Goal: Information Seeking & Learning: Find specific page/section

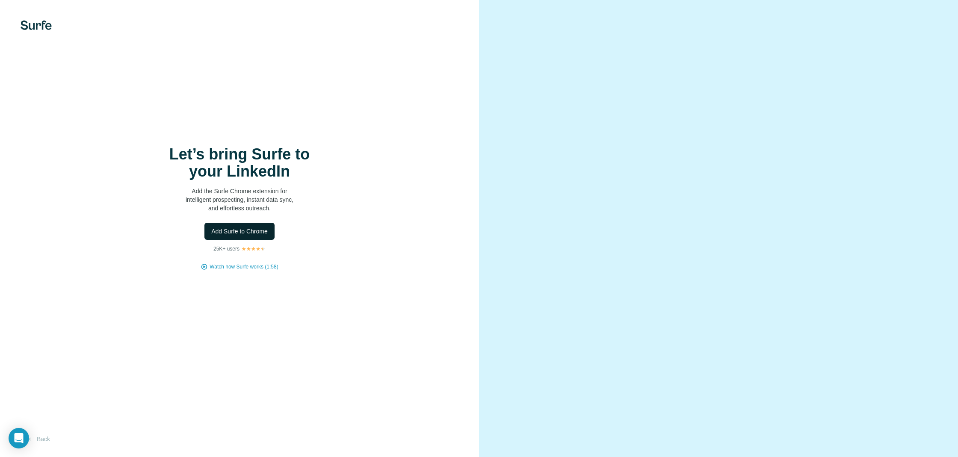
click at [248, 228] on span "Add Surfe to Chrome" at bounding box center [239, 231] width 56 height 9
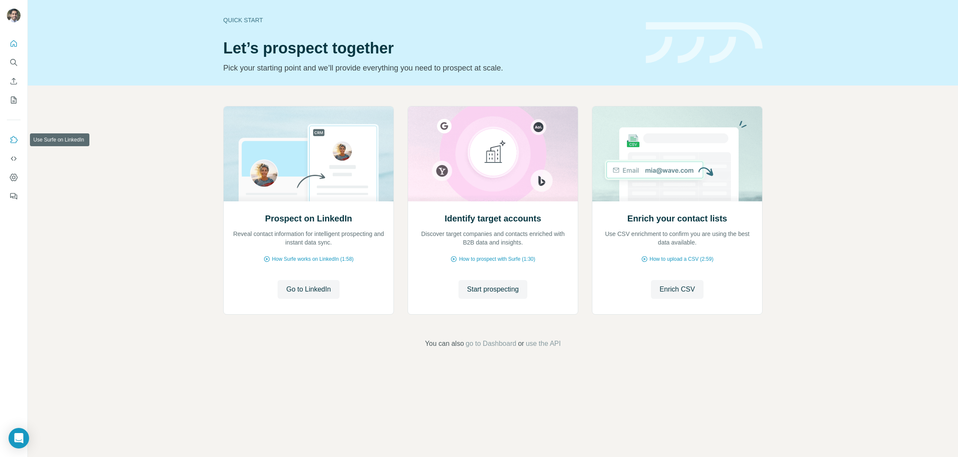
click at [13, 143] on icon "Use Surfe on LinkedIn" at bounding box center [13, 140] width 9 height 9
click at [15, 157] on icon "Use Surfe API" at bounding box center [14, 158] width 6 height 4
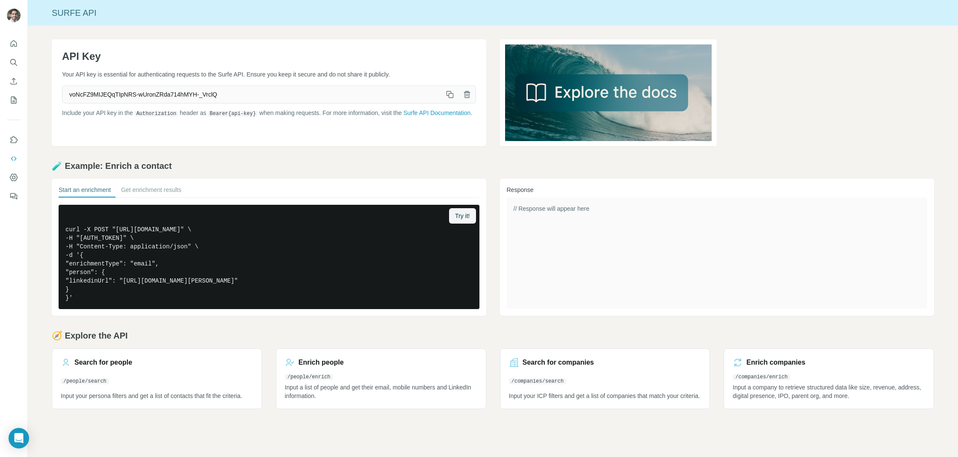
click at [133, 94] on span "voNcFZ9MIJEQqTIpNRS-wUronZRda714hMYH-_VrclQ" at bounding box center [251, 94] width 379 height 15
copy div "voNcFZ9MIJEQqTIpNRS-wUronZRda714hMYH-_VrclQ"
click at [153, 188] on button "Get enrichment results" at bounding box center [151, 192] width 60 height 12
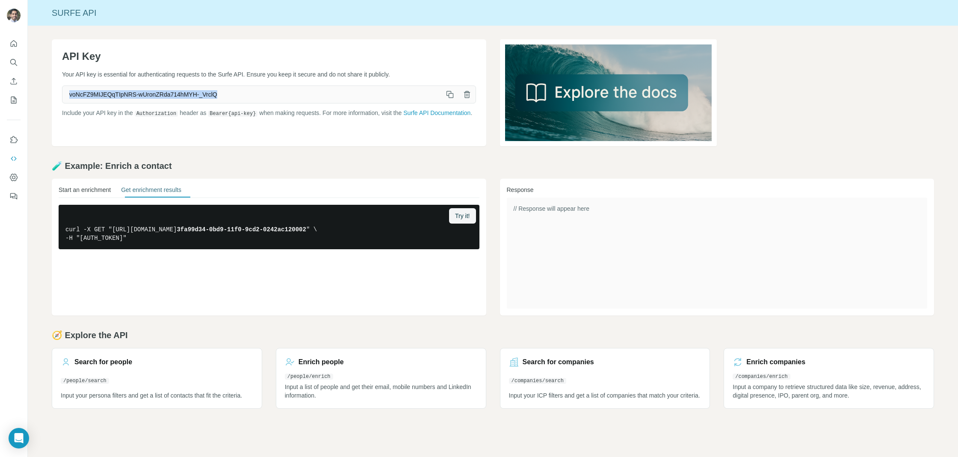
click at [85, 191] on button "Start an enrichment" at bounding box center [85, 192] width 52 height 12
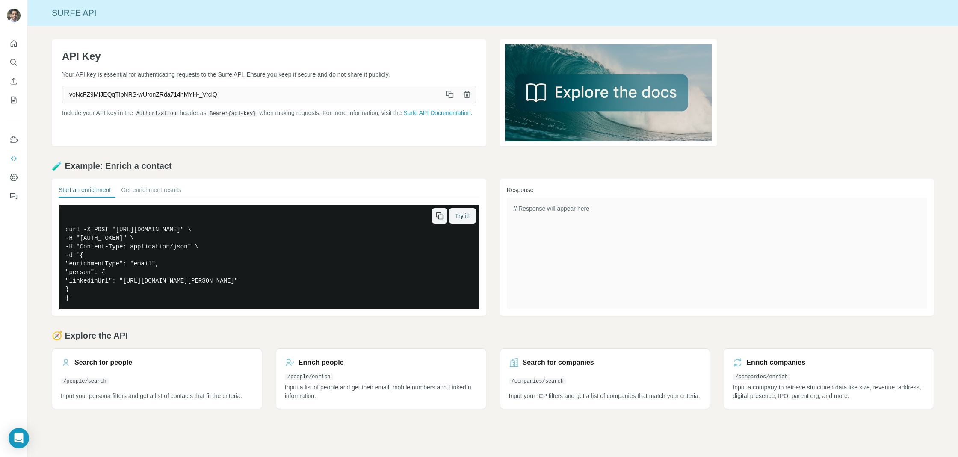
click at [174, 235] on pre "curl -X POST "https://api.surfe.com/v1/people/enrichments" \ -H "Authorization:…" at bounding box center [269, 257] width 421 height 104
click at [440, 215] on icon "button" at bounding box center [440, 217] width 5 height 5
click at [462, 218] on span "Try it!" at bounding box center [462, 216] width 15 height 9
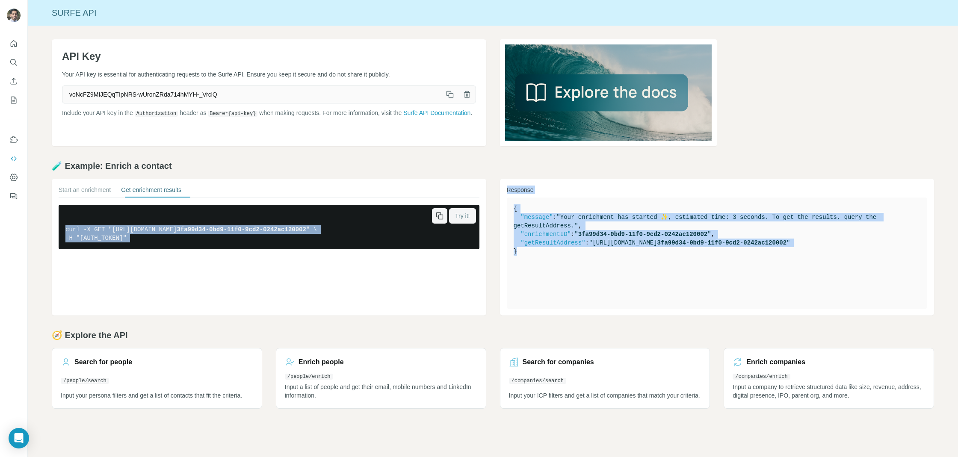
drag, startPoint x: 610, startPoint y: 263, endPoint x: 490, endPoint y: 205, distance: 133.3
click at [490, 205] on div "Start an enrichment Get enrichment results Try it! curl -X GET "https://api.sur…" at bounding box center [493, 247] width 882 height 137
click at [450, 96] on icon "button" at bounding box center [450, 94] width 9 height 9
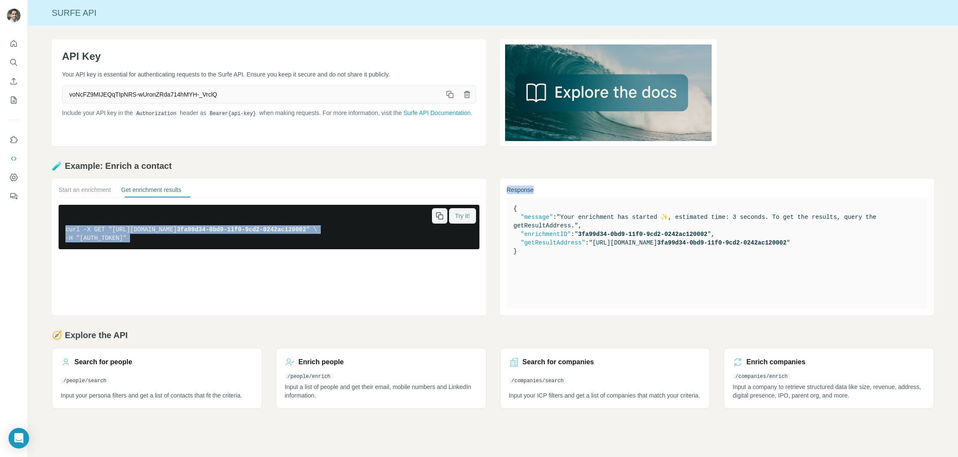
click at [449, 95] on icon "button" at bounding box center [450, 95] width 5 height 5
click at [18, 181] on button "Dashboard" at bounding box center [14, 177] width 14 height 15
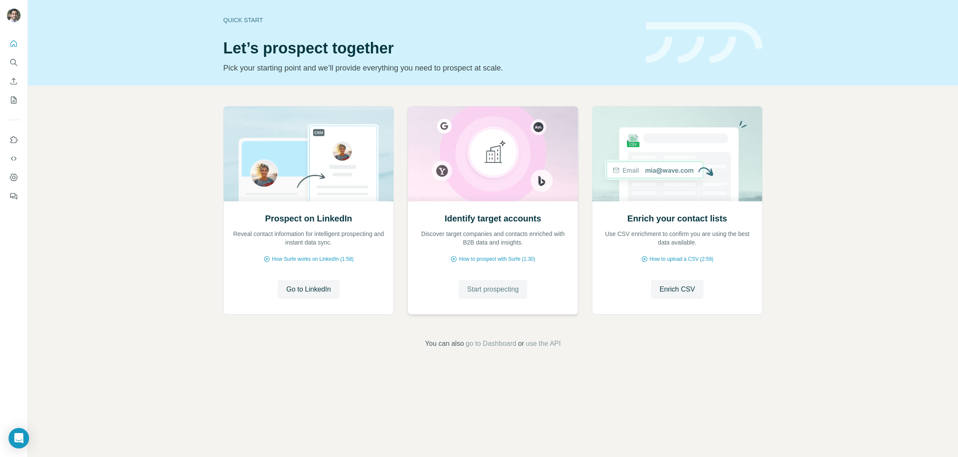
click at [508, 291] on span "Start prospecting" at bounding box center [493, 289] width 52 height 10
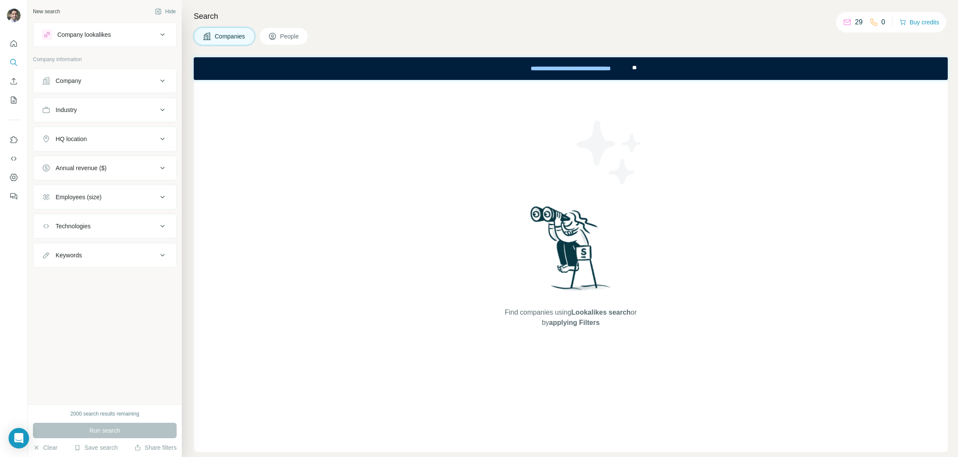
click at [269, 38] on icon at bounding box center [272, 36] width 9 height 9
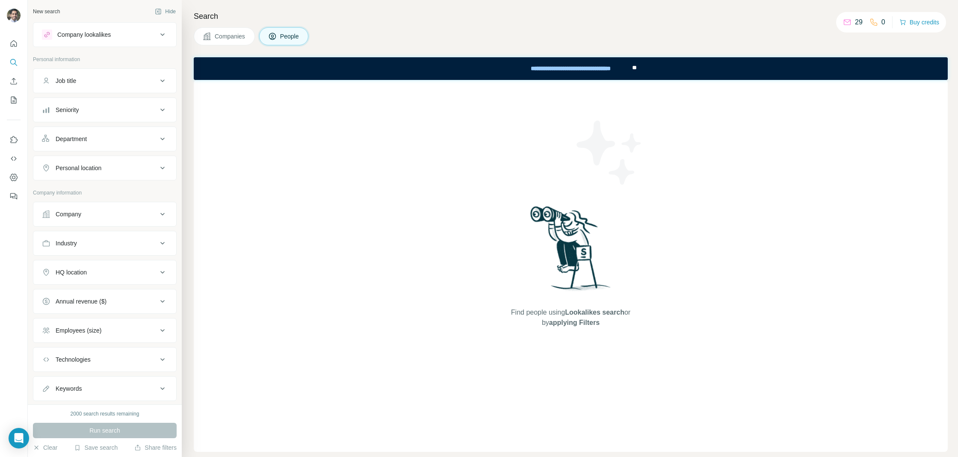
click at [87, 78] on div "Job title" at bounding box center [99, 81] width 115 height 9
click at [71, 210] on div "Company" at bounding box center [69, 214] width 26 height 9
click at [71, 253] on input "text" at bounding box center [105, 251] width 126 height 15
click at [75, 250] on input "**********" at bounding box center [105, 251] width 126 height 15
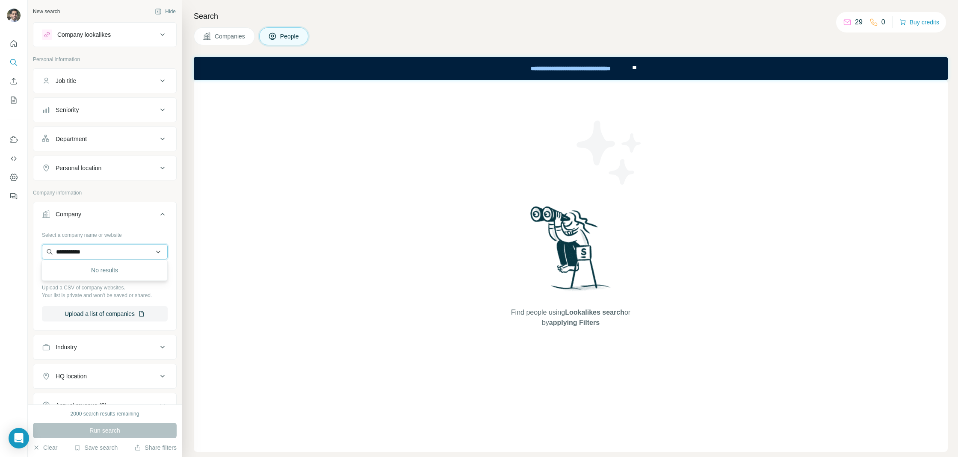
click at [87, 251] on input "**********" at bounding box center [105, 251] width 126 height 15
paste input "*"
click at [74, 250] on input "**********" at bounding box center [105, 251] width 126 height 15
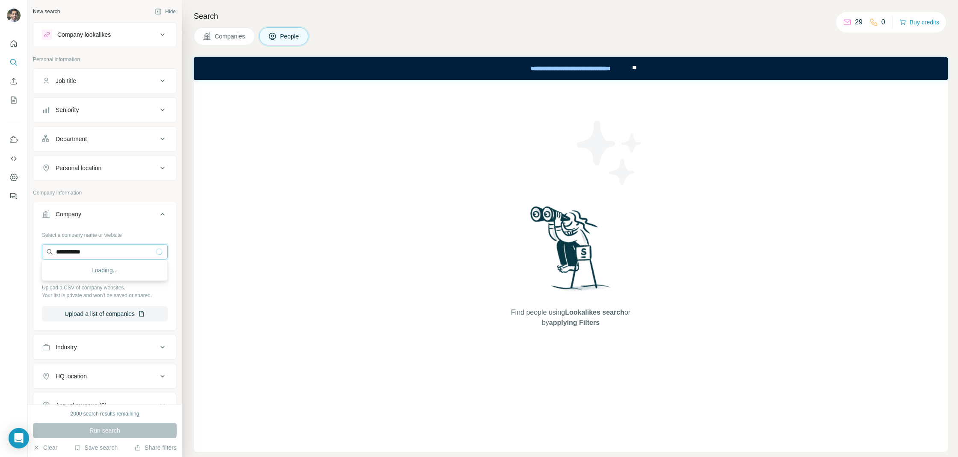
click at [110, 249] on input "**********" at bounding box center [105, 251] width 126 height 15
type input "**********"
click at [73, 272] on p "Stuart Olson" at bounding box center [90, 269] width 49 height 9
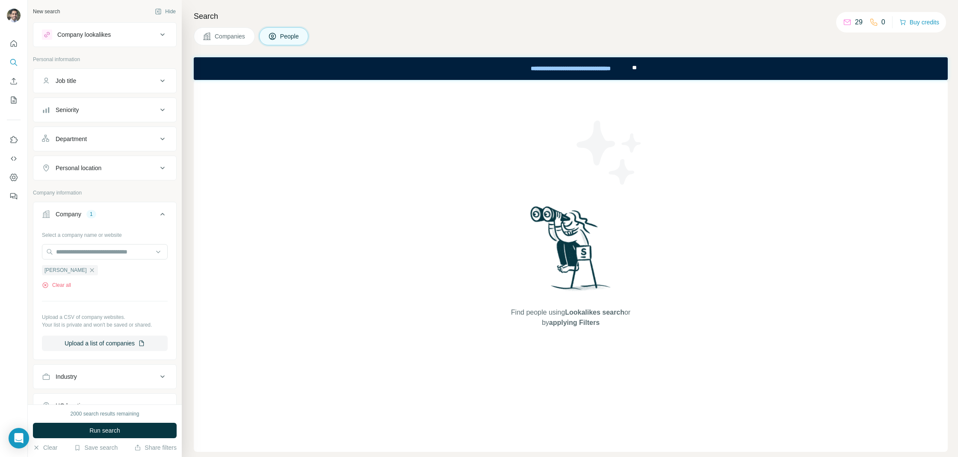
click at [100, 102] on button "Seniority" at bounding box center [104, 110] width 143 height 21
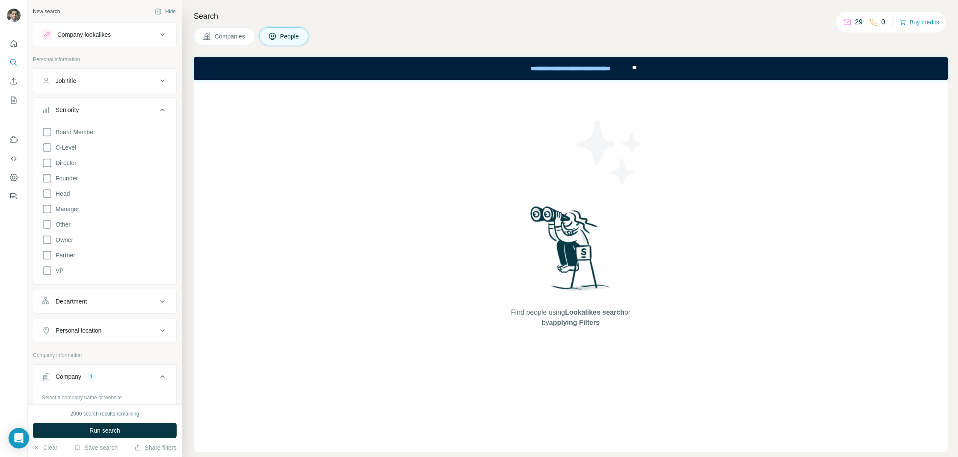
click at [82, 83] on div "Job title" at bounding box center [99, 81] width 115 height 9
click at [84, 80] on div "Job title" at bounding box center [99, 81] width 115 height 9
click at [103, 80] on div "Job title" at bounding box center [99, 81] width 115 height 9
click at [95, 106] on div "Seniority" at bounding box center [99, 110] width 115 height 9
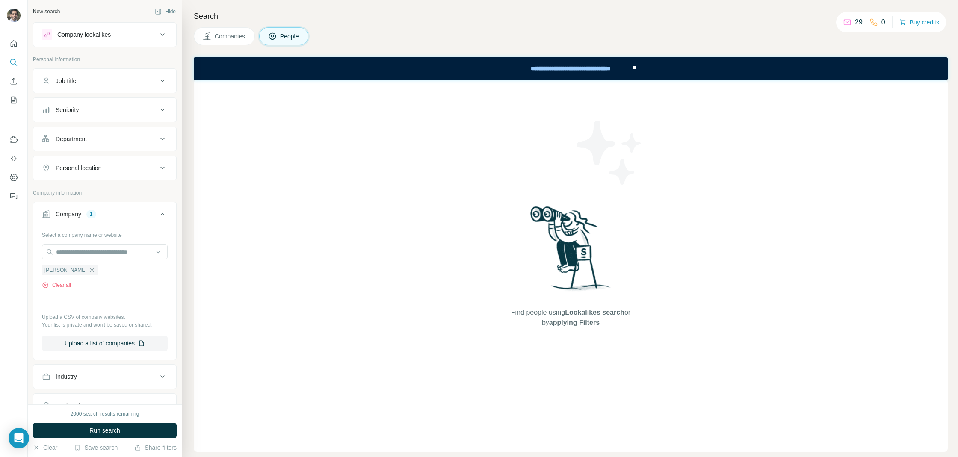
click at [86, 142] on div "Department" at bounding box center [71, 139] width 31 height 9
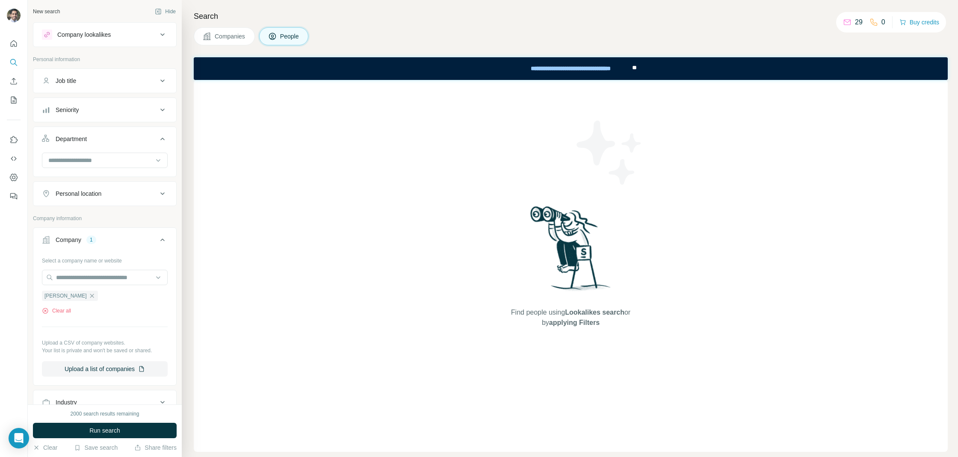
click at [87, 138] on div "Department" at bounding box center [71, 139] width 31 height 9
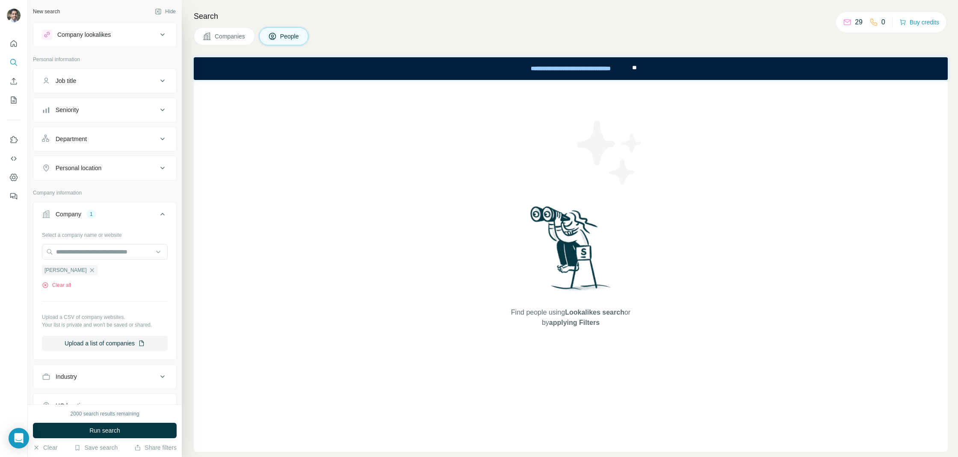
click at [84, 166] on div "Personal location" at bounding box center [79, 168] width 46 height 9
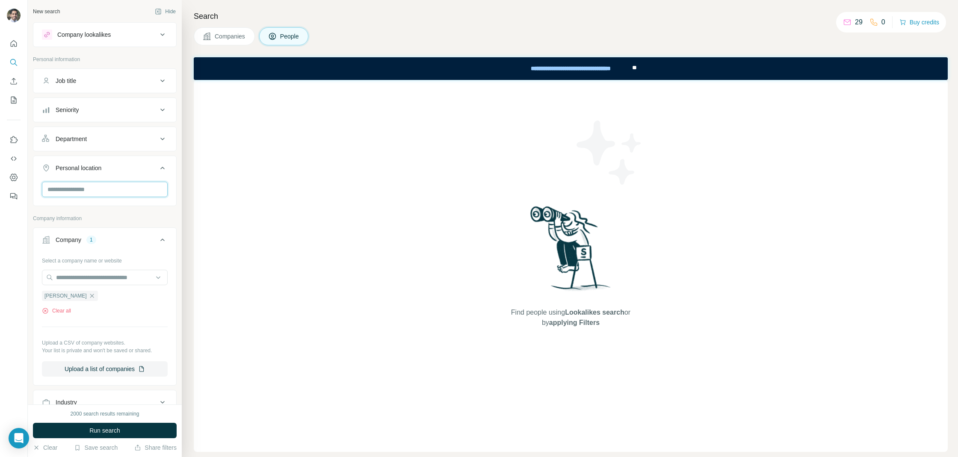
click at [87, 191] on input "text" at bounding box center [105, 189] width 126 height 15
type input "****"
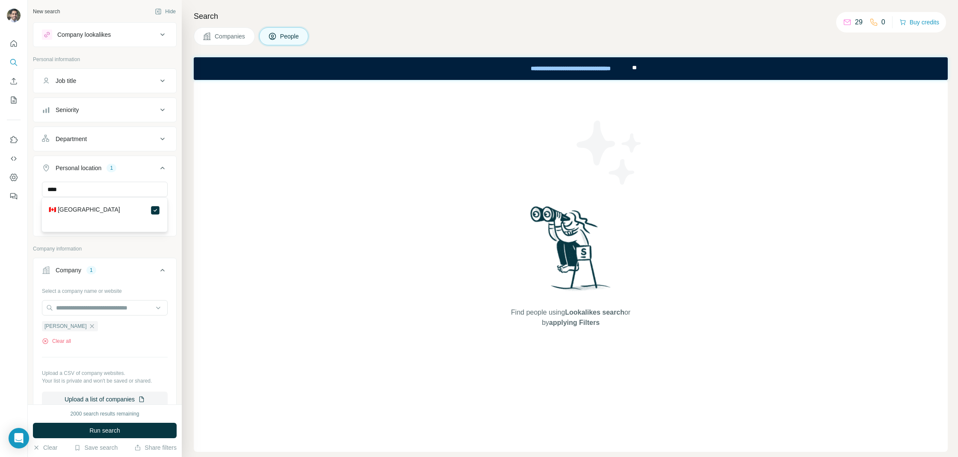
click at [191, 201] on div "Search Companies People Find people using Lookalikes search or by applying Filt…" at bounding box center [570, 228] width 776 height 457
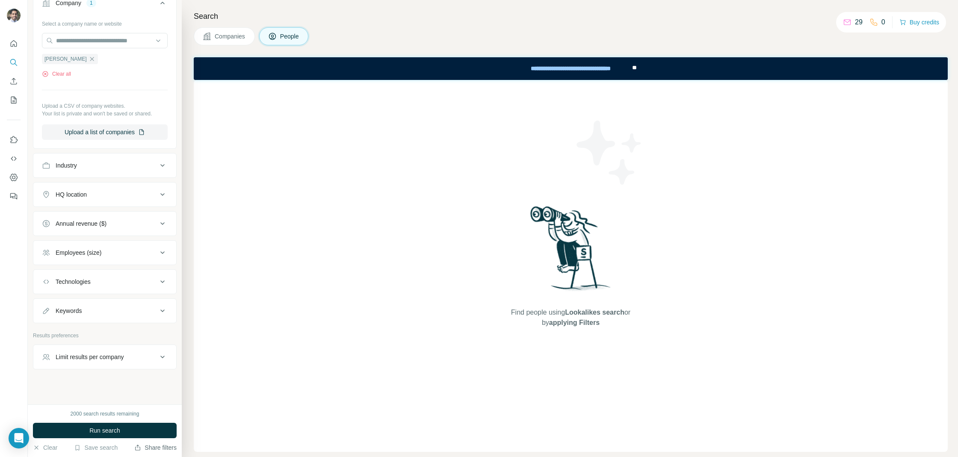
click at [136, 444] on icon "button" at bounding box center [137, 447] width 7 height 7
click at [125, 430] on button "Run search" at bounding box center [105, 430] width 144 height 15
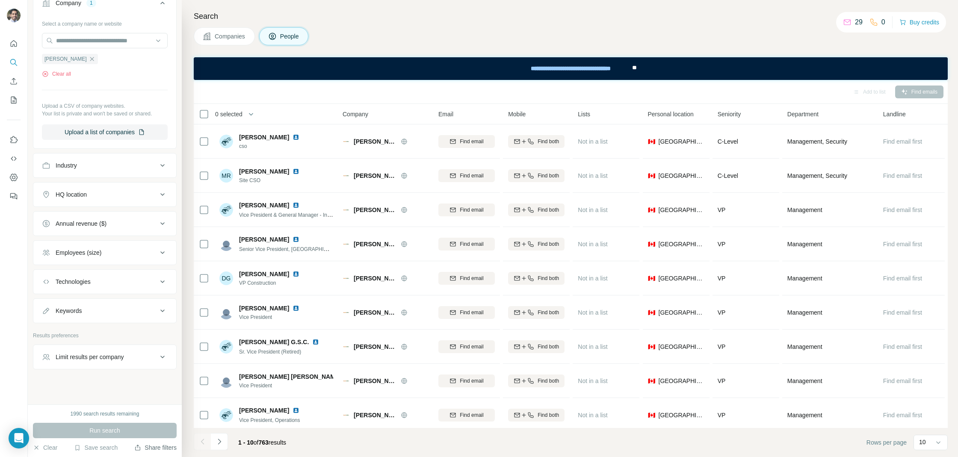
click at [0, 457] on div at bounding box center [0, 457] width 0 height 0
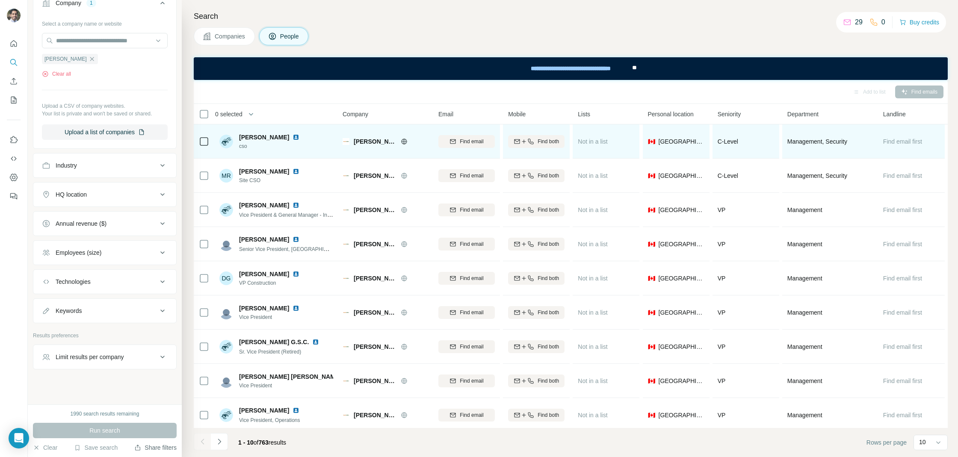
click at [292, 139] on img at bounding box center [295, 137] width 7 height 7
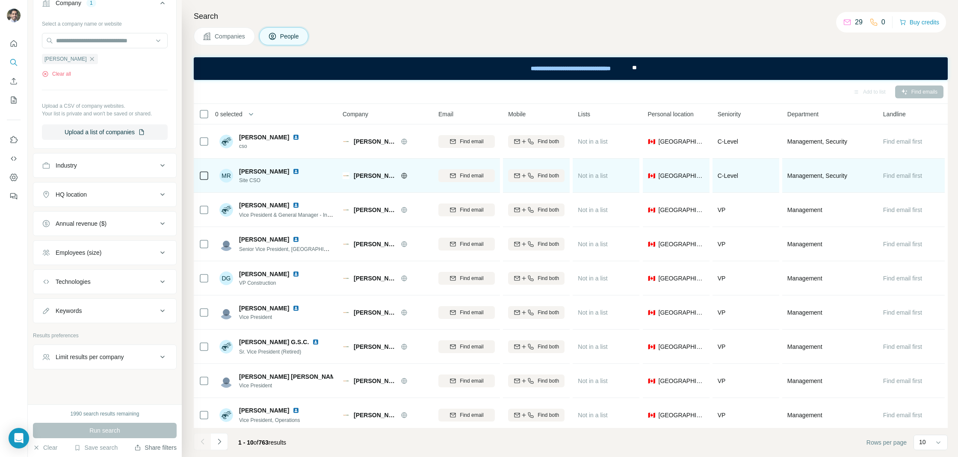
click at [292, 171] on img at bounding box center [295, 171] width 7 height 7
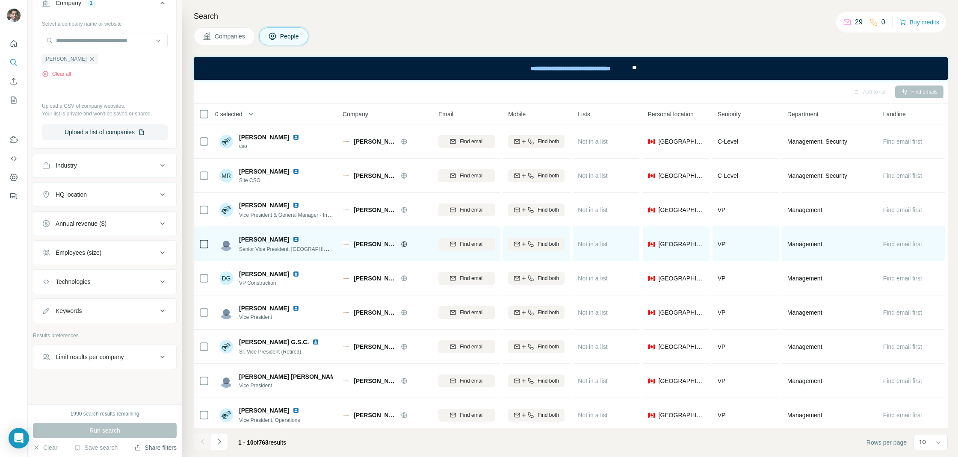
scroll to position [38, 0]
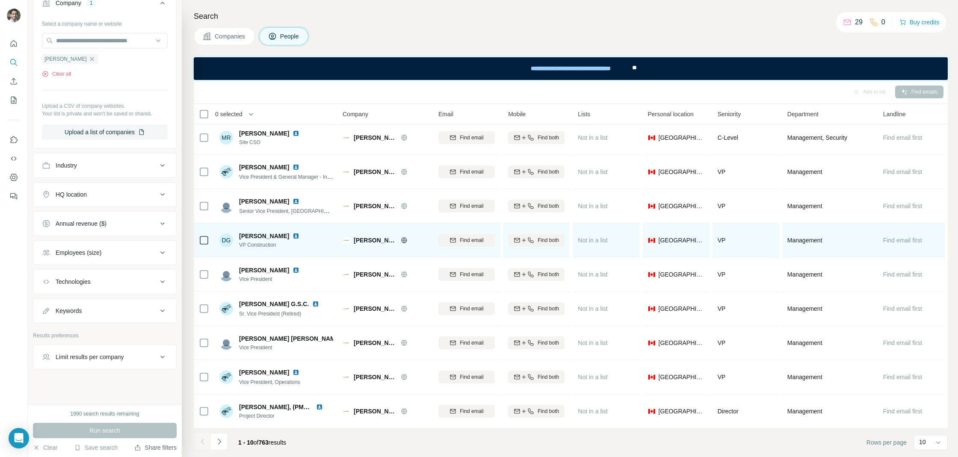
click at [292, 233] on img at bounding box center [295, 236] width 7 height 7
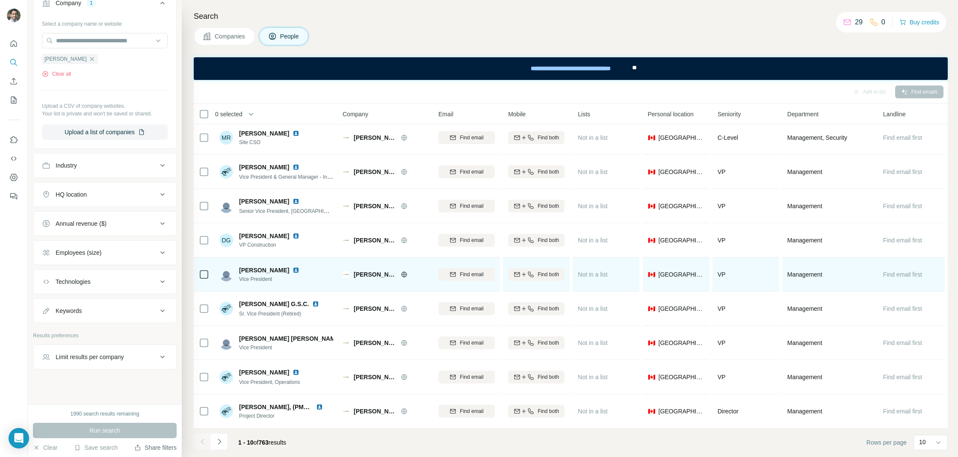
click at [292, 269] on img at bounding box center [295, 270] width 7 height 7
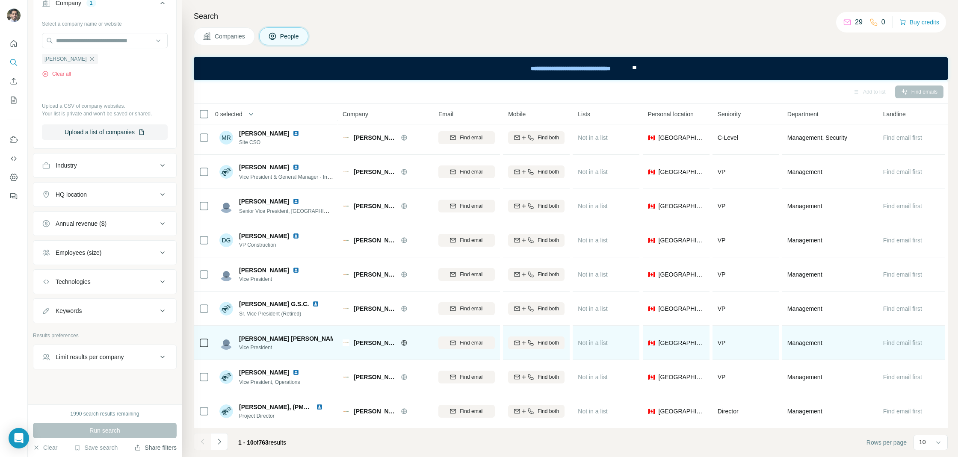
click at [345, 340] on img at bounding box center [348, 338] width 7 height 7
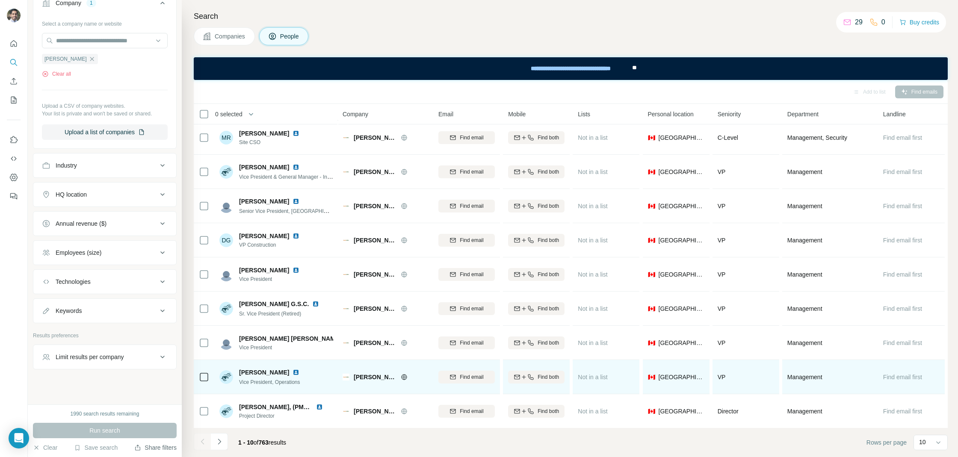
click at [296, 372] on img at bounding box center [295, 372] width 7 height 7
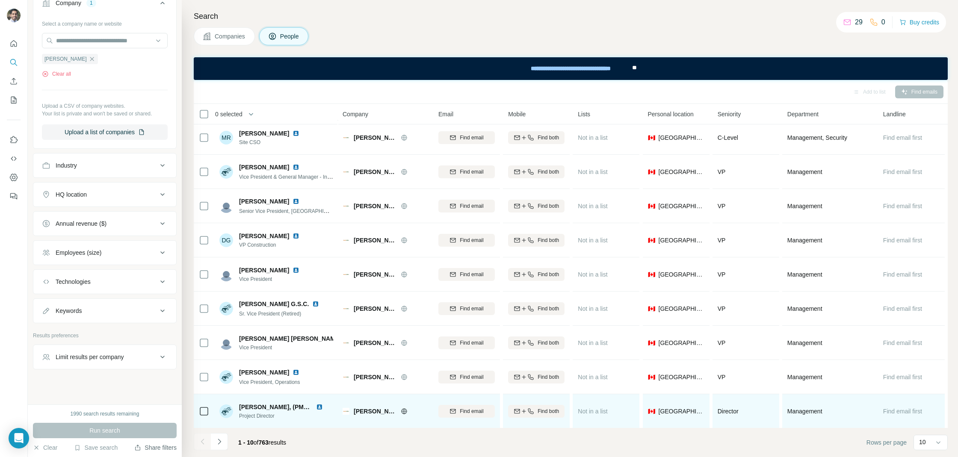
click at [317, 406] on img at bounding box center [319, 407] width 7 height 7
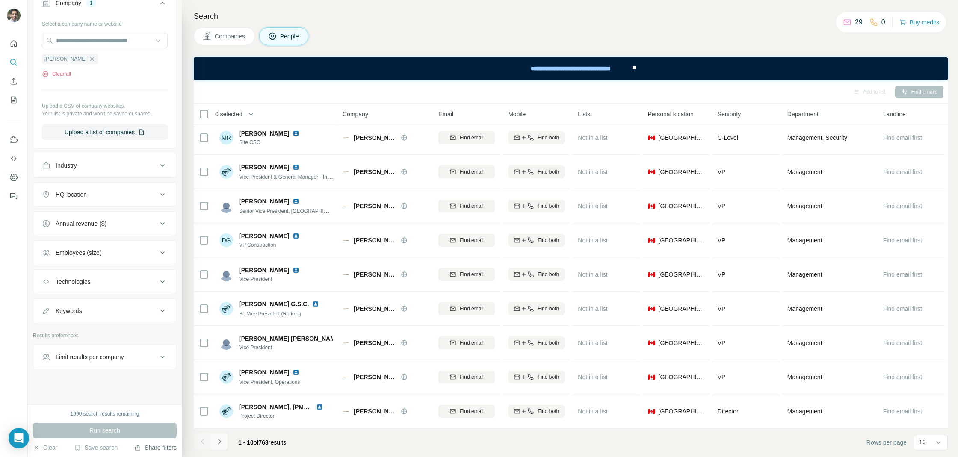
click at [227, 445] on button "Navigate to next page" at bounding box center [219, 441] width 17 height 17
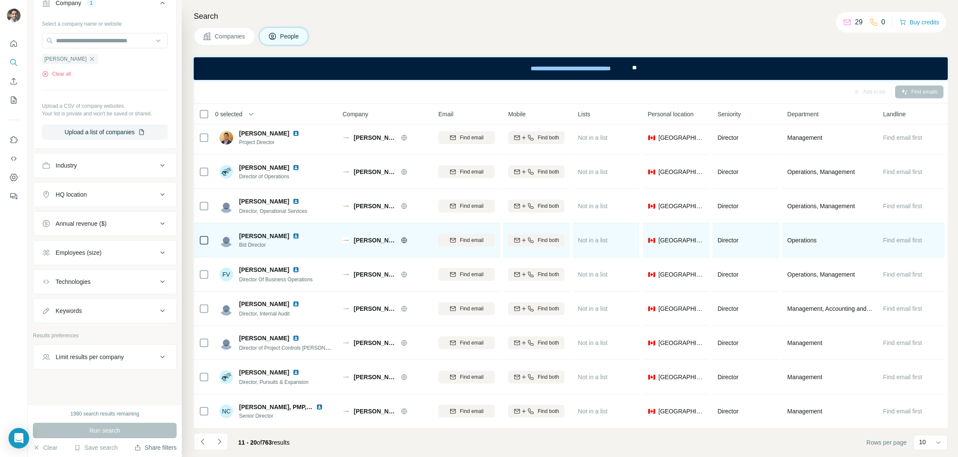
scroll to position [0, 0]
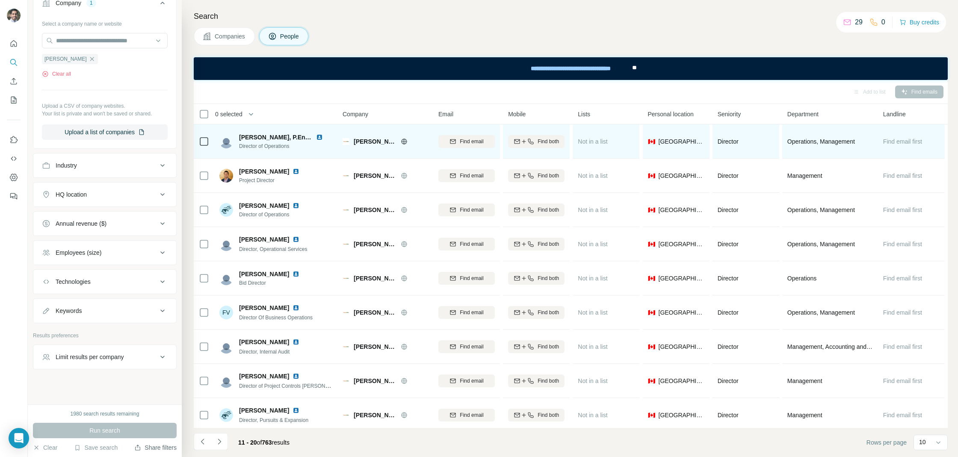
click at [316, 137] on img at bounding box center [319, 137] width 7 height 7
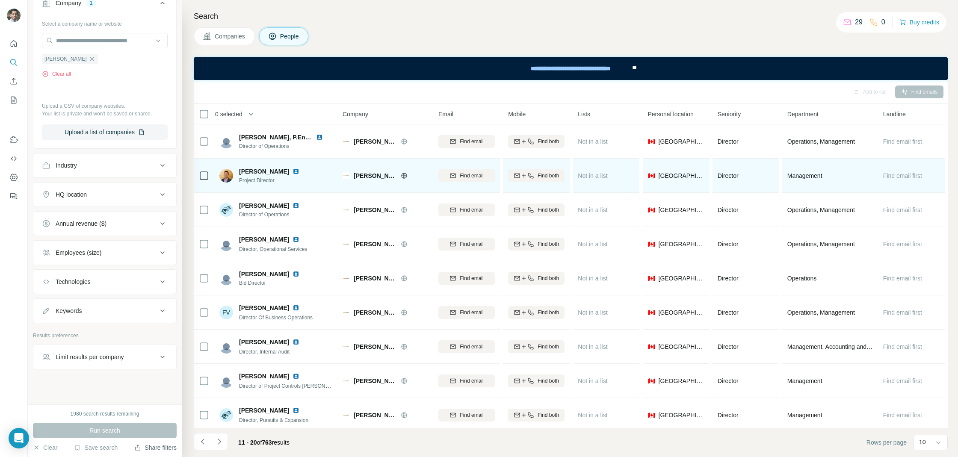
click at [292, 172] on img at bounding box center [295, 171] width 7 height 7
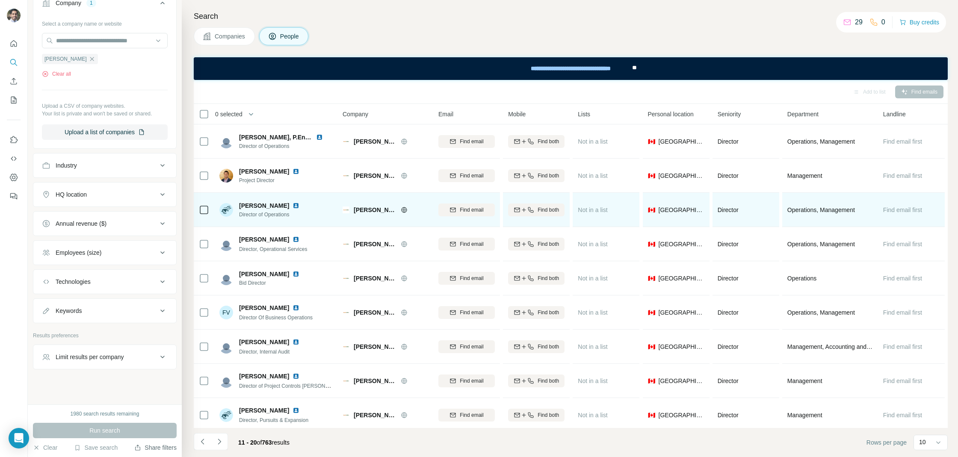
click at [292, 207] on img at bounding box center [295, 205] width 7 height 7
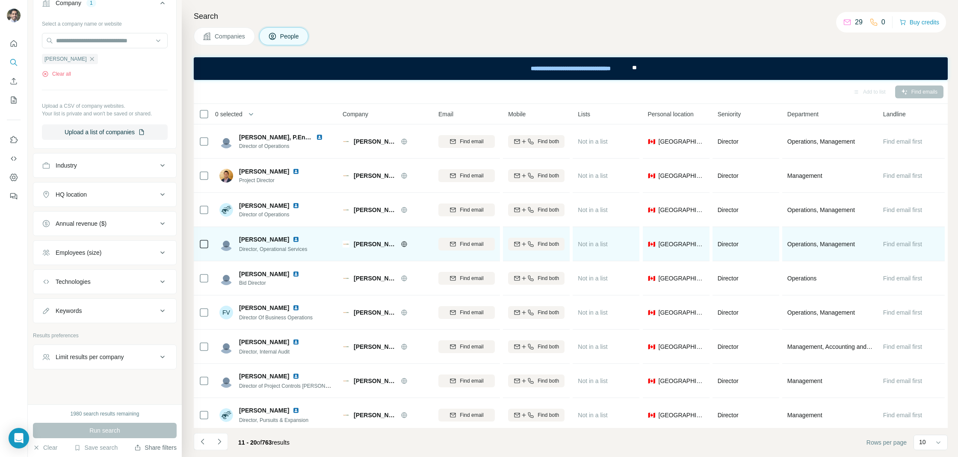
click at [292, 241] on img at bounding box center [295, 239] width 7 height 7
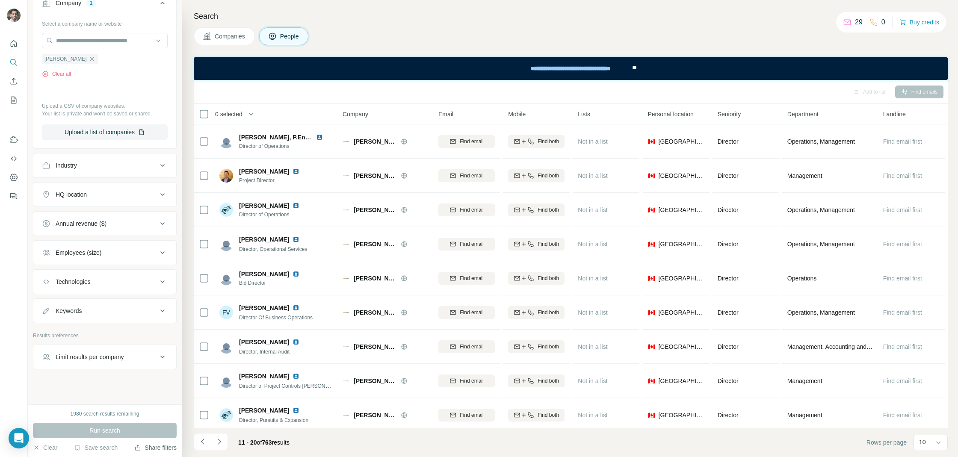
scroll to position [38, 0]
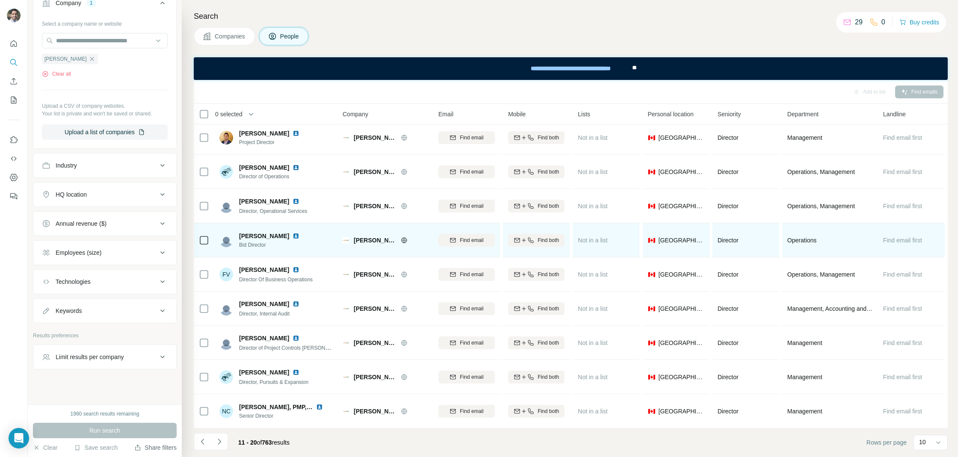
click at [296, 235] on img at bounding box center [295, 236] width 7 height 7
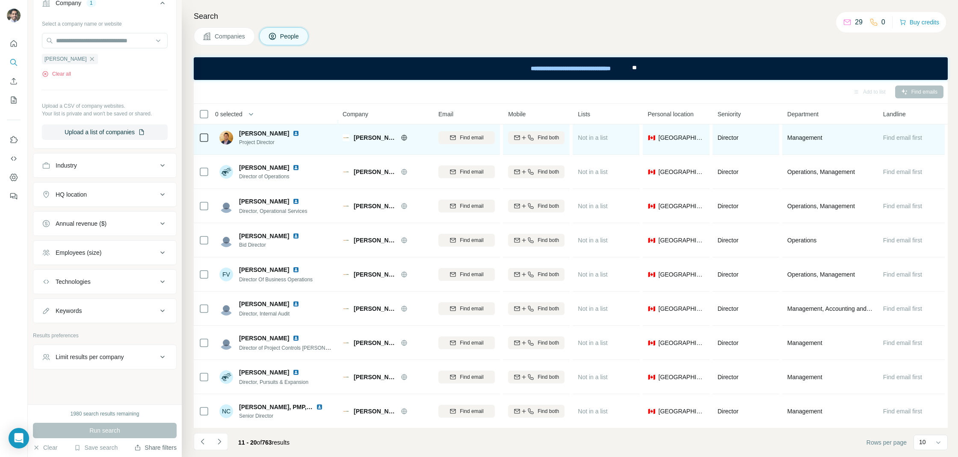
click at [299, 269] on img at bounding box center [295, 269] width 7 height 7
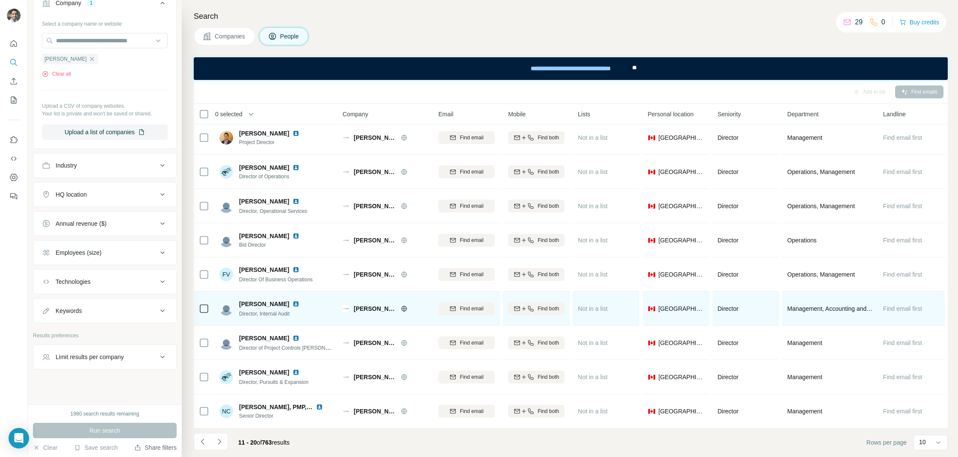
click at [292, 303] on img at bounding box center [295, 304] width 7 height 7
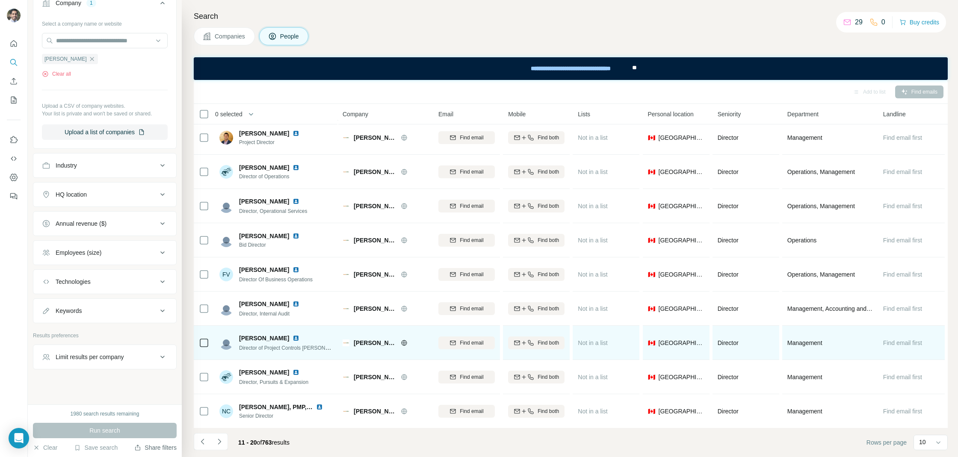
click at [292, 340] on img at bounding box center [295, 338] width 7 height 7
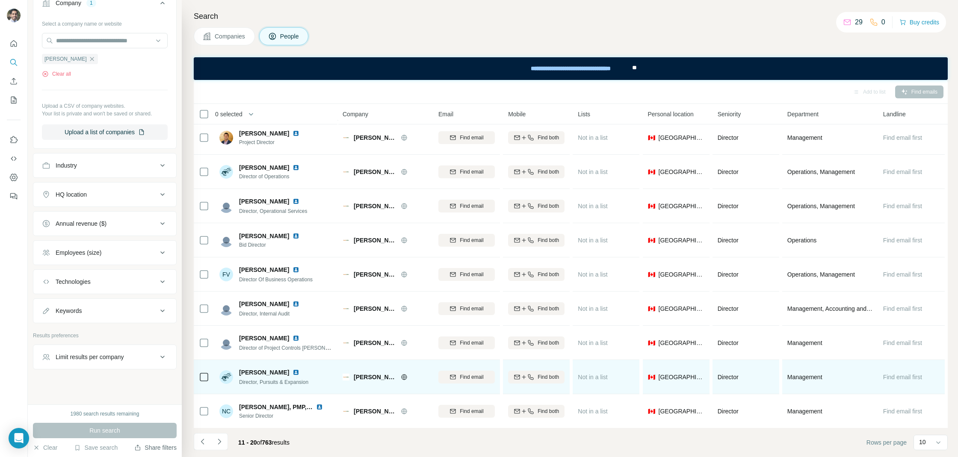
click at [292, 370] on img at bounding box center [295, 372] width 7 height 7
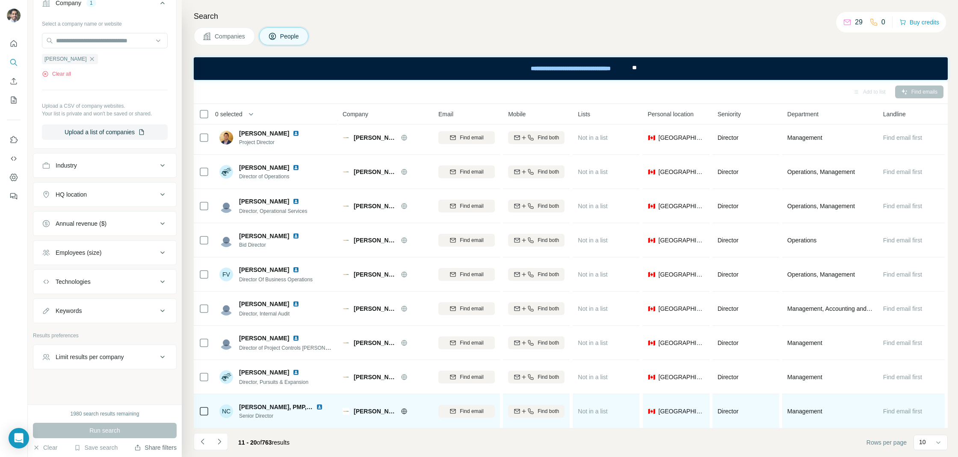
click at [317, 407] on img at bounding box center [319, 407] width 7 height 7
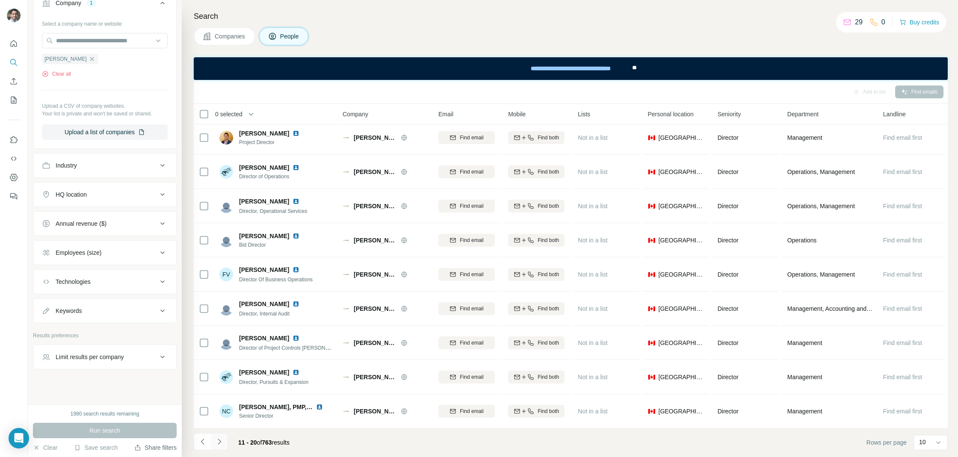
click at [223, 440] on icon "Navigate to next page" at bounding box center [219, 441] width 9 height 9
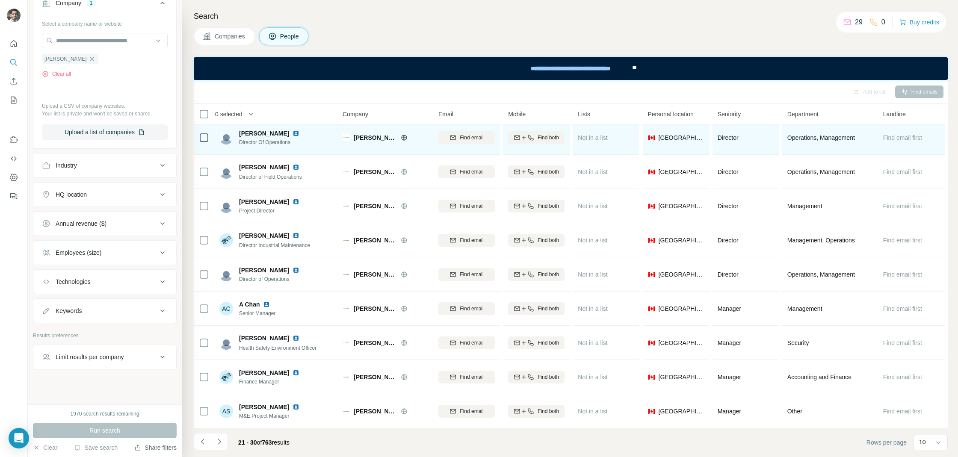
click at [292, 131] on img at bounding box center [295, 133] width 7 height 7
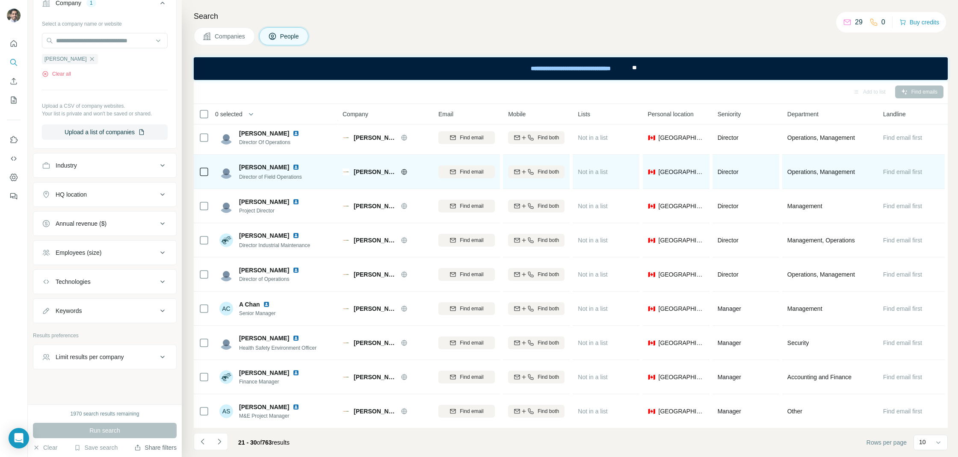
click at [292, 167] on img at bounding box center [295, 167] width 7 height 7
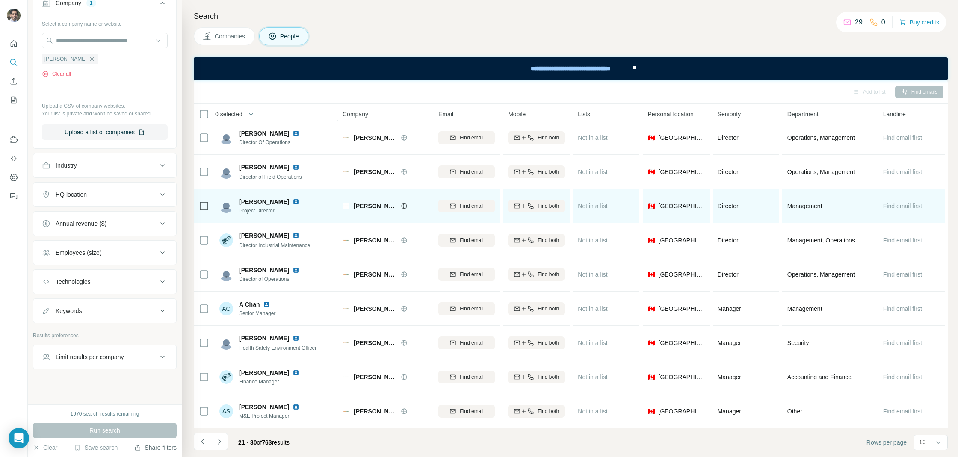
click at [292, 200] on img at bounding box center [295, 201] width 7 height 7
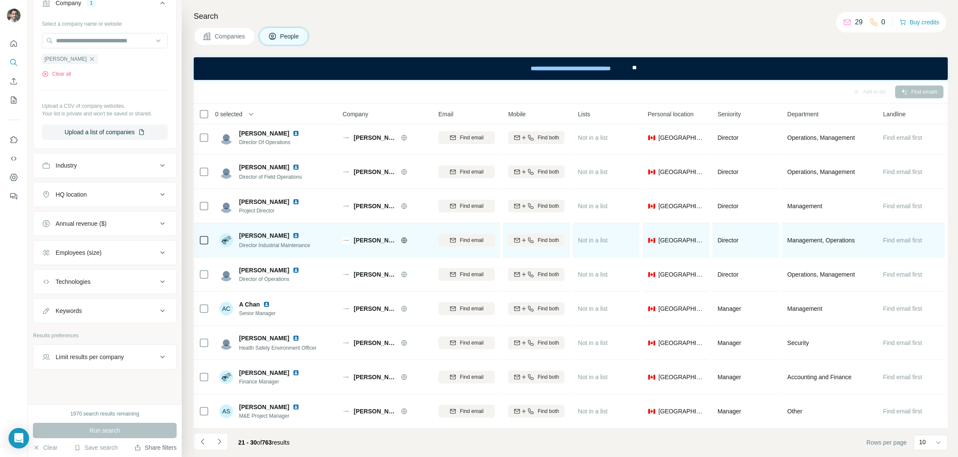
click at [292, 232] on img at bounding box center [295, 235] width 7 height 7
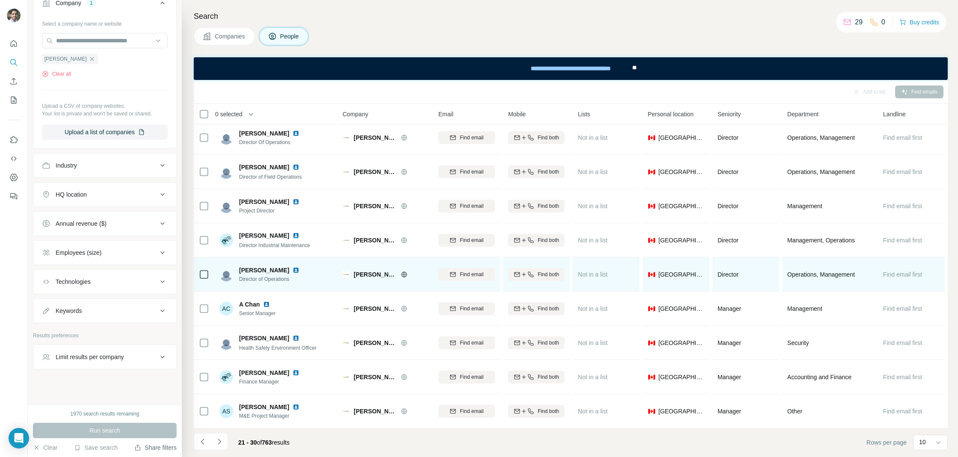
click at [292, 268] on img at bounding box center [295, 270] width 7 height 7
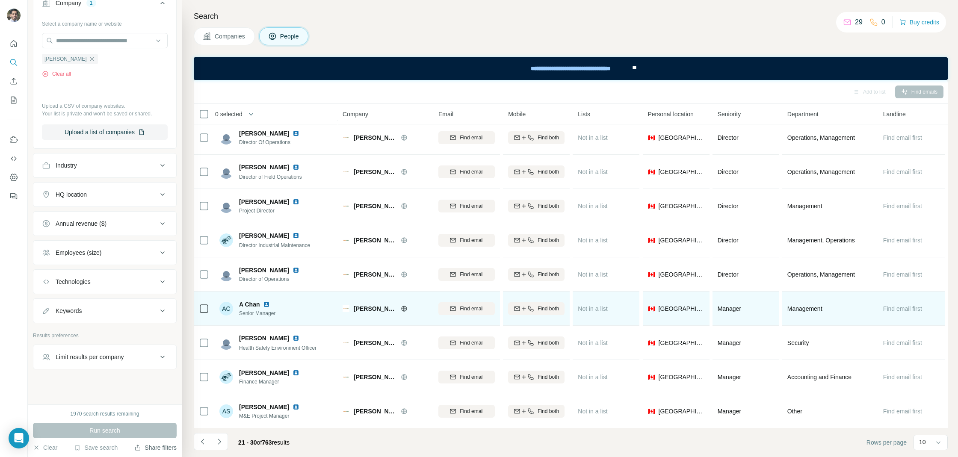
click at [269, 305] on img at bounding box center [266, 304] width 7 height 7
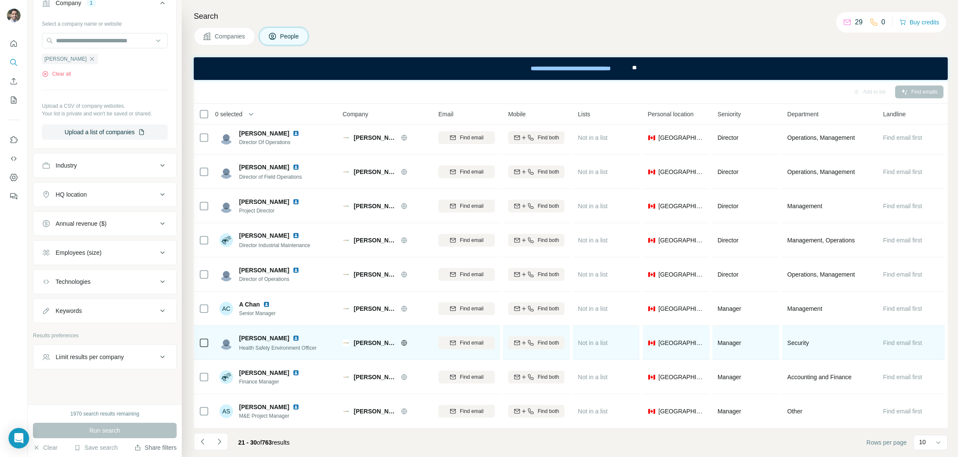
click at [292, 339] on img at bounding box center [295, 338] width 7 height 7
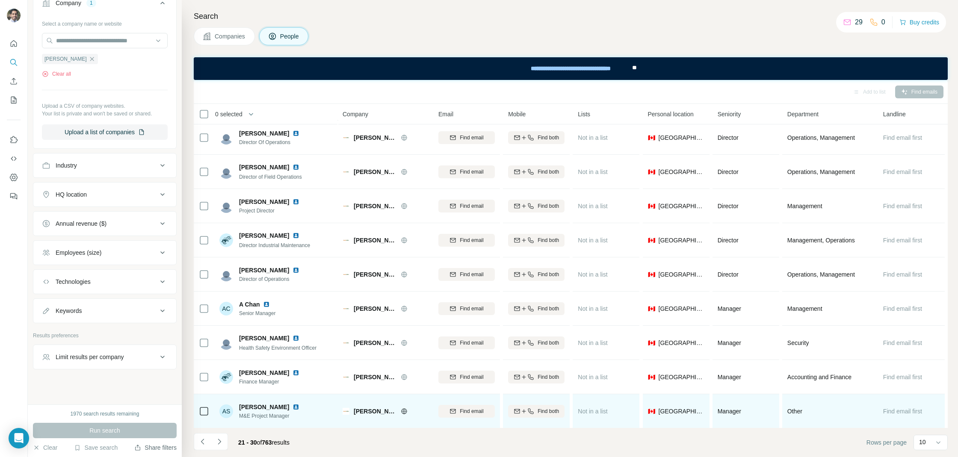
click at [293, 405] on img at bounding box center [295, 407] width 7 height 7
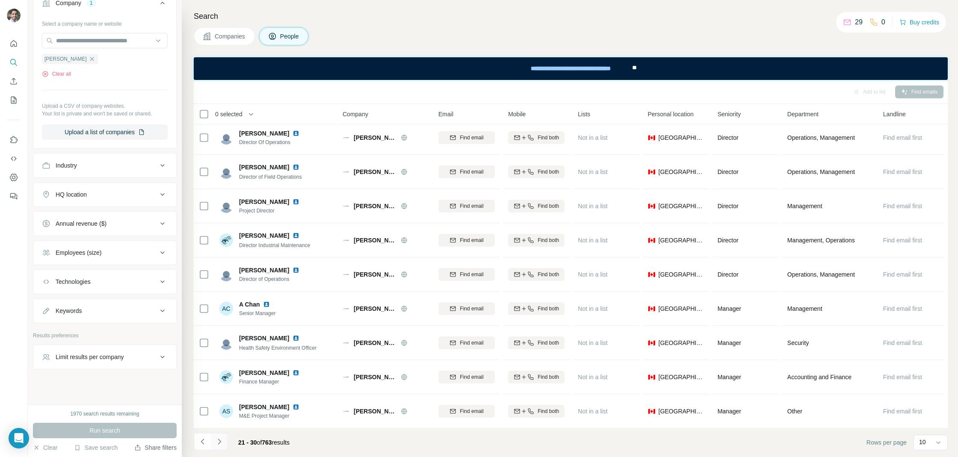
click at [223, 441] on button "Navigate to next page" at bounding box center [219, 441] width 17 height 17
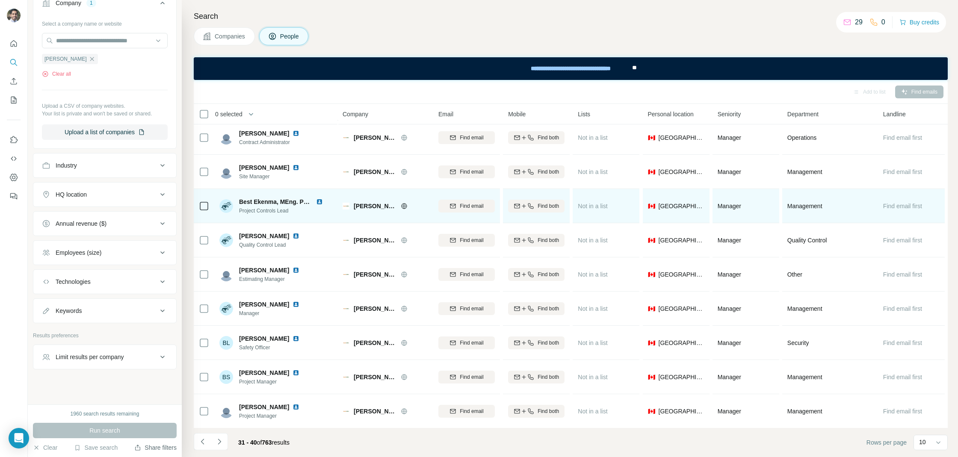
scroll to position [0, 0]
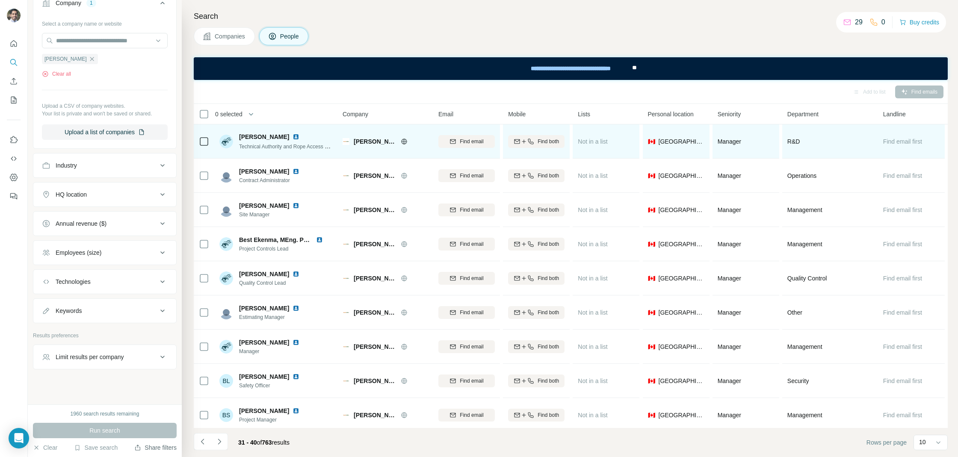
click at [292, 134] on img at bounding box center [295, 136] width 7 height 7
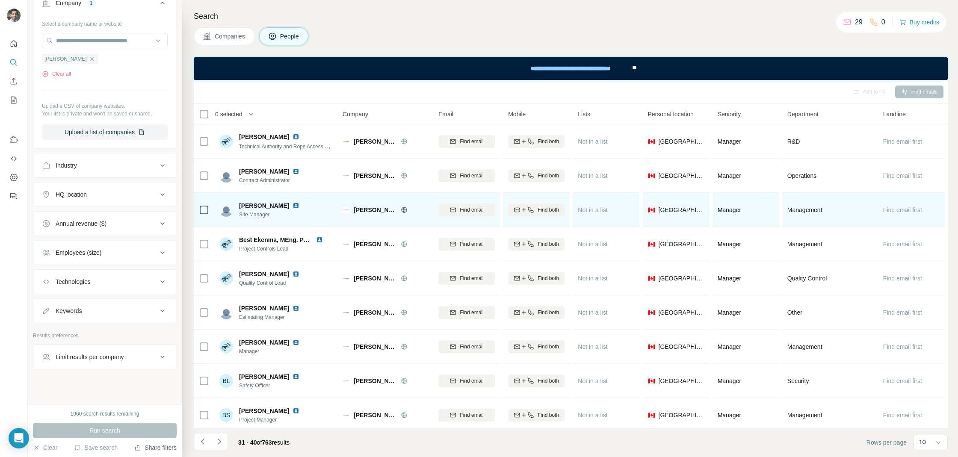
click at [292, 204] on img at bounding box center [295, 205] width 7 height 7
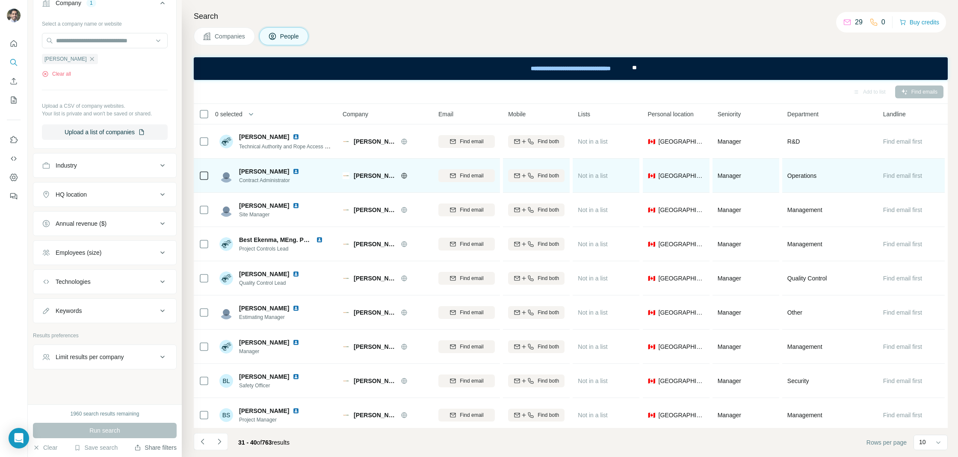
scroll to position [38, 0]
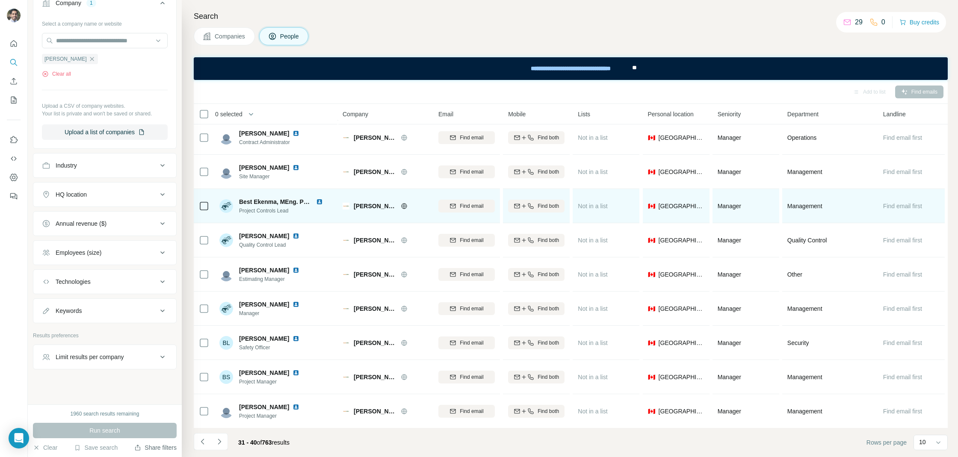
click at [318, 200] on img at bounding box center [319, 201] width 7 height 7
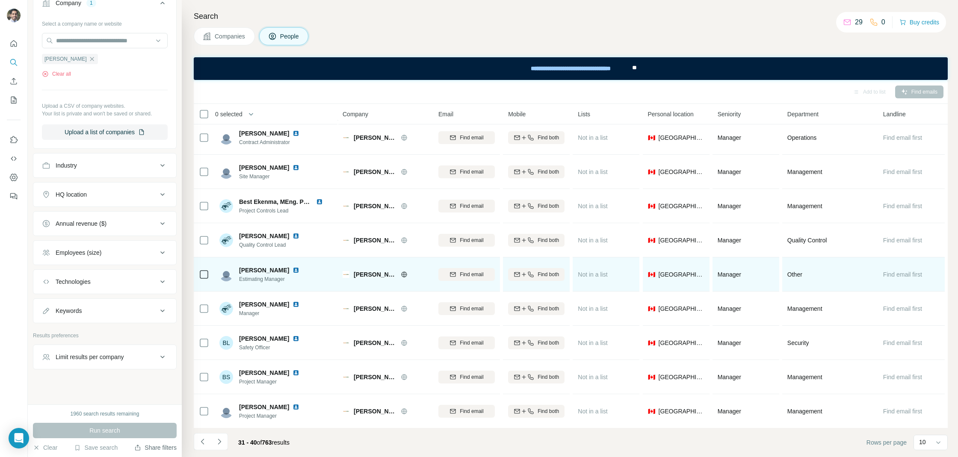
click at [292, 269] on img at bounding box center [295, 270] width 7 height 7
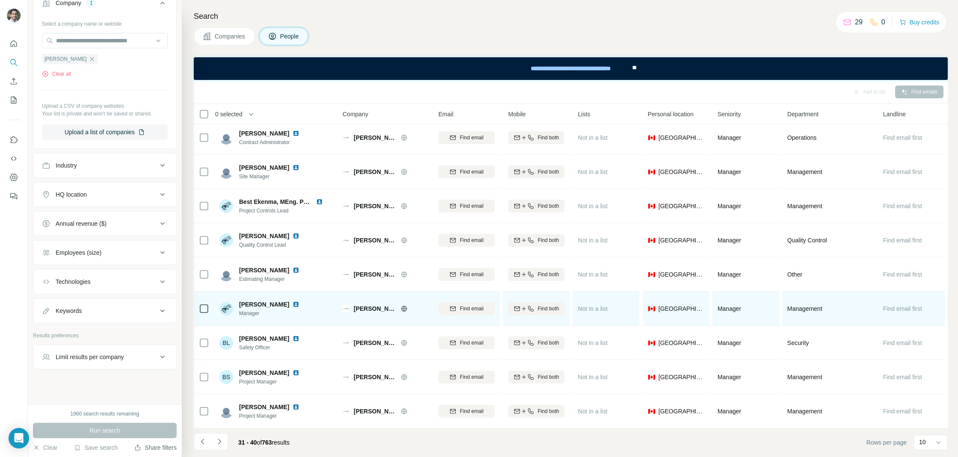
click at [292, 302] on img at bounding box center [295, 304] width 7 height 7
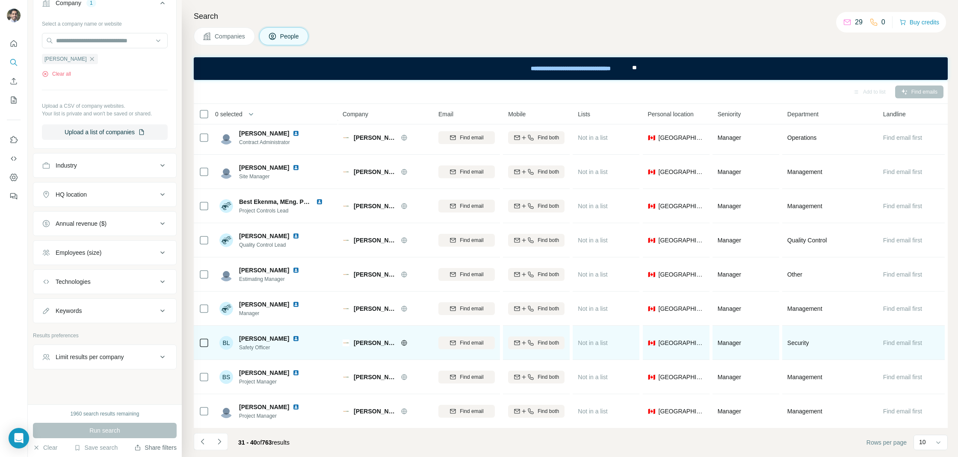
click at [292, 339] on img at bounding box center [295, 338] width 7 height 7
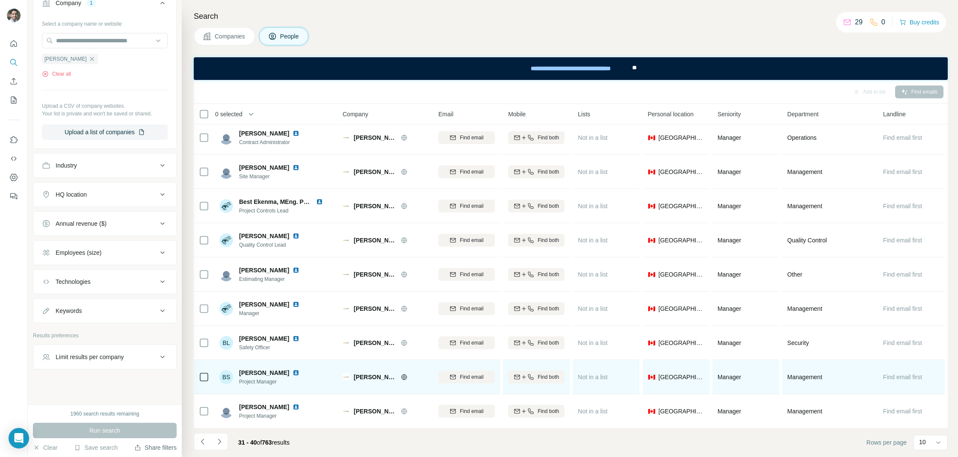
click at [292, 370] on img at bounding box center [295, 372] width 7 height 7
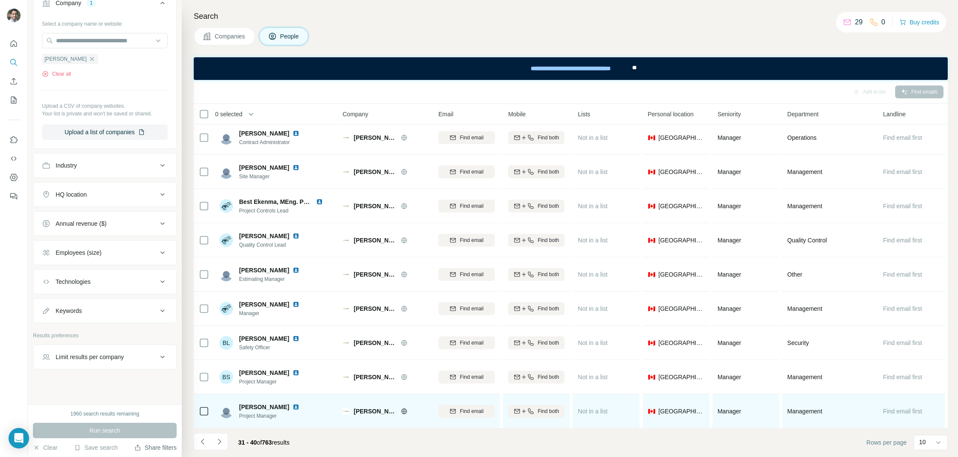
click at [293, 404] on img at bounding box center [295, 407] width 7 height 7
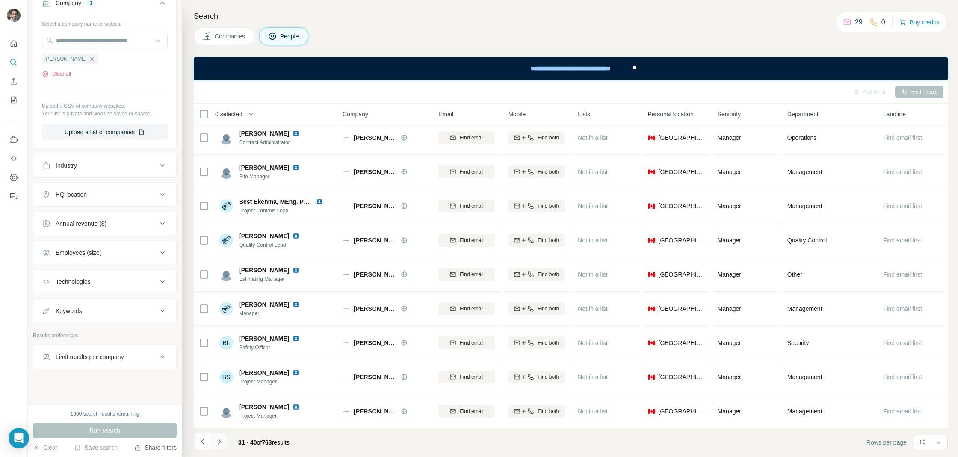
click at [219, 444] on icon "Navigate to next page" at bounding box center [219, 441] width 9 height 9
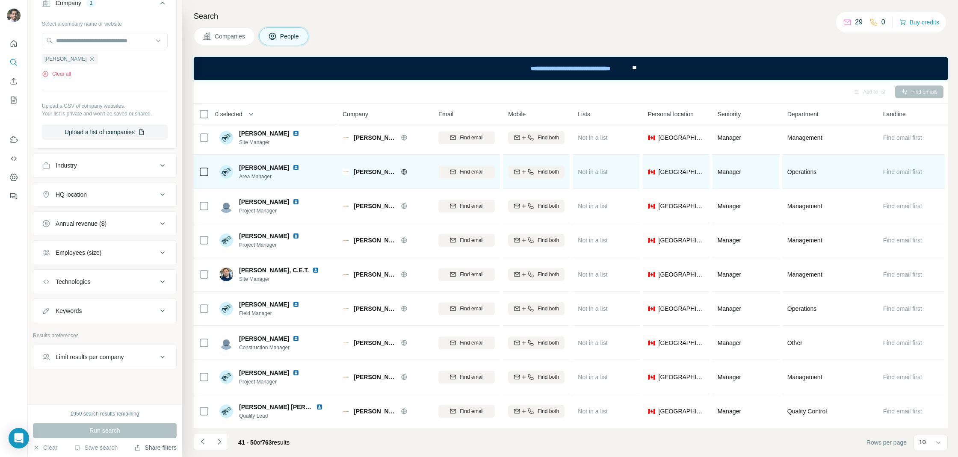
scroll to position [0, 0]
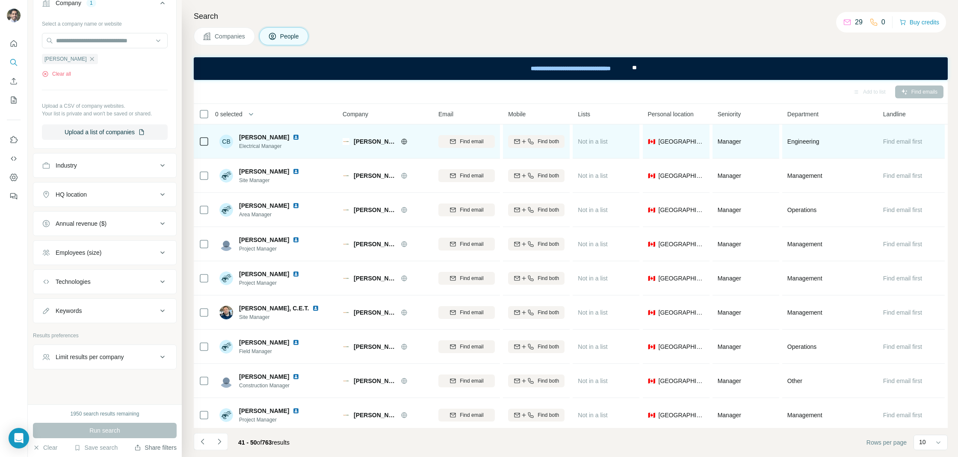
click at [292, 136] on img at bounding box center [295, 137] width 7 height 7
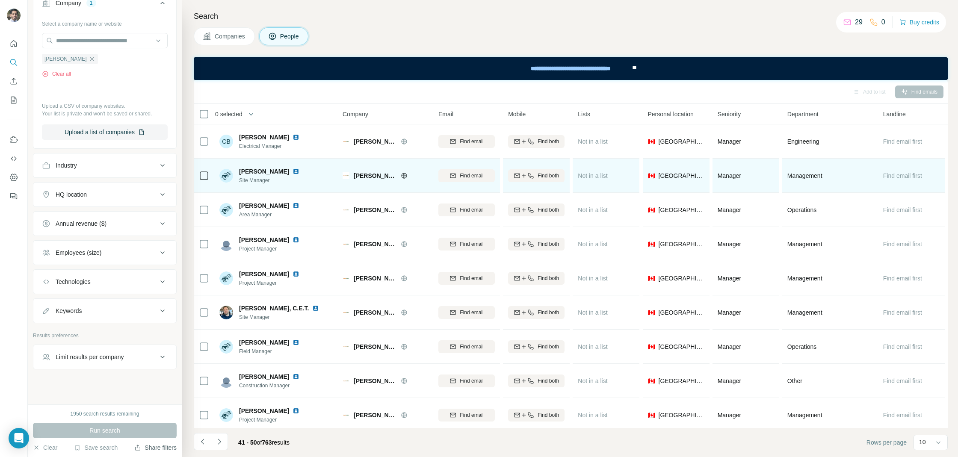
click at [292, 171] on img at bounding box center [295, 171] width 7 height 7
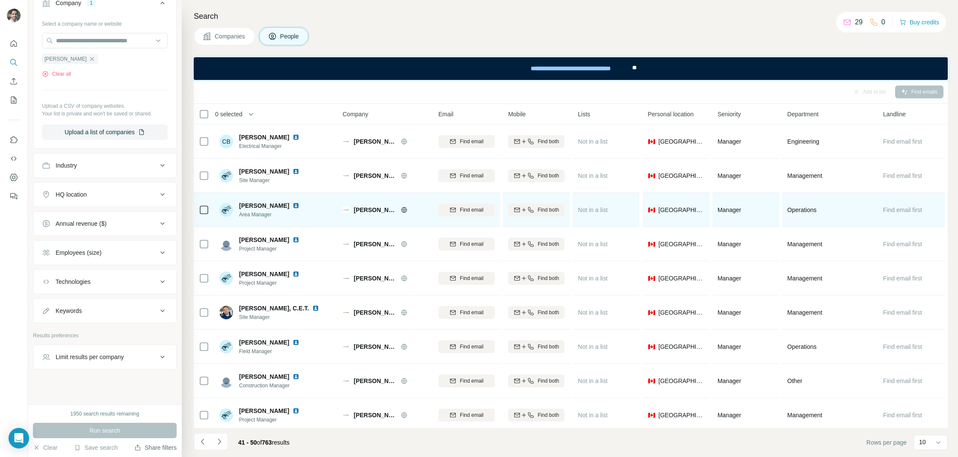
click at [296, 204] on img at bounding box center [295, 205] width 7 height 7
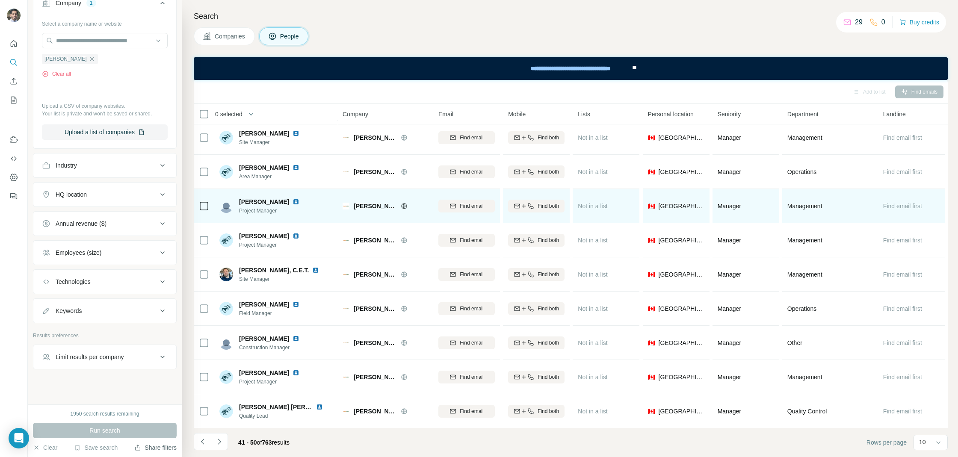
click at [293, 201] on div at bounding box center [300, 201] width 17 height 7
click at [292, 202] on img at bounding box center [295, 201] width 7 height 7
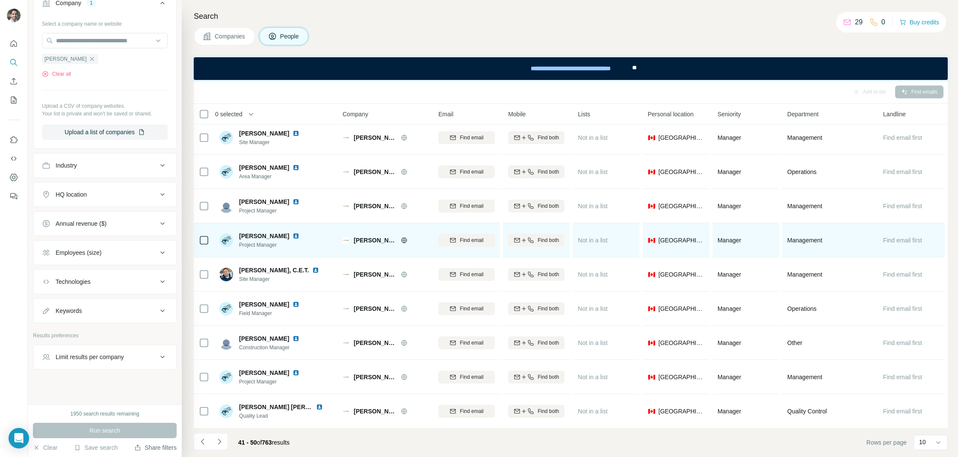
click at [292, 236] on img at bounding box center [295, 236] width 7 height 7
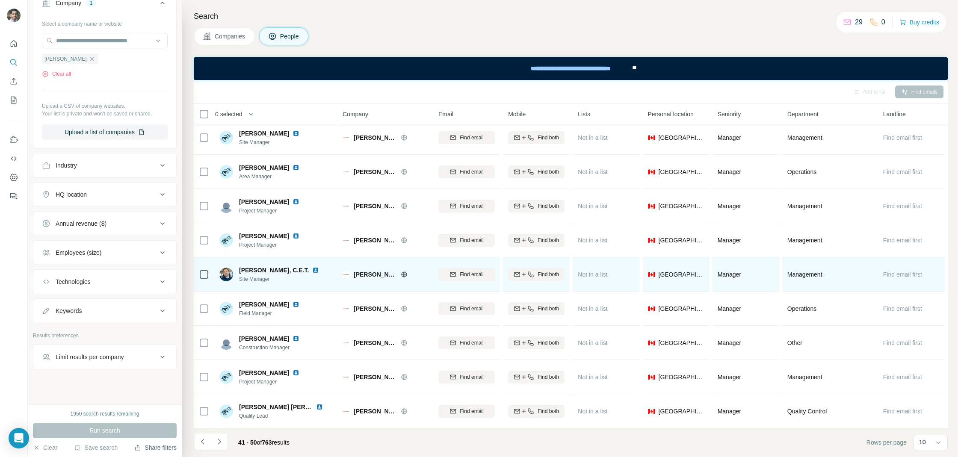
click at [312, 271] on img at bounding box center [315, 270] width 7 height 7
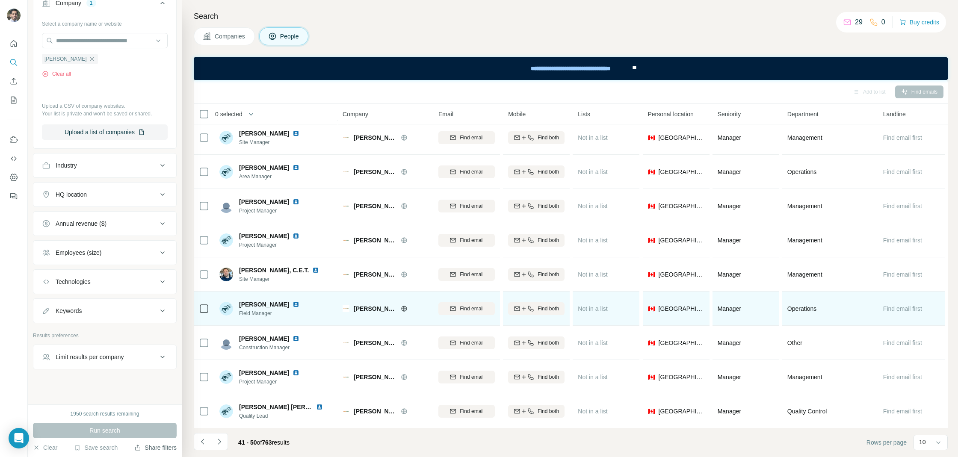
click at [292, 306] on div at bounding box center [300, 304] width 17 height 7
click at [292, 301] on img at bounding box center [295, 304] width 7 height 7
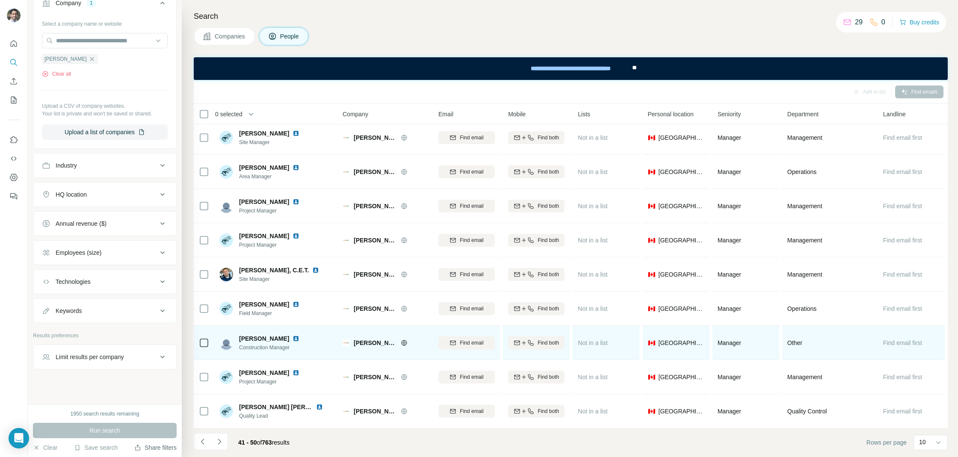
click at [292, 337] on div at bounding box center [300, 338] width 17 height 7
click at [292, 337] on img at bounding box center [295, 338] width 7 height 7
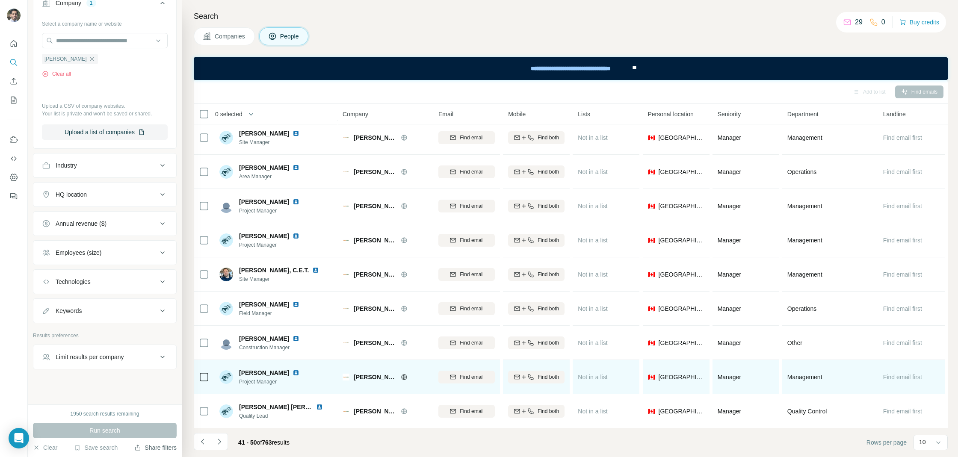
click at [292, 372] on img at bounding box center [295, 372] width 7 height 7
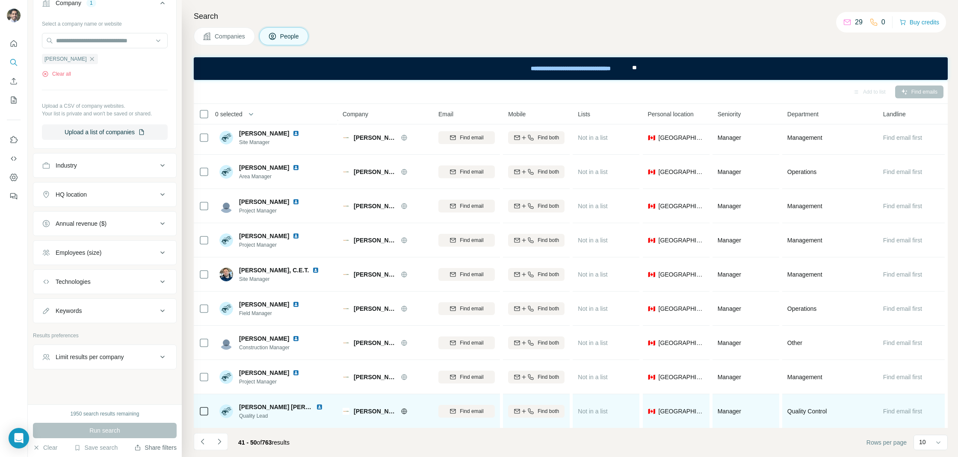
click at [316, 408] on img at bounding box center [319, 407] width 7 height 7
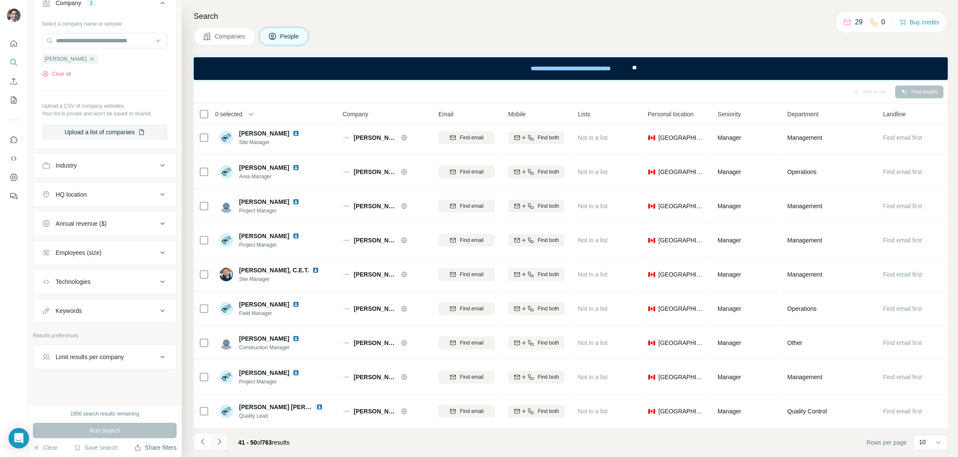
click at [224, 445] on button "Navigate to next page" at bounding box center [219, 441] width 17 height 17
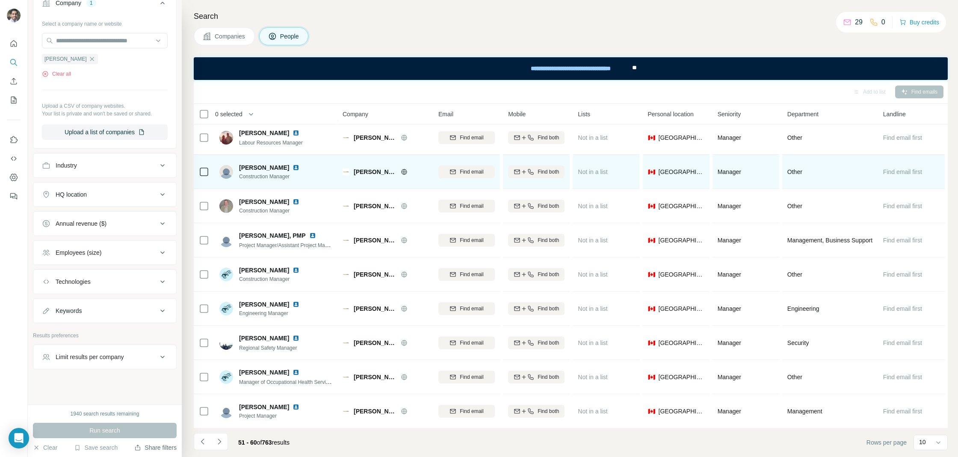
click at [292, 168] on div at bounding box center [300, 167] width 17 height 7
click at [292, 168] on img at bounding box center [295, 167] width 7 height 7
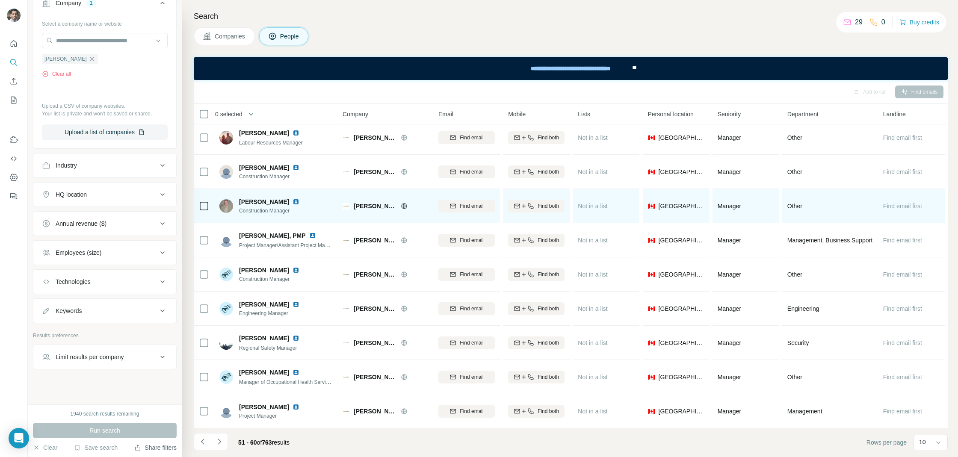
click at [292, 199] on img at bounding box center [295, 201] width 7 height 7
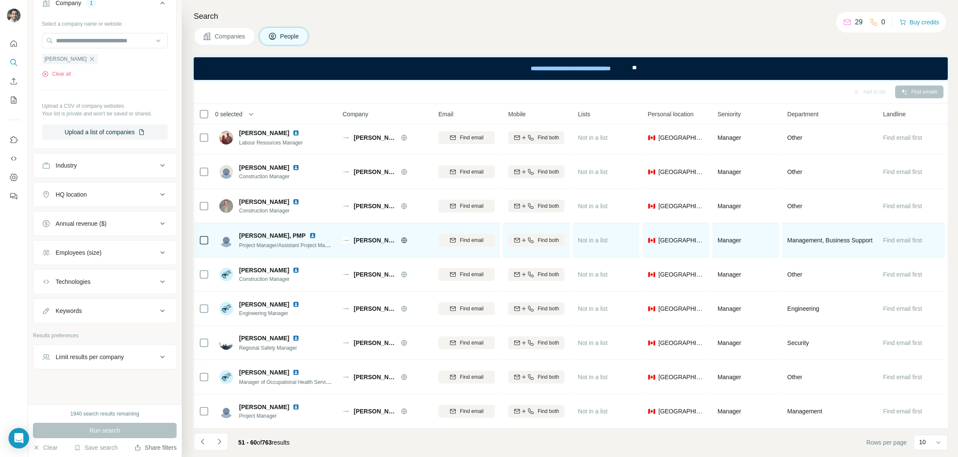
click at [309, 236] on img at bounding box center [312, 235] width 7 height 7
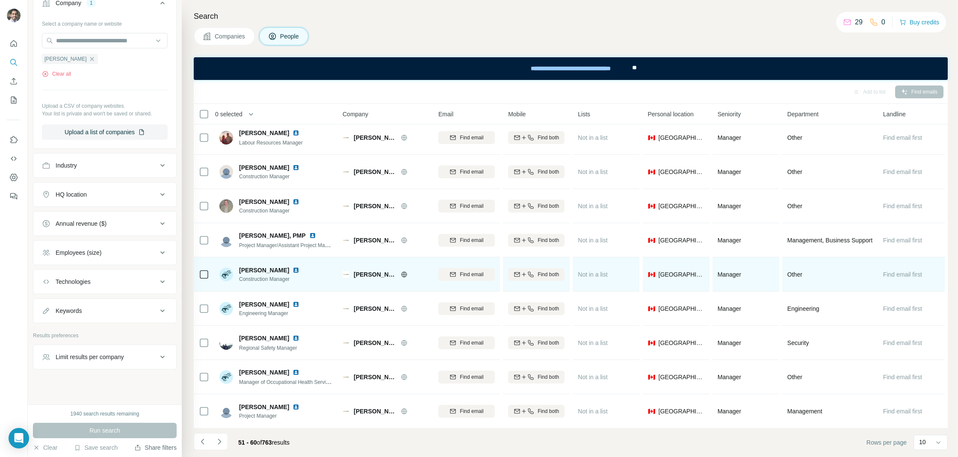
click at [292, 272] on img at bounding box center [295, 270] width 7 height 7
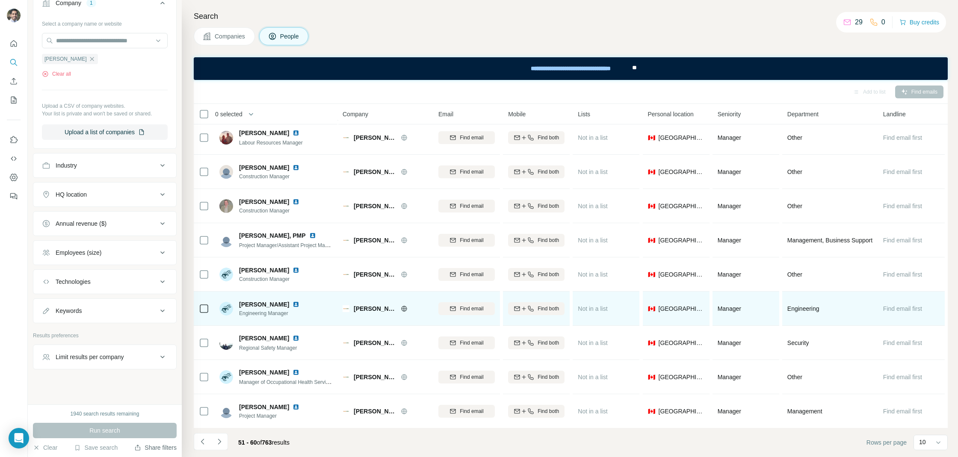
click at [292, 303] on img at bounding box center [295, 304] width 7 height 7
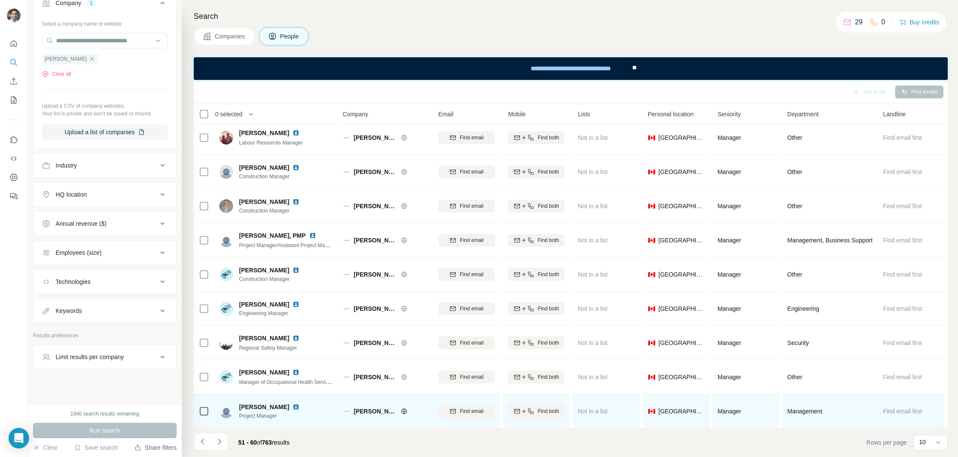
click at [292, 405] on img at bounding box center [295, 407] width 7 height 7
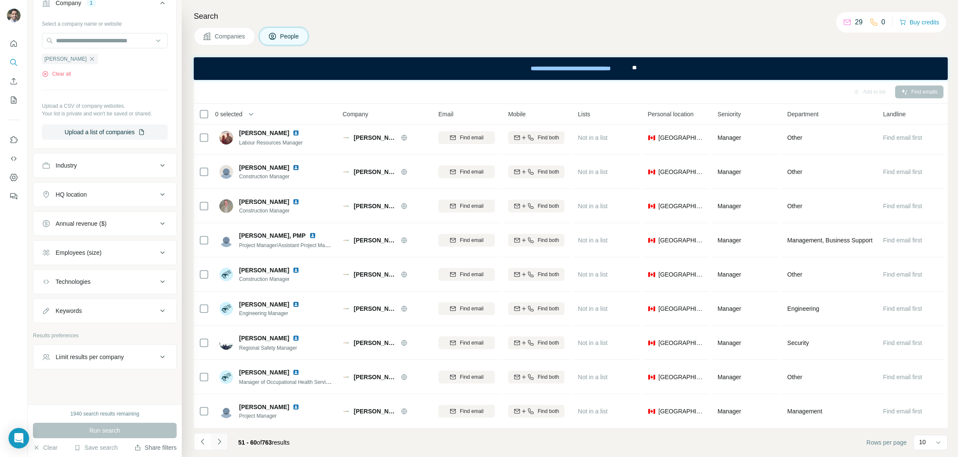
click at [224, 439] on button "Navigate to next page" at bounding box center [219, 441] width 17 height 17
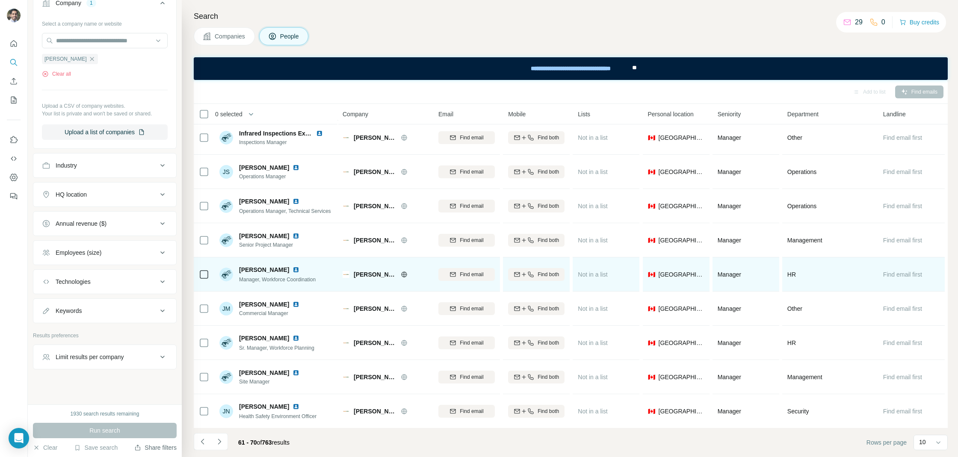
scroll to position [0, 0]
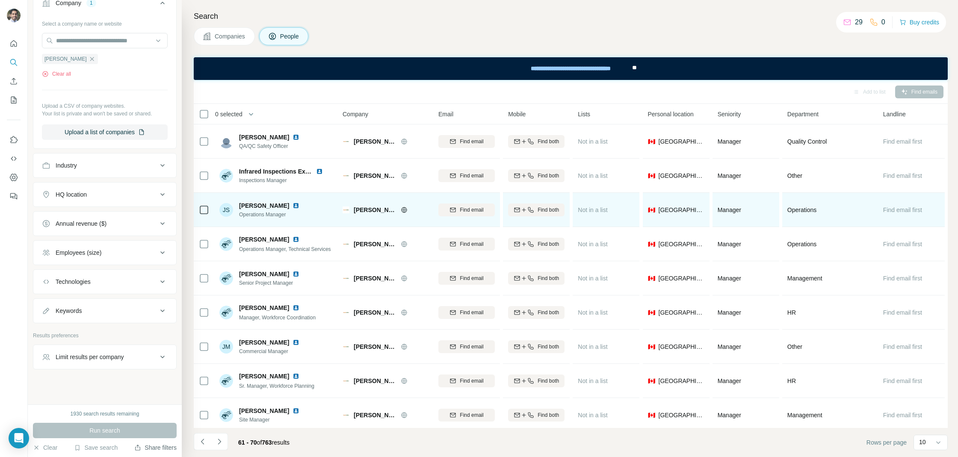
click at [292, 204] on img at bounding box center [295, 205] width 7 height 7
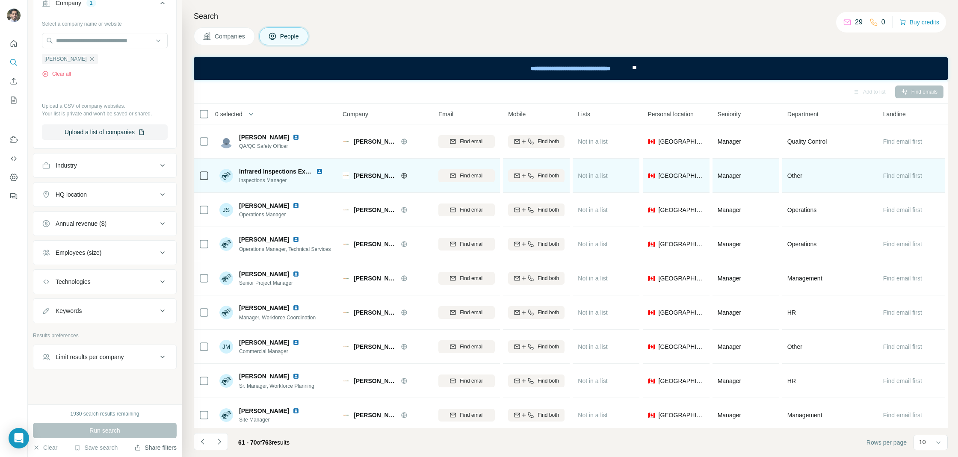
click at [319, 172] on img at bounding box center [319, 171] width 7 height 7
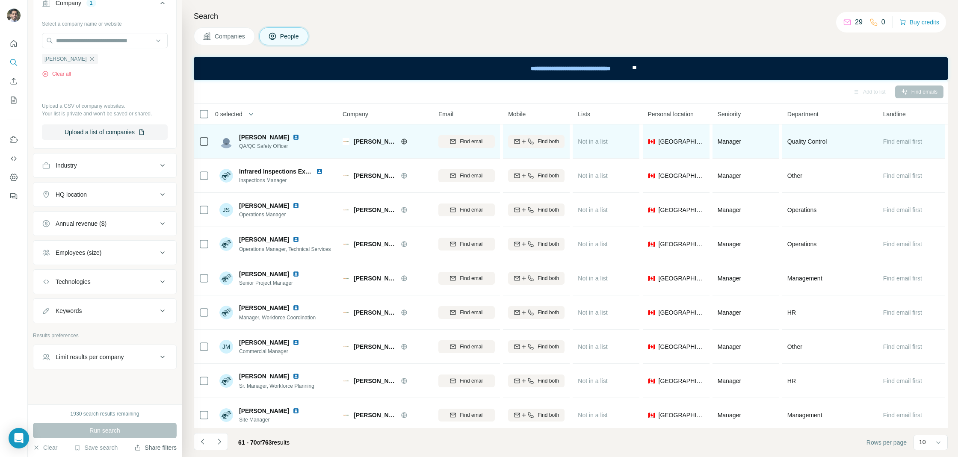
click at [292, 139] on img at bounding box center [295, 137] width 7 height 7
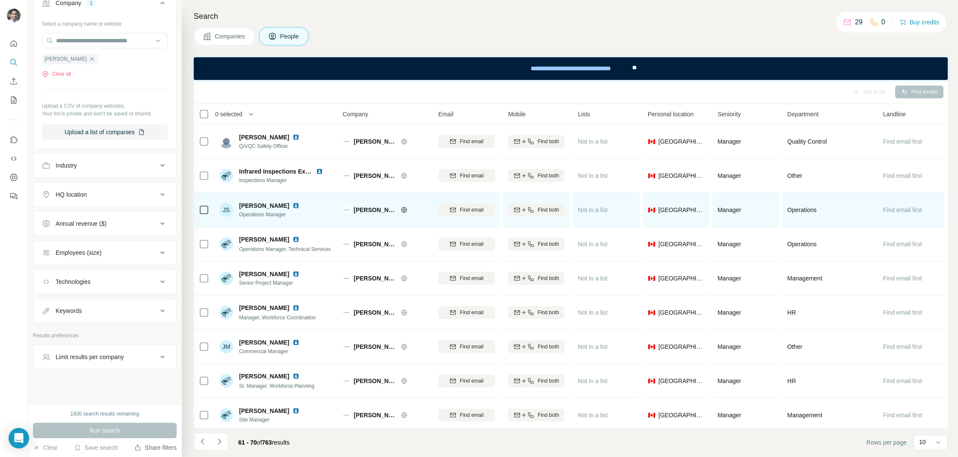
scroll to position [38, 0]
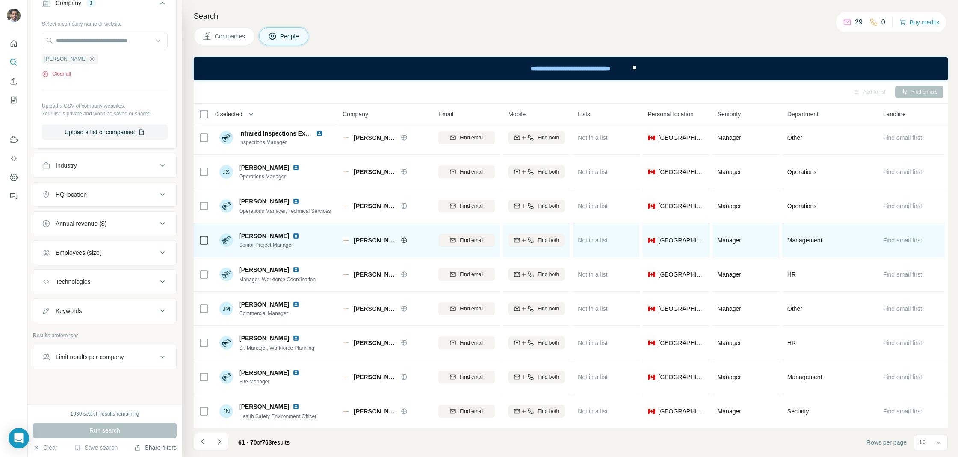
click at [292, 233] on img at bounding box center [295, 236] width 7 height 7
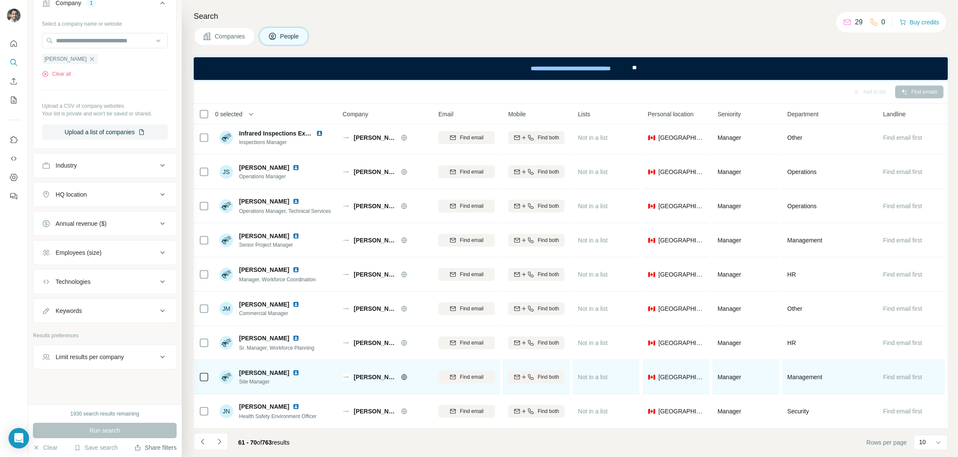
click at [297, 374] on img at bounding box center [295, 372] width 7 height 7
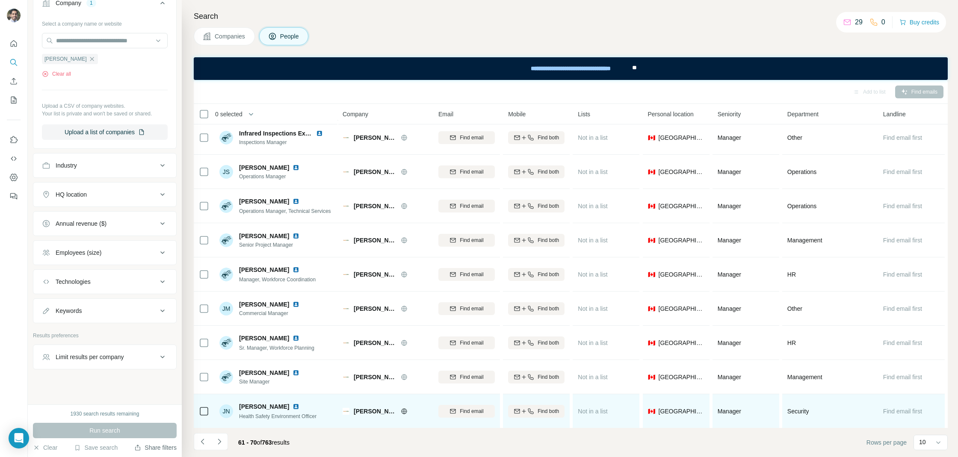
click at [292, 407] on img at bounding box center [295, 406] width 7 height 7
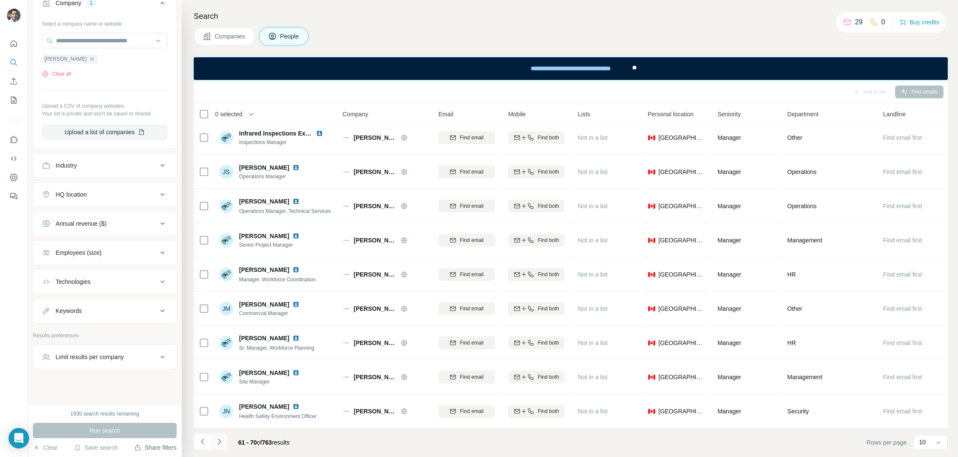
click at [219, 444] on icon "Navigate to next page" at bounding box center [219, 441] width 9 height 9
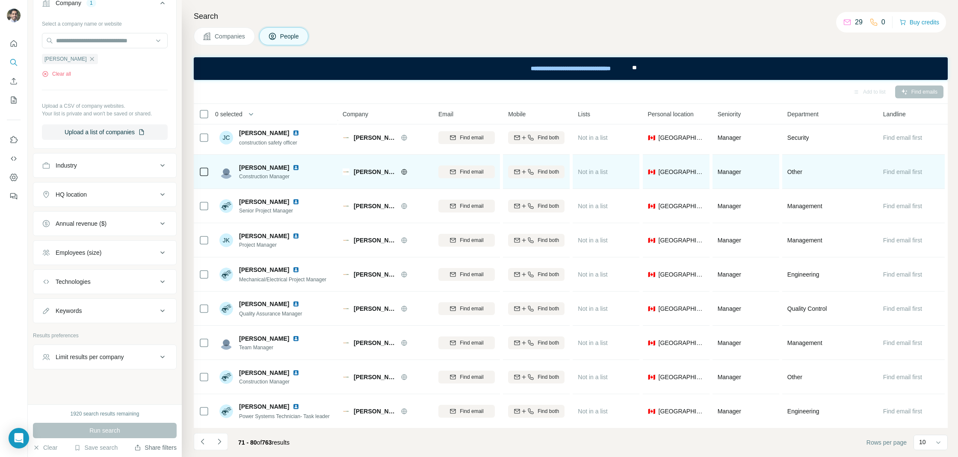
scroll to position [0, 0]
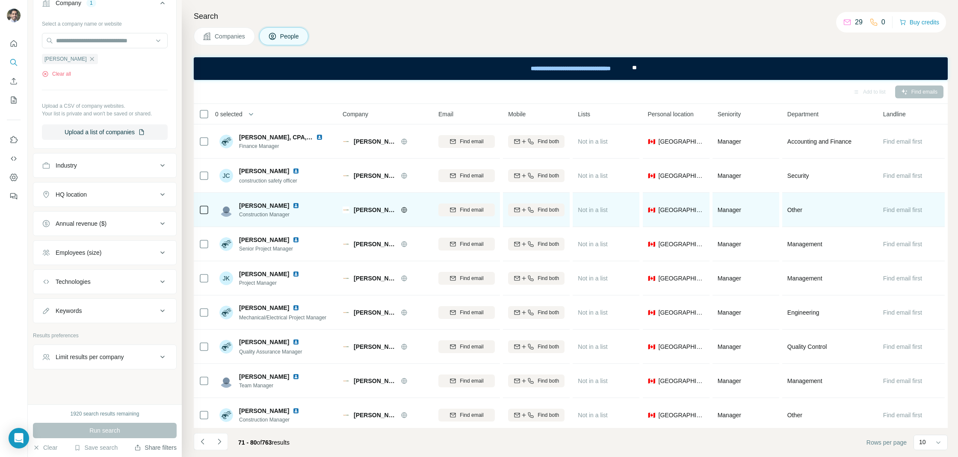
click at [292, 202] on img at bounding box center [295, 205] width 7 height 7
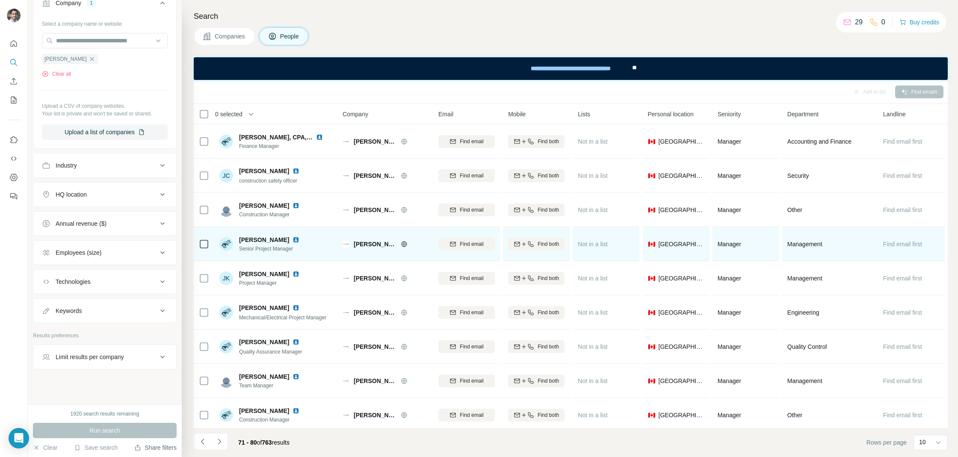
click at [292, 238] on img at bounding box center [295, 239] width 7 height 7
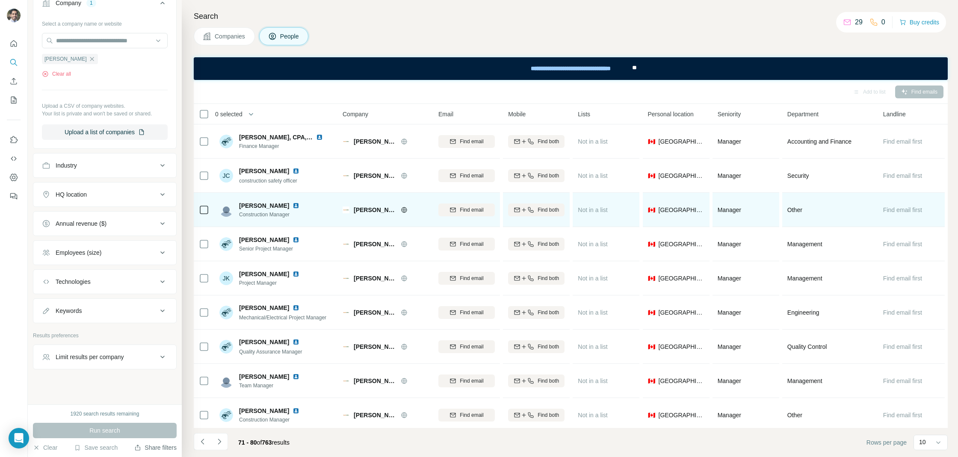
scroll to position [38, 0]
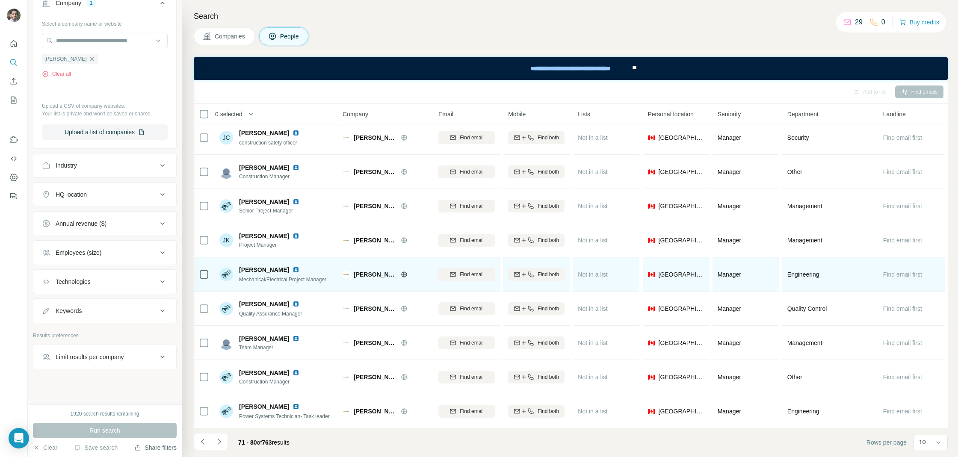
click at [288, 273] on div "Joel Anderson" at bounding box center [282, 270] width 87 height 9
click at [292, 269] on img at bounding box center [295, 269] width 7 height 7
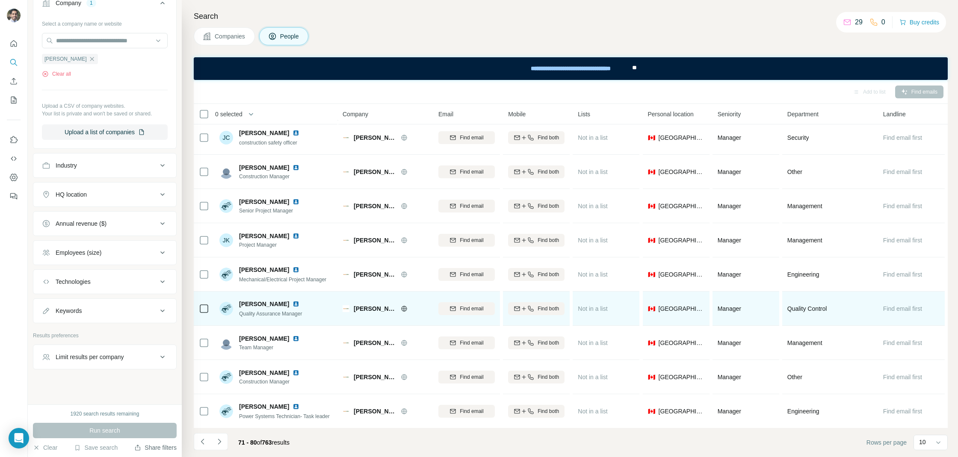
click at [292, 303] on div at bounding box center [300, 304] width 17 height 7
click at [292, 303] on img at bounding box center [295, 304] width 7 height 7
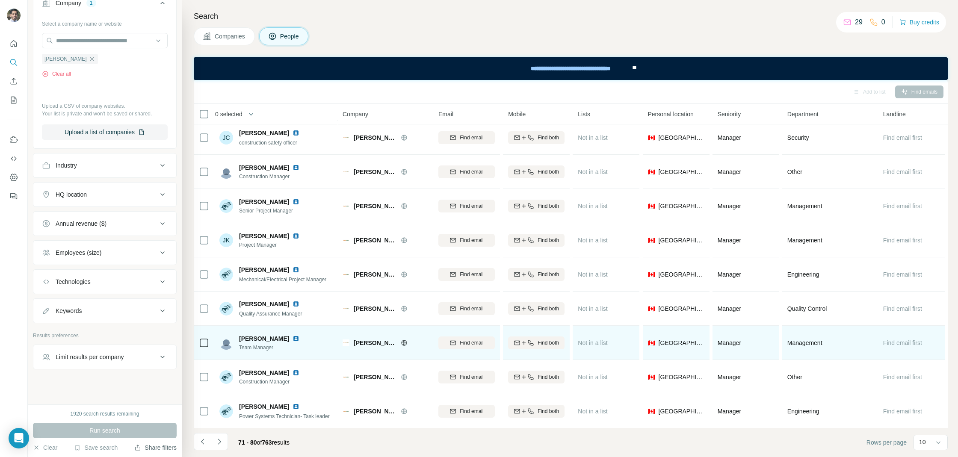
click at [292, 336] on img at bounding box center [295, 338] width 7 height 7
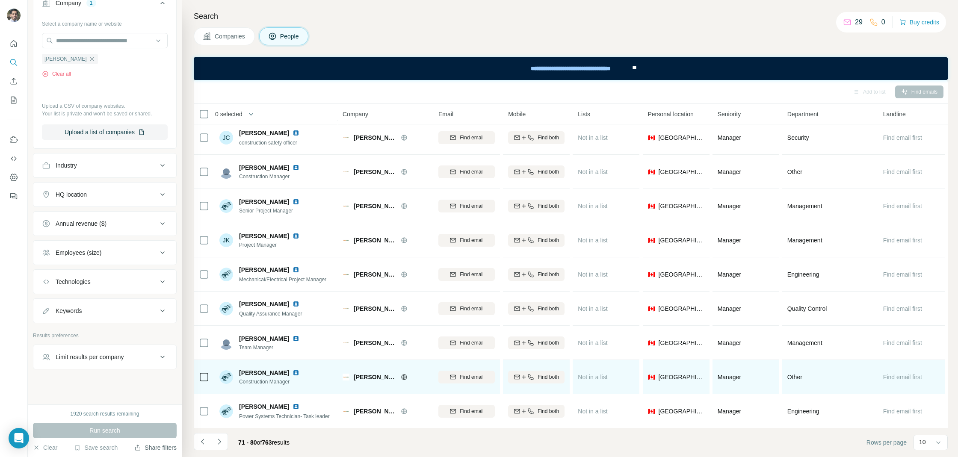
click at [292, 373] on img at bounding box center [295, 372] width 7 height 7
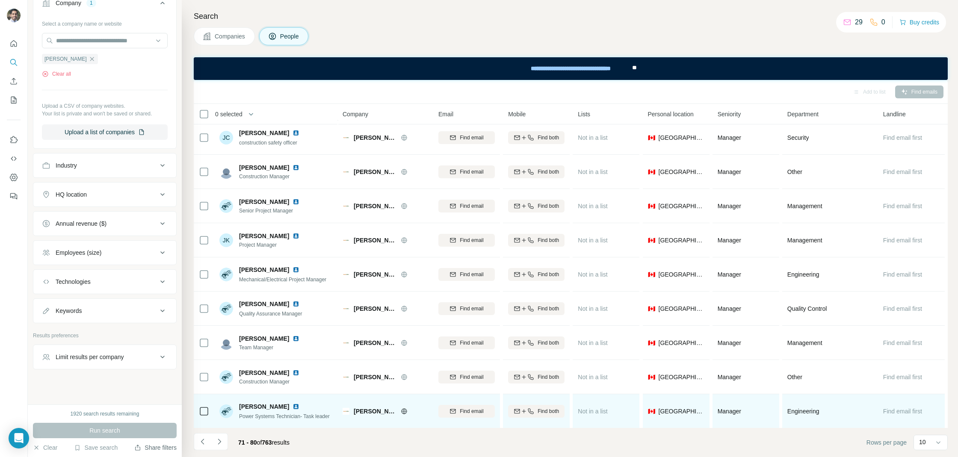
click at [299, 404] on img at bounding box center [295, 406] width 7 height 7
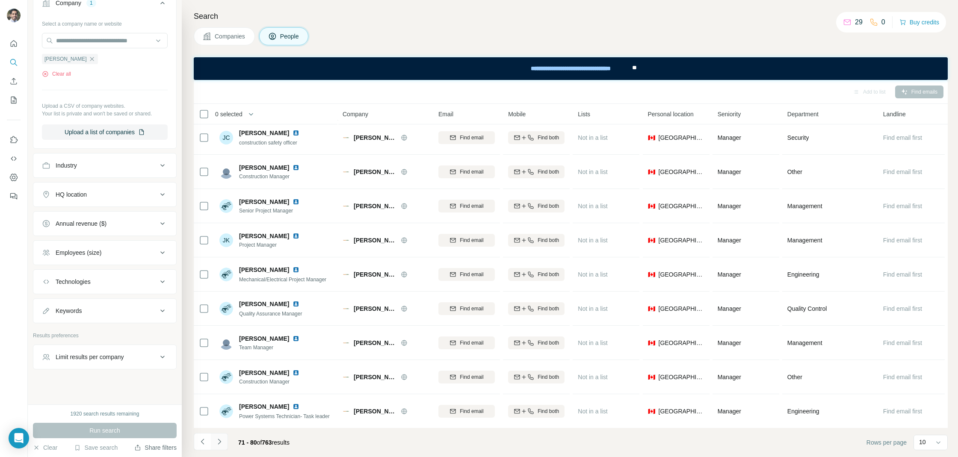
click at [223, 443] on button "Navigate to next page" at bounding box center [219, 441] width 17 height 17
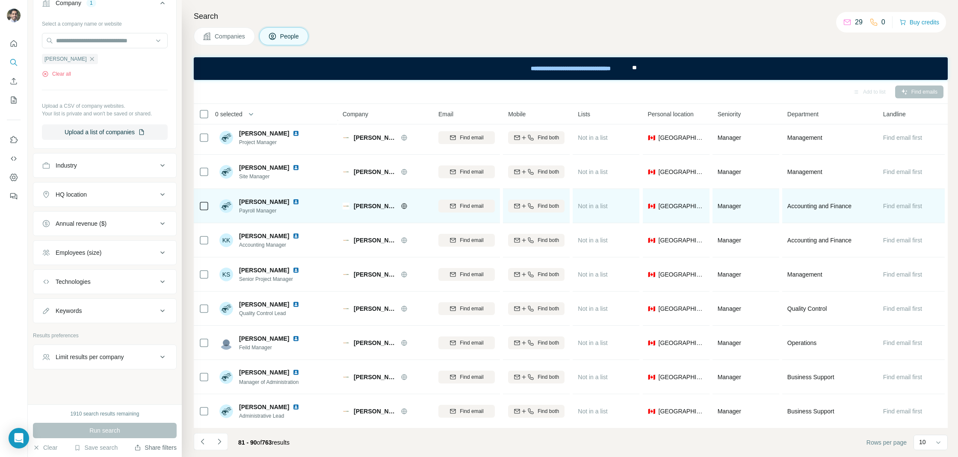
scroll to position [0, 0]
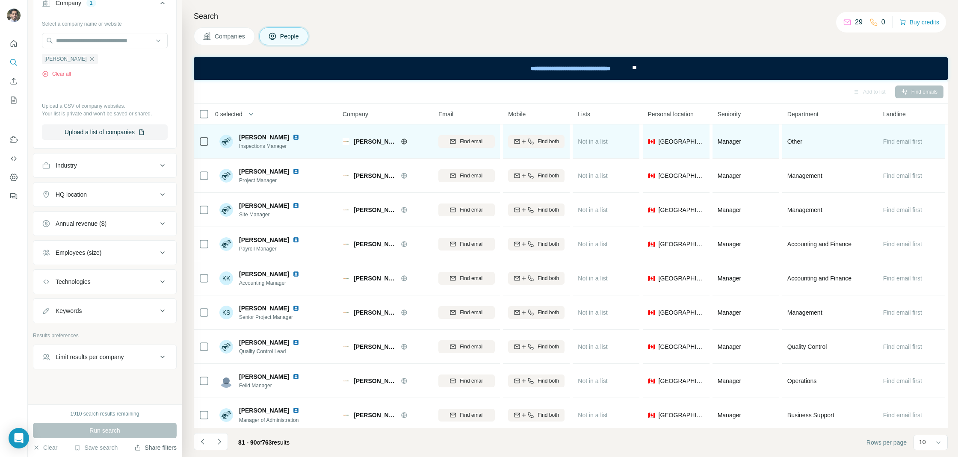
click at [292, 138] on img at bounding box center [295, 137] width 7 height 7
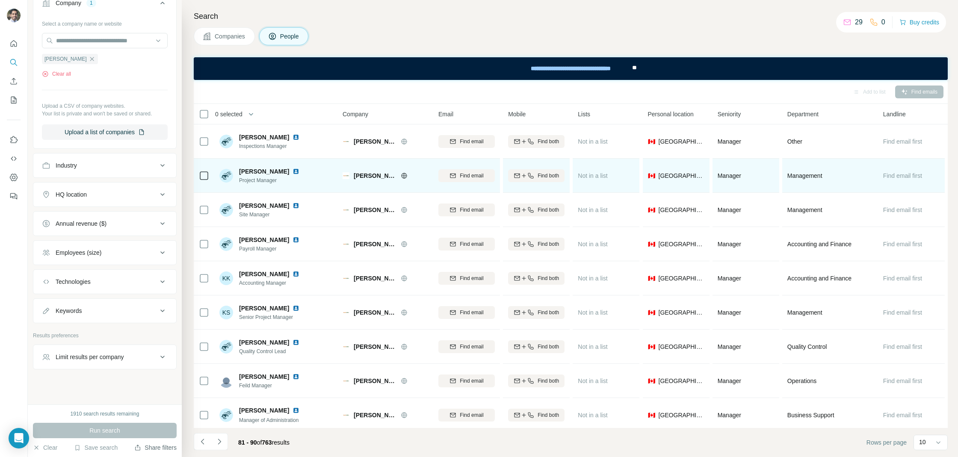
click at [292, 169] on img at bounding box center [295, 171] width 7 height 7
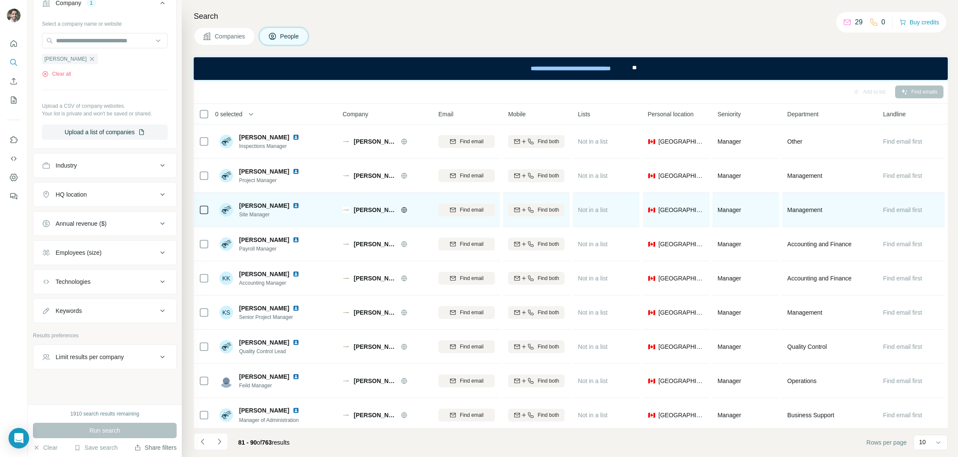
click at [292, 207] on img at bounding box center [295, 205] width 7 height 7
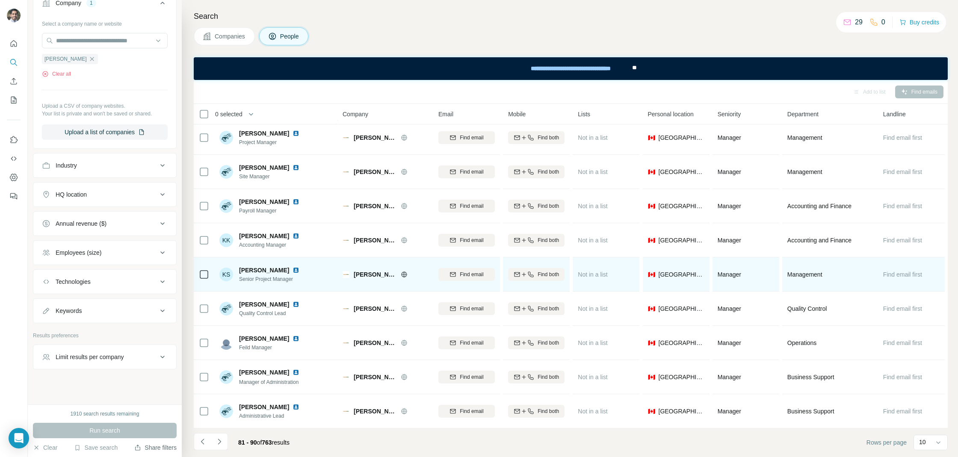
click at [292, 270] on img at bounding box center [295, 270] width 7 height 7
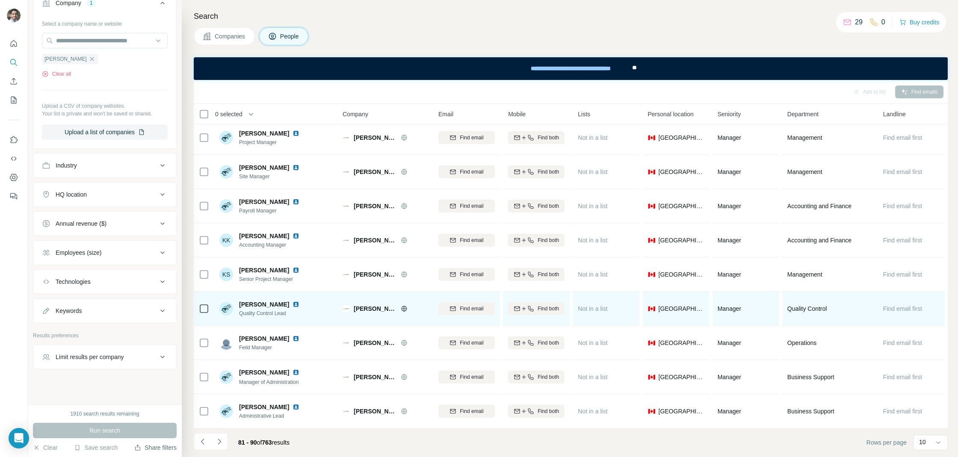
click at [292, 305] on img at bounding box center [295, 304] width 7 height 7
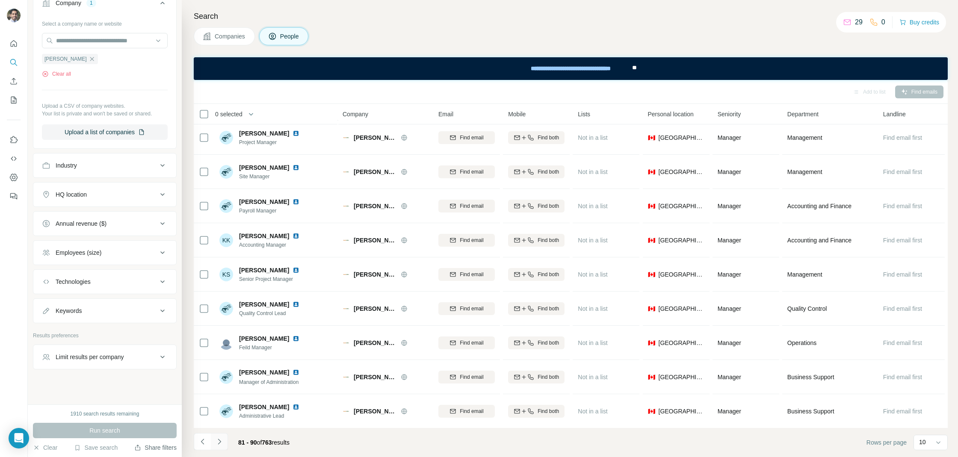
click at [220, 442] on icon "Navigate to next page" at bounding box center [219, 442] width 3 height 6
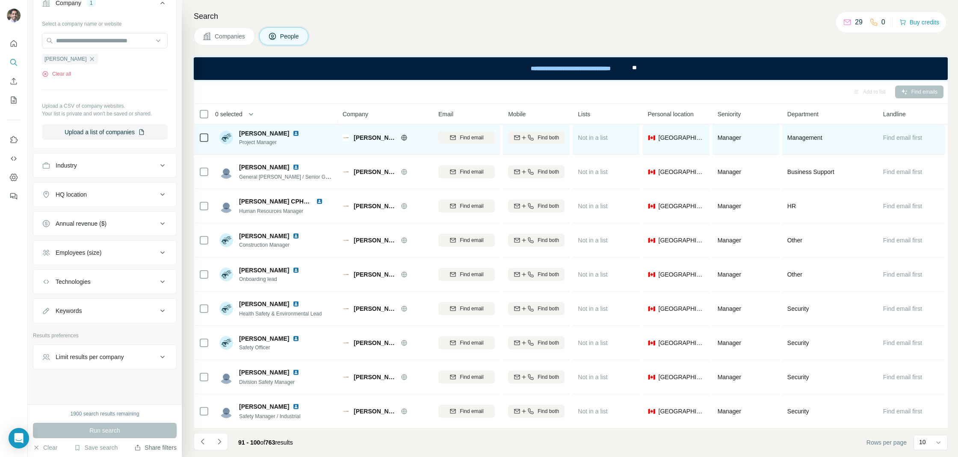
click at [292, 133] on img at bounding box center [295, 133] width 7 height 7
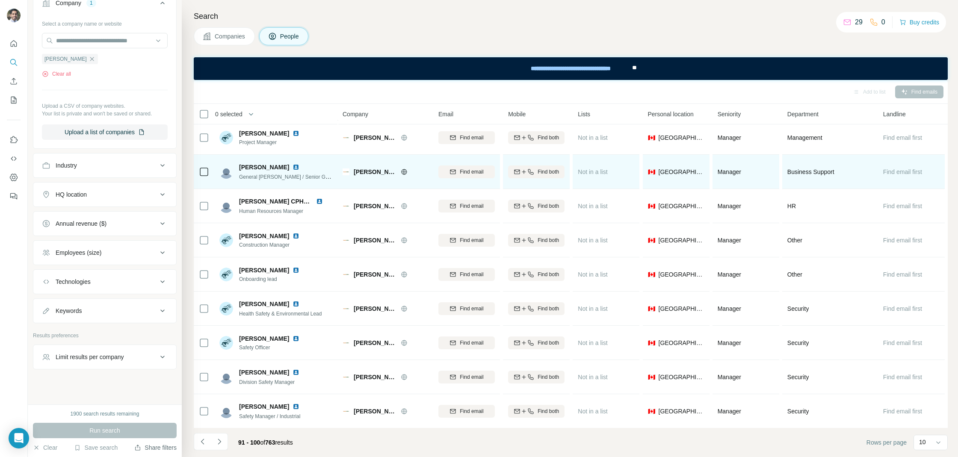
click at [292, 168] on img at bounding box center [295, 167] width 7 height 7
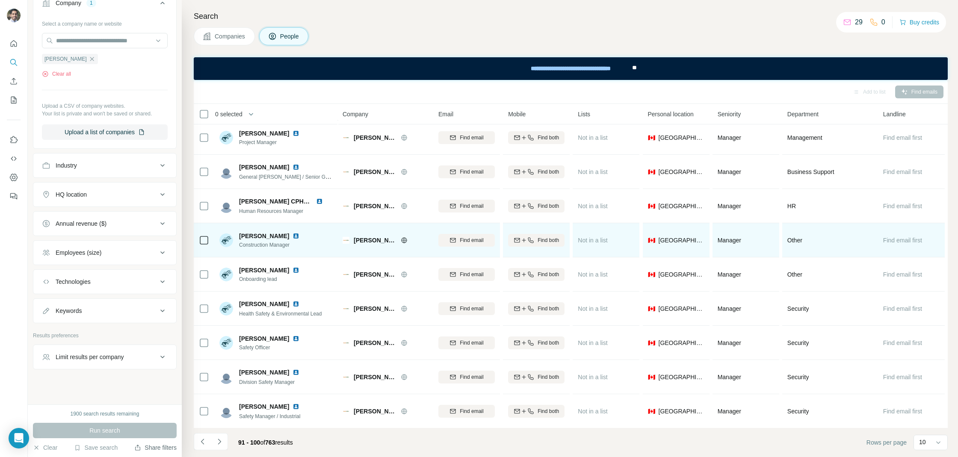
click at [292, 235] on img at bounding box center [295, 236] width 7 height 7
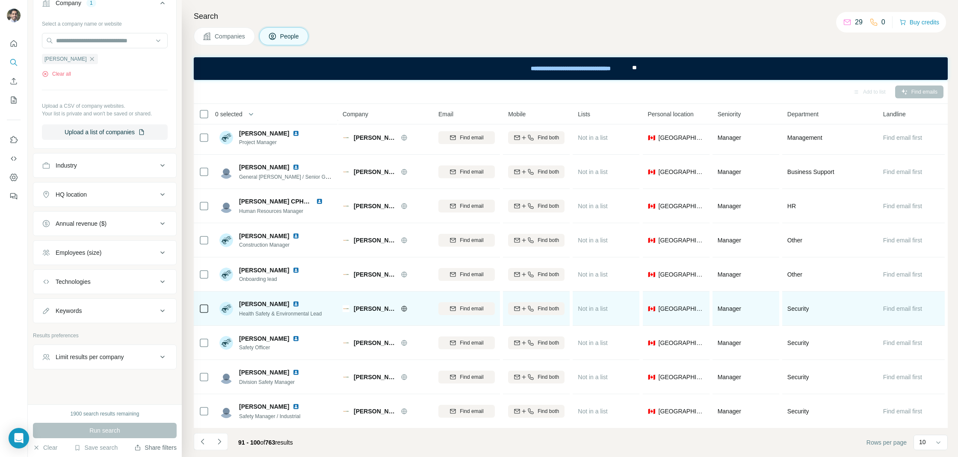
click at [292, 303] on img at bounding box center [295, 304] width 7 height 7
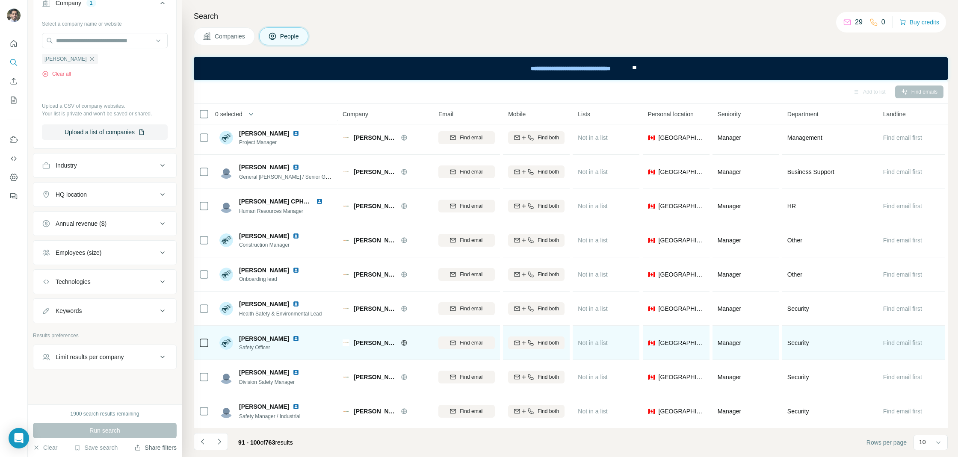
click at [292, 339] on img at bounding box center [295, 338] width 7 height 7
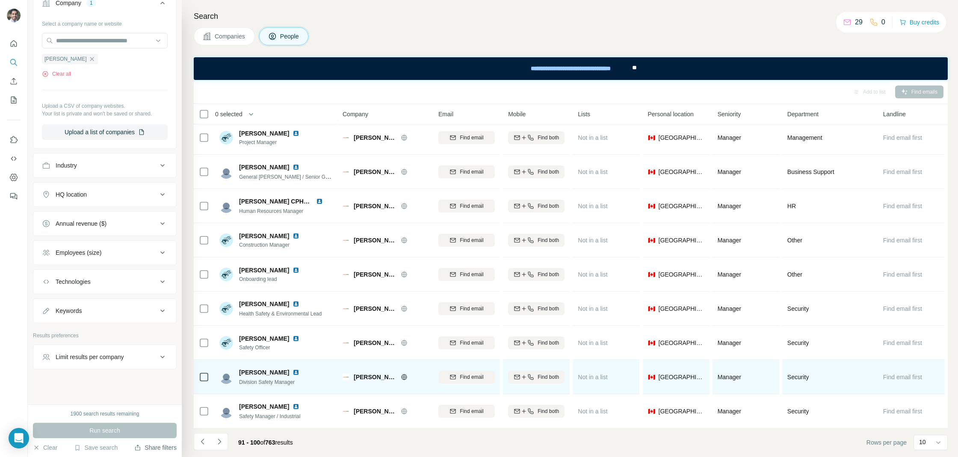
click at [292, 372] on img at bounding box center [295, 372] width 7 height 7
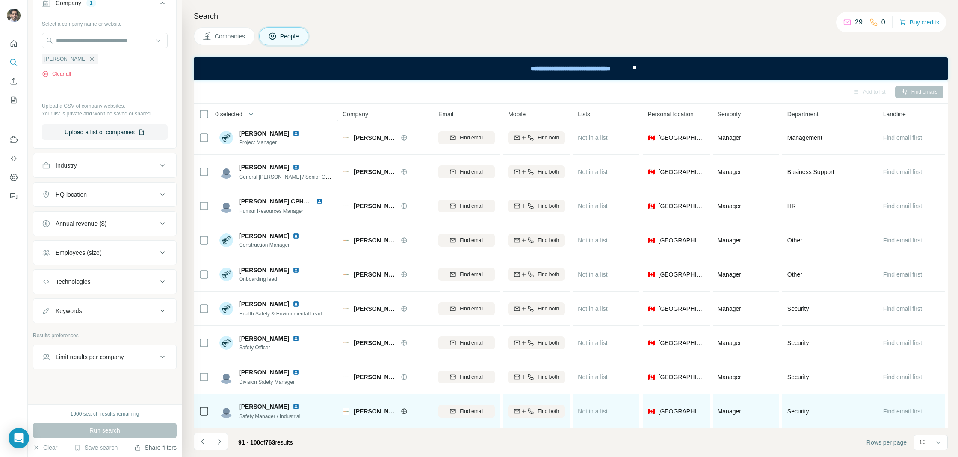
click at [292, 406] on img at bounding box center [295, 406] width 7 height 7
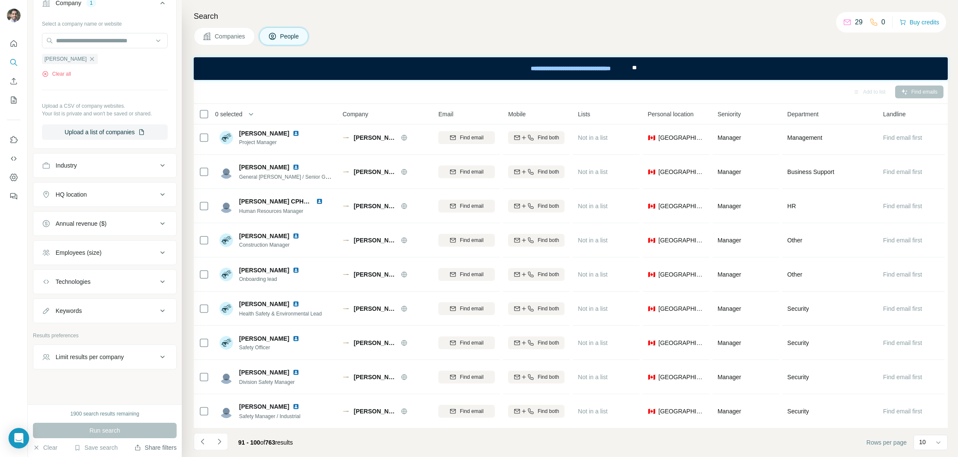
click at [223, 442] on button "Navigate to next page" at bounding box center [219, 441] width 17 height 17
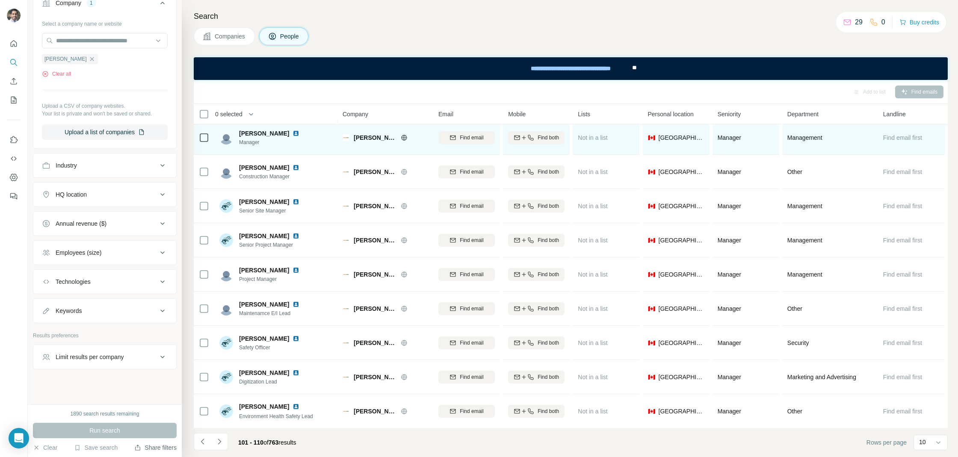
click at [292, 132] on img at bounding box center [295, 133] width 7 height 7
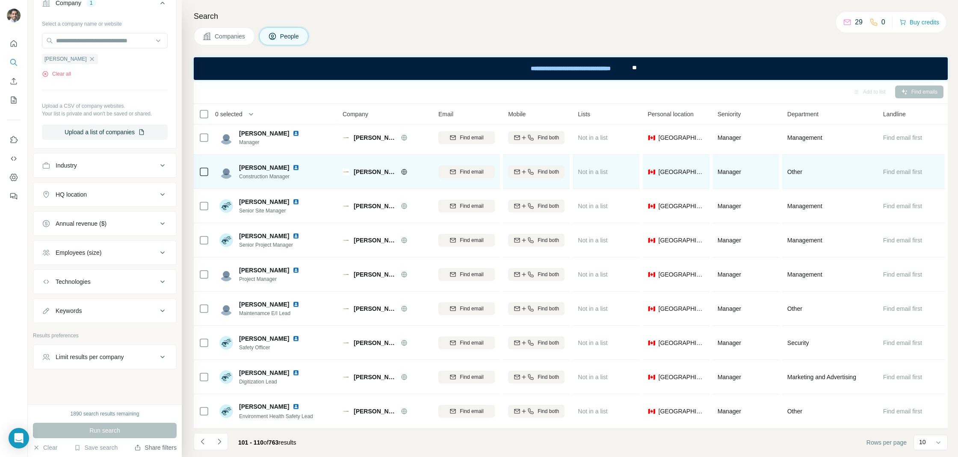
click at [292, 165] on img at bounding box center [295, 167] width 7 height 7
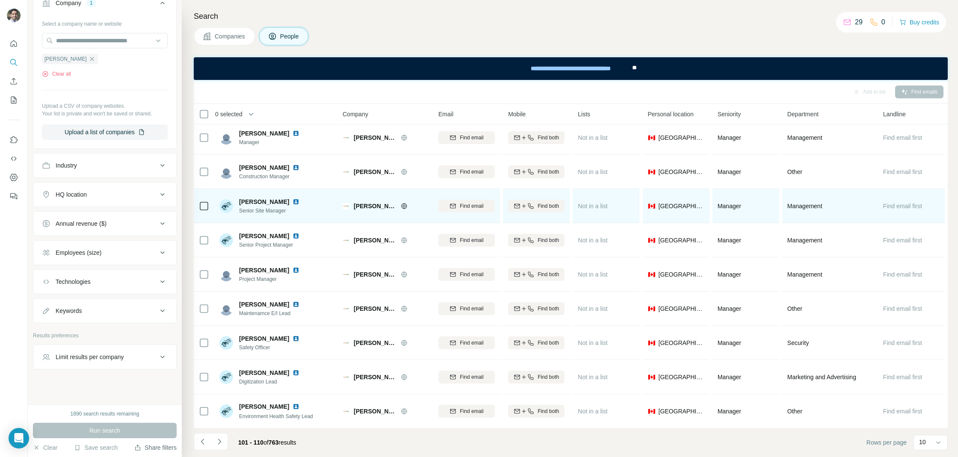
click at [295, 201] on img at bounding box center [295, 201] width 7 height 7
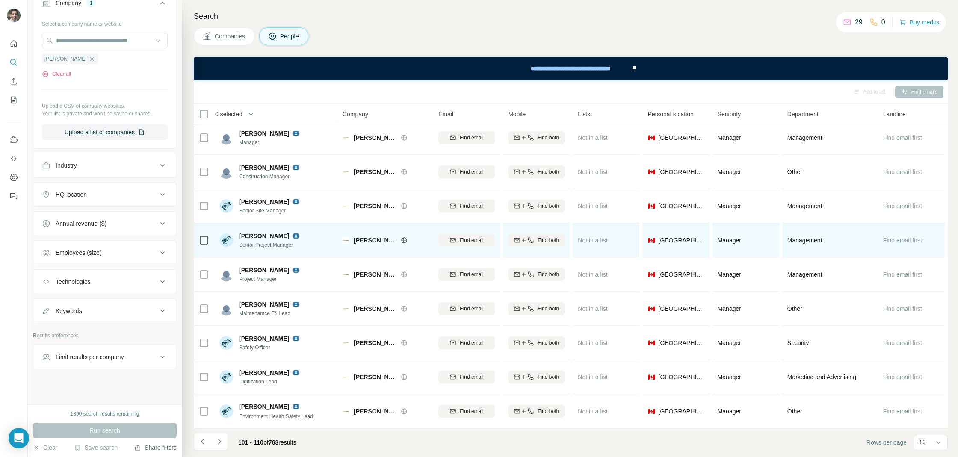
click at [298, 234] on img at bounding box center [295, 236] width 7 height 7
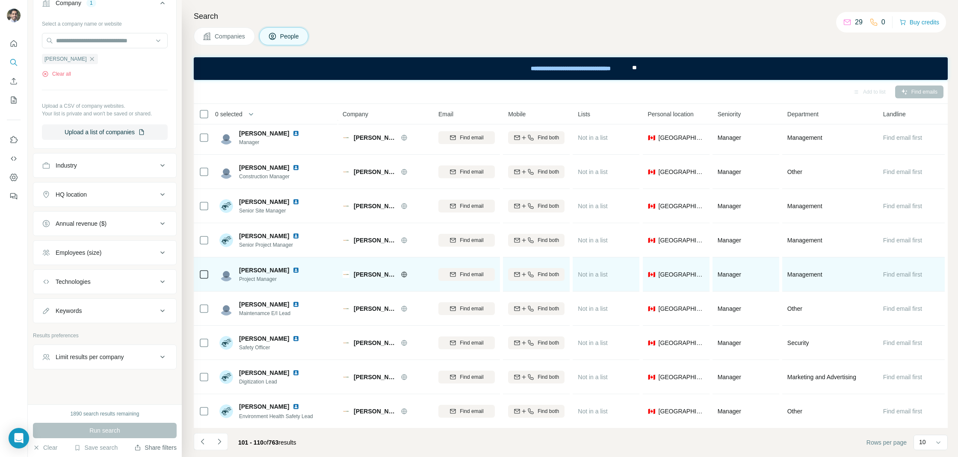
click at [292, 272] on img at bounding box center [295, 270] width 7 height 7
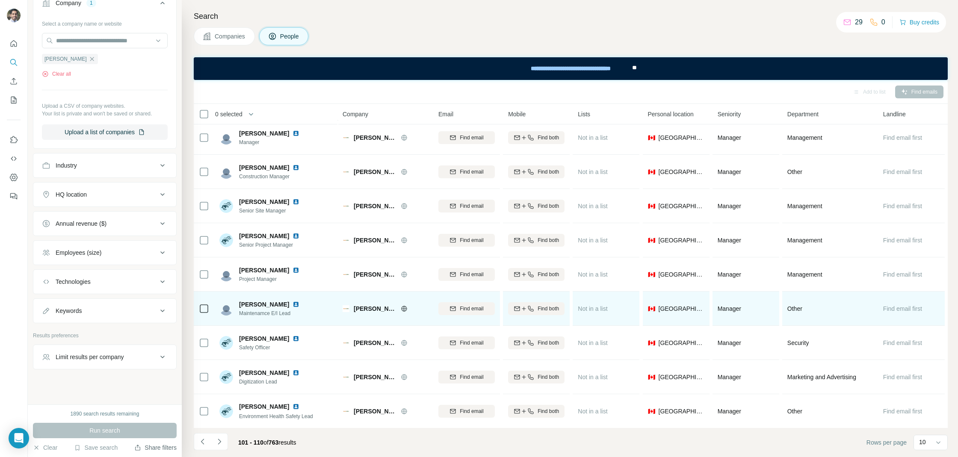
click at [292, 306] on img at bounding box center [295, 304] width 7 height 7
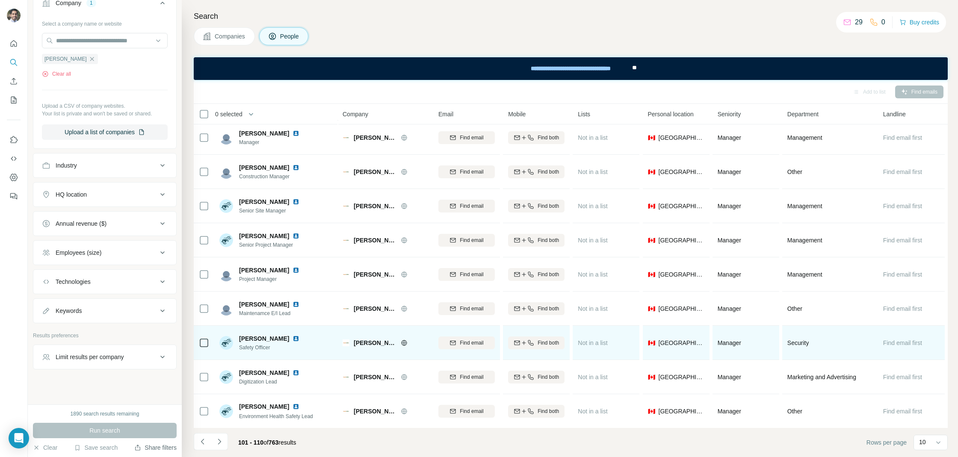
click at [292, 335] on img at bounding box center [295, 338] width 7 height 7
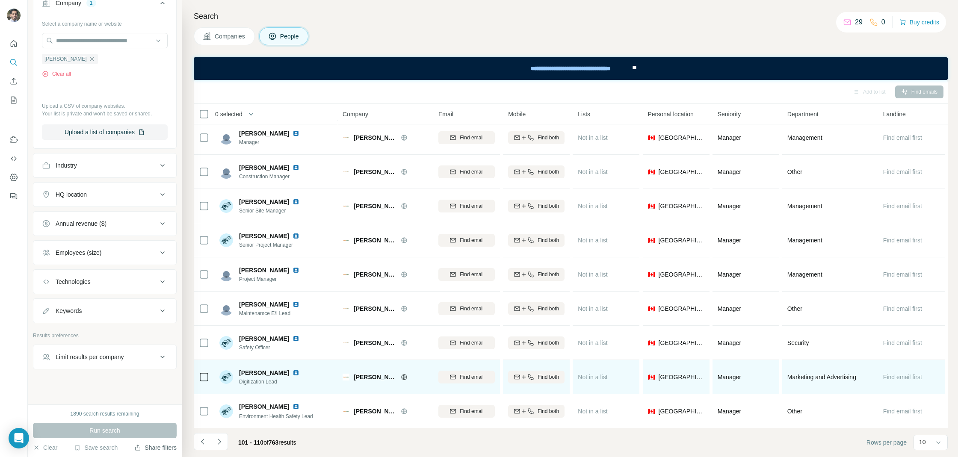
click at [293, 373] on img at bounding box center [295, 372] width 7 height 7
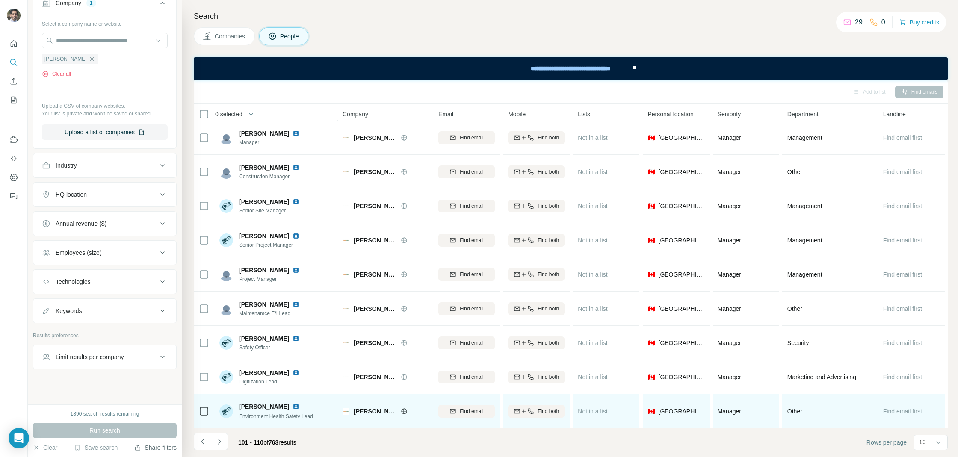
click at [299, 406] on img at bounding box center [295, 406] width 7 height 7
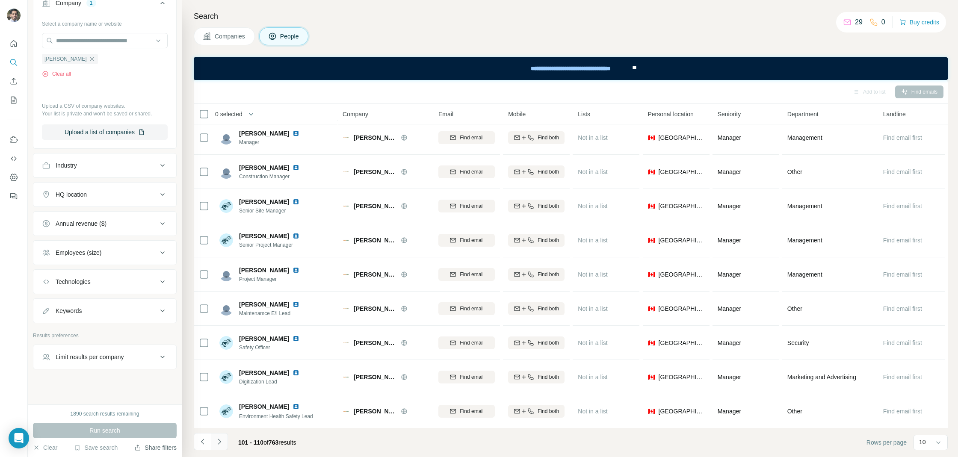
click at [223, 445] on icon "Navigate to next page" at bounding box center [219, 441] width 9 height 9
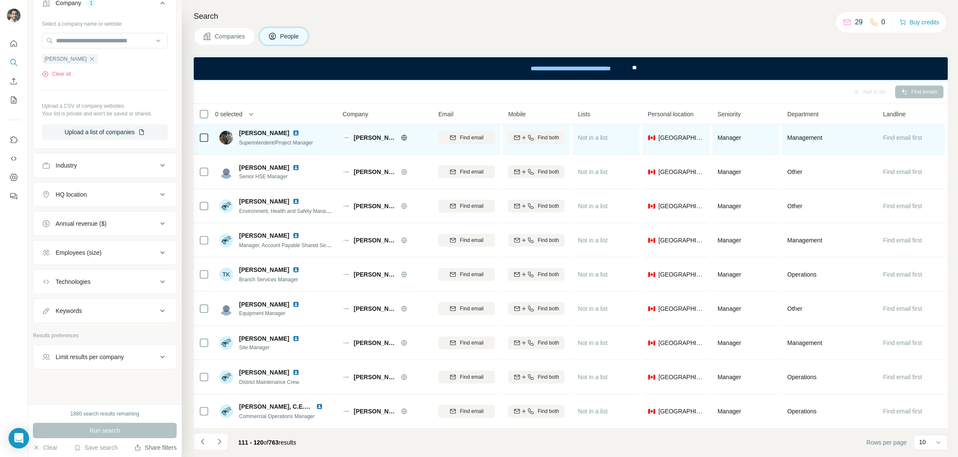
click at [292, 134] on img at bounding box center [295, 133] width 7 height 7
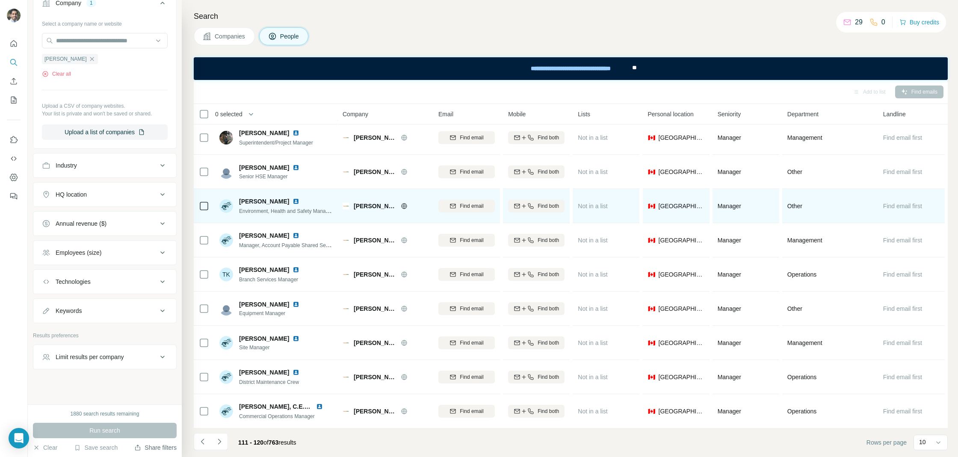
click at [293, 198] on img at bounding box center [295, 201] width 7 height 7
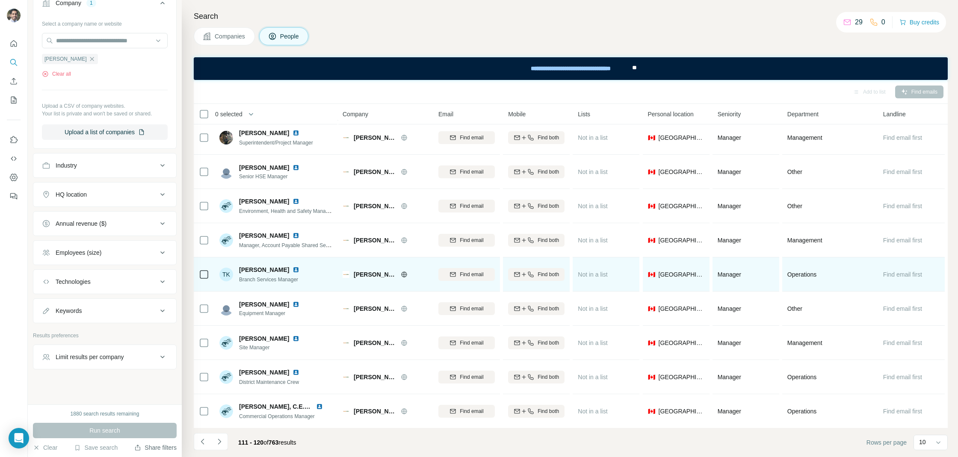
click at [292, 272] on div at bounding box center [300, 269] width 17 height 7
click at [292, 269] on img at bounding box center [295, 269] width 7 height 7
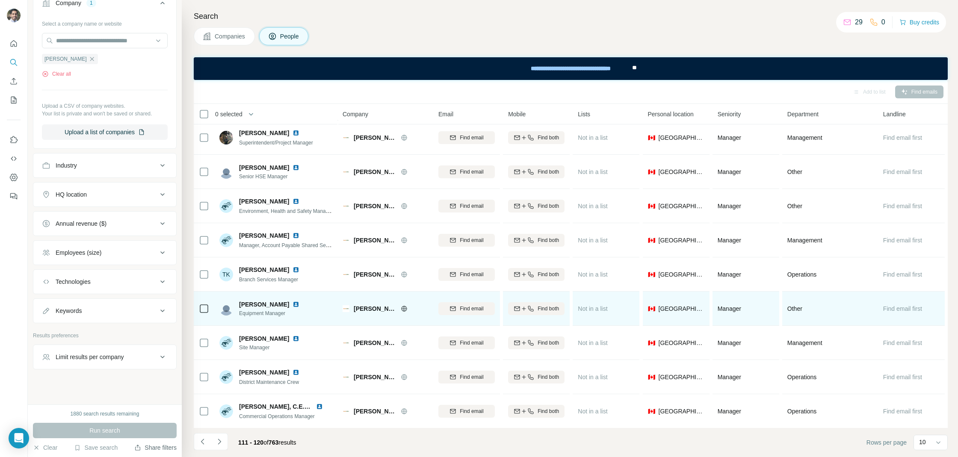
click at [292, 304] on img at bounding box center [295, 304] width 7 height 7
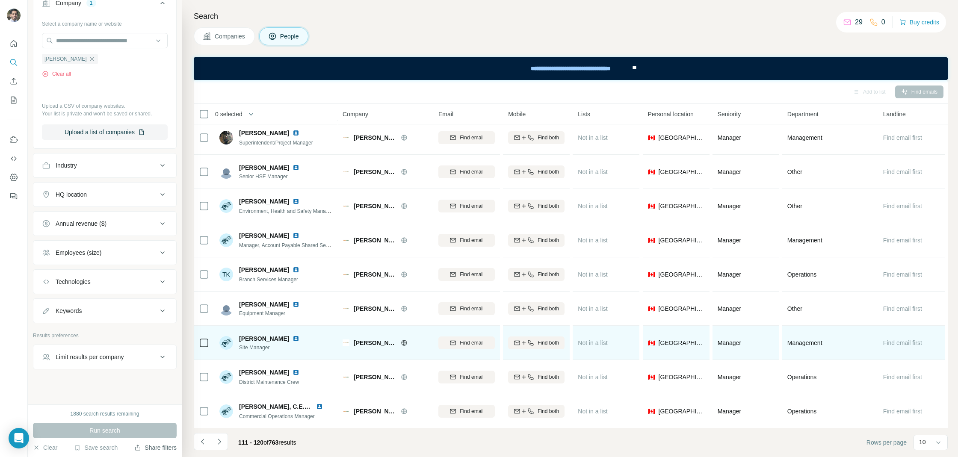
click at [292, 337] on img at bounding box center [295, 338] width 7 height 7
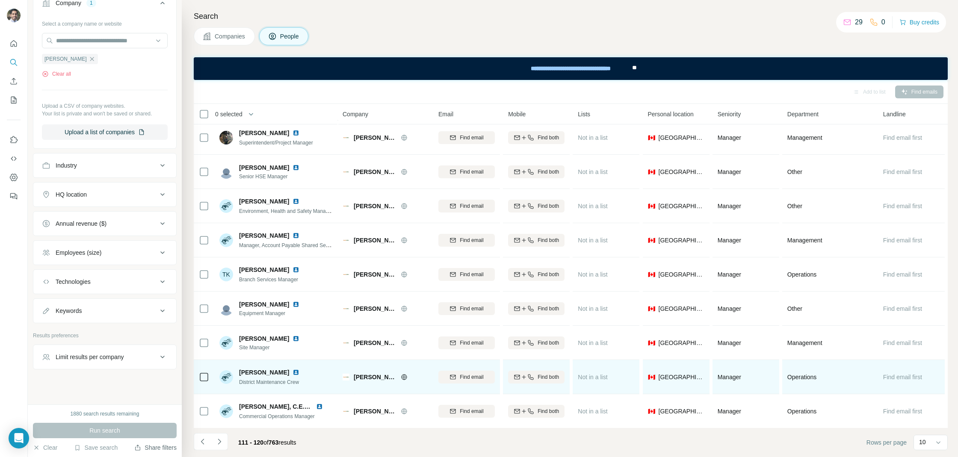
click at [292, 370] on img at bounding box center [295, 372] width 7 height 7
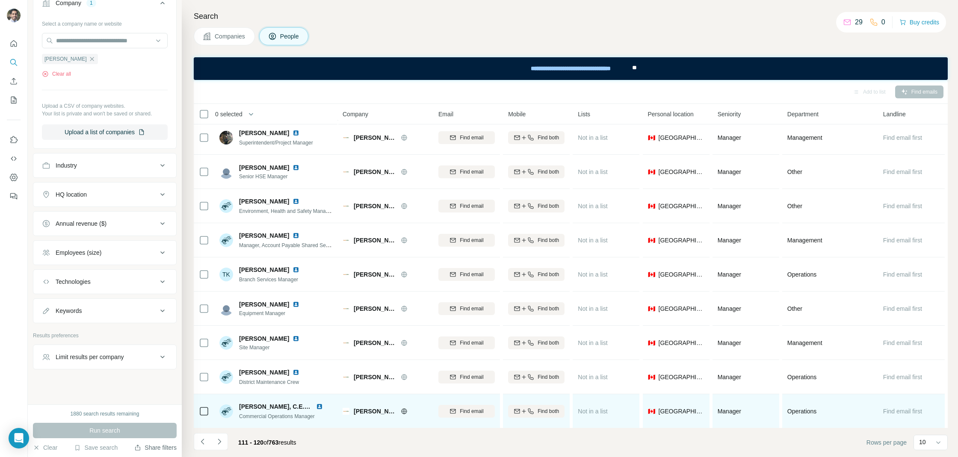
click at [319, 405] on img at bounding box center [319, 406] width 7 height 7
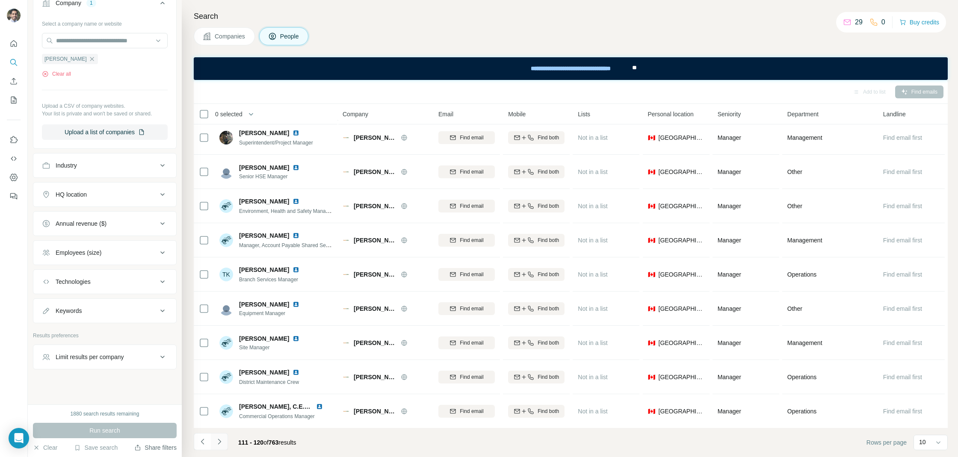
click at [224, 439] on button "Navigate to next page" at bounding box center [219, 441] width 17 height 17
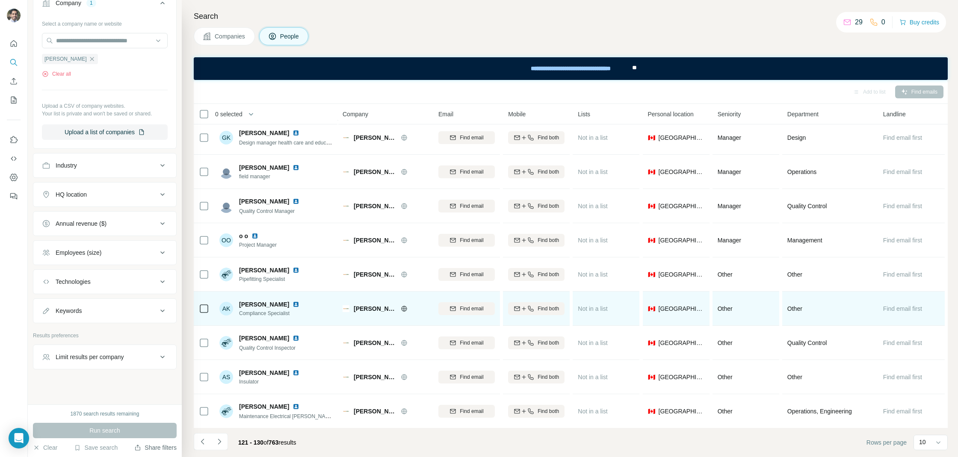
scroll to position [0, 0]
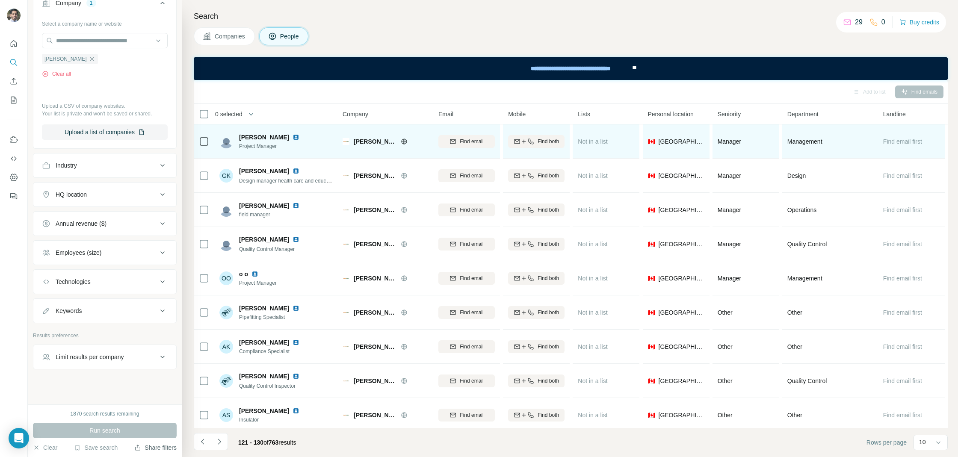
click at [292, 139] on img at bounding box center [295, 137] width 7 height 7
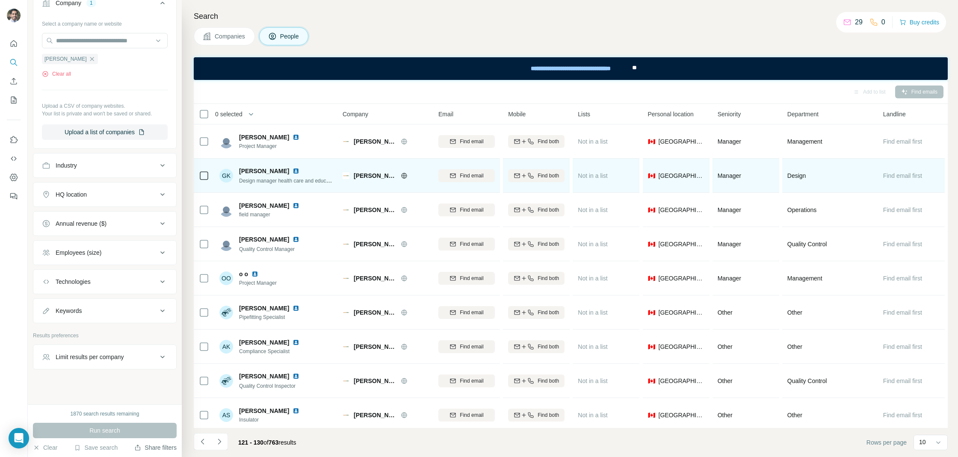
click at [292, 171] on img at bounding box center [295, 171] width 7 height 7
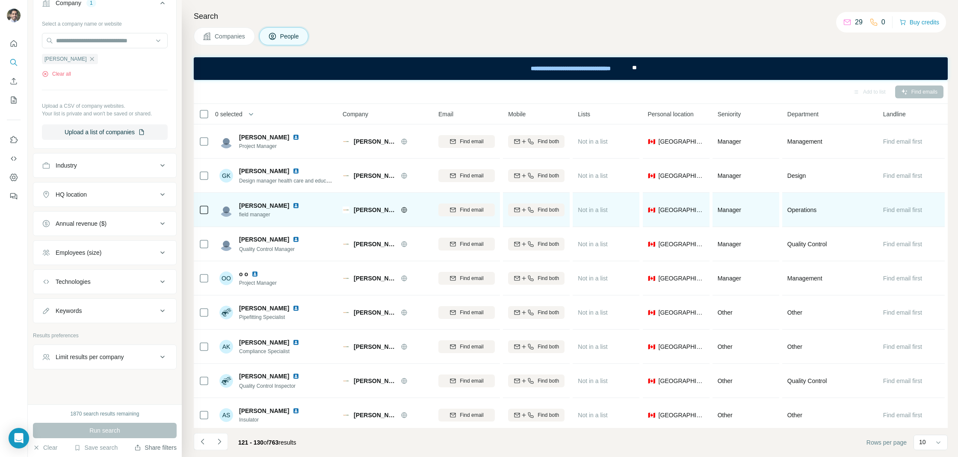
click at [292, 203] on img at bounding box center [295, 205] width 7 height 7
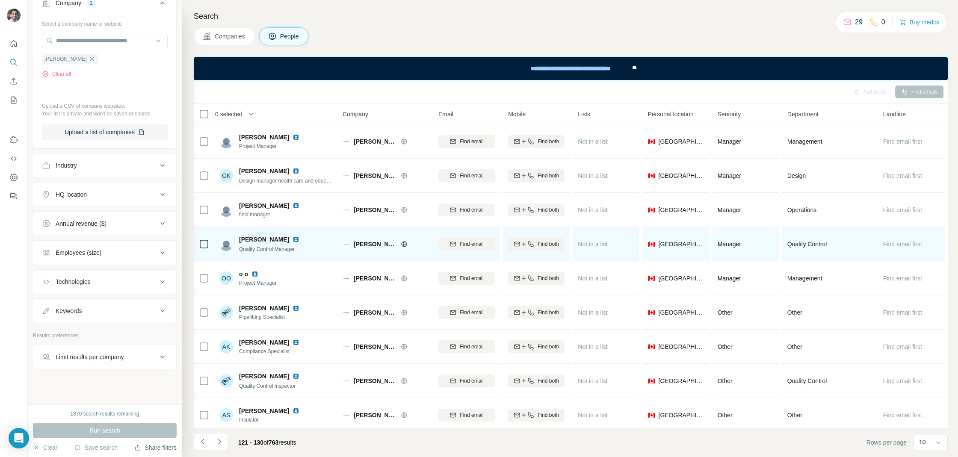
click at [292, 240] on img at bounding box center [295, 239] width 7 height 7
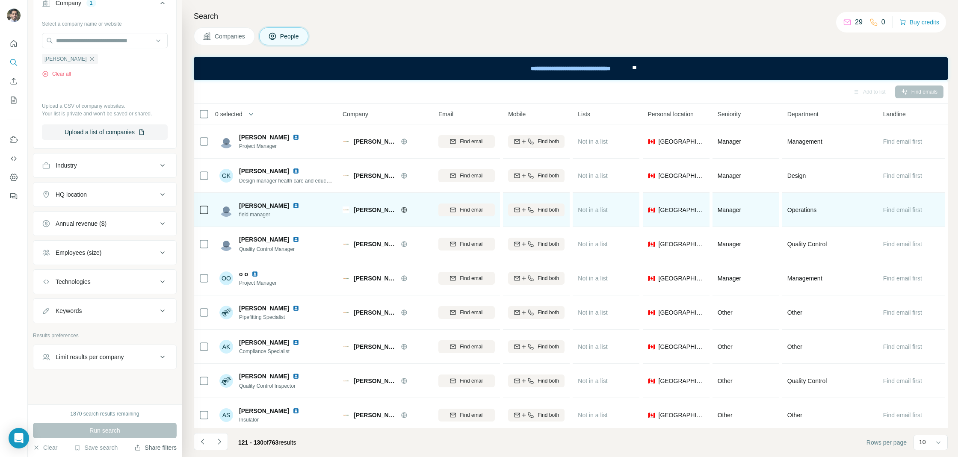
scroll to position [38, 0]
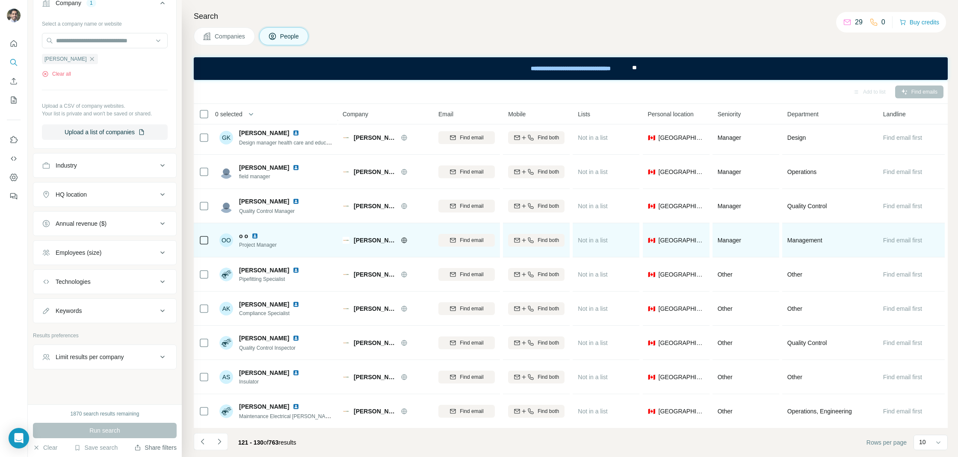
click at [254, 236] on img at bounding box center [254, 236] width 7 height 7
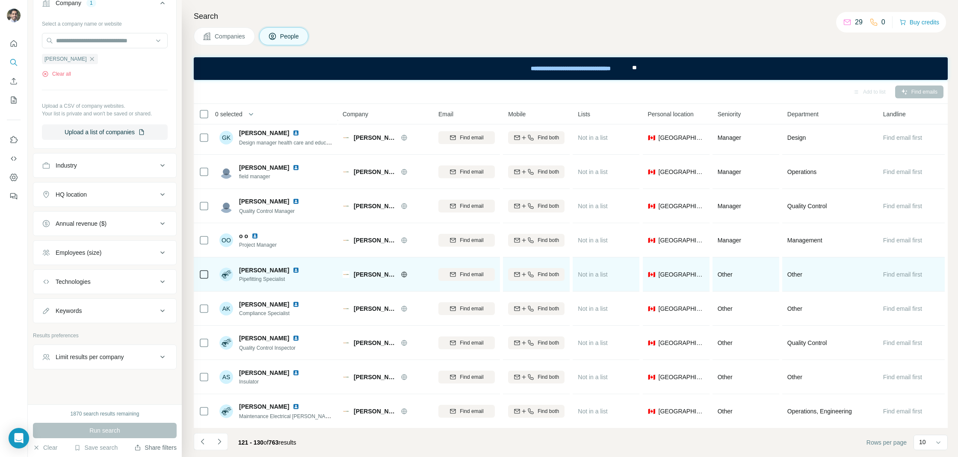
click at [292, 271] on img at bounding box center [295, 270] width 7 height 7
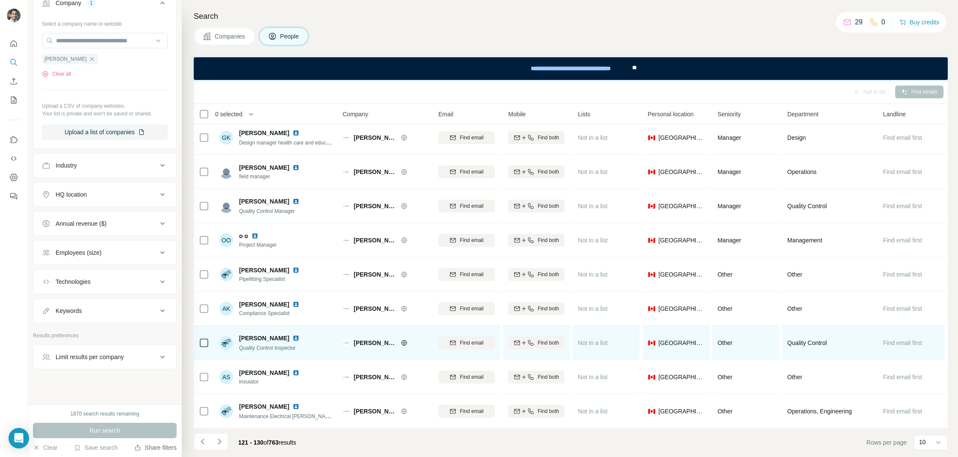
click at [292, 338] on img at bounding box center [295, 338] width 7 height 7
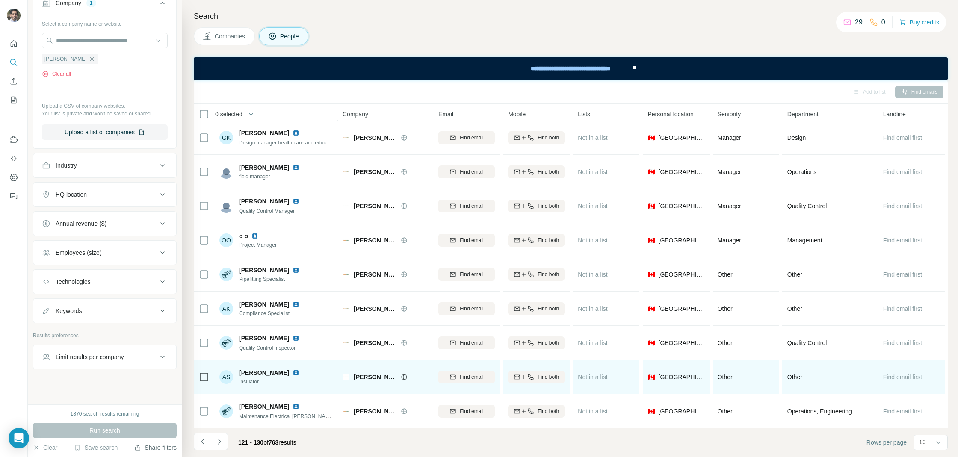
click at [292, 373] on img at bounding box center [295, 372] width 7 height 7
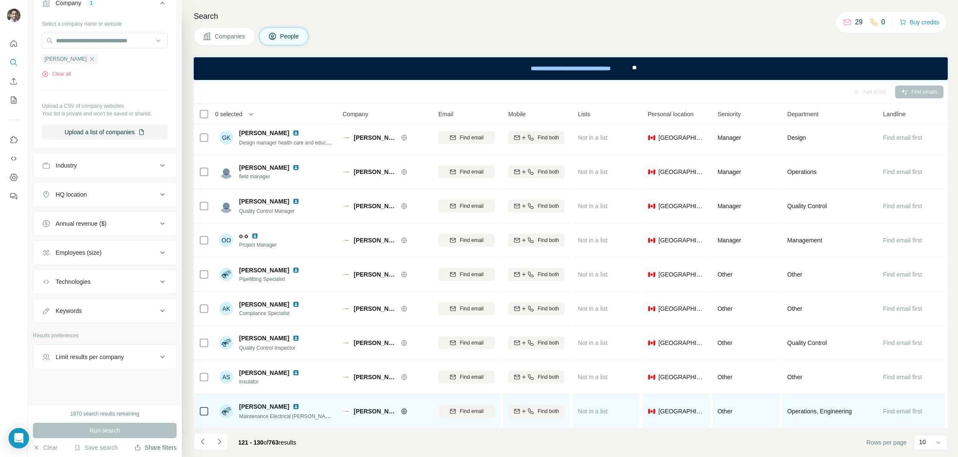
click at [293, 404] on img at bounding box center [295, 406] width 7 height 7
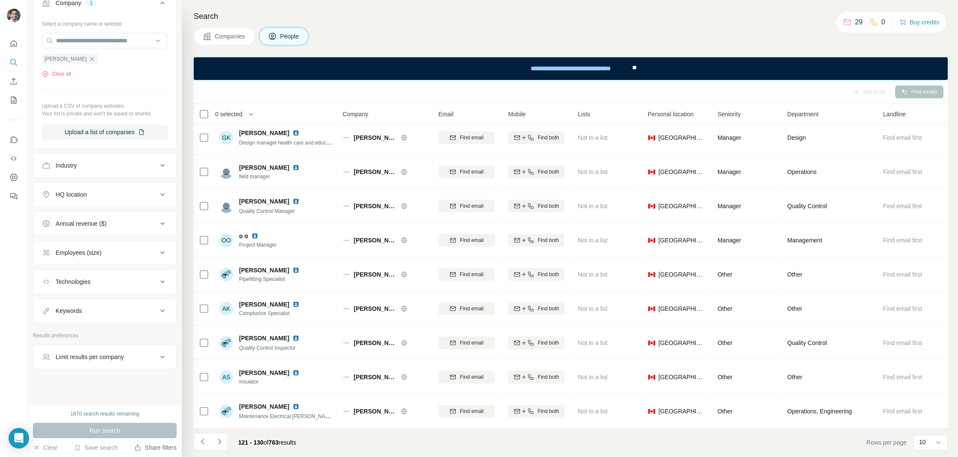
drag, startPoint x: 218, startPoint y: 441, endPoint x: 218, endPoint y: 436, distance: 4.8
click at [218, 441] on icon "Navigate to next page" at bounding box center [219, 441] width 9 height 9
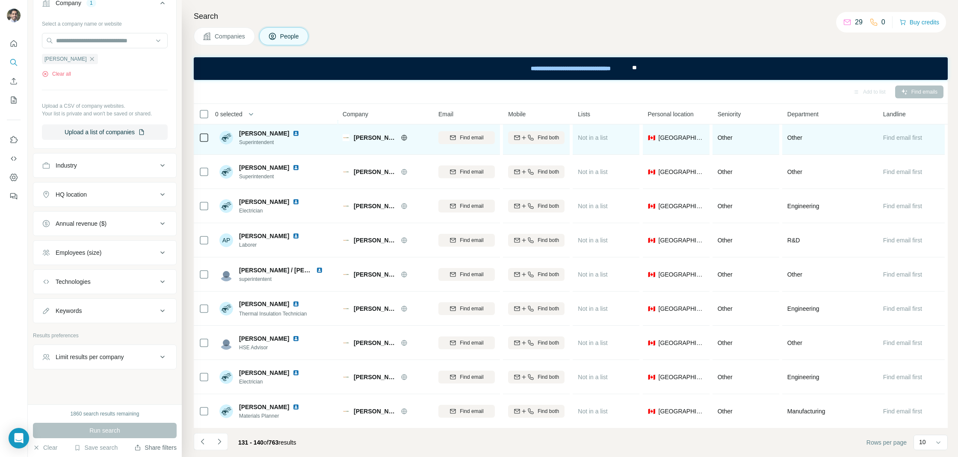
click at [292, 135] on img at bounding box center [295, 133] width 7 height 7
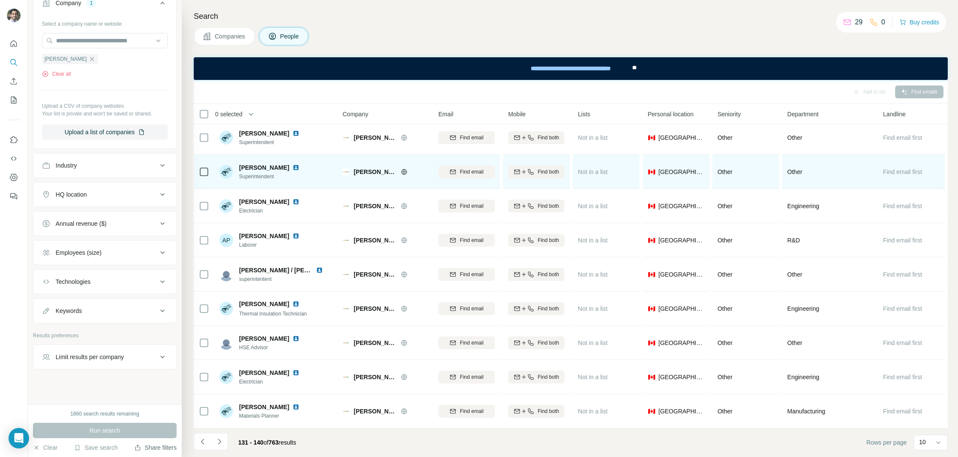
click at [292, 167] on img at bounding box center [295, 167] width 7 height 7
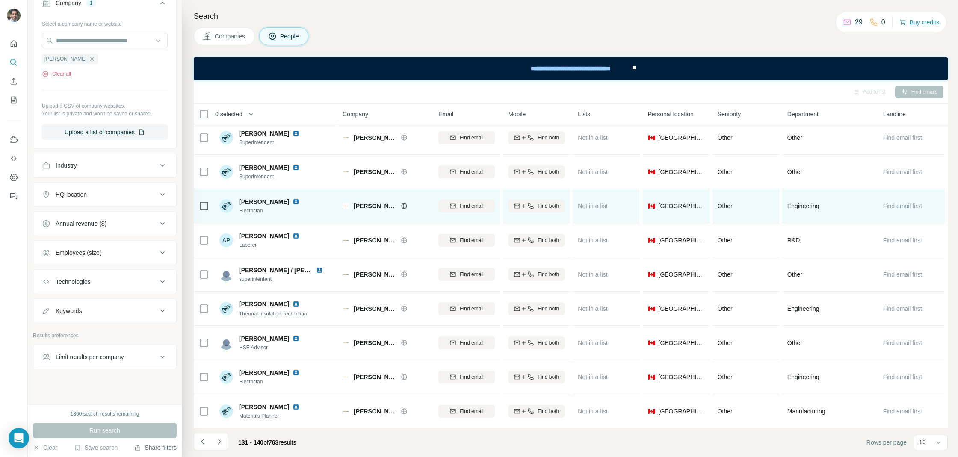
click at [292, 202] on img at bounding box center [295, 201] width 7 height 7
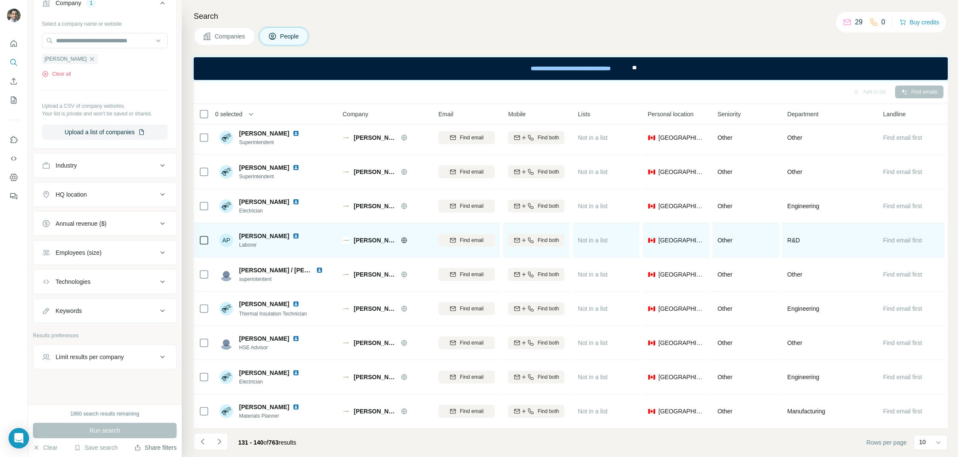
click at [292, 234] on img at bounding box center [295, 236] width 7 height 7
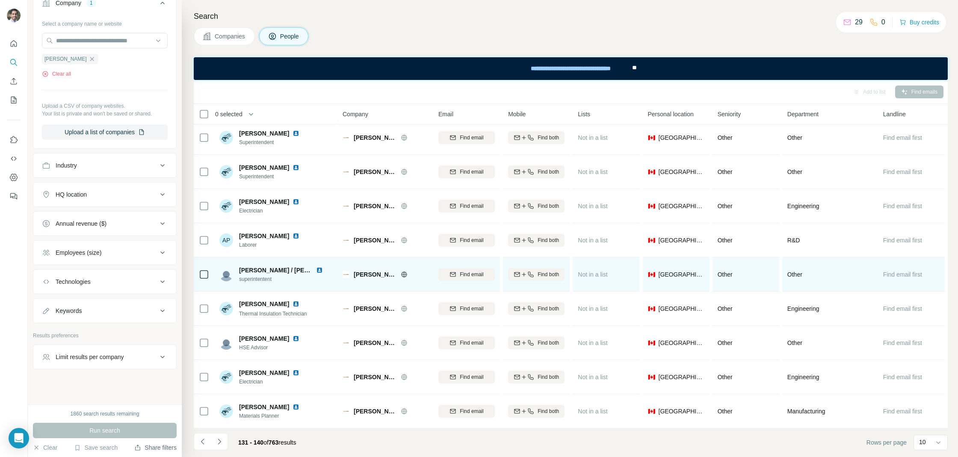
click at [316, 271] on img at bounding box center [319, 270] width 7 height 7
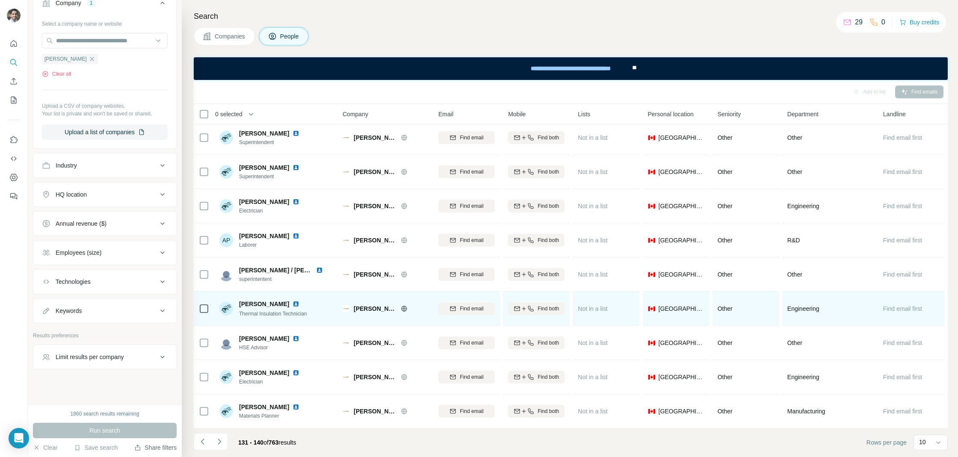
click at [293, 304] on img at bounding box center [295, 304] width 7 height 7
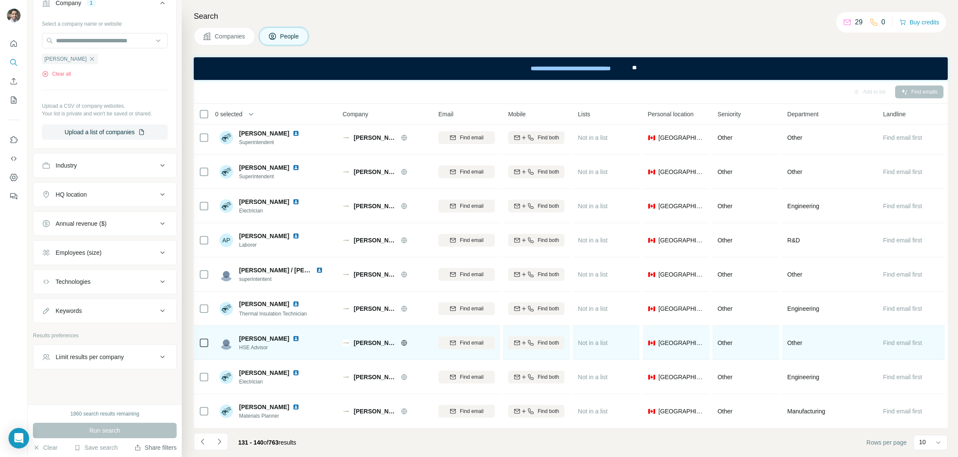
click at [292, 337] on img at bounding box center [295, 338] width 7 height 7
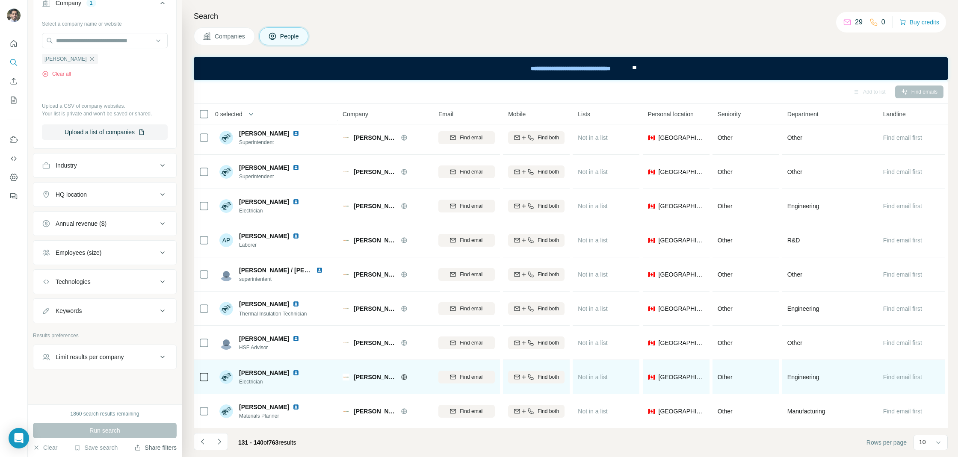
click at [292, 371] on img at bounding box center [295, 372] width 7 height 7
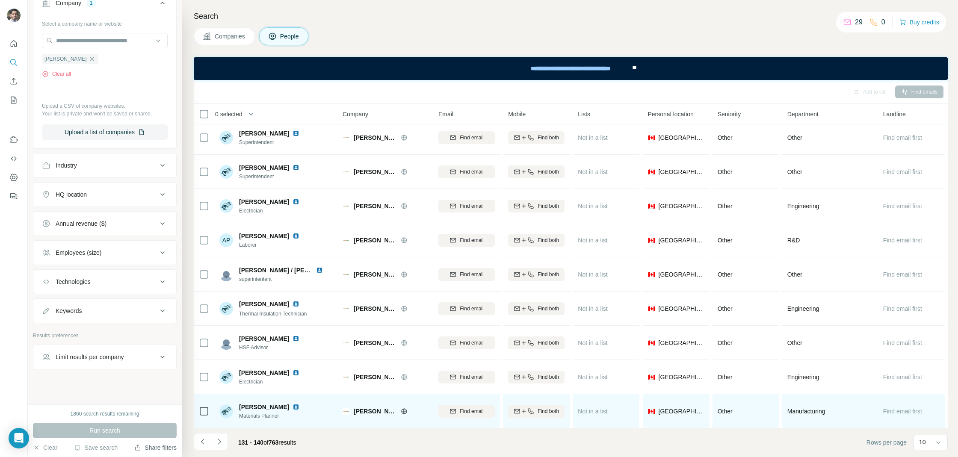
click at [292, 404] on img at bounding box center [295, 407] width 7 height 7
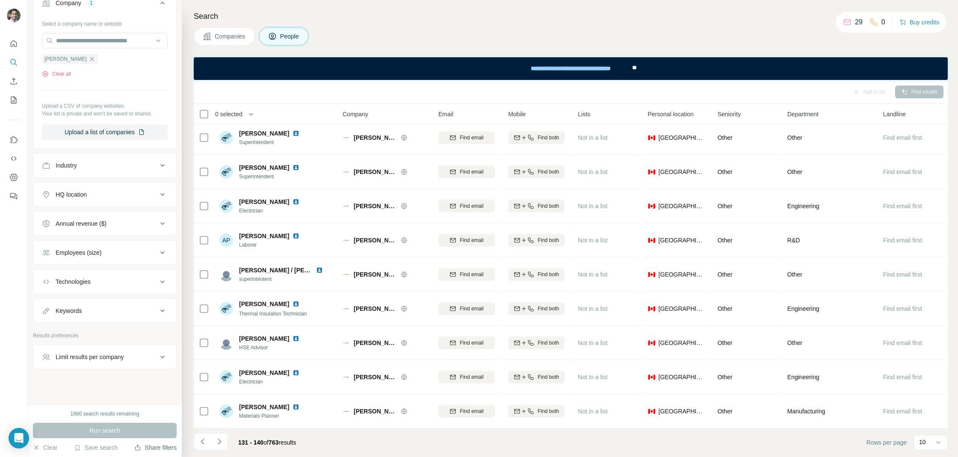
click at [224, 438] on button "Navigate to next page" at bounding box center [219, 441] width 17 height 17
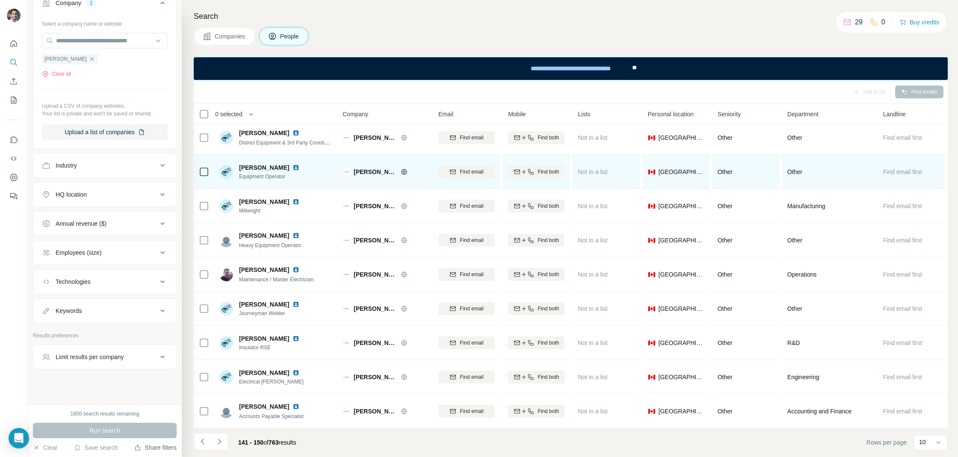
scroll to position [0, 0]
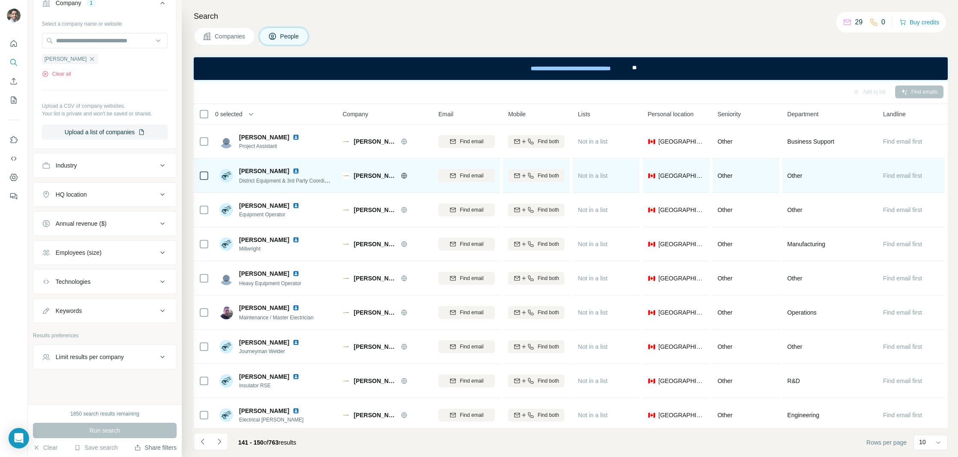
click at [292, 169] on img at bounding box center [295, 171] width 7 height 7
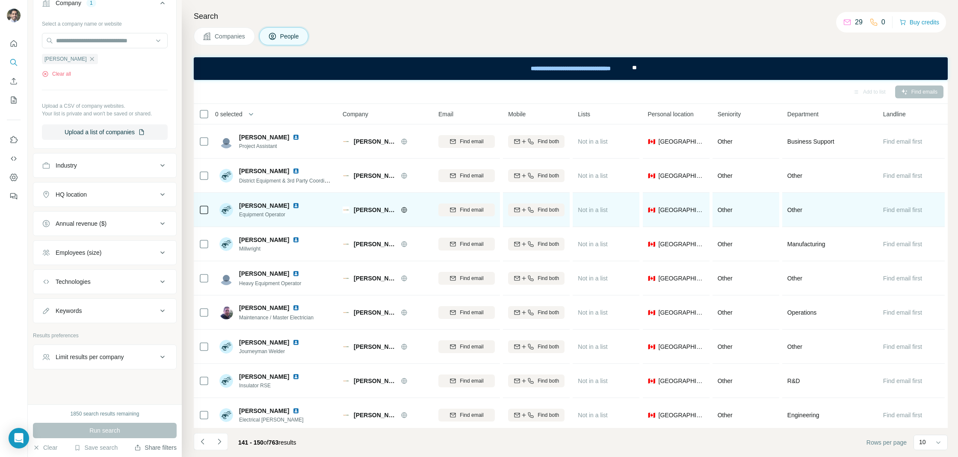
click at [292, 207] on img at bounding box center [295, 205] width 7 height 7
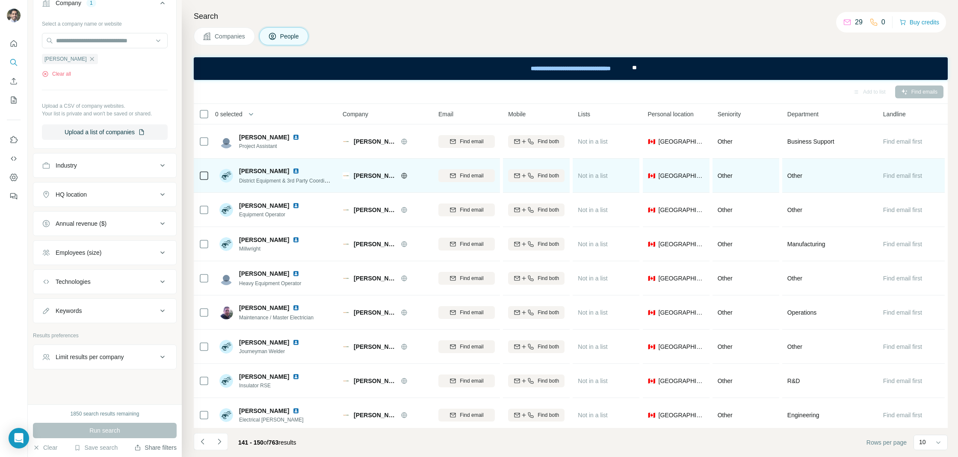
scroll to position [38, 0]
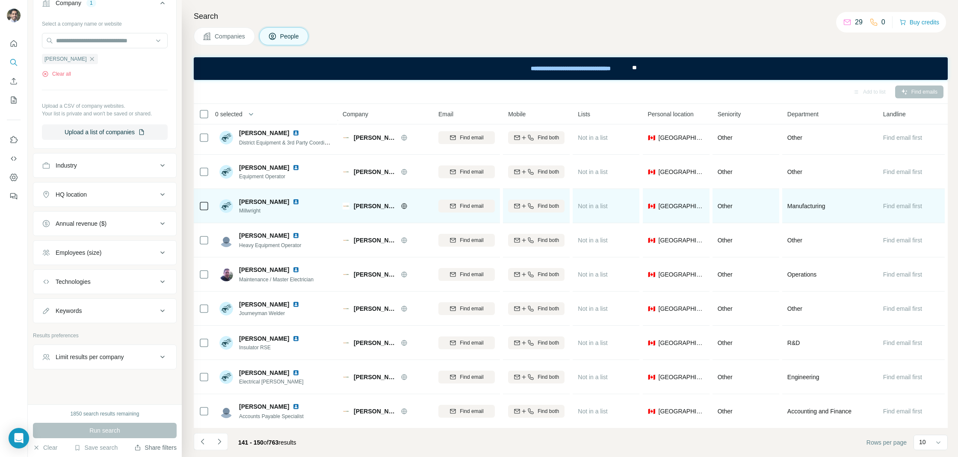
click at [297, 201] on img at bounding box center [295, 201] width 7 height 7
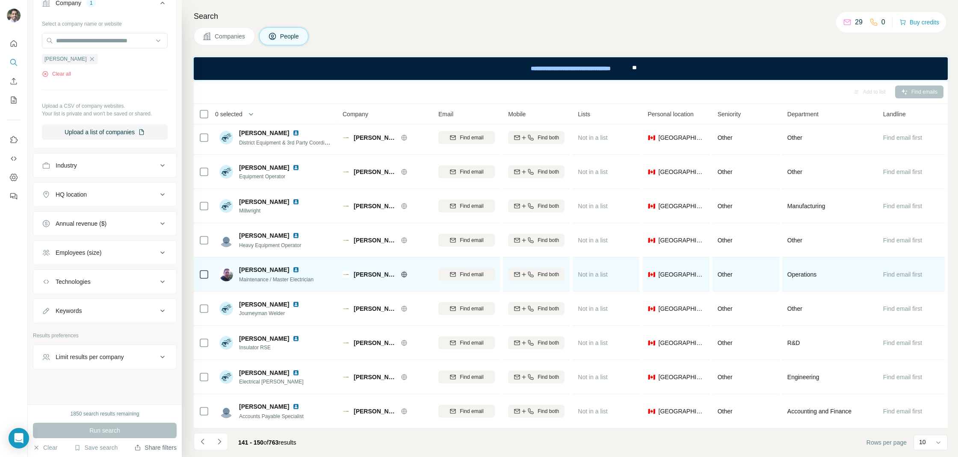
click at [281, 269] on div "Andrew Craig" at bounding box center [276, 270] width 74 height 9
click at [292, 269] on img at bounding box center [295, 269] width 7 height 7
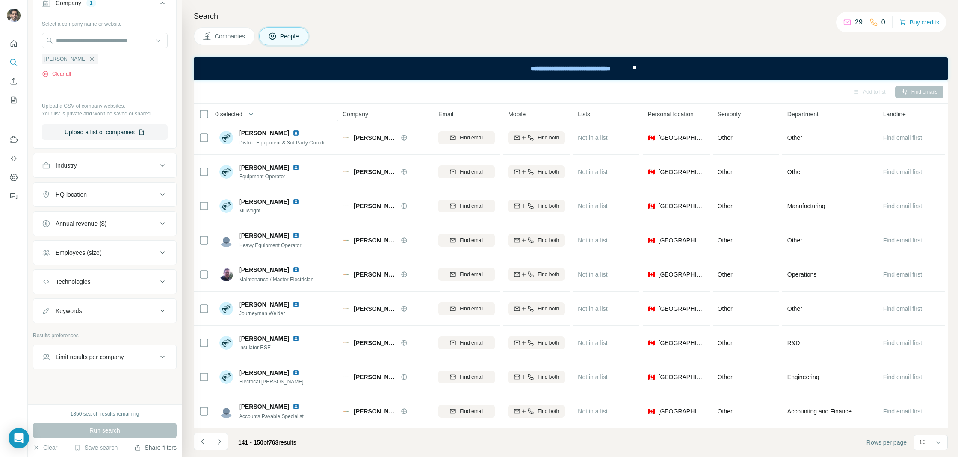
drag, startPoint x: 219, startPoint y: 437, endPoint x: 221, endPoint y: 431, distance: 6.5
click at [219, 437] on button "Navigate to next page" at bounding box center [219, 441] width 17 height 17
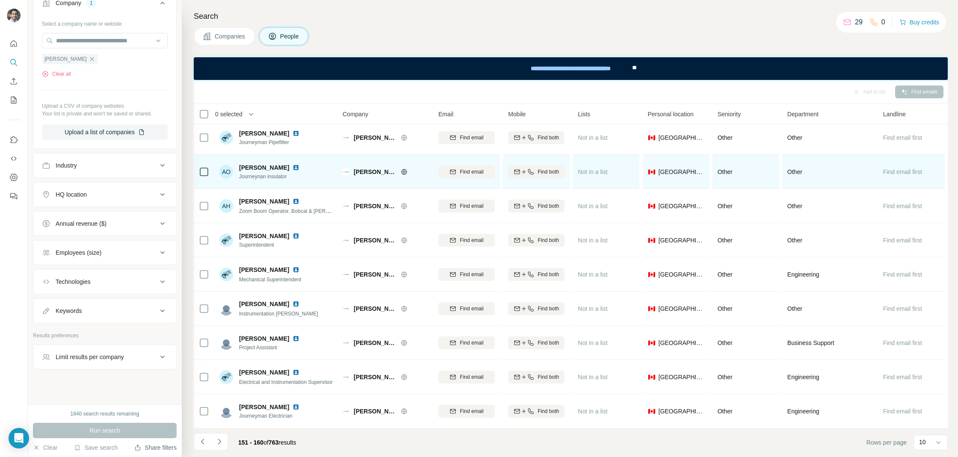
scroll to position [0, 0]
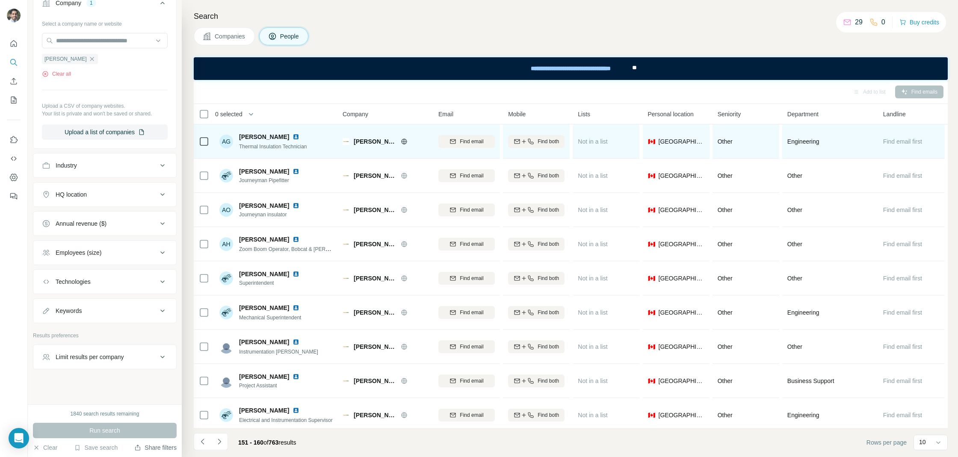
click at [292, 136] on img at bounding box center [295, 136] width 7 height 7
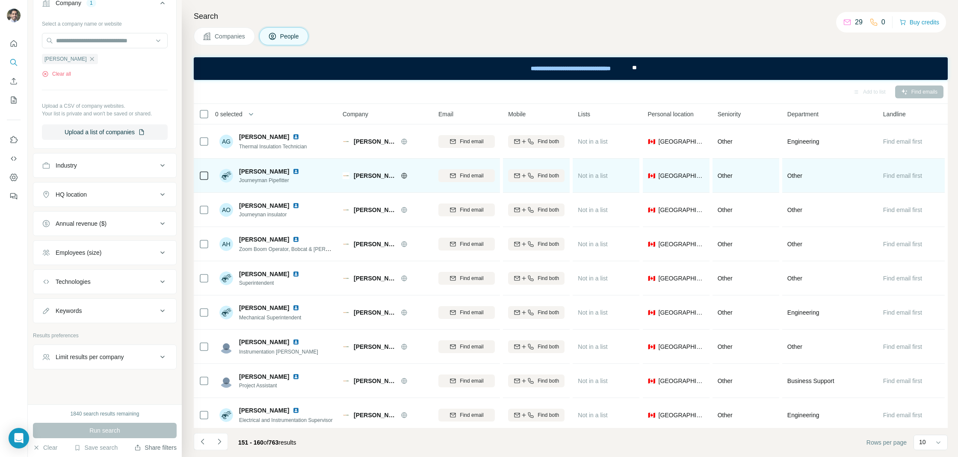
click at [292, 170] on img at bounding box center [295, 171] width 7 height 7
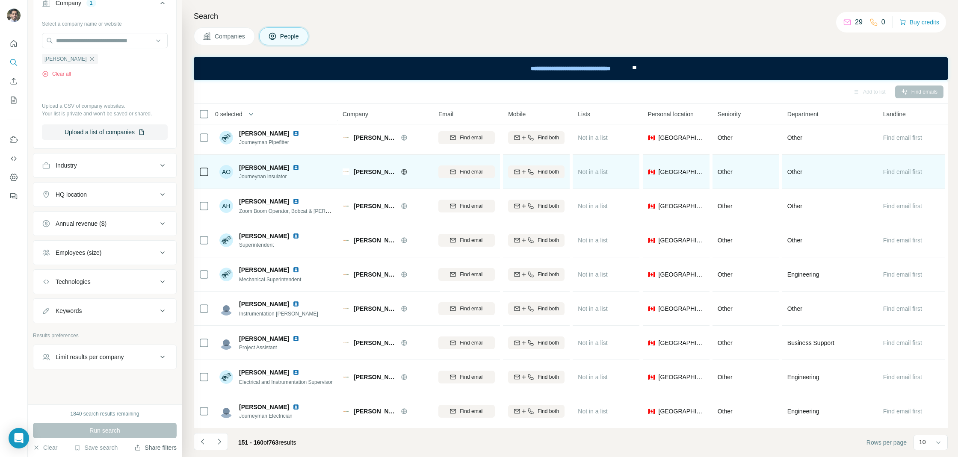
click at [292, 166] on img at bounding box center [295, 167] width 7 height 7
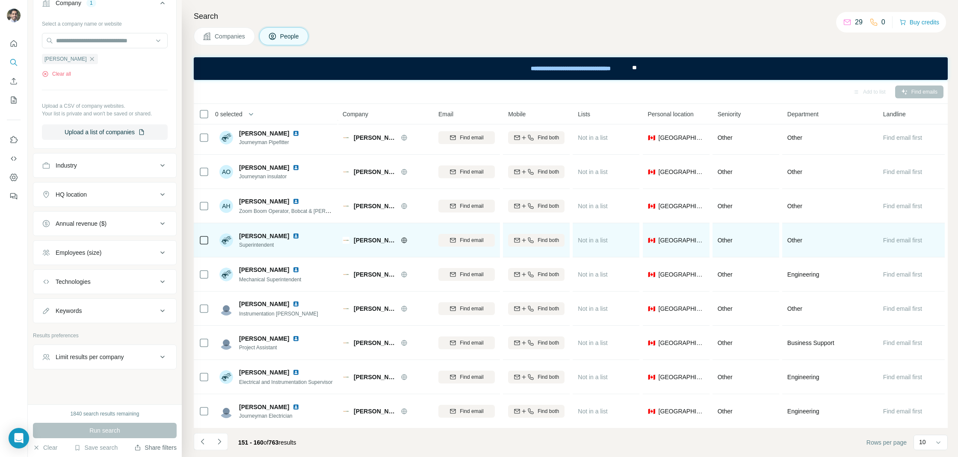
click at [292, 236] on img at bounding box center [295, 236] width 7 height 7
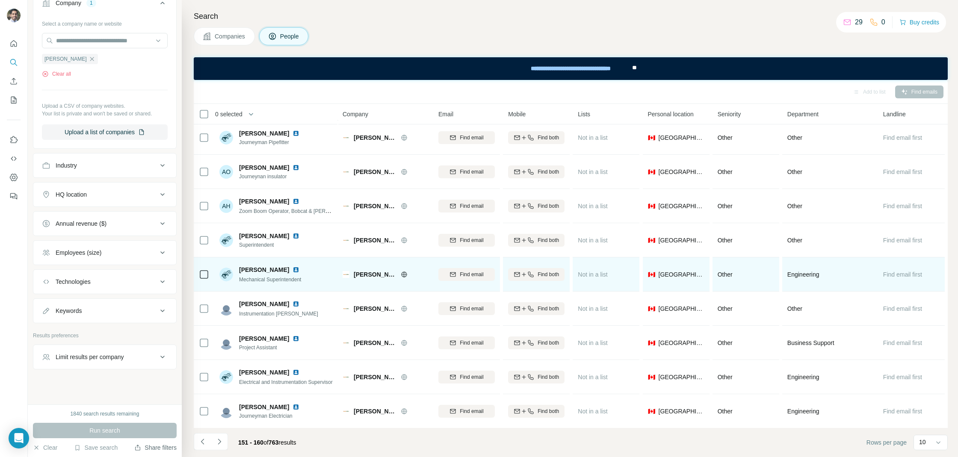
click at [292, 266] on img at bounding box center [295, 269] width 7 height 7
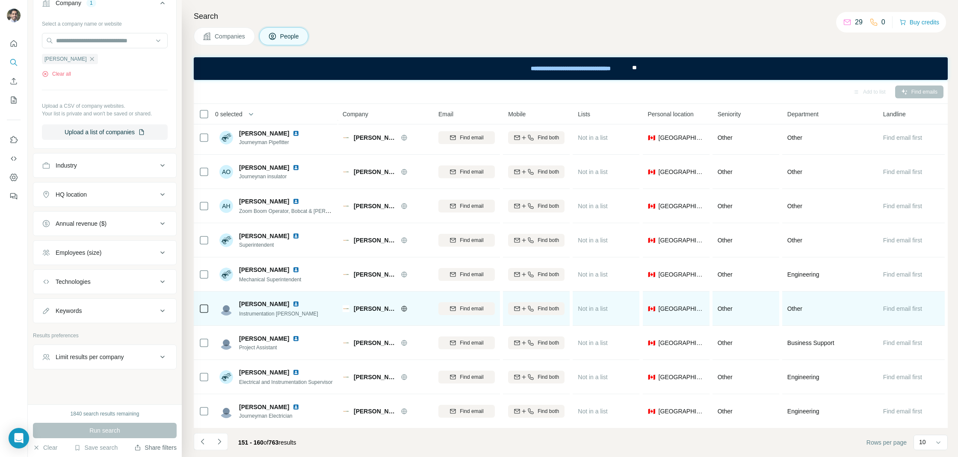
click at [292, 301] on img at bounding box center [295, 304] width 7 height 7
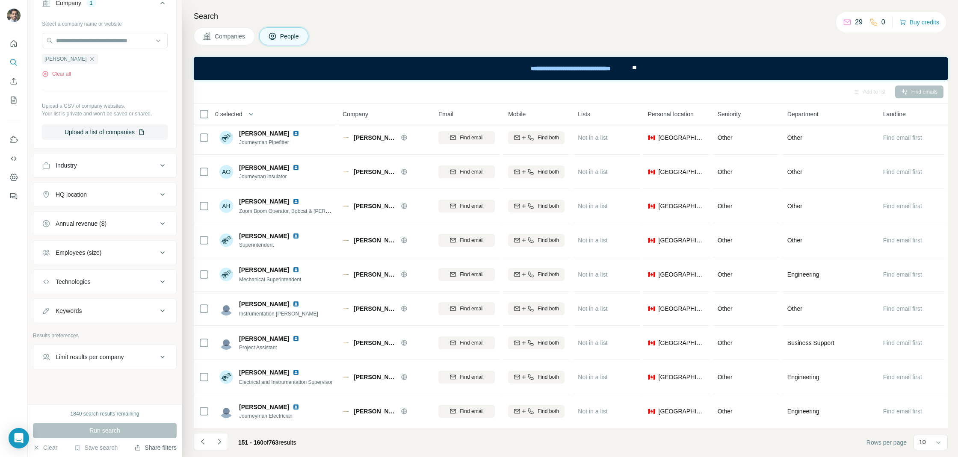
click at [224, 443] on button "Navigate to next page" at bounding box center [219, 441] width 17 height 17
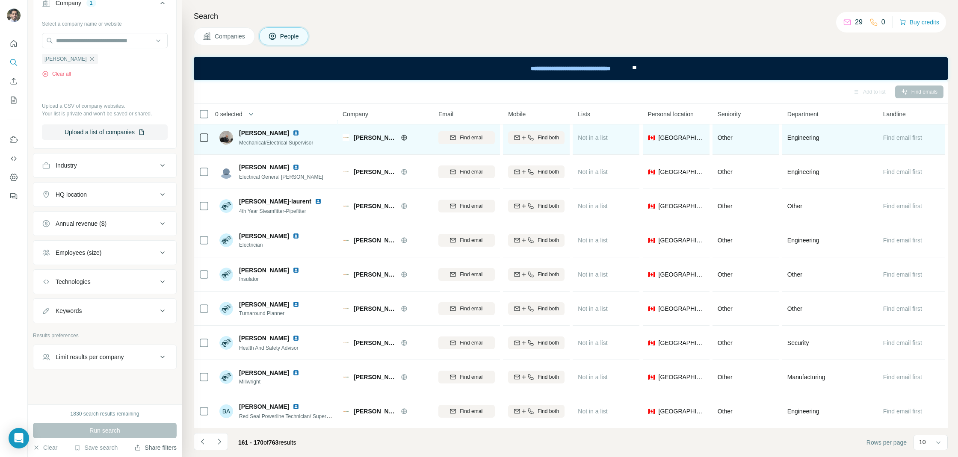
click at [292, 133] on img at bounding box center [295, 133] width 7 height 7
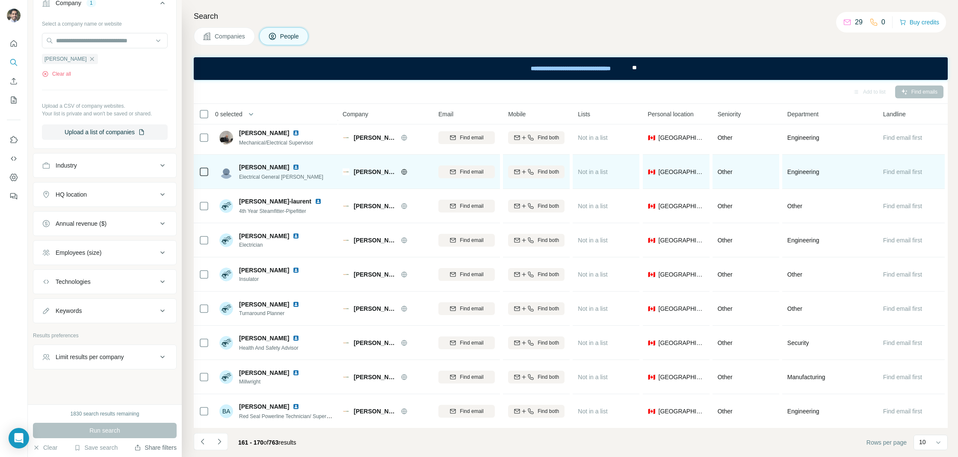
click at [292, 168] on div at bounding box center [300, 167] width 17 height 7
click at [292, 166] on img at bounding box center [295, 167] width 7 height 7
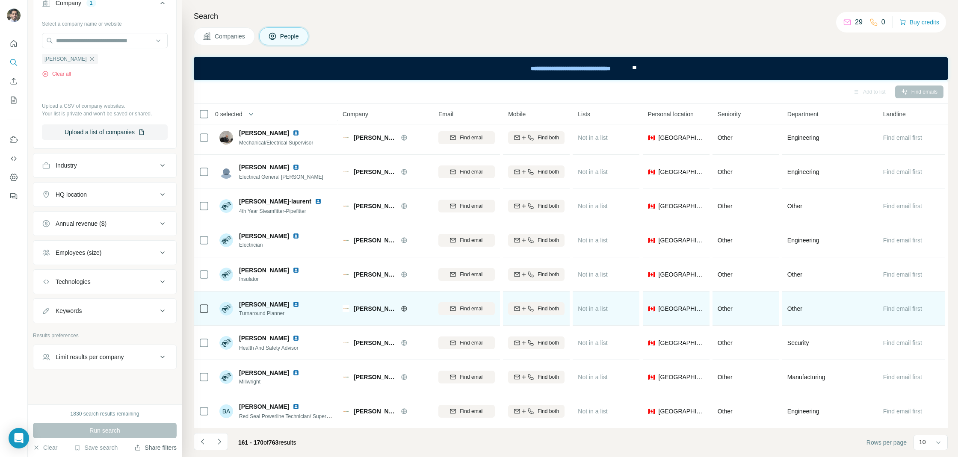
click at [292, 302] on img at bounding box center [295, 304] width 7 height 7
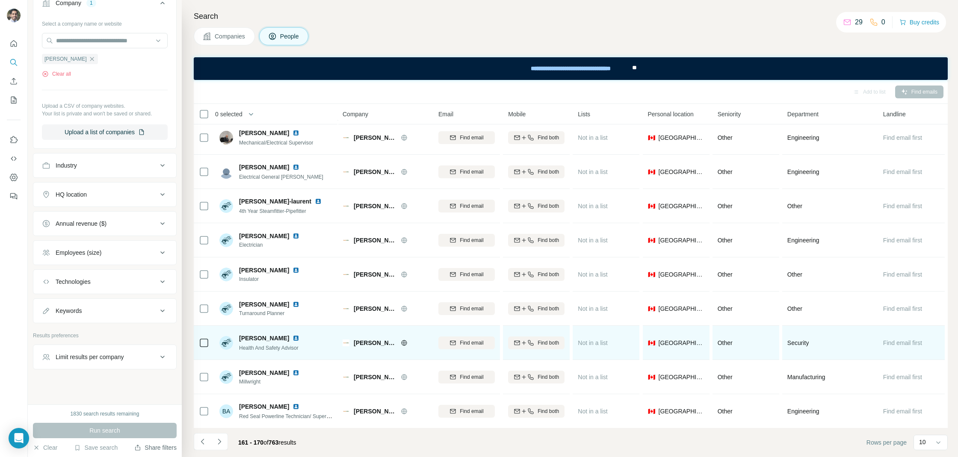
click at [292, 337] on img at bounding box center [295, 338] width 7 height 7
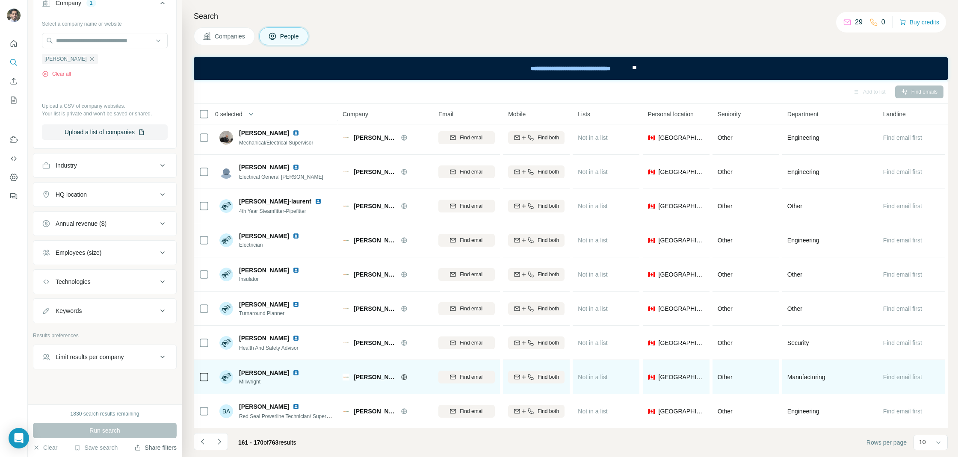
click at [292, 374] on img at bounding box center [295, 372] width 7 height 7
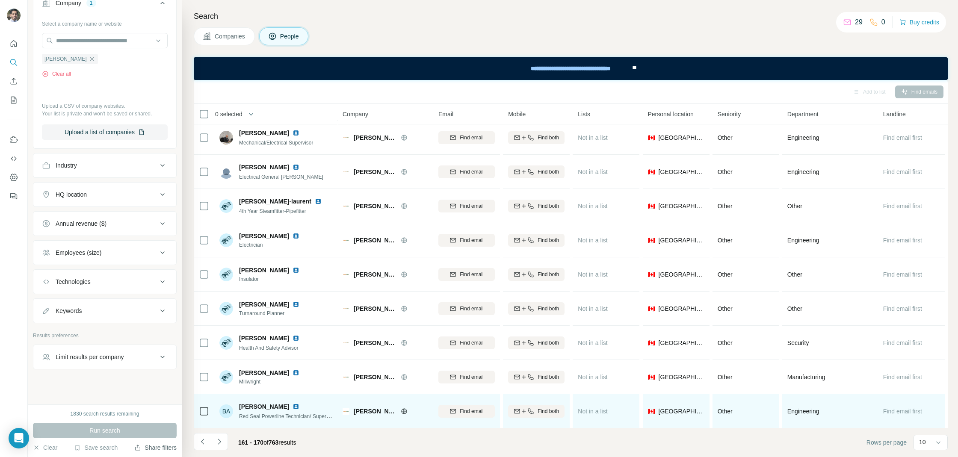
click at [292, 408] on img at bounding box center [295, 406] width 7 height 7
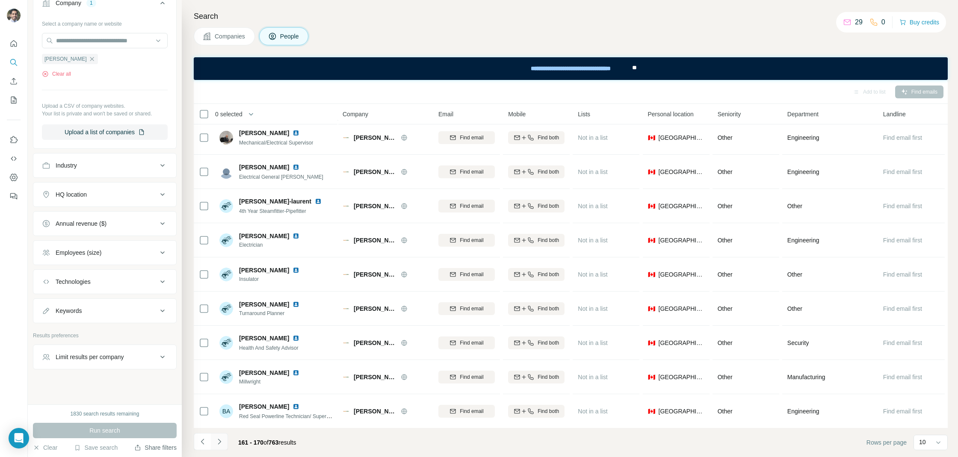
click at [221, 438] on icon "Navigate to next page" at bounding box center [219, 441] width 9 height 9
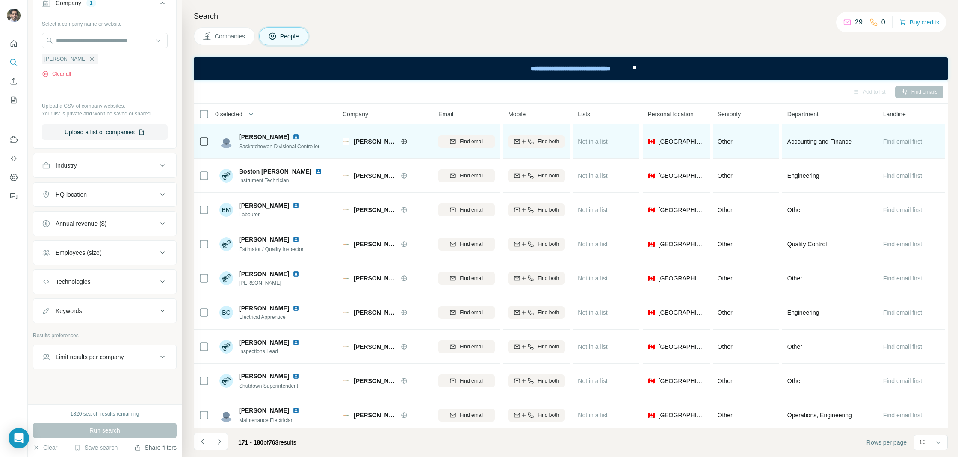
click at [292, 138] on img at bounding box center [295, 136] width 7 height 7
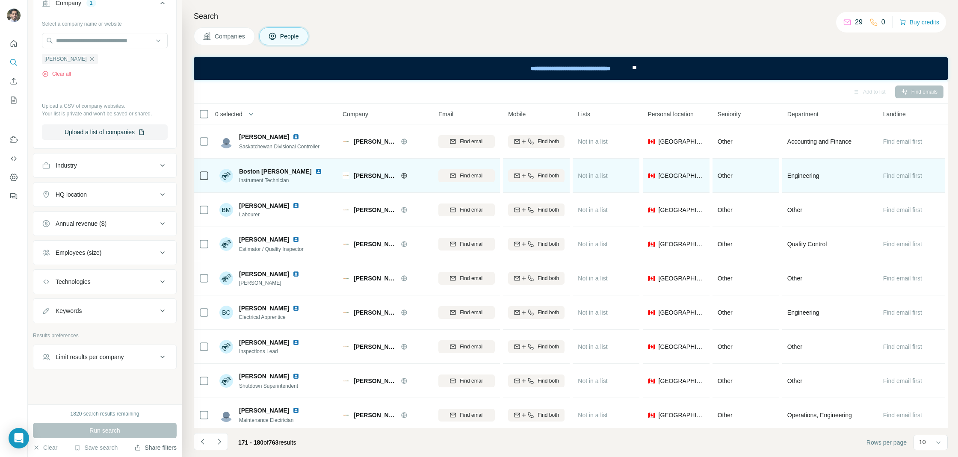
click at [315, 171] on img at bounding box center [318, 171] width 7 height 7
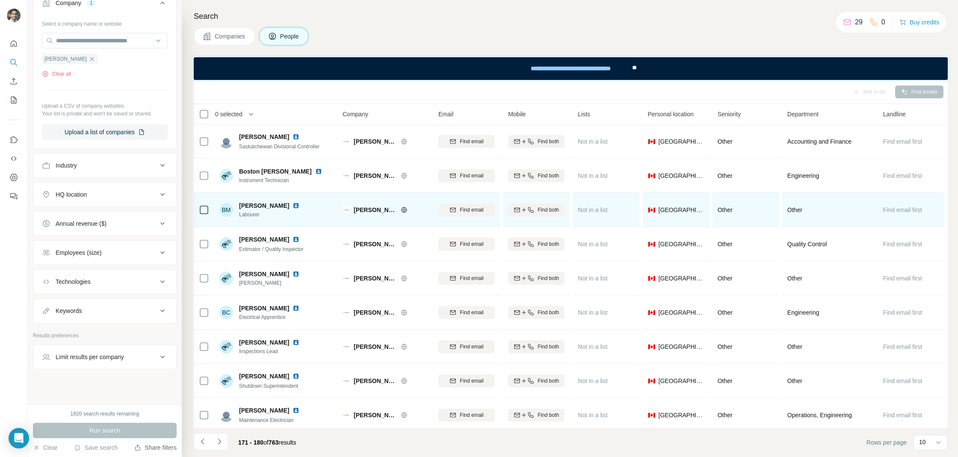
scroll to position [38, 0]
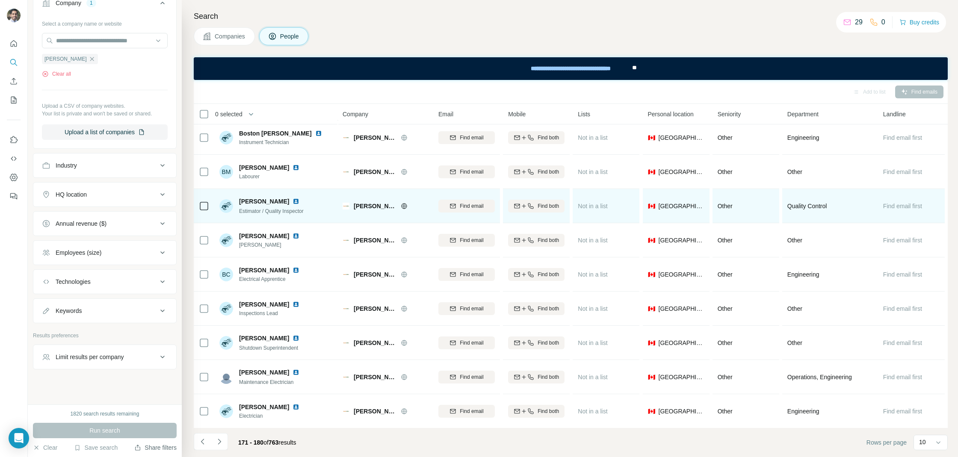
click at [292, 201] on img at bounding box center [295, 201] width 7 height 7
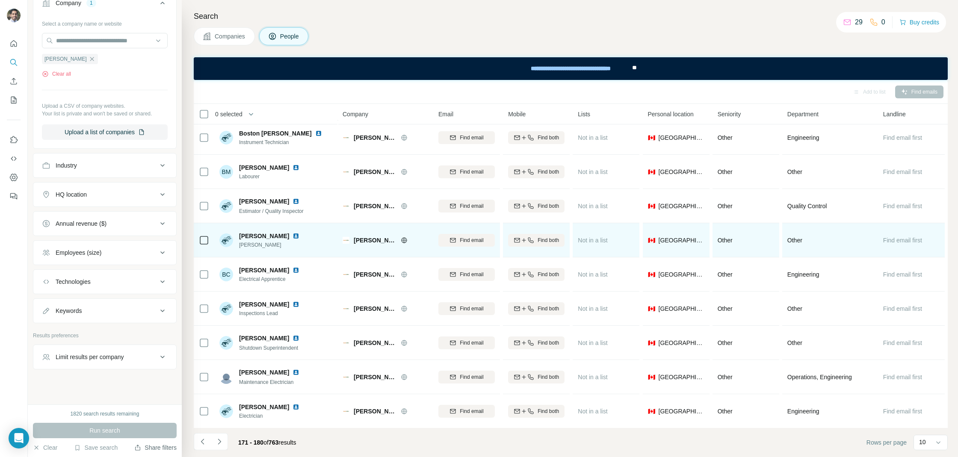
click at [292, 234] on img at bounding box center [295, 236] width 7 height 7
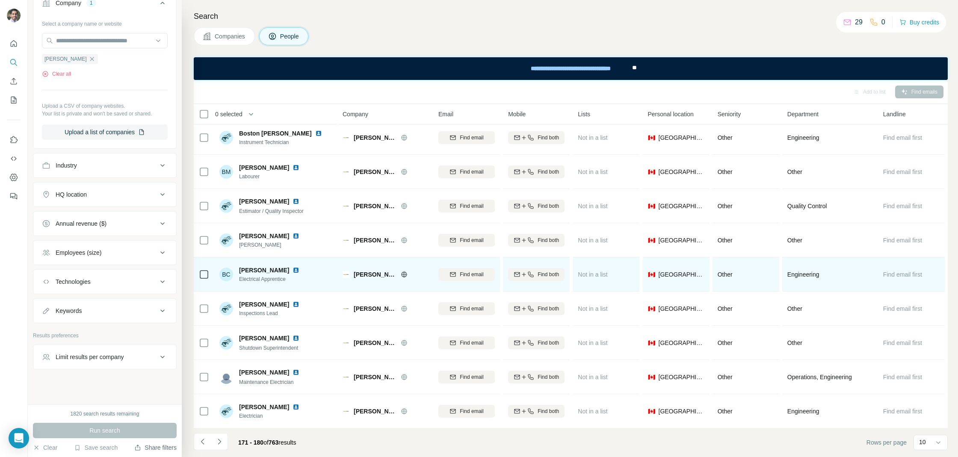
click at [299, 270] on img at bounding box center [295, 270] width 7 height 7
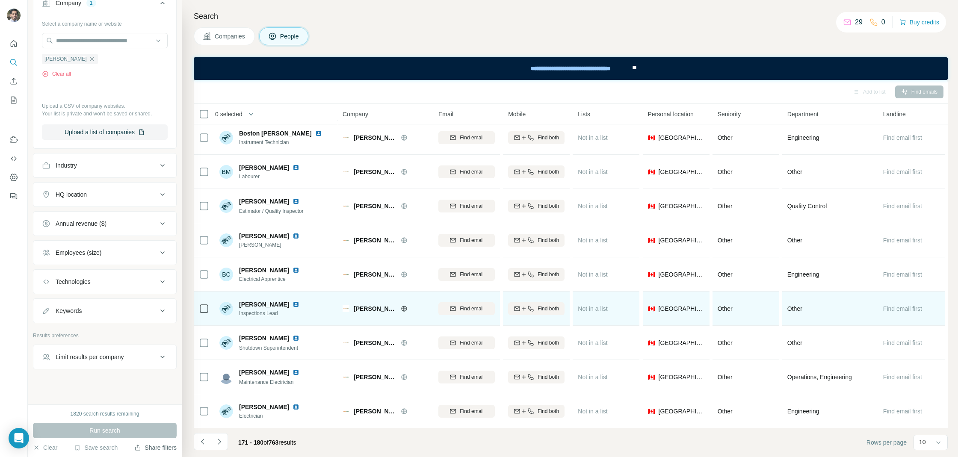
click at [292, 306] on img at bounding box center [295, 304] width 7 height 7
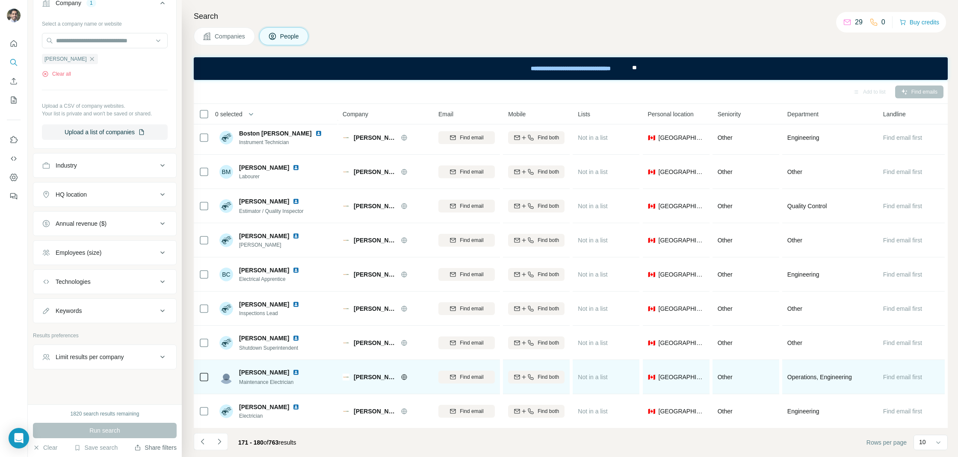
click at [295, 373] on img at bounding box center [295, 372] width 7 height 7
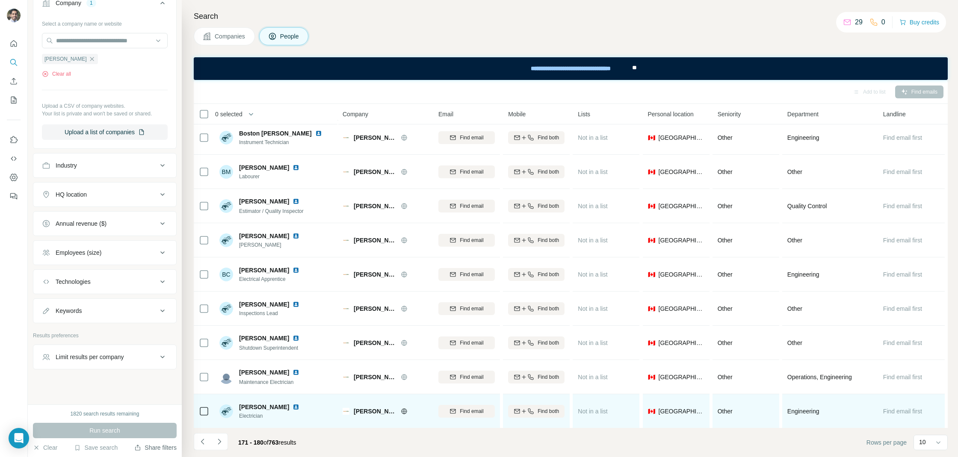
click at [294, 406] on img at bounding box center [295, 407] width 7 height 7
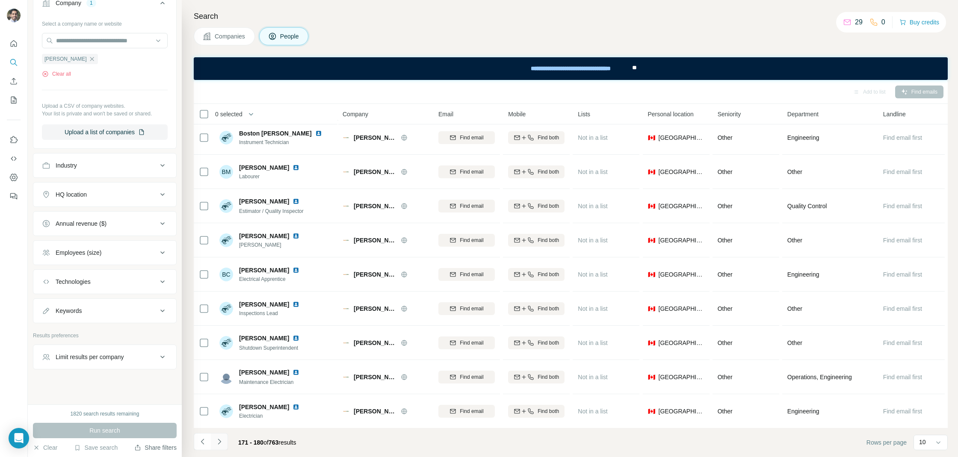
click at [219, 437] on button "Navigate to next page" at bounding box center [219, 441] width 17 height 17
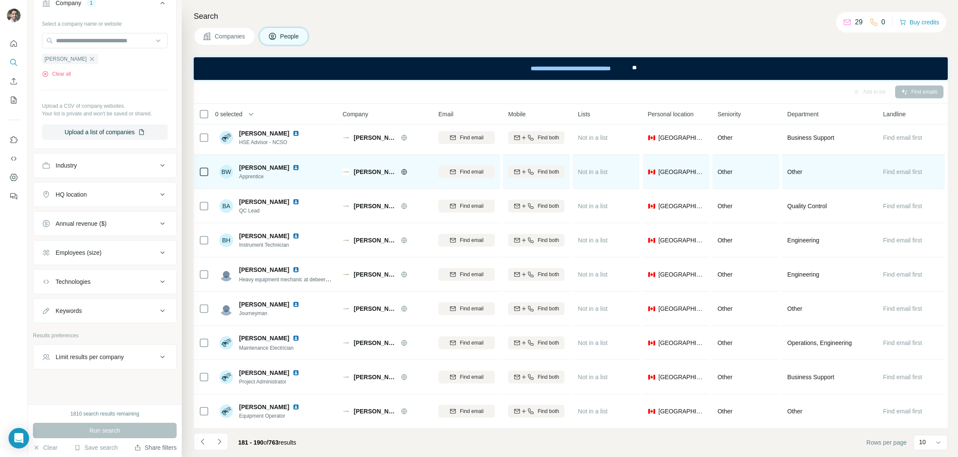
drag, startPoint x: 280, startPoint y: 200, endPoint x: 286, endPoint y: 187, distance: 14.7
click at [292, 200] on img at bounding box center [295, 201] width 7 height 7
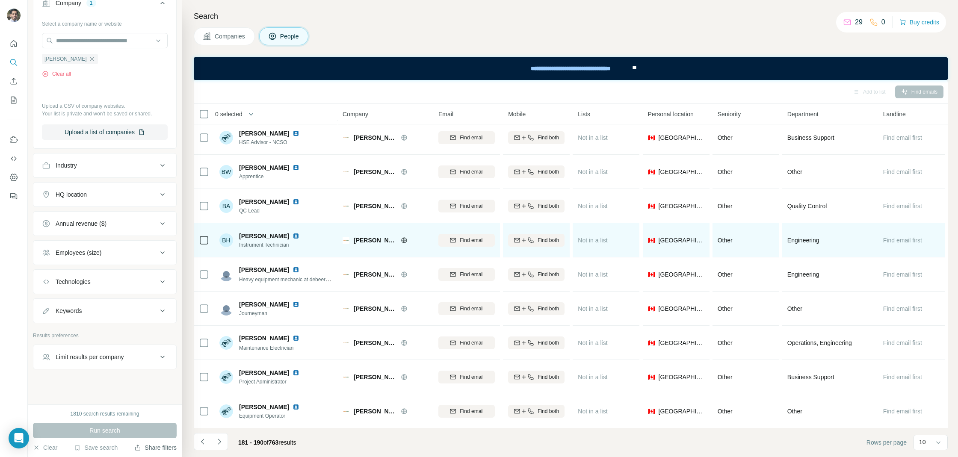
click at [292, 237] on img at bounding box center [295, 236] width 7 height 7
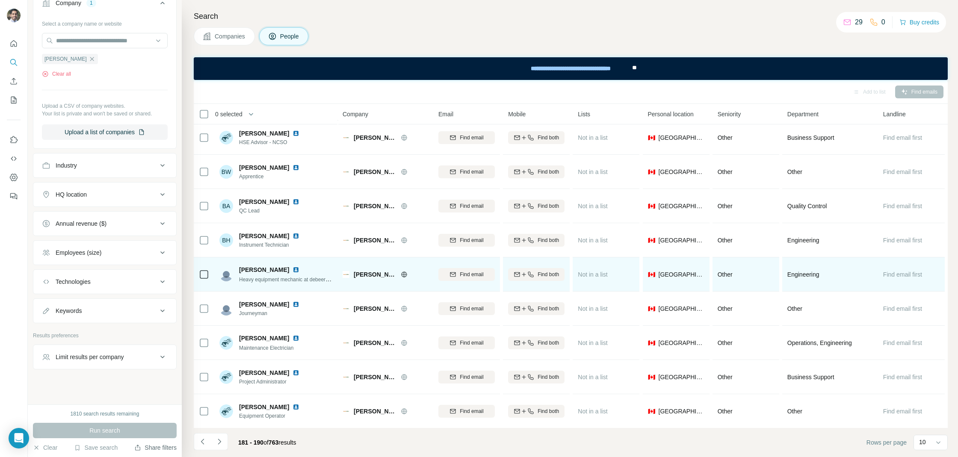
click at [292, 270] on img at bounding box center [295, 269] width 7 height 7
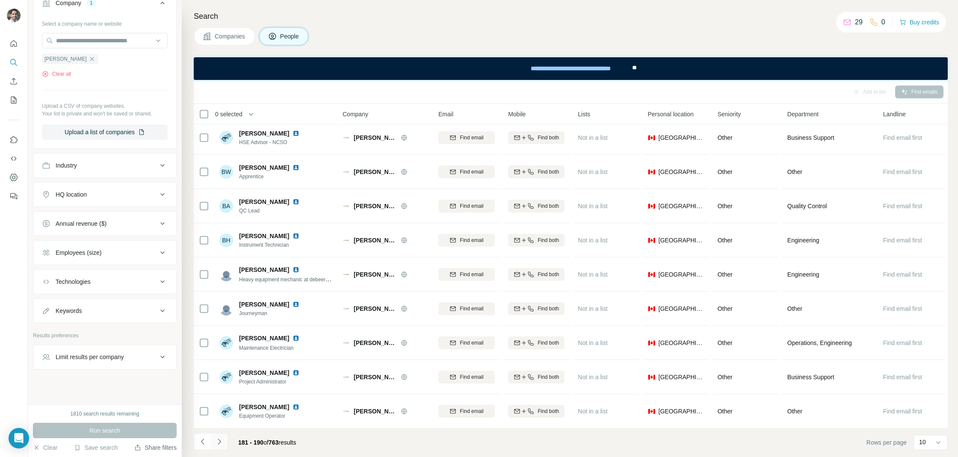
click at [223, 441] on button "Navigate to next page" at bounding box center [219, 441] width 17 height 17
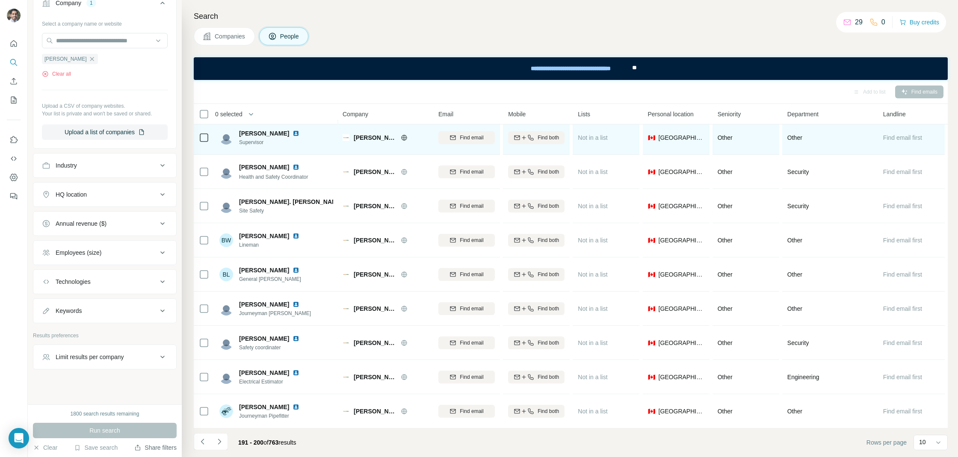
click at [292, 132] on img at bounding box center [295, 133] width 7 height 7
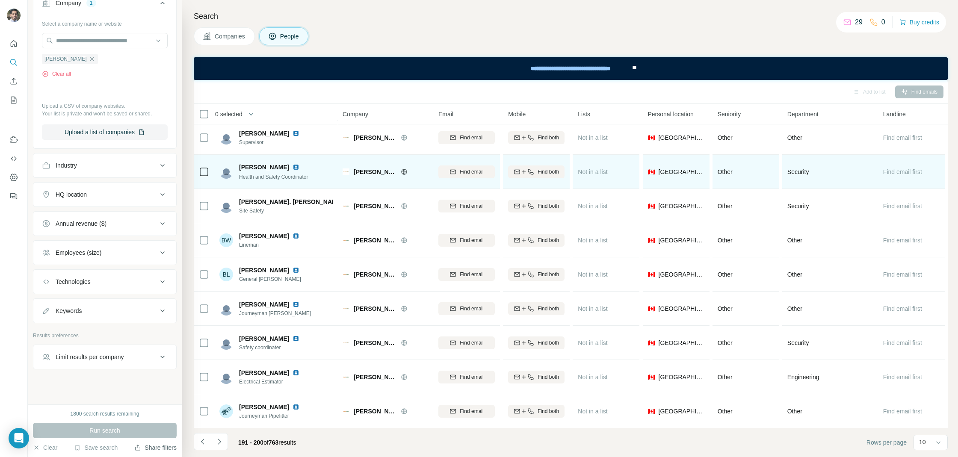
click at [292, 165] on img at bounding box center [295, 167] width 7 height 7
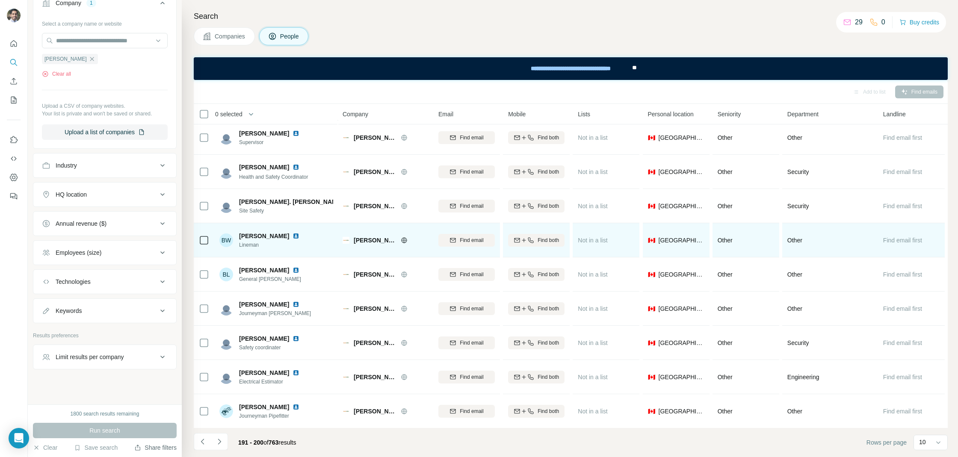
click at [298, 237] on img at bounding box center [295, 236] width 7 height 7
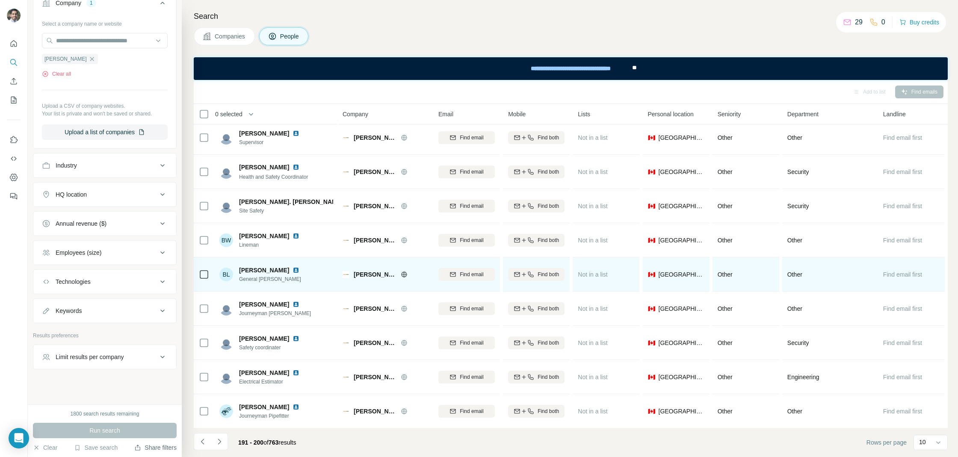
click at [292, 270] on div at bounding box center [300, 270] width 17 height 7
click at [292, 270] on img at bounding box center [295, 270] width 7 height 7
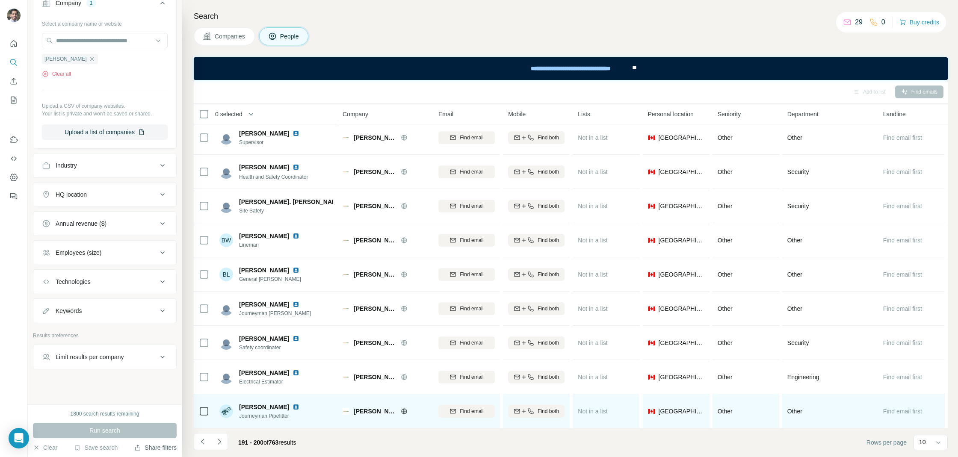
click at [292, 405] on img at bounding box center [295, 407] width 7 height 7
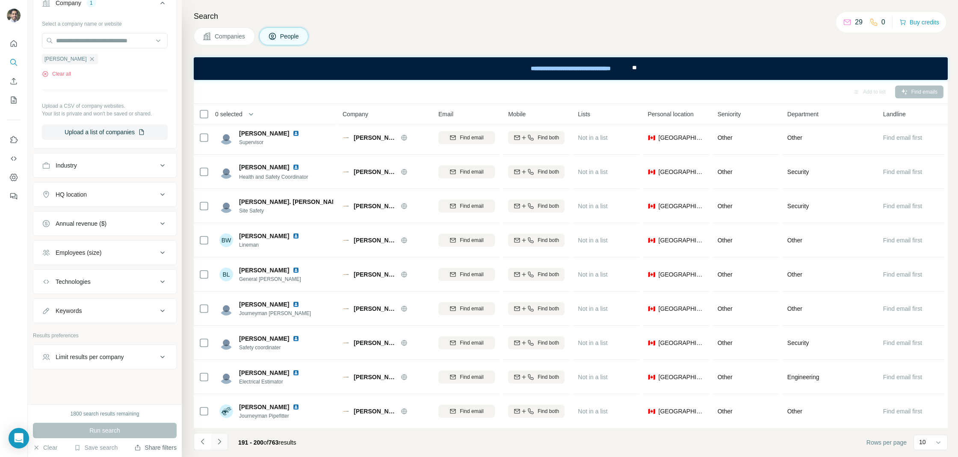
click at [221, 448] on button "Navigate to next page" at bounding box center [219, 441] width 17 height 17
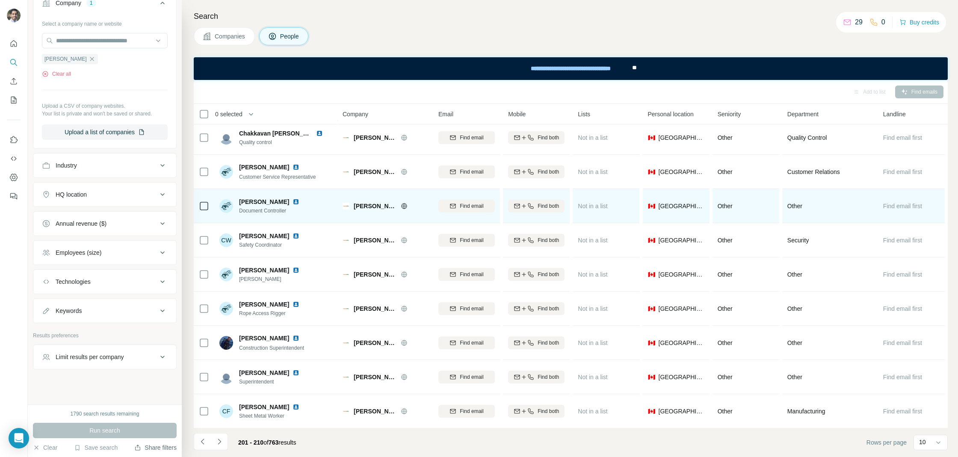
scroll to position [0, 0]
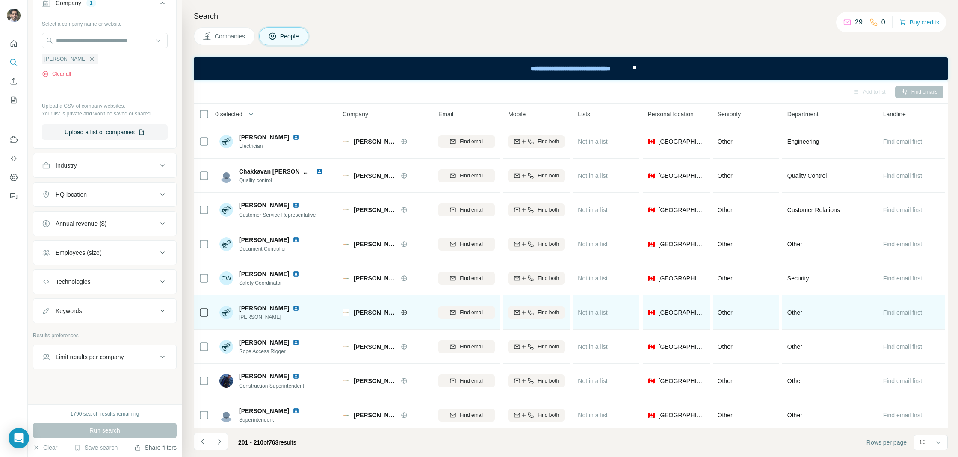
click at [292, 307] on img at bounding box center [295, 308] width 7 height 7
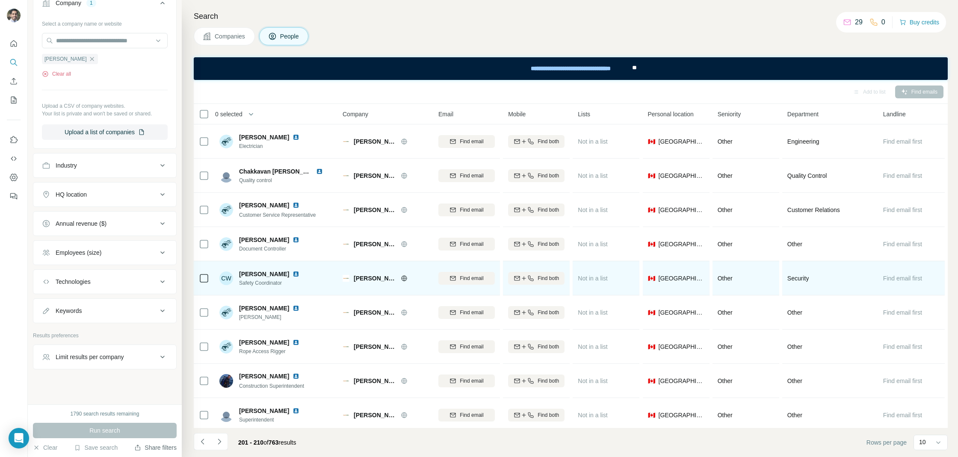
scroll to position [38, 0]
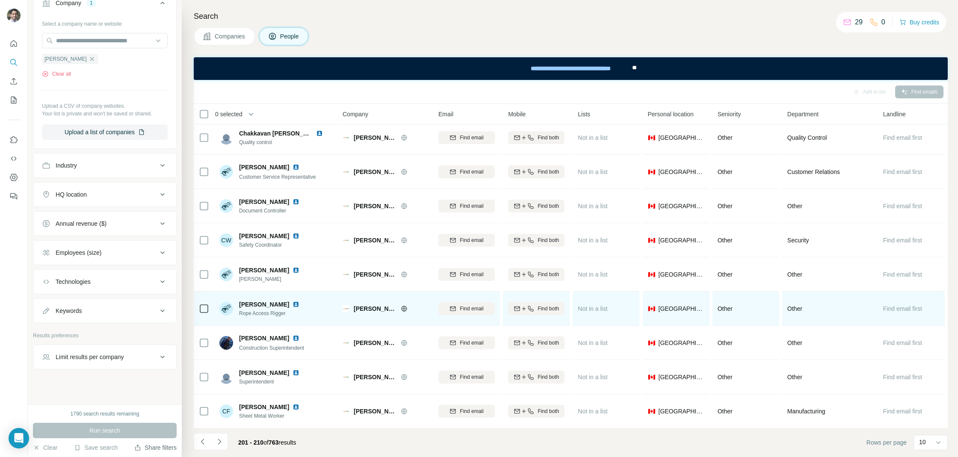
click at [292, 303] on img at bounding box center [295, 304] width 7 height 7
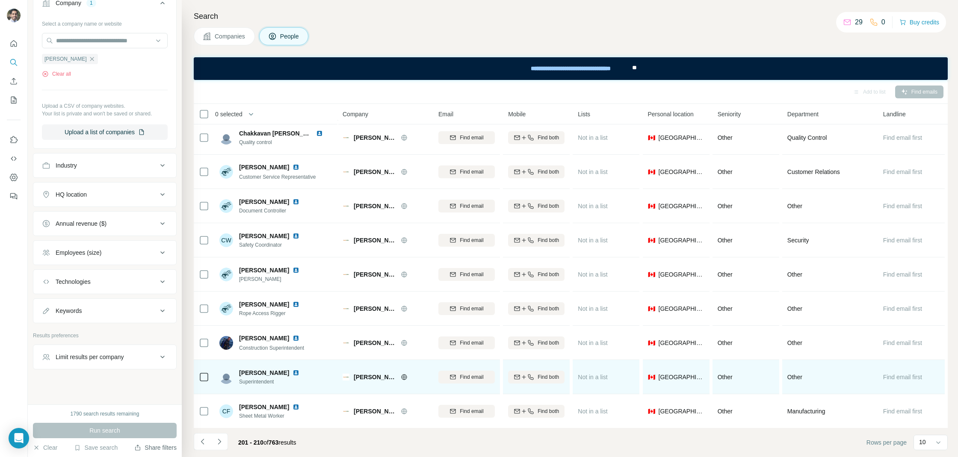
click at [292, 370] on img at bounding box center [295, 372] width 7 height 7
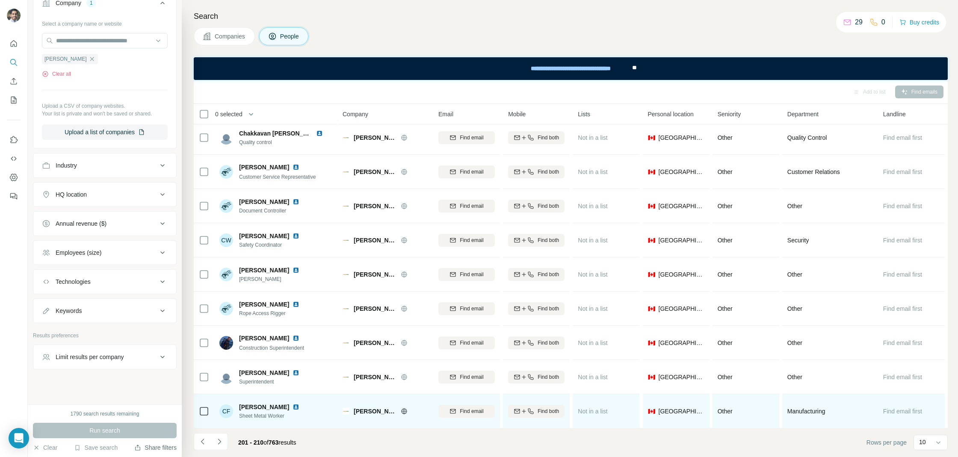
click at [292, 406] on img at bounding box center [295, 407] width 7 height 7
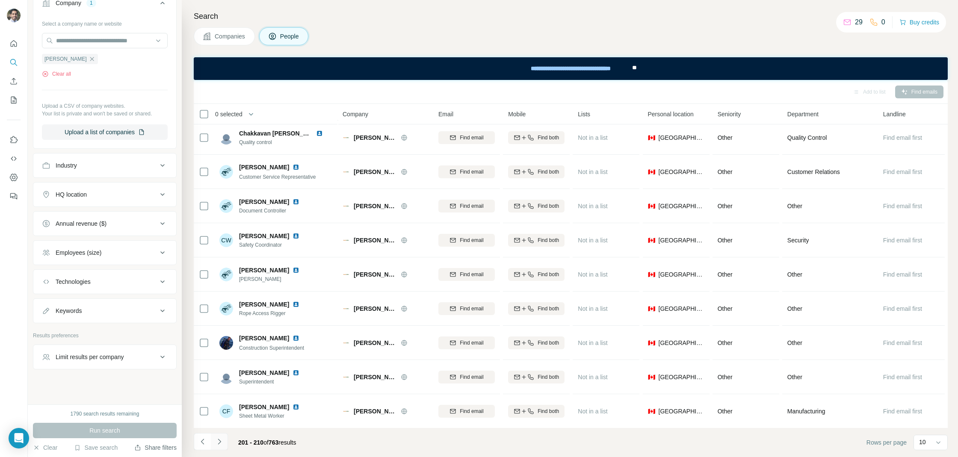
click at [224, 443] on button "Navigate to next page" at bounding box center [219, 441] width 17 height 17
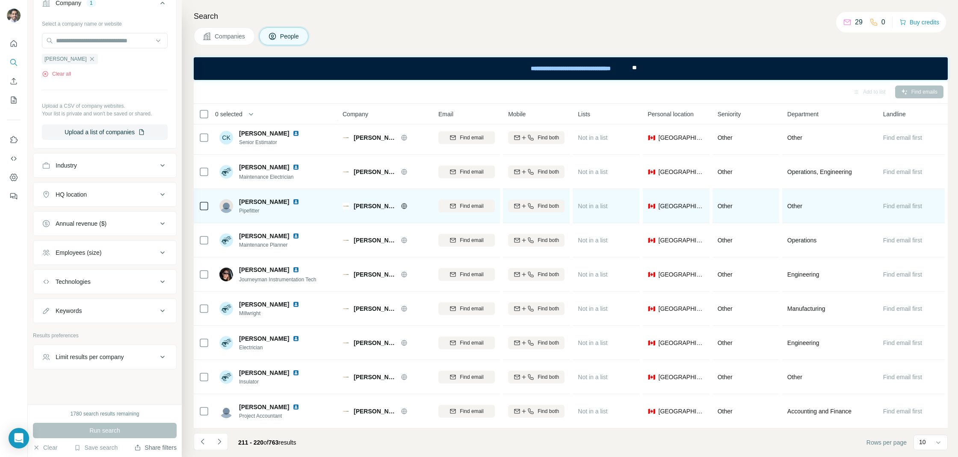
scroll to position [0, 0]
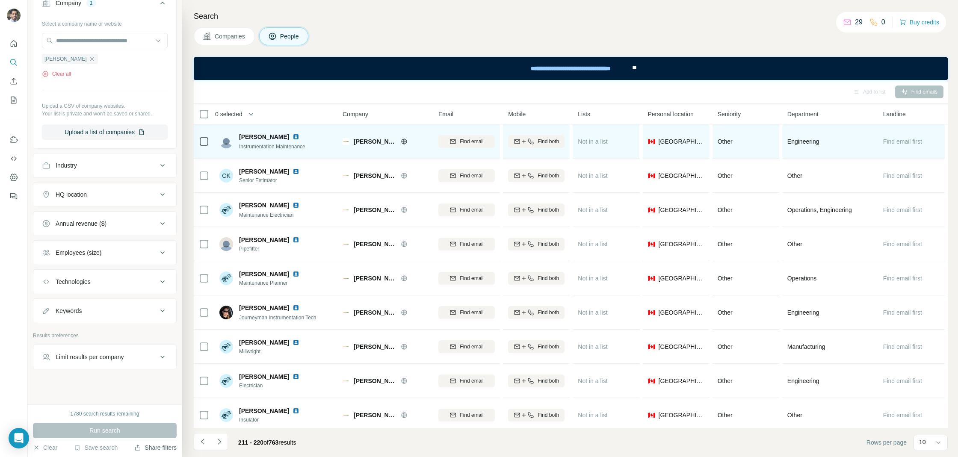
click at [292, 139] on img at bounding box center [295, 136] width 7 height 7
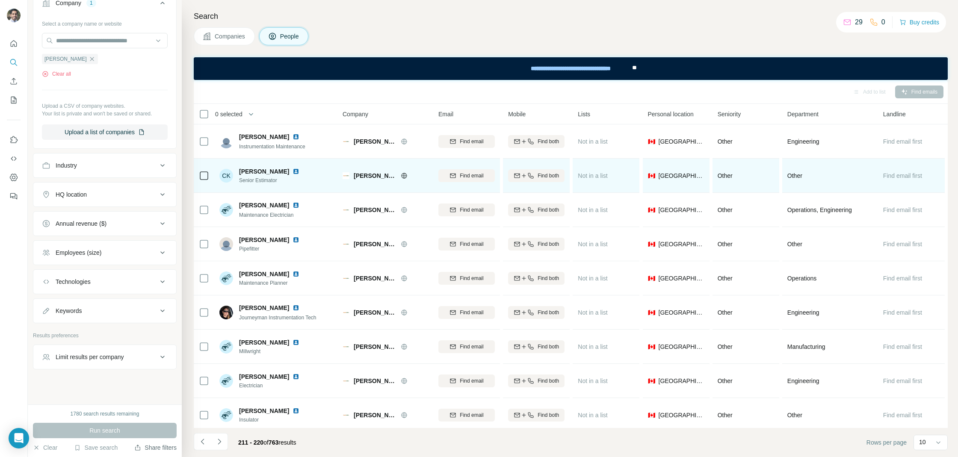
click at [292, 171] on img at bounding box center [295, 171] width 7 height 7
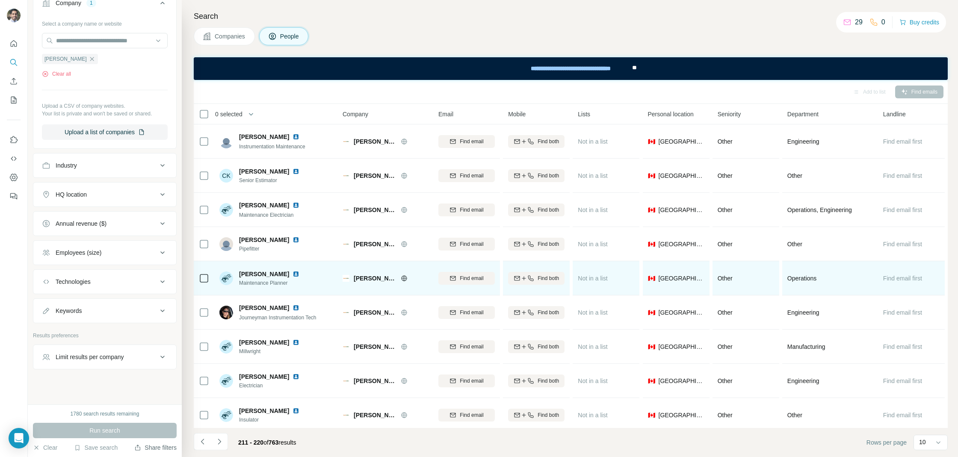
scroll to position [38, 0]
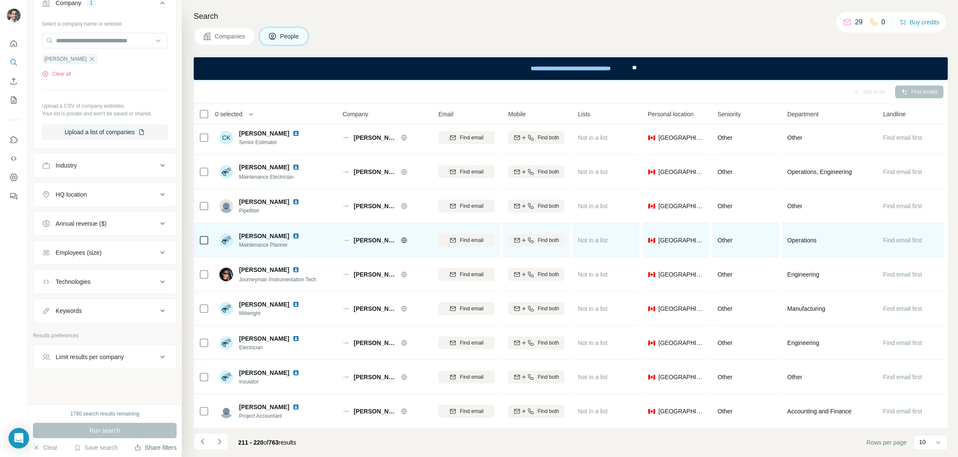
click at [292, 235] on img at bounding box center [295, 236] width 7 height 7
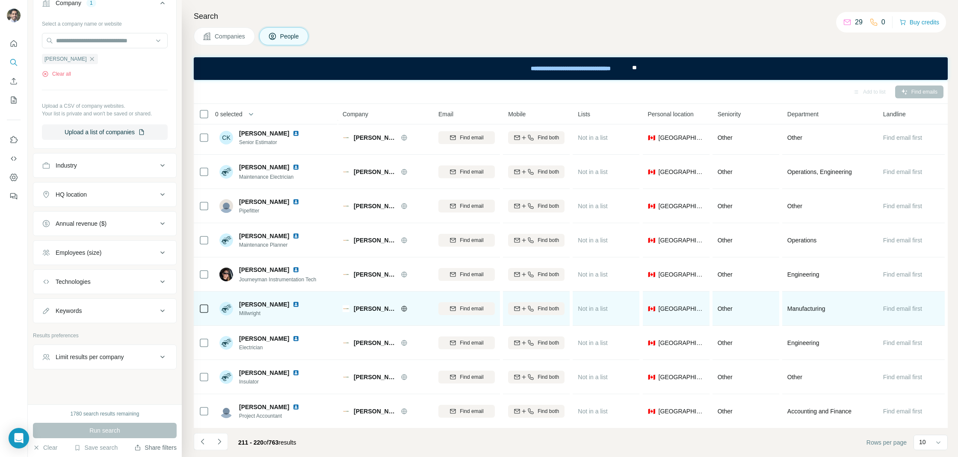
click at [299, 306] on img at bounding box center [295, 304] width 7 height 7
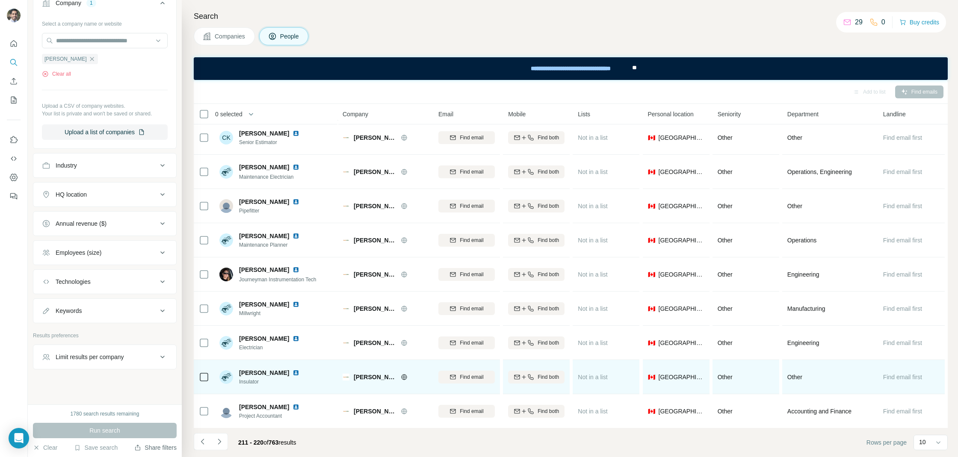
click at [299, 370] on img at bounding box center [295, 372] width 7 height 7
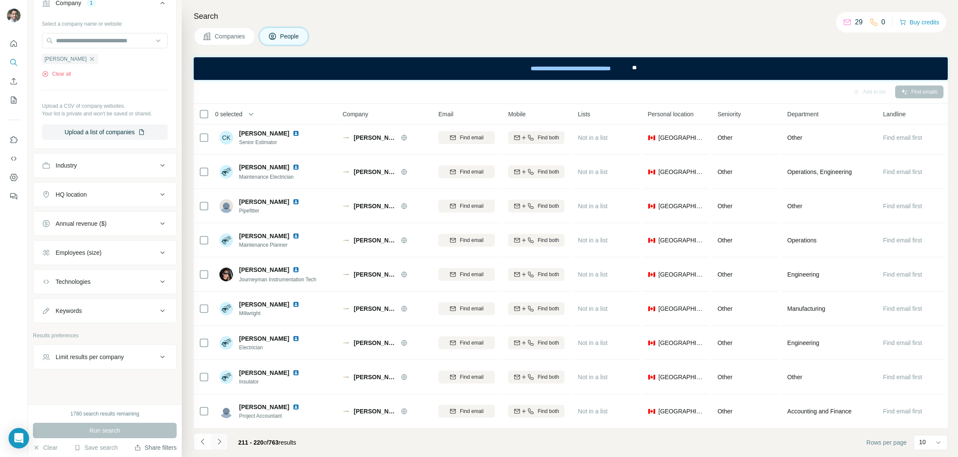
click at [223, 443] on button "Navigate to next page" at bounding box center [219, 441] width 17 height 17
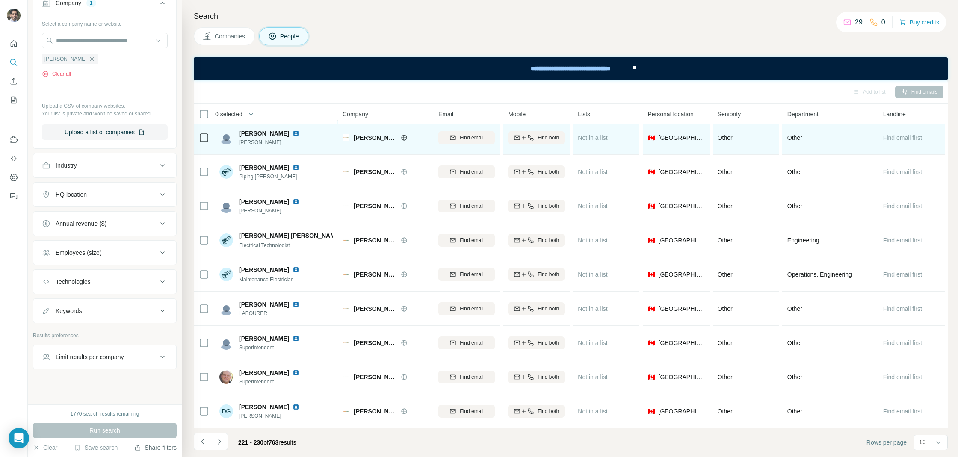
click at [292, 133] on img at bounding box center [295, 133] width 7 height 7
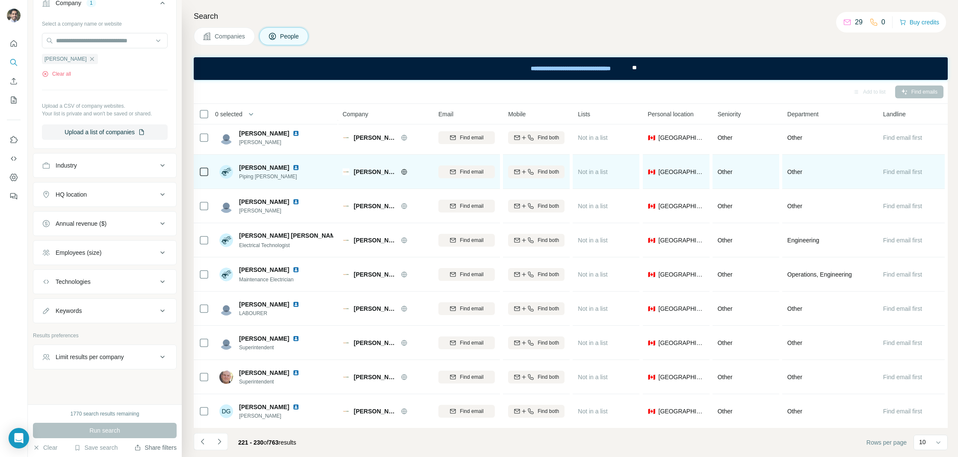
click at [292, 168] on img at bounding box center [295, 167] width 7 height 7
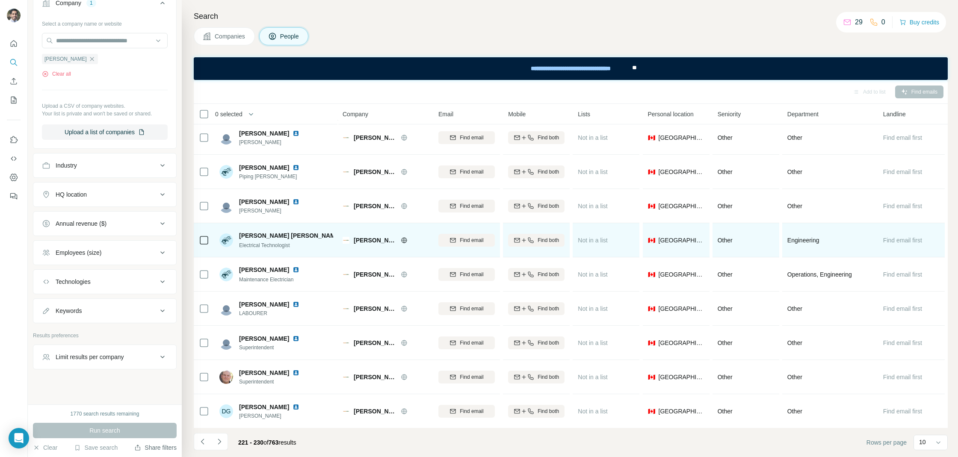
click at [345, 234] on img at bounding box center [348, 235] width 7 height 7
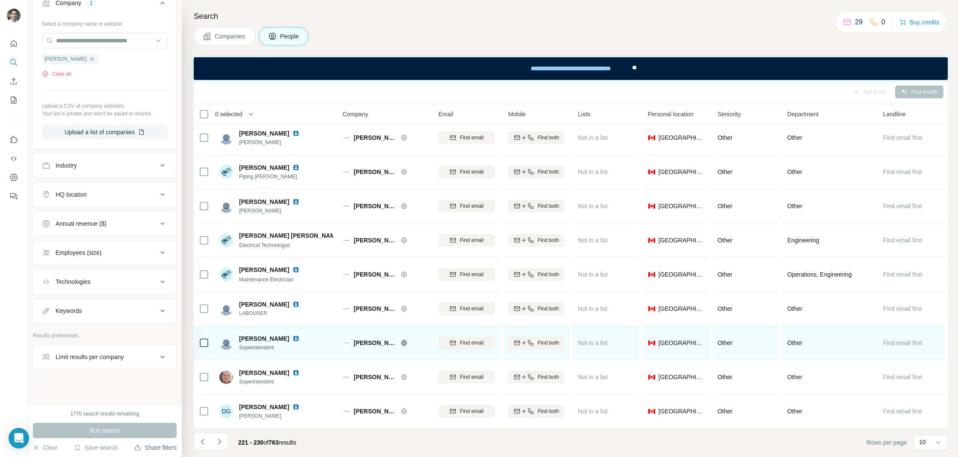
click at [293, 338] on img at bounding box center [295, 338] width 7 height 7
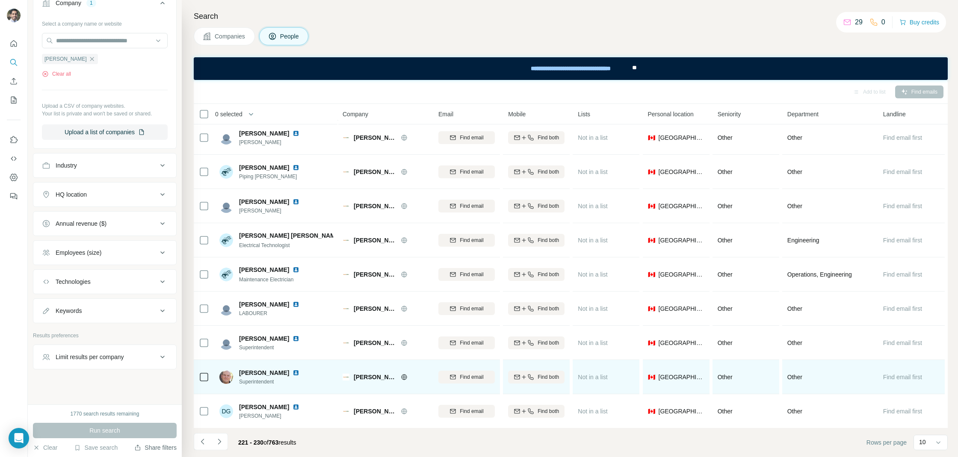
click at [292, 372] on img at bounding box center [295, 372] width 7 height 7
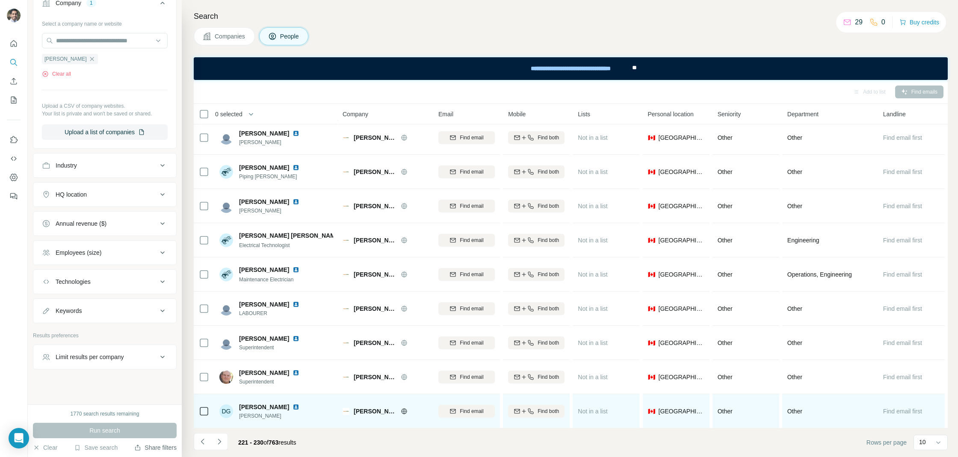
click at [280, 403] on div "Dane Gallant" at bounding box center [274, 407] width 71 height 9
click at [292, 404] on img at bounding box center [295, 407] width 7 height 7
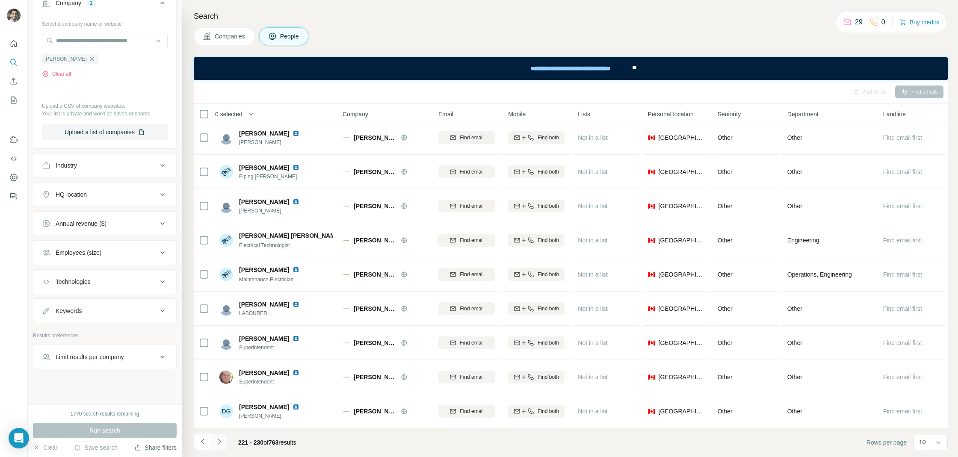
click at [223, 441] on icon "Navigate to next page" at bounding box center [219, 441] width 9 height 9
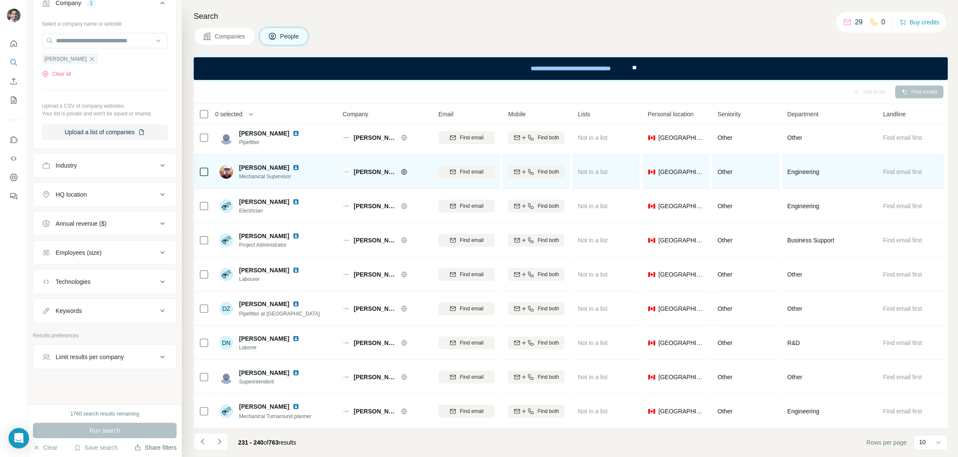
scroll to position [0, 0]
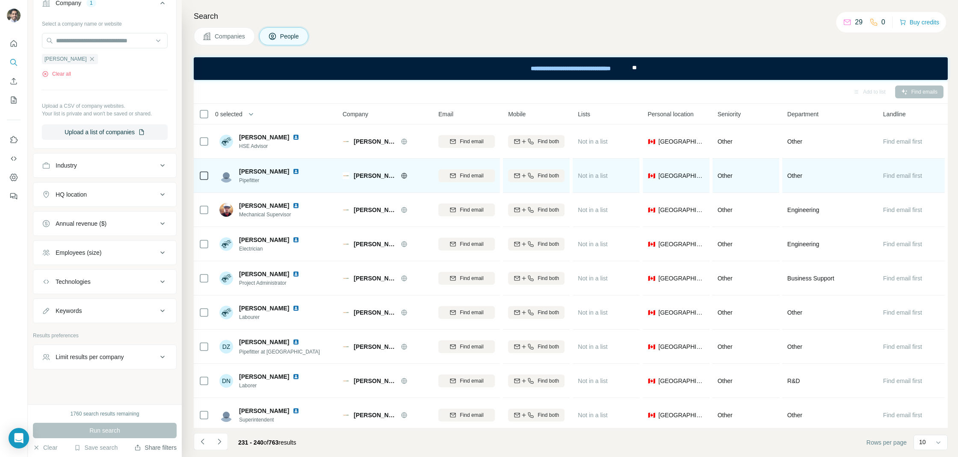
click at [292, 170] on img at bounding box center [295, 171] width 7 height 7
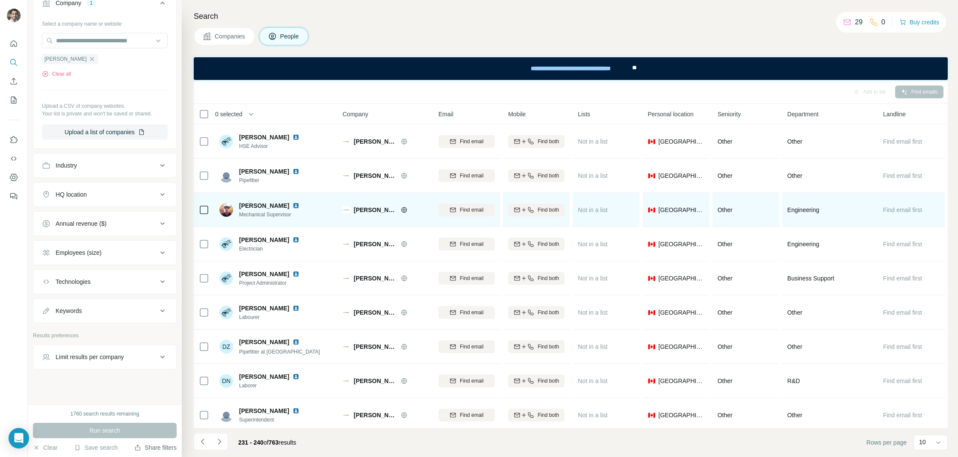
click at [292, 204] on img at bounding box center [295, 205] width 7 height 7
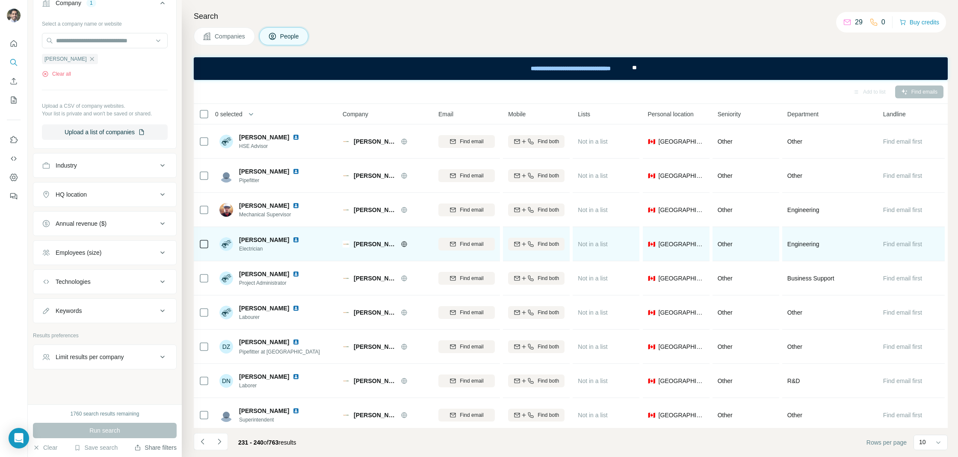
scroll to position [38, 0]
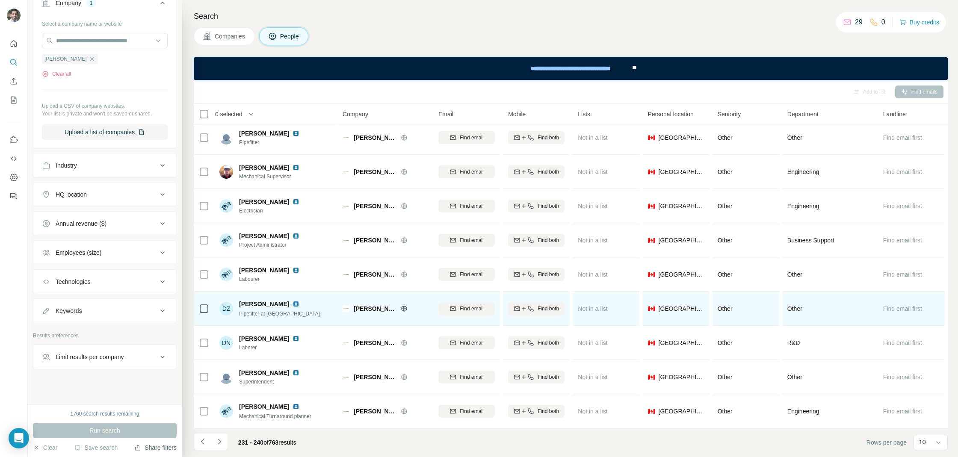
click at [292, 305] on img at bounding box center [295, 304] width 7 height 7
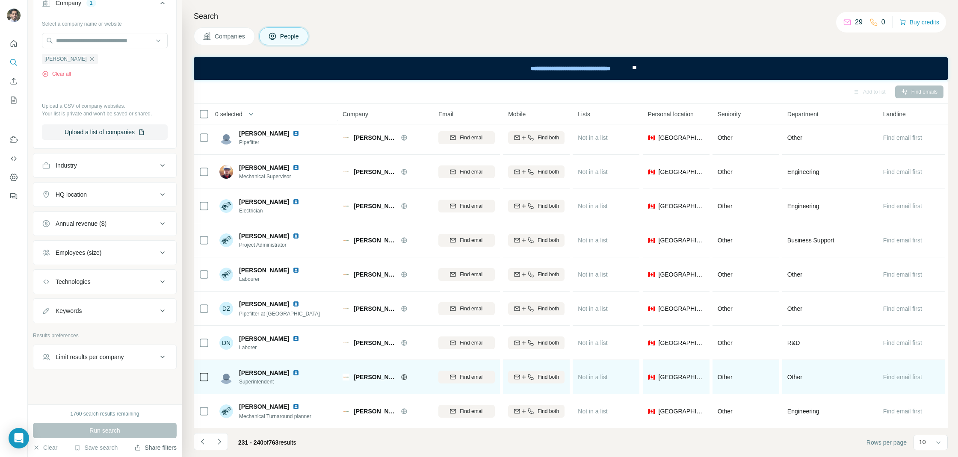
click at [298, 372] on div at bounding box center [300, 372] width 17 height 7
click at [295, 372] on img at bounding box center [295, 372] width 7 height 7
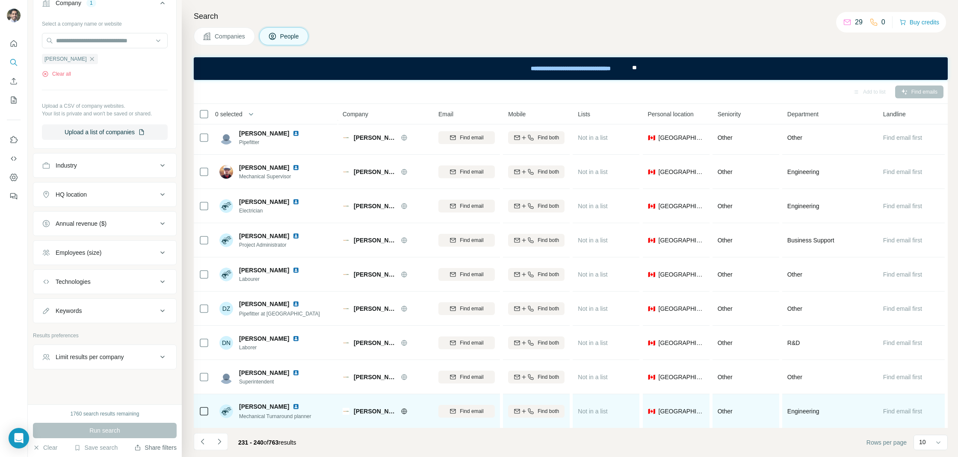
click at [292, 405] on img at bounding box center [295, 406] width 7 height 7
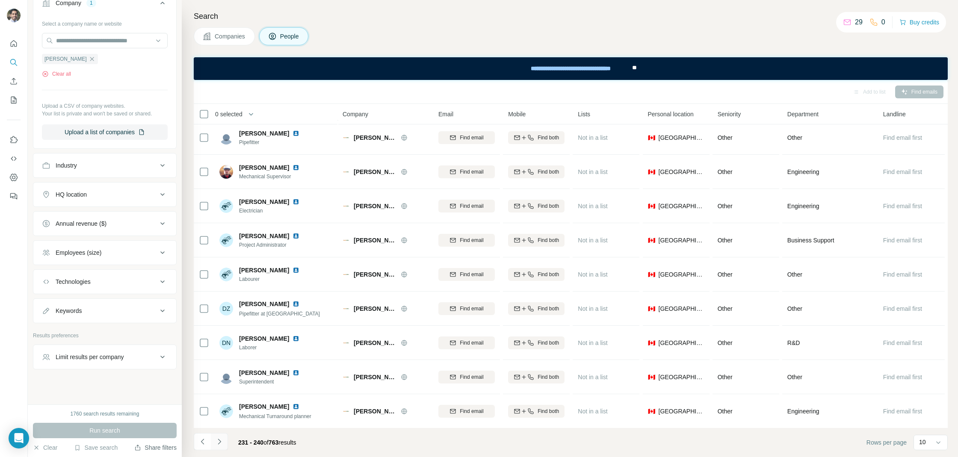
click at [219, 437] on button "Navigate to next page" at bounding box center [219, 441] width 17 height 17
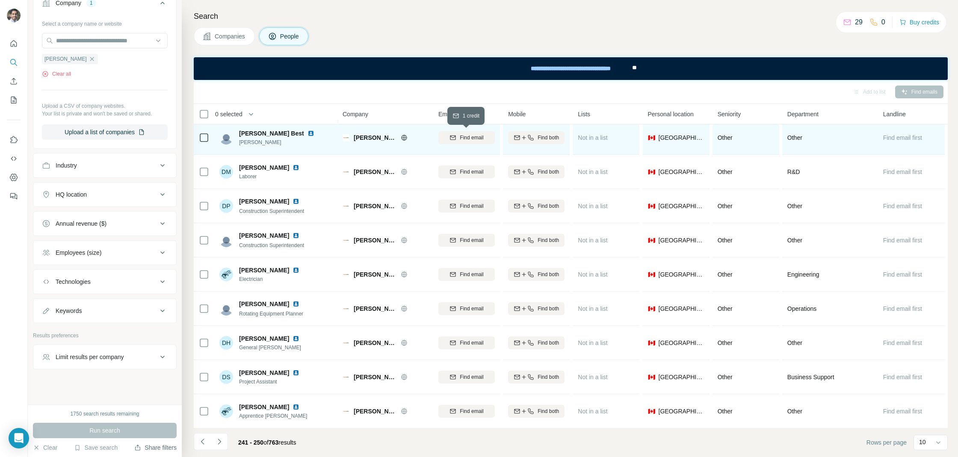
scroll to position [0, 0]
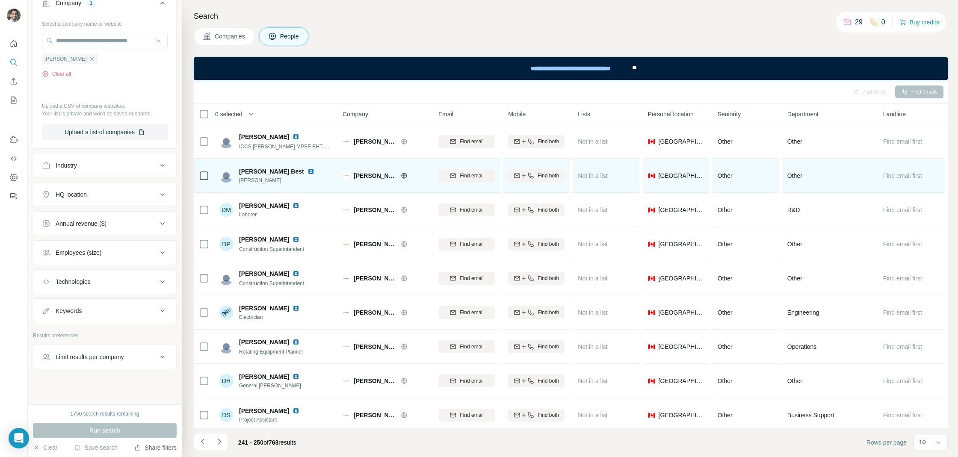
click at [307, 172] on img at bounding box center [310, 171] width 7 height 7
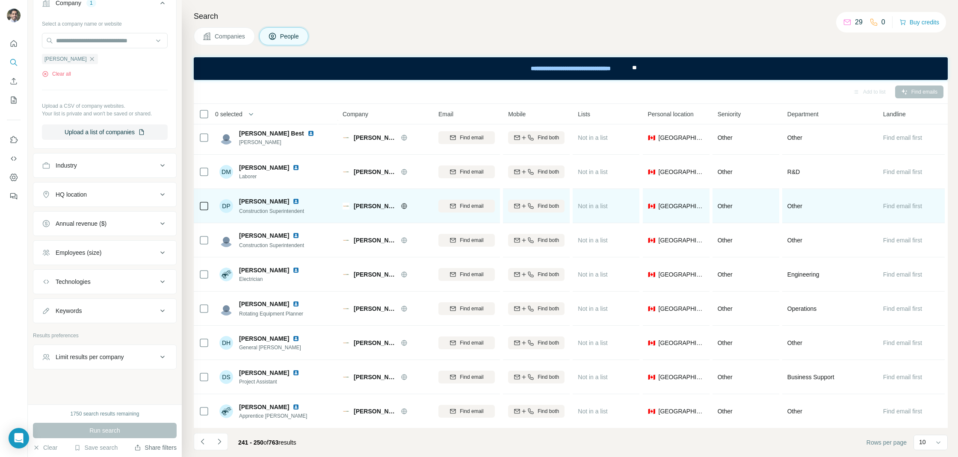
click at [292, 202] on div at bounding box center [300, 201] width 17 height 7
click at [292, 202] on img at bounding box center [295, 201] width 7 height 7
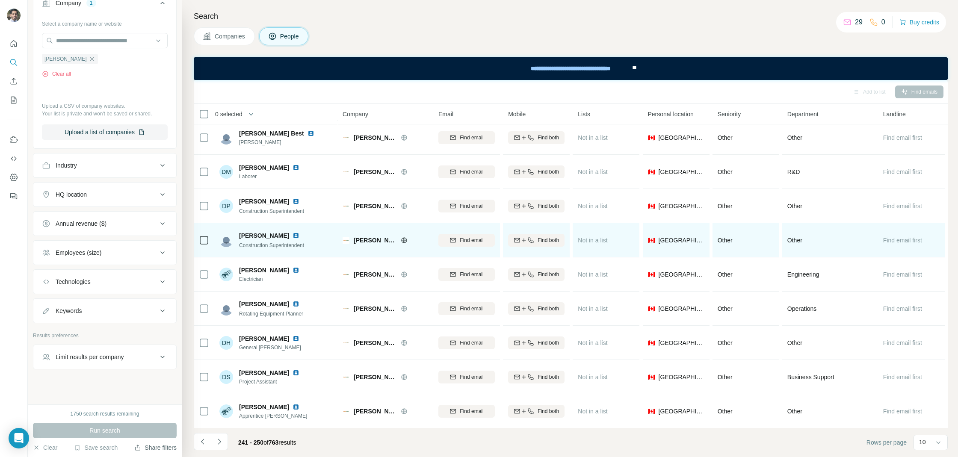
click at [321, 229] on div "Dave Parker Construction Superintendent" at bounding box center [276, 240] width 114 height 24
click at [292, 236] on img at bounding box center [295, 235] width 7 height 7
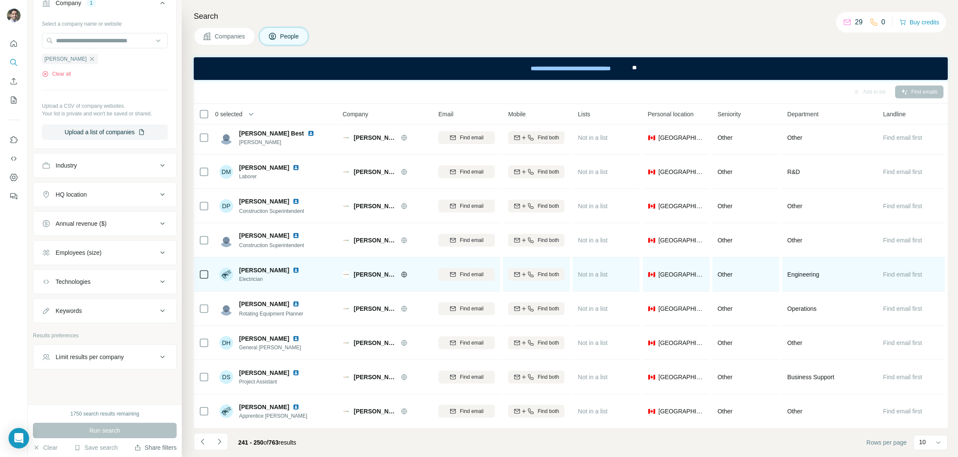
click at [292, 269] on img at bounding box center [295, 270] width 7 height 7
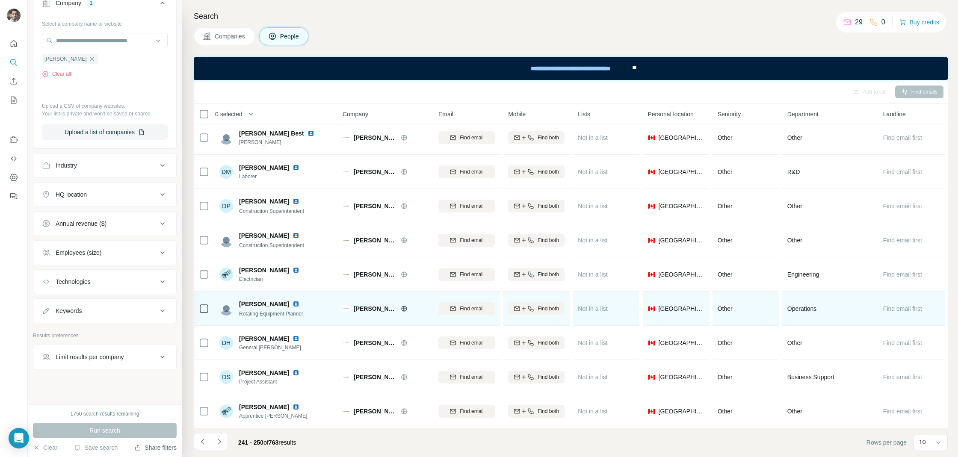
click at [292, 305] on img at bounding box center [295, 304] width 7 height 7
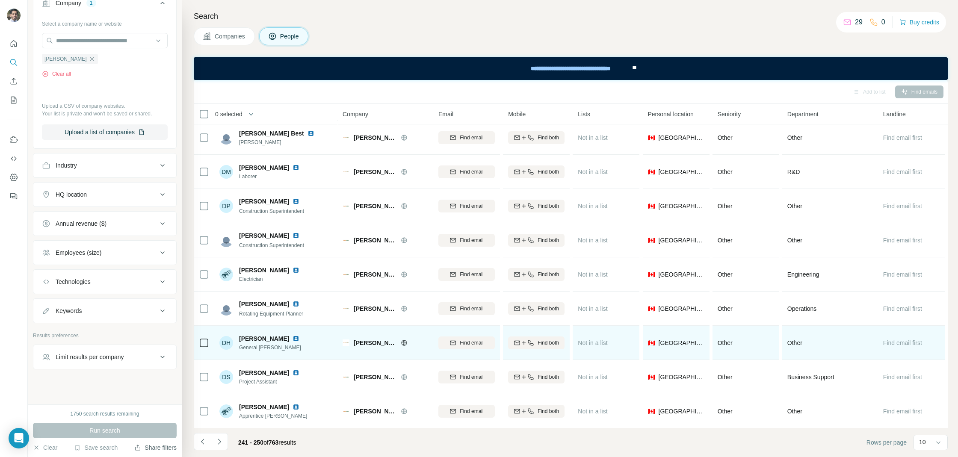
click at [293, 337] on img at bounding box center [295, 338] width 7 height 7
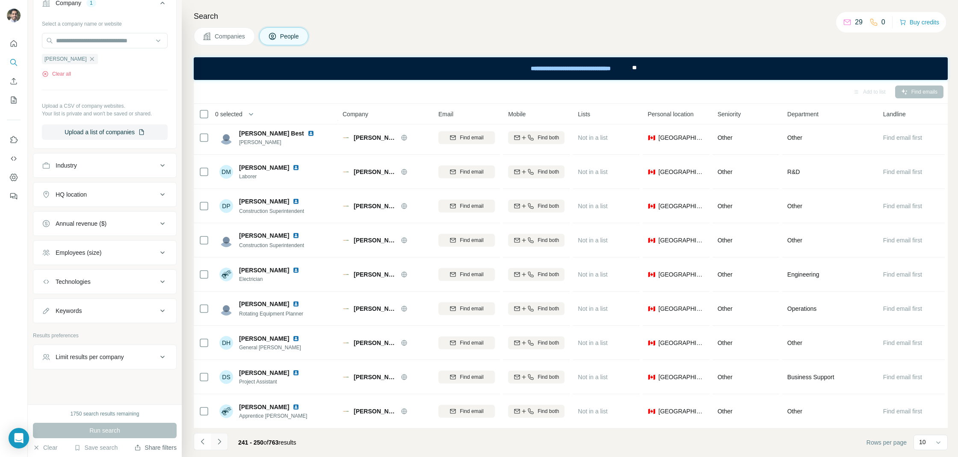
click at [219, 443] on icon "Navigate to next page" at bounding box center [219, 442] width 3 height 6
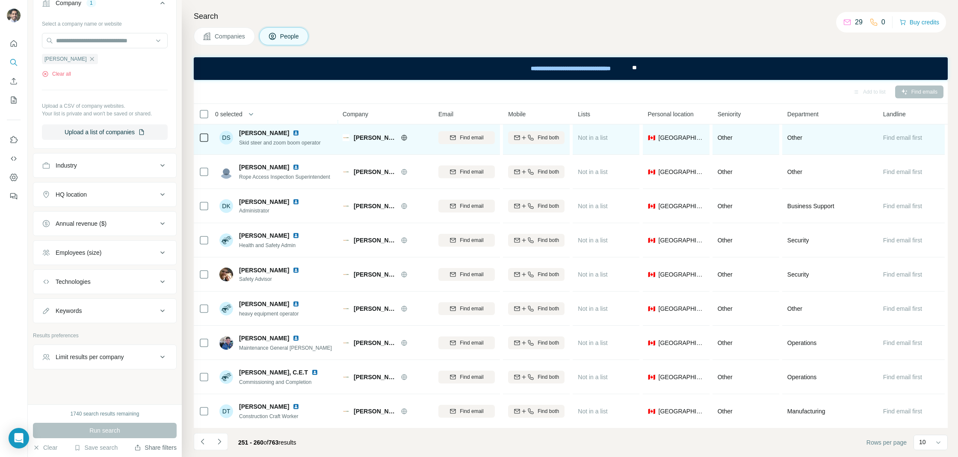
click at [294, 130] on img at bounding box center [295, 133] width 7 height 7
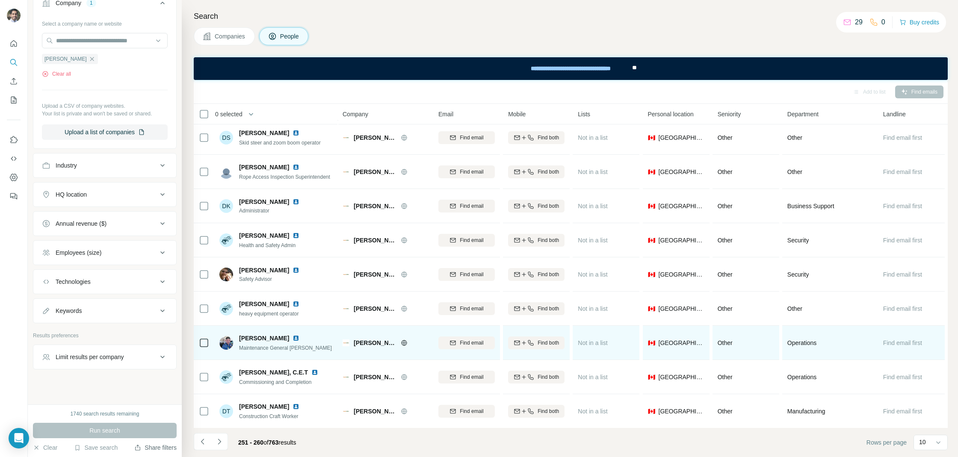
click at [298, 338] on img at bounding box center [295, 338] width 7 height 7
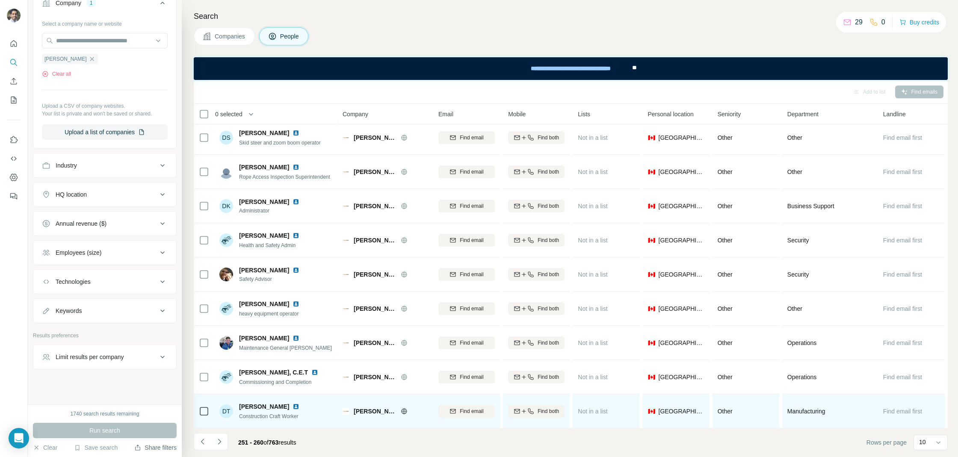
click at [292, 407] on img at bounding box center [295, 406] width 7 height 7
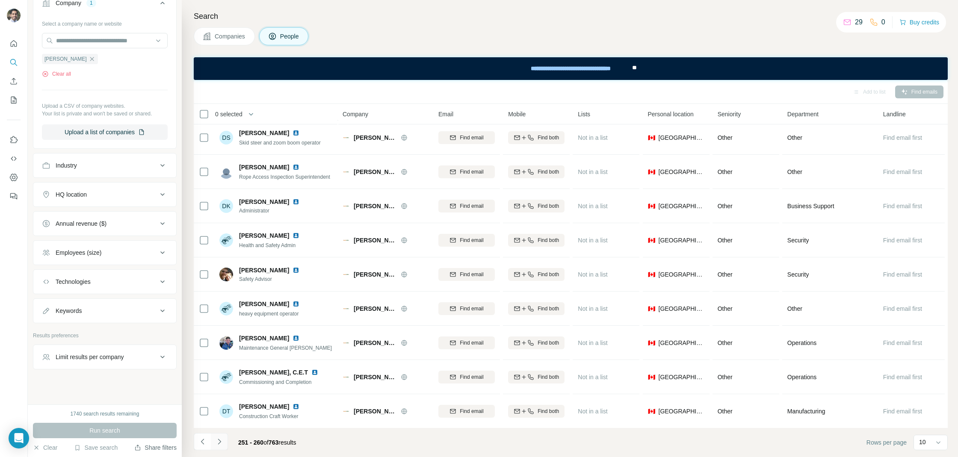
click at [222, 445] on icon "Navigate to next page" at bounding box center [219, 441] width 9 height 9
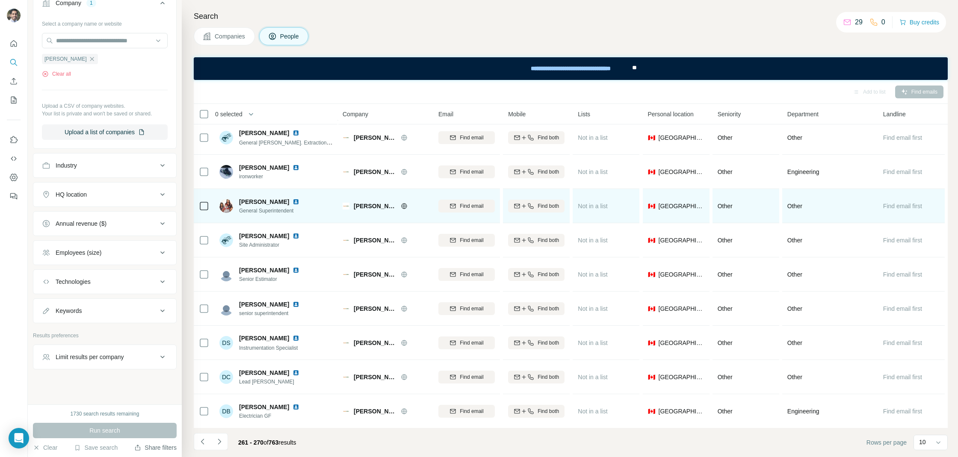
click at [298, 201] on img at bounding box center [295, 201] width 7 height 7
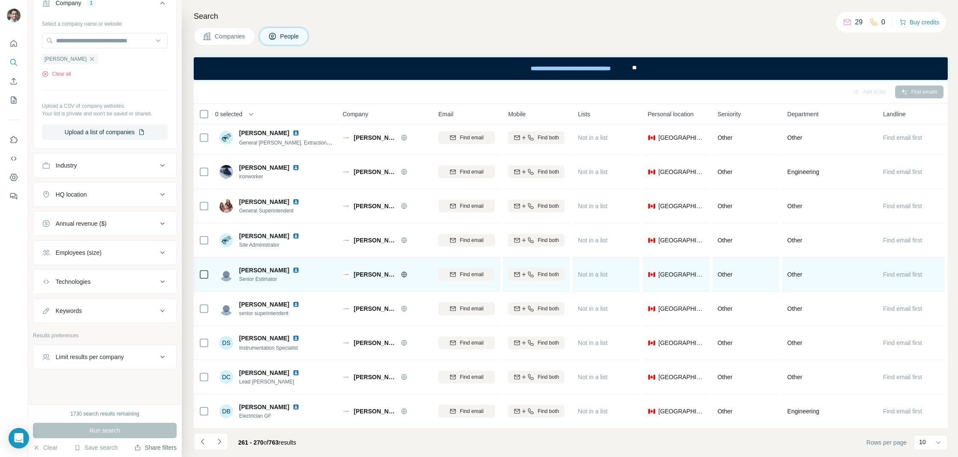
click at [297, 272] on img at bounding box center [295, 270] width 7 height 7
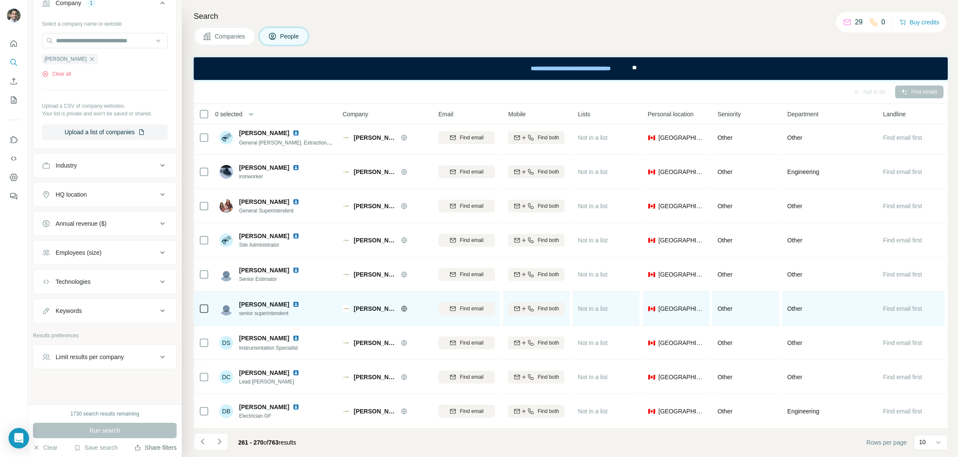
click at [292, 306] on img at bounding box center [295, 304] width 7 height 7
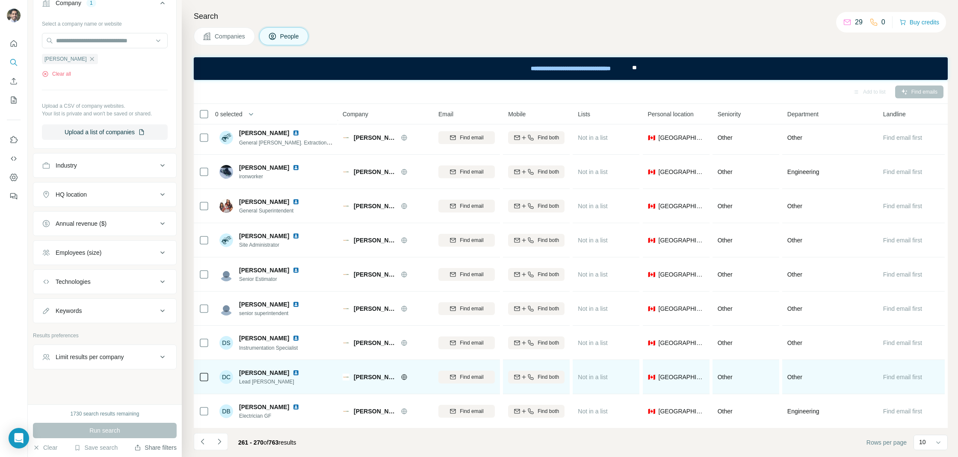
click at [292, 373] on img at bounding box center [295, 372] width 7 height 7
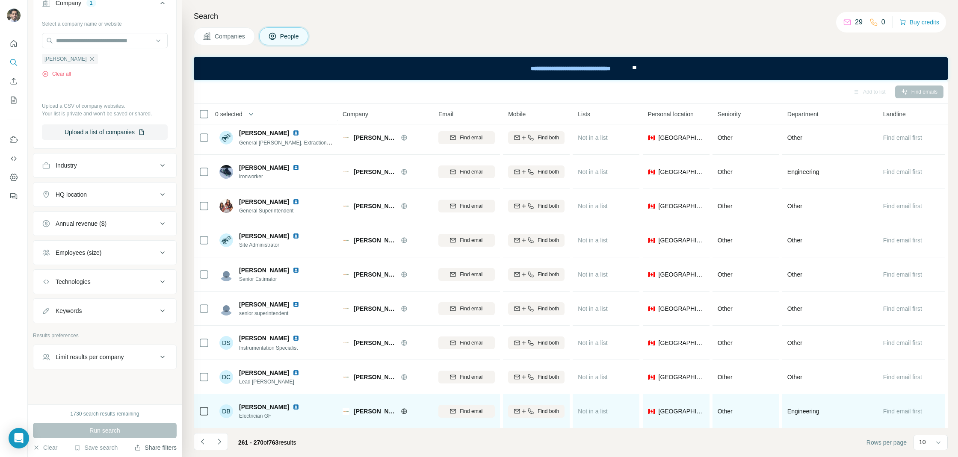
click at [299, 405] on img at bounding box center [295, 407] width 7 height 7
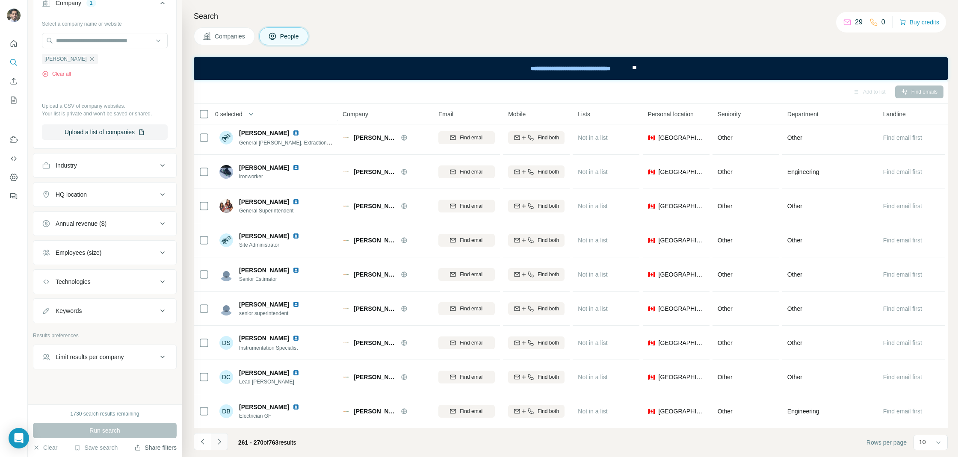
click at [224, 445] on button "Navigate to next page" at bounding box center [219, 441] width 17 height 17
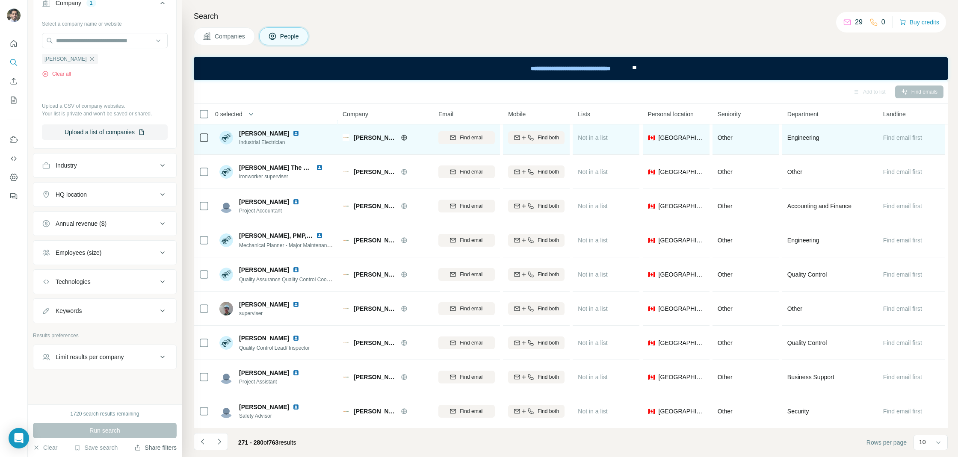
click at [292, 134] on img at bounding box center [295, 133] width 7 height 7
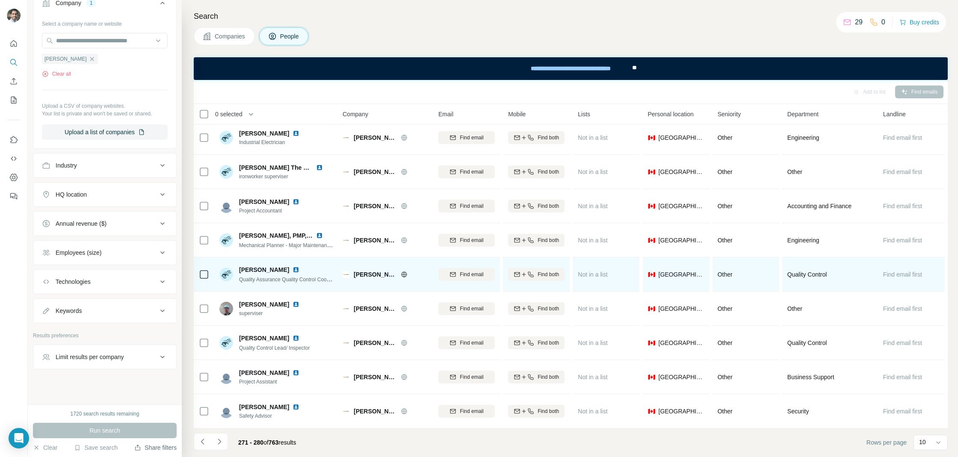
click at [292, 266] on img at bounding box center [295, 269] width 7 height 7
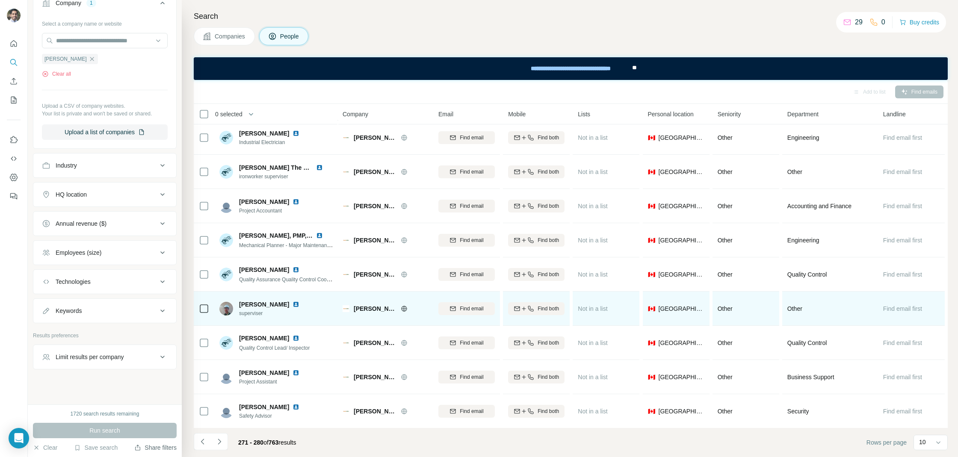
click at [292, 303] on img at bounding box center [295, 304] width 7 height 7
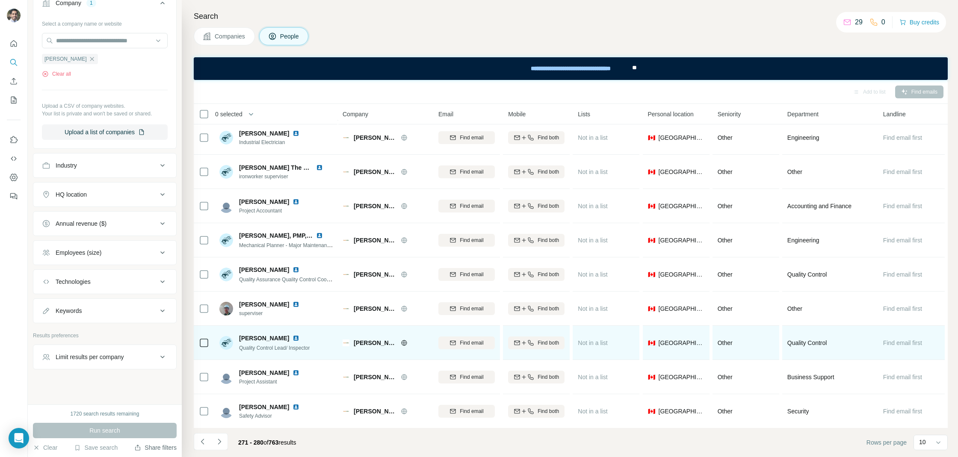
click at [292, 336] on img at bounding box center [295, 338] width 7 height 7
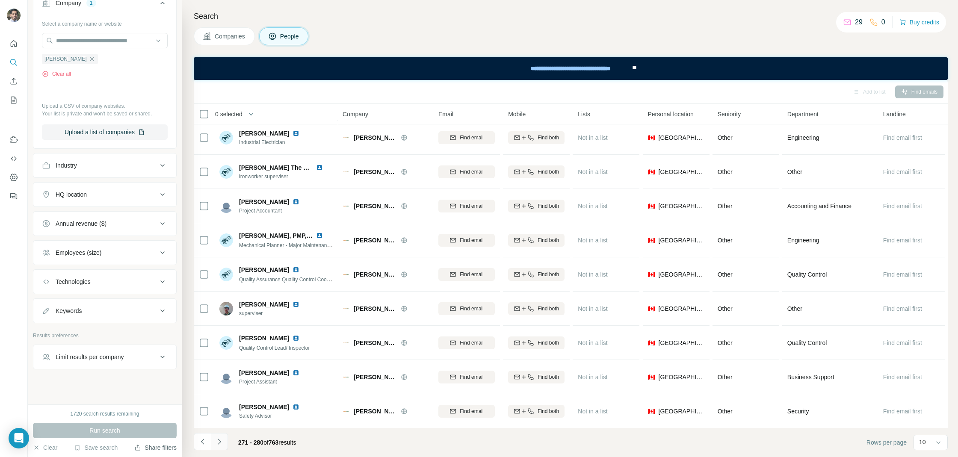
click at [224, 441] on button "Navigate to next page" at bounding box center [219, 441] width 17 height 17
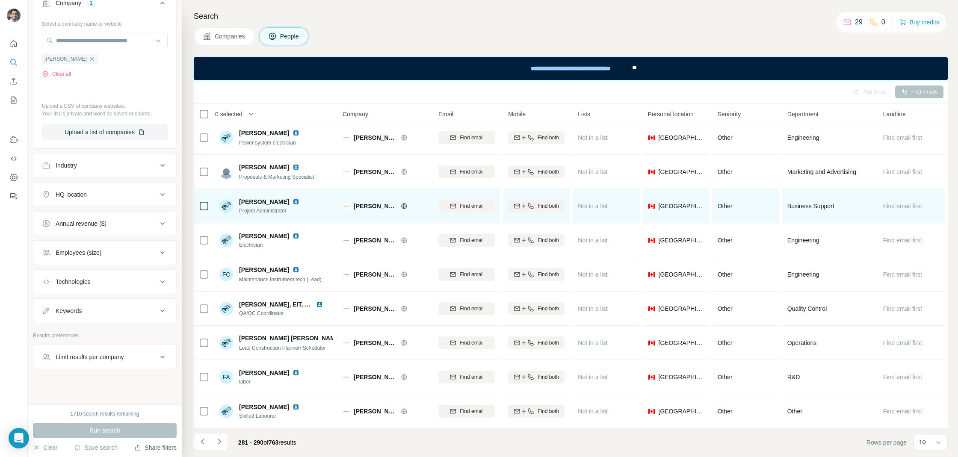
scroll to position [0, 0]
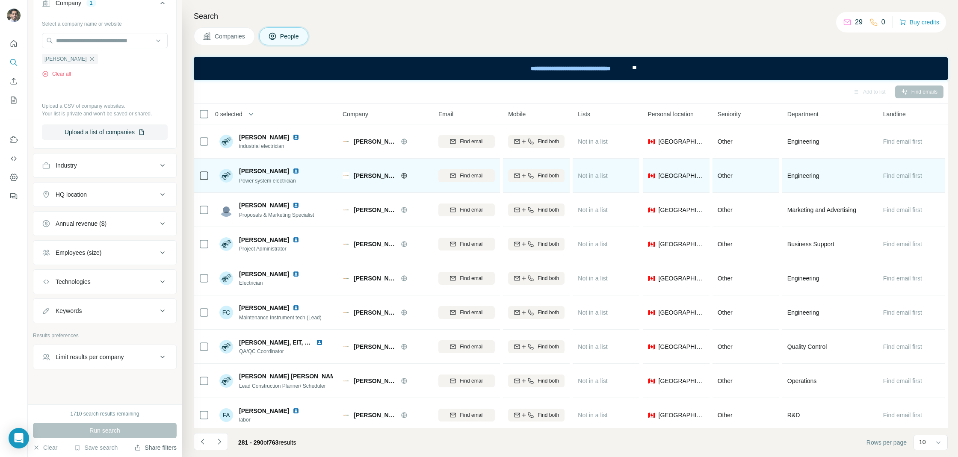
click at [292, 168] on div at bounding box center [300, 171] width 17 height 7
click at [292, 169] on img at bounding box center [295, 171] width 7 height 7
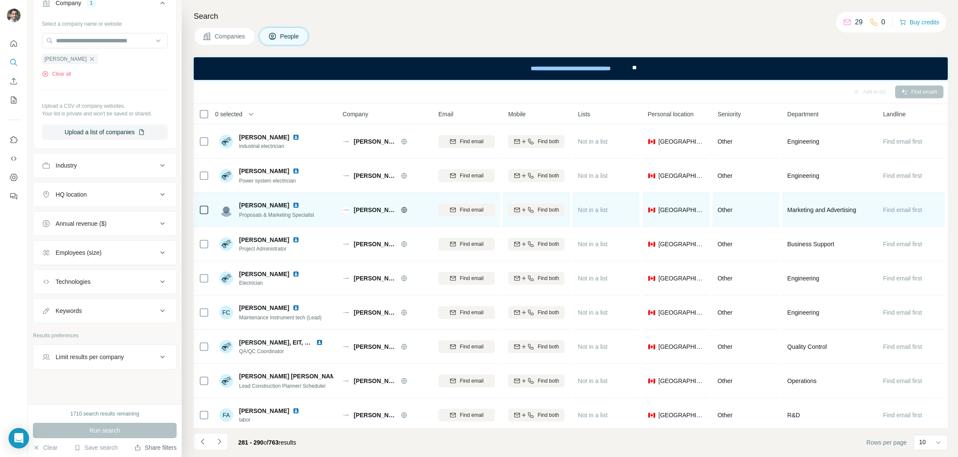
scroll to position [38, 0]
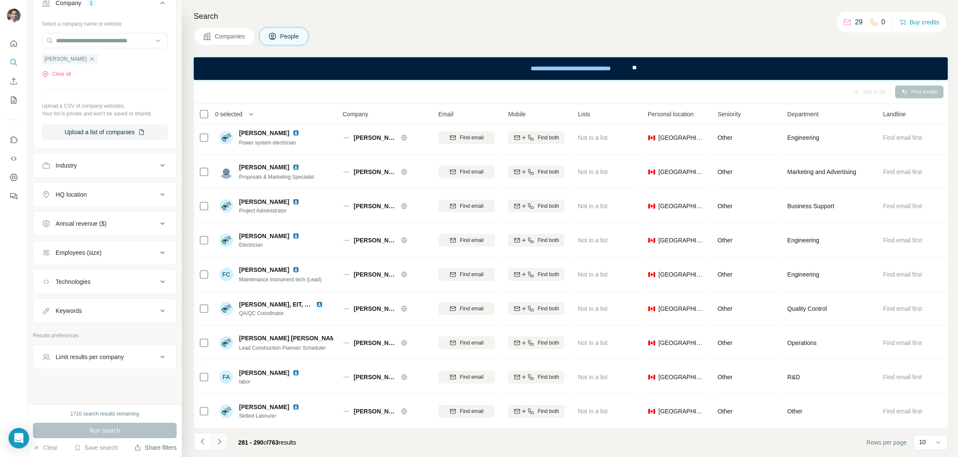
click at [219, 444] on icon "Navigate to next page" at bounding box center [219, 441] width 9 height 9
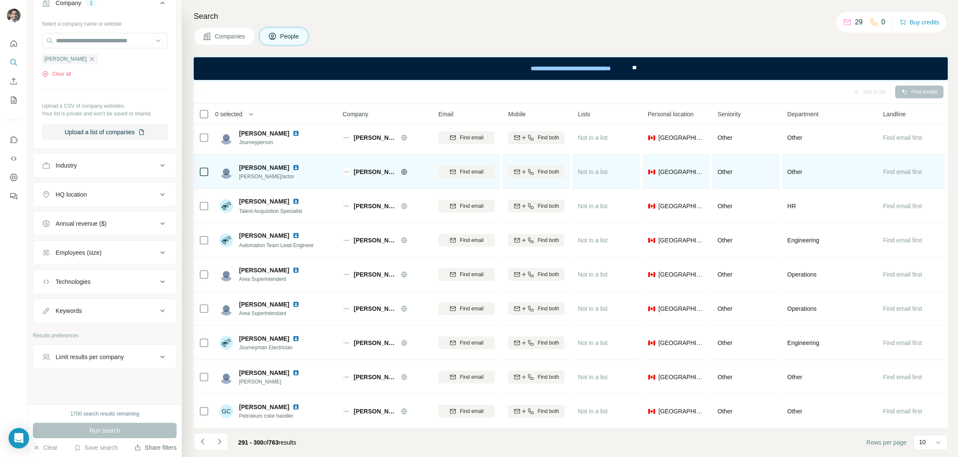
click at [292, 165] on img at bounding box center [295, 167] width 7 height 7
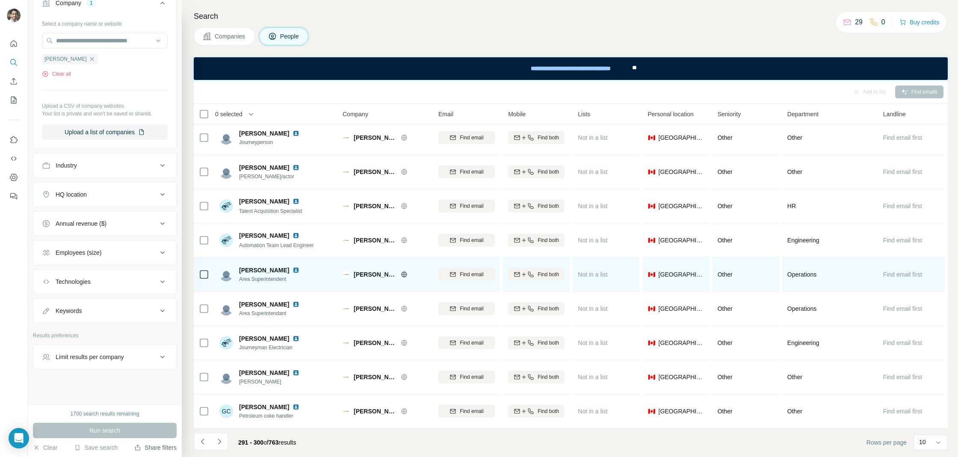
click at [292, 271] on img at bounding box center [295, 270] width 7 height 7
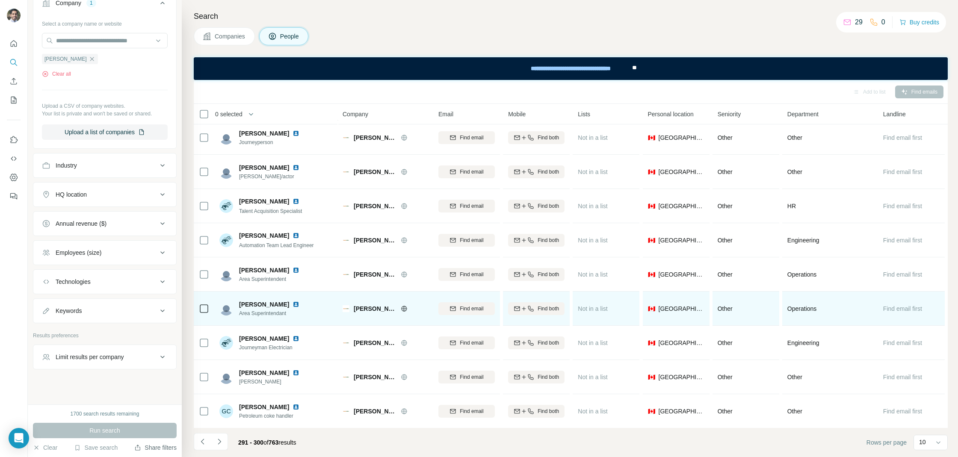
click at [292, 305] on img at bounding box center [295, 304] width 7 height 7
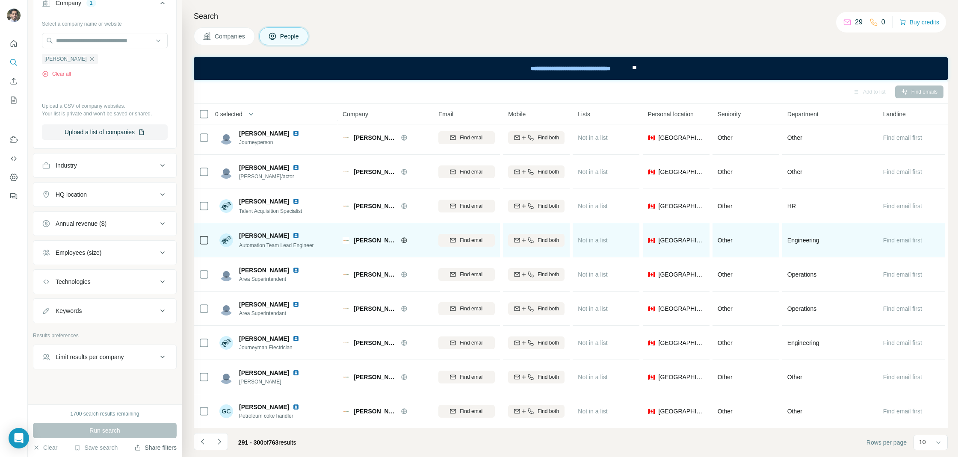
click at [292, 232] on img at bounding box center [295, 235] width 7 height 7
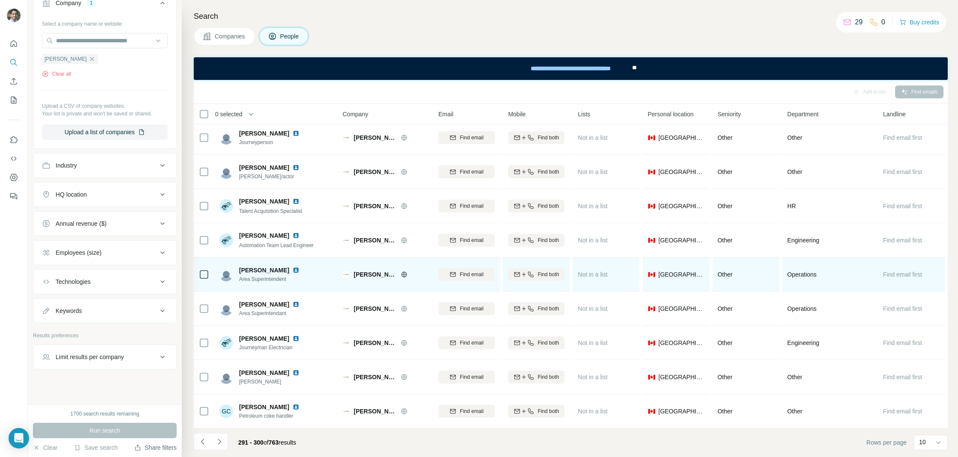
click at [292, 270] on img at bounding box center [295, 270] width 7 height 7
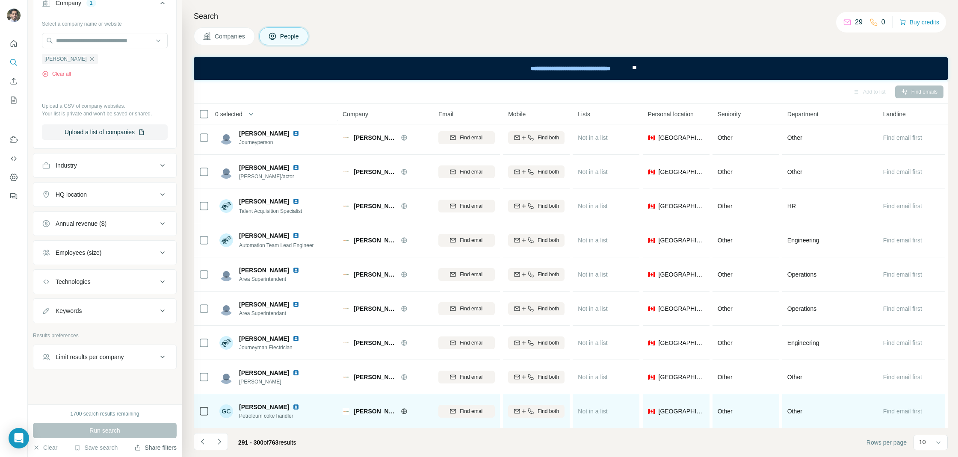
click at [292, 407] on img at bounding box center [295, 407] width 7 height 7
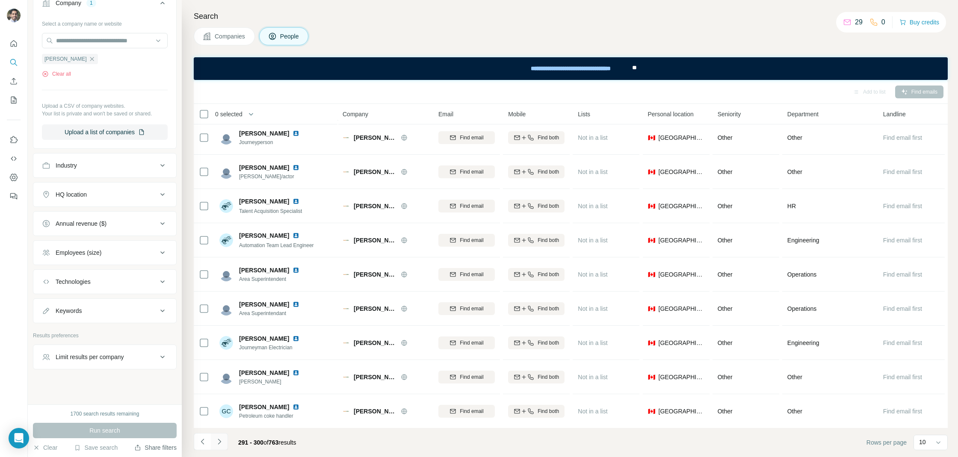
click at [226, 442] on button "Navigate to next page" at bounding box center [219, 441] width 17 height 17
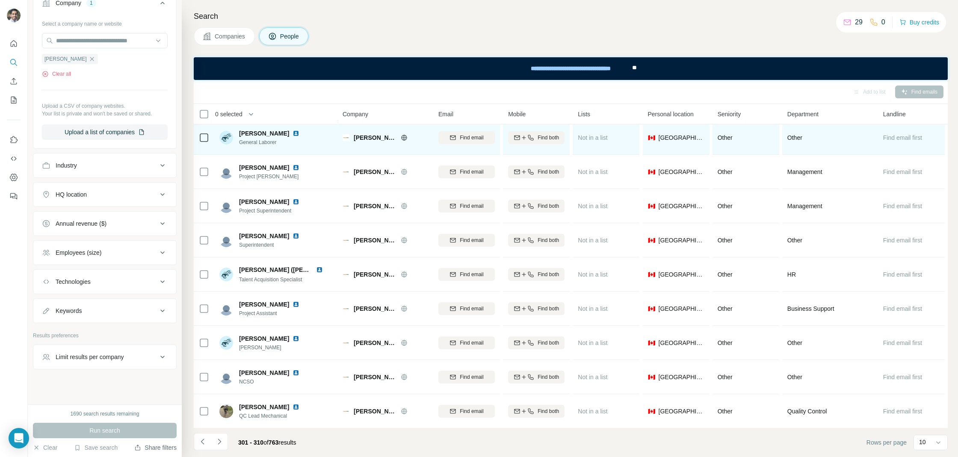
scroll to position [0, 0]
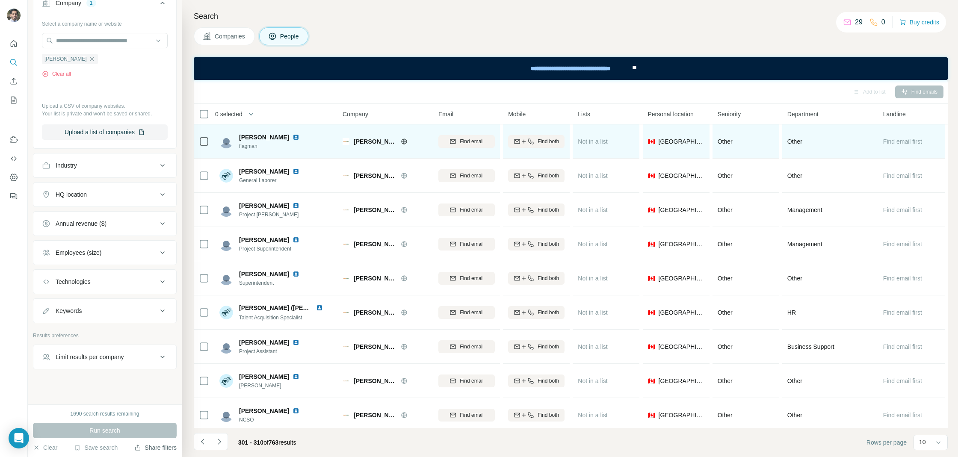
click at [292, 139] on img at bounding box center [295, 137] width 7 height 7
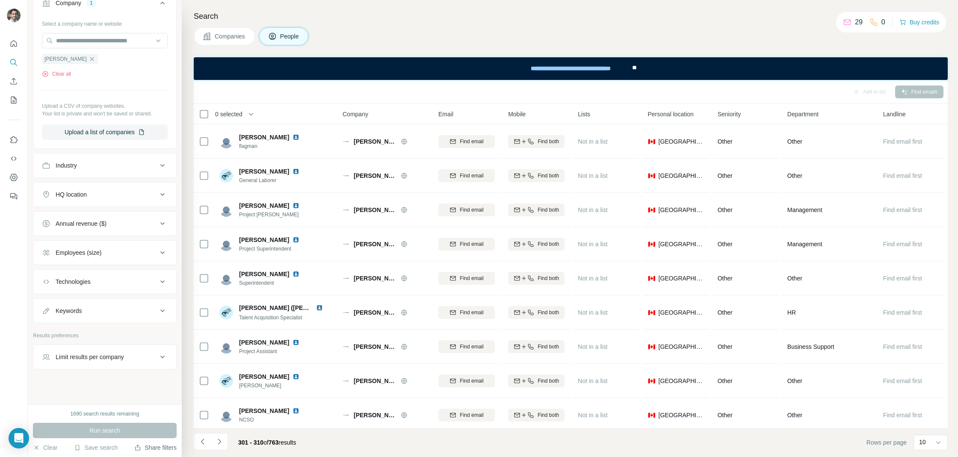
scroll to position [38, 0]
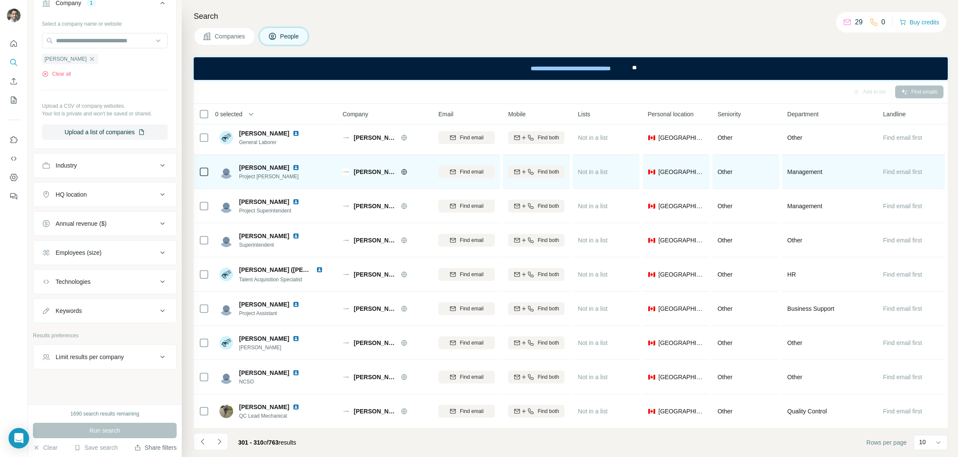
click at [292, 167] on img at bounding box center [295, 167] width 7 height 7
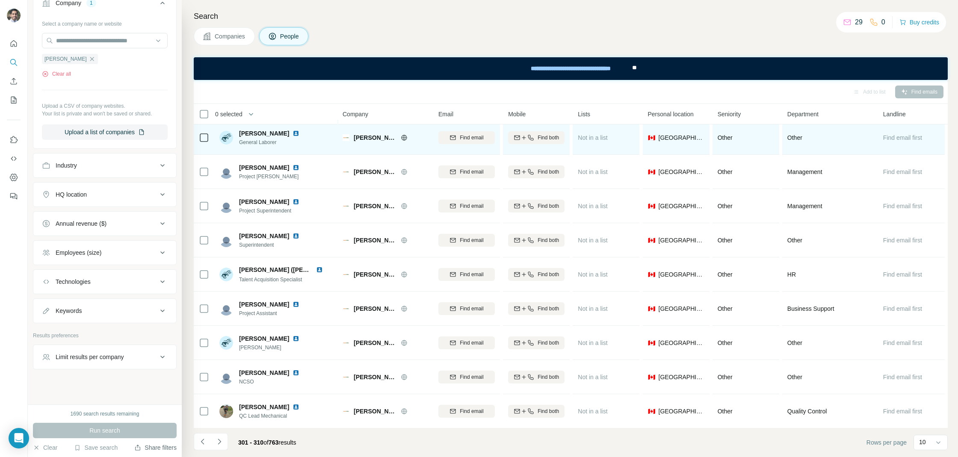
click at [292, 130] on img at bounding box center [295, 133] width 7 height 7
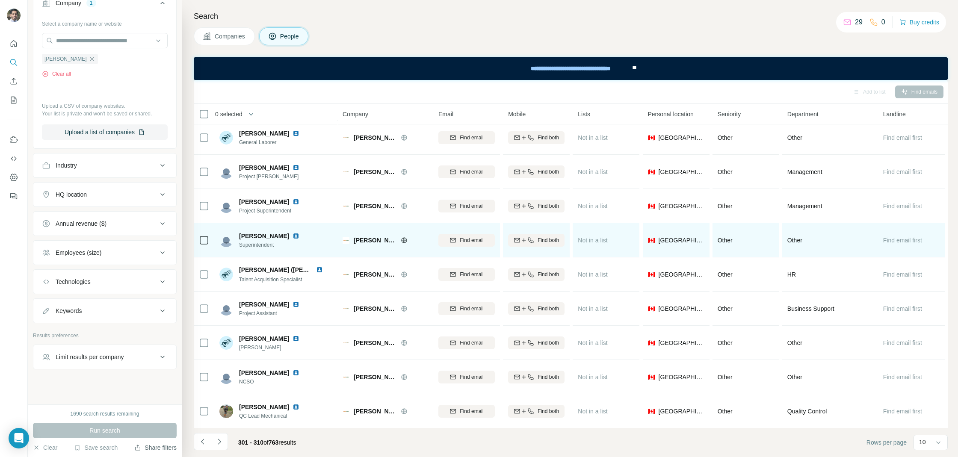
click at [292, 234] on img at bounding box center [295, 236] width 7 height 7
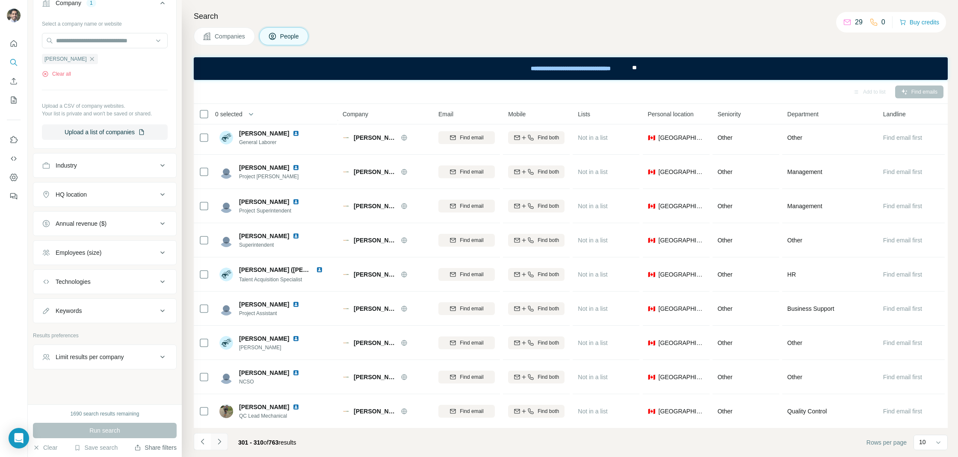
click at [224, 439] on button "Navigate to next page" at bounding box center [219, 441] width 17 height 17
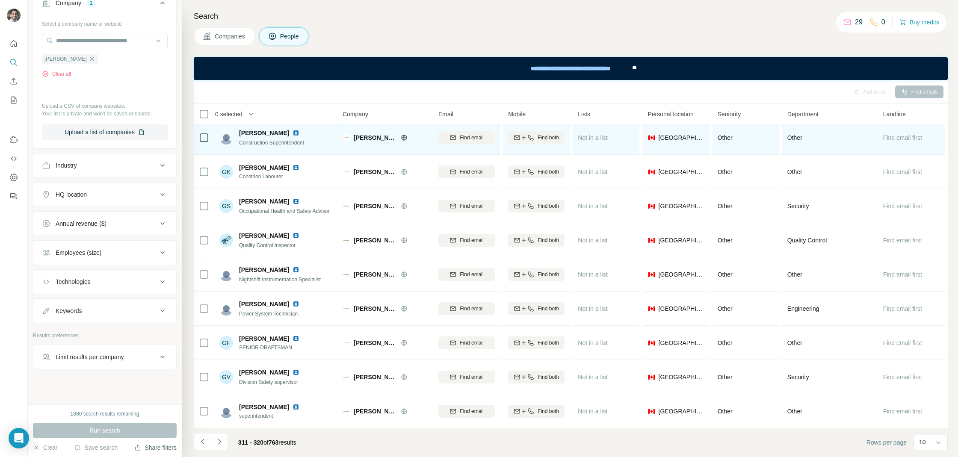
scroll to position [0, 0]
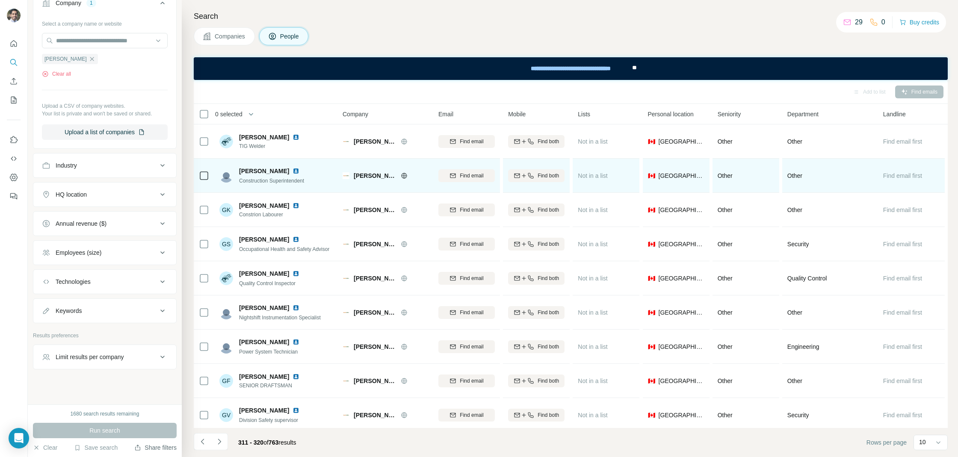
click at [292, 171] on img at bounding box center [295, 171] width 7 height 7
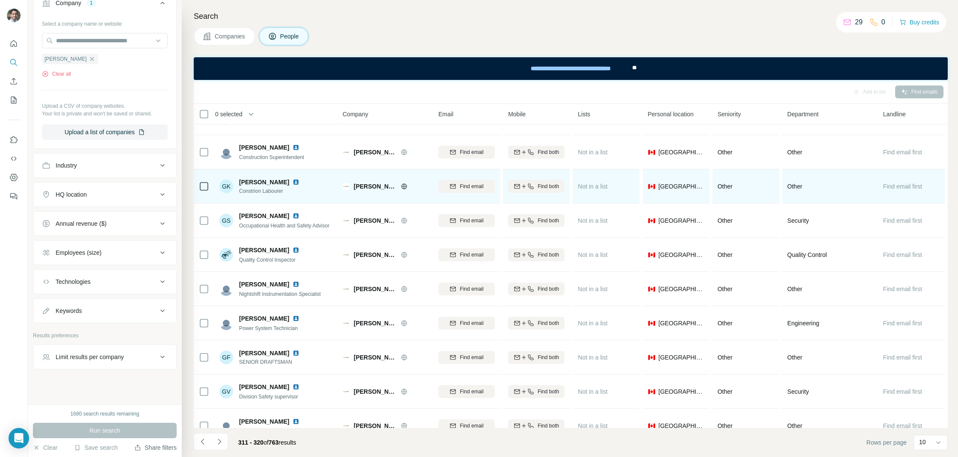
scroll to position [32, 0]
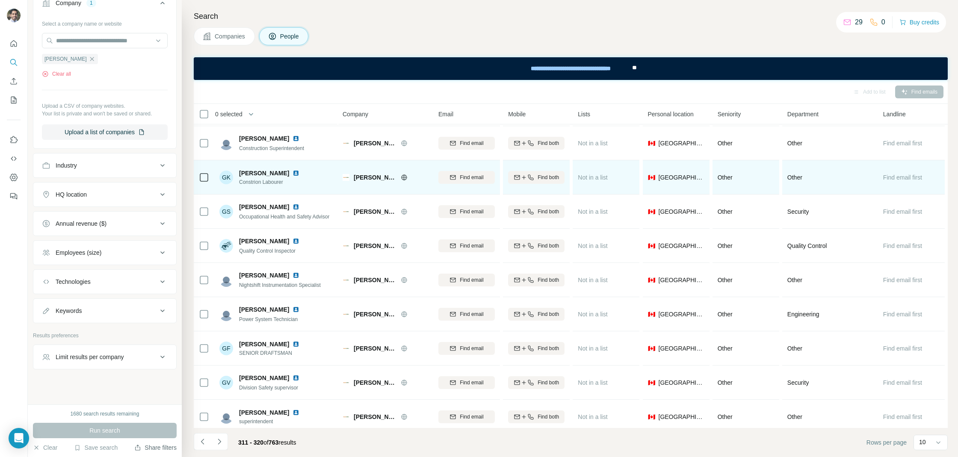
click at [292, 173] on img at bounding box center [295, 173] width 7 height 7
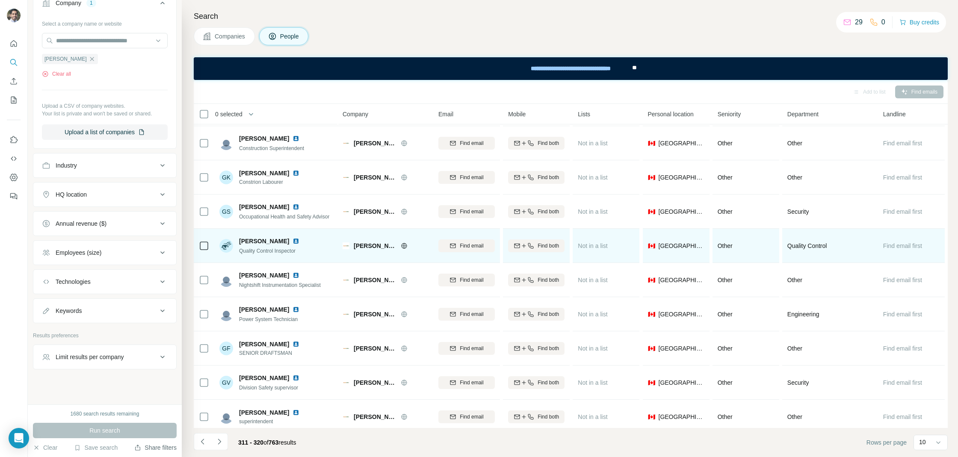
scroll to position [38, 0]
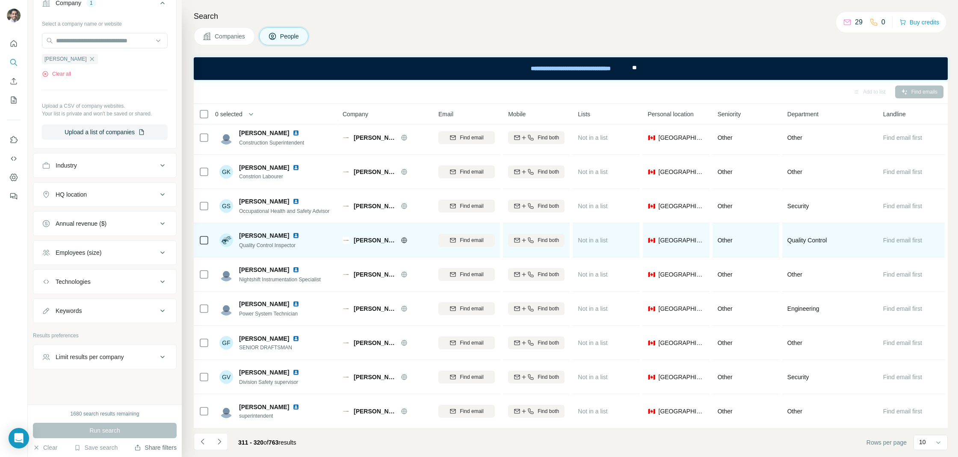
click at [292, 235] on img at bounding box center [295, 235] width 7 height 7
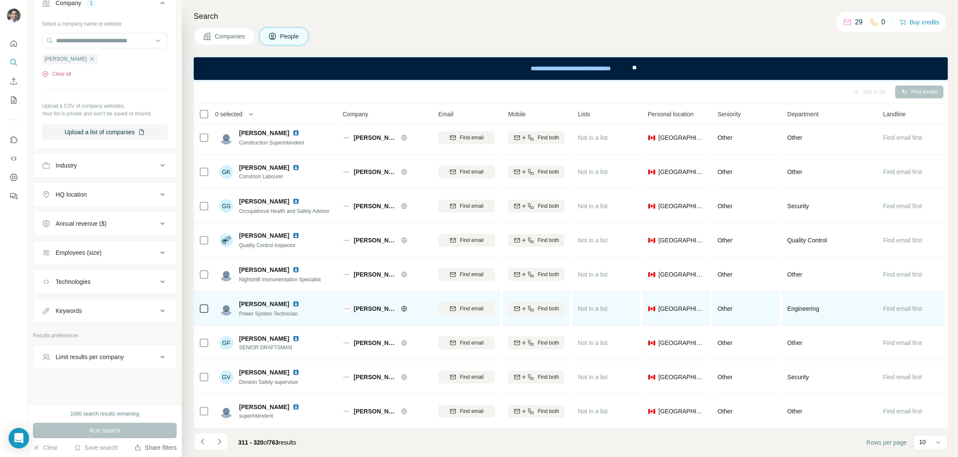
click at [292, 304] on img at bounding box center [295, 304] width 7 height 7
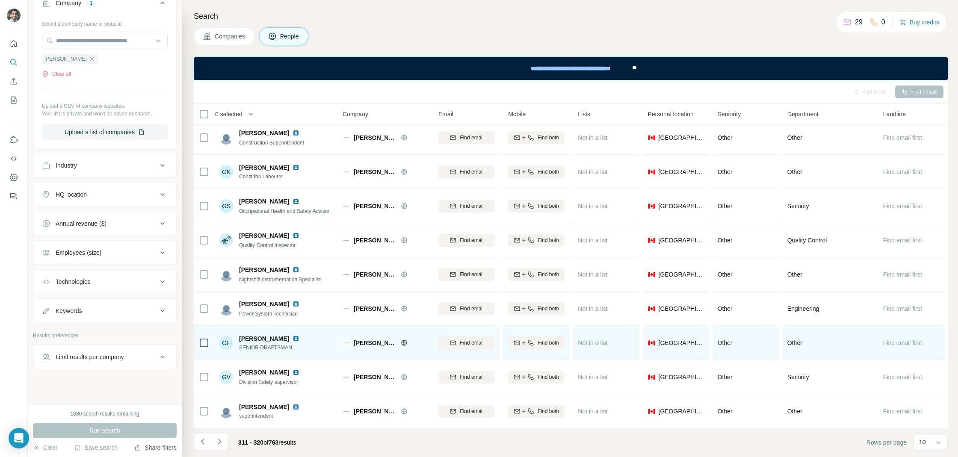
click at [292, 338] on img at bounding box center [295, 338] width 7 height 7
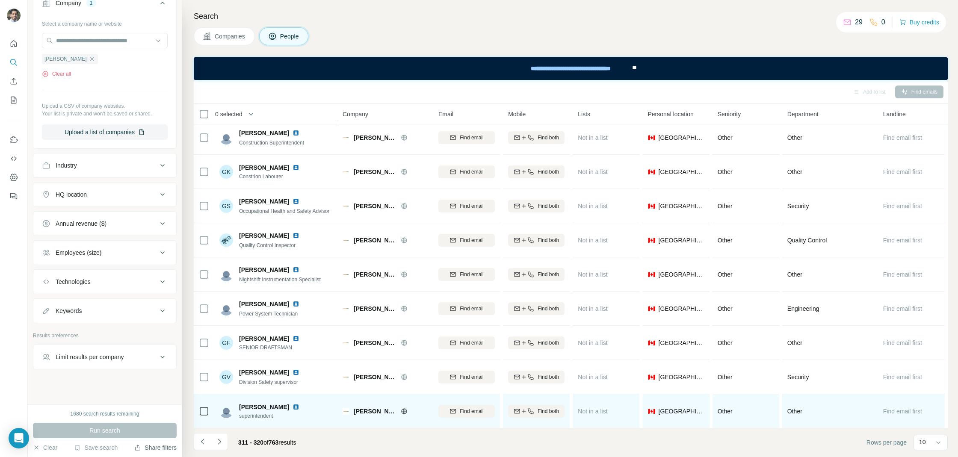
click at [292, 407] on img at bounding box center [295, 407] width 7 height 7
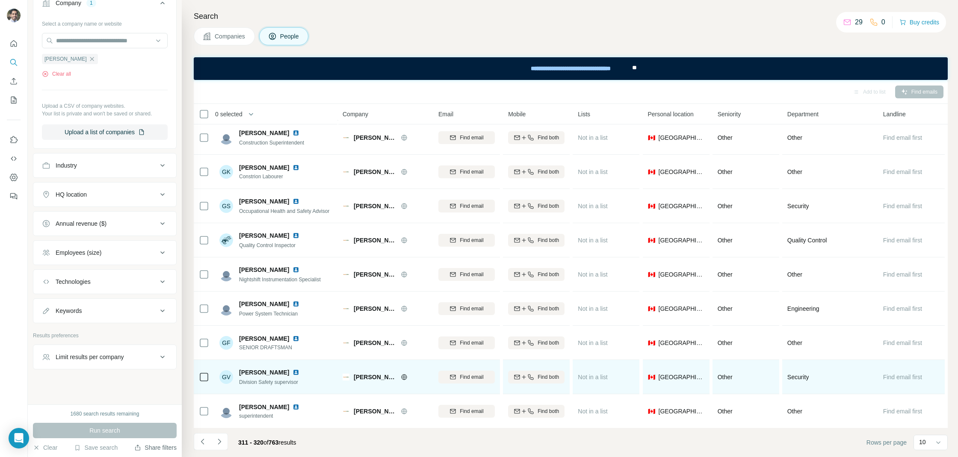
click at [299, 373] on img at bounding box center [295, 372] width 7 height 7
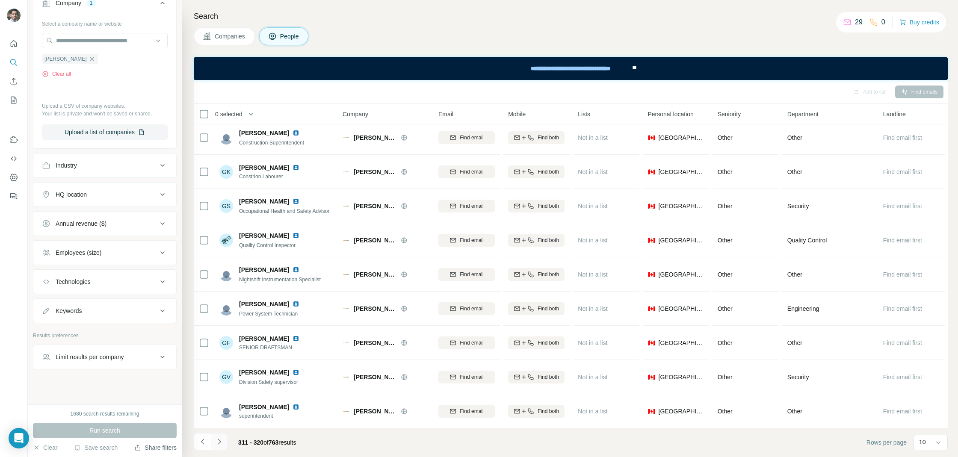
click at [221, 441] on icon "Navigate to next page" at bounding box center [219, 441] width 9 height 9
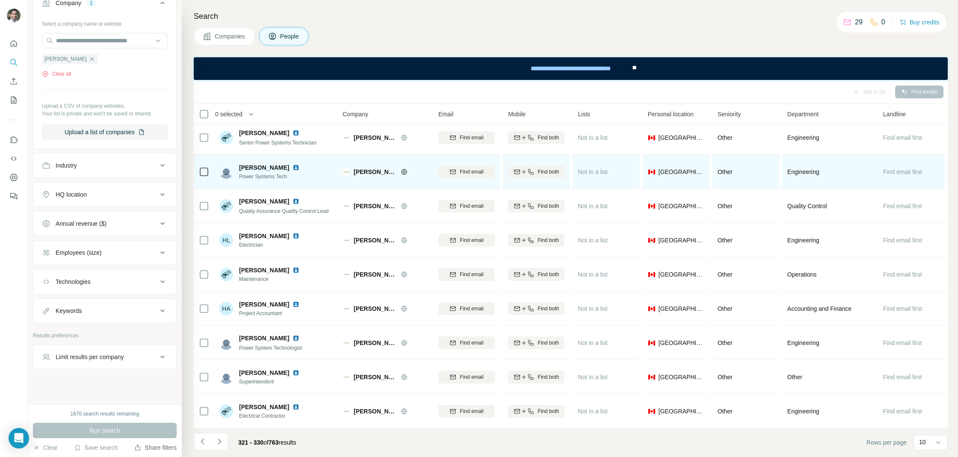
scroll to position [0, 0]
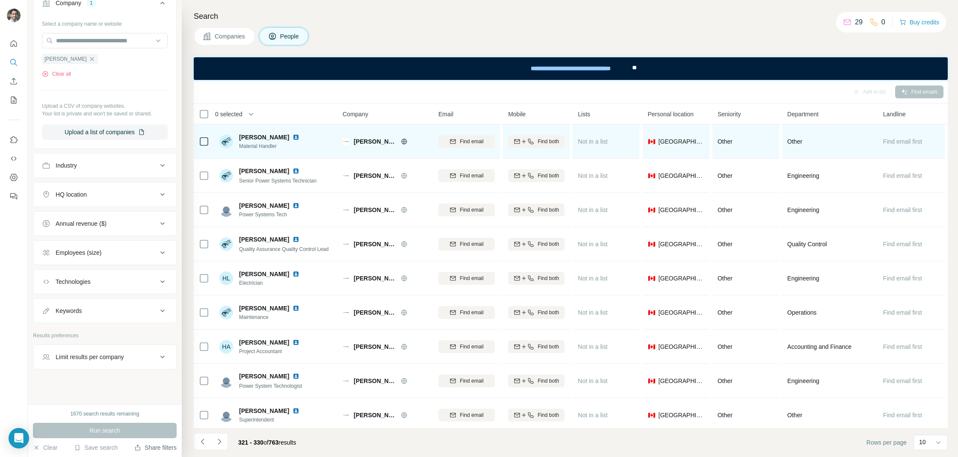
click at [299, 136] on img at bounding box center [295, 137] width 7 height 7
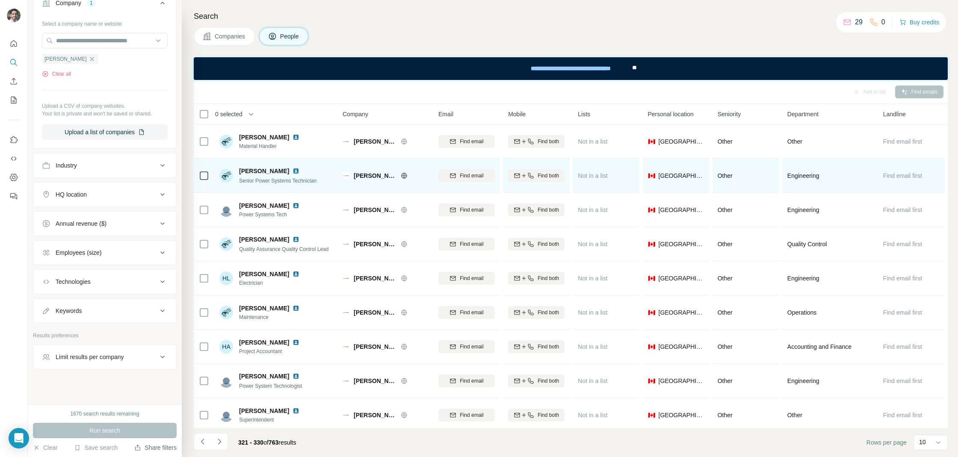
scroll to position [38, 0]
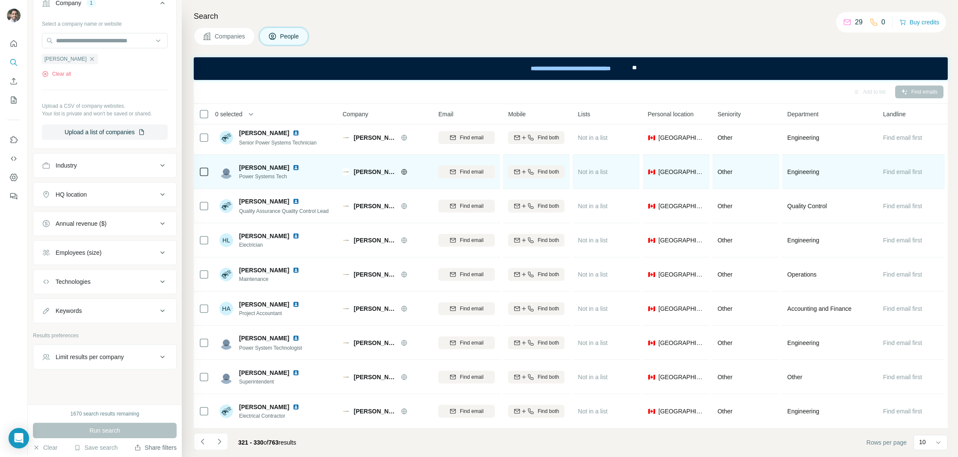
click at [292, 167] on img at bounding box center [295, 167] width 7 height 7
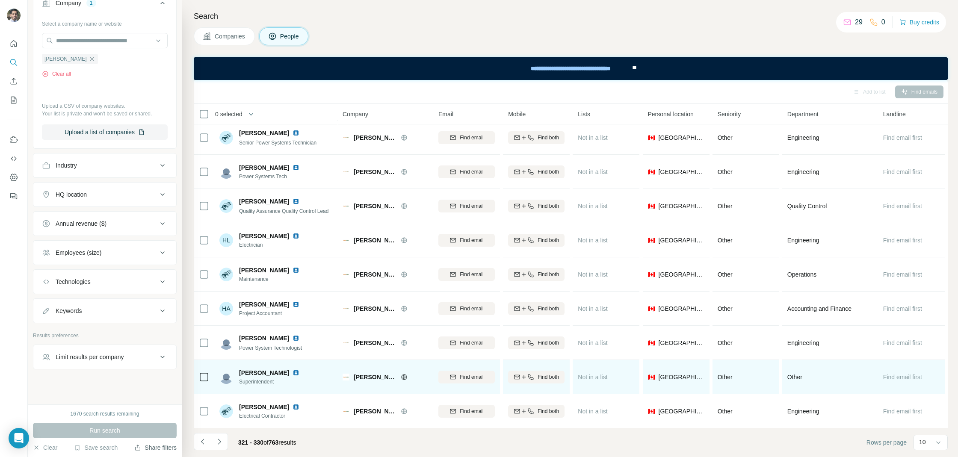
click at [292, 372] on img at bounding box center [295, 372] width 7 height 7
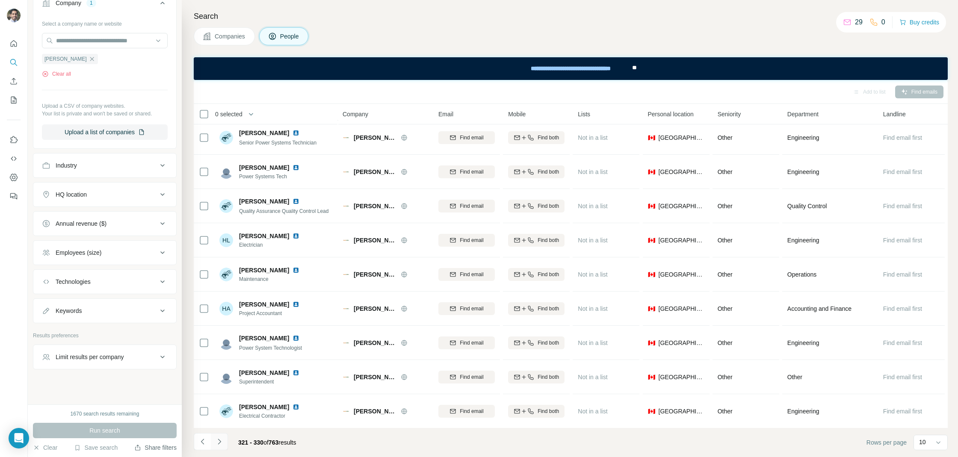
click at [224, 440] on button "Navigate to next page" at bounding box center [219, 441] width 17 height 17
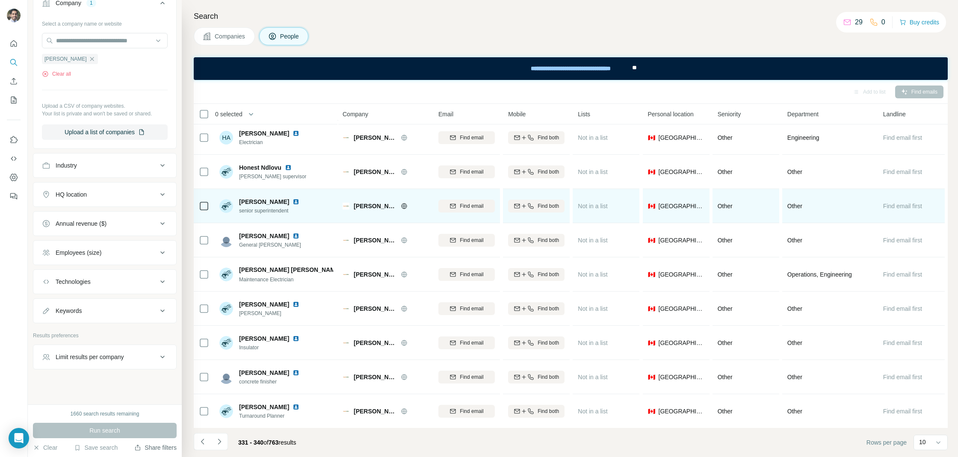
click at [293, 200] on img at bounding box center [295, 201] width 7 height 7
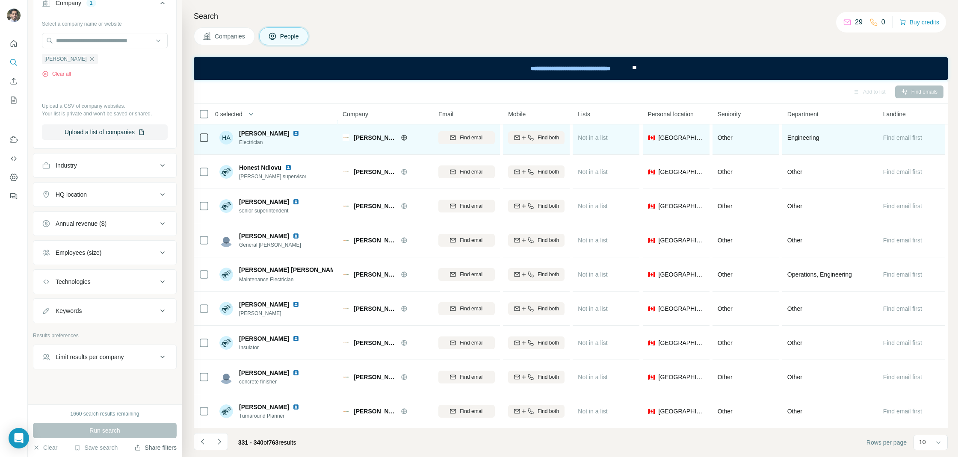
click at [292, 133] on img at bounding box center [295, 133] width 7 height 7
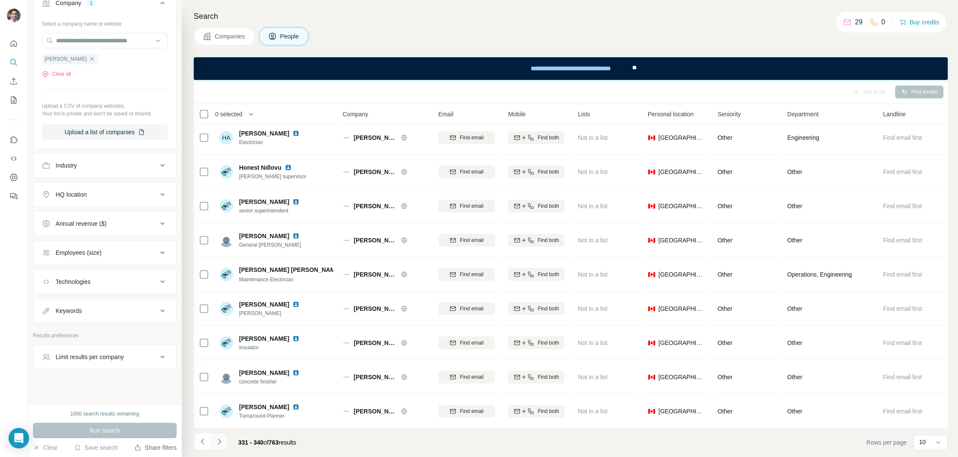
click at [222, 440] on icon "Navigate to next page" at bounding box center [219, 441] width 9 height 9
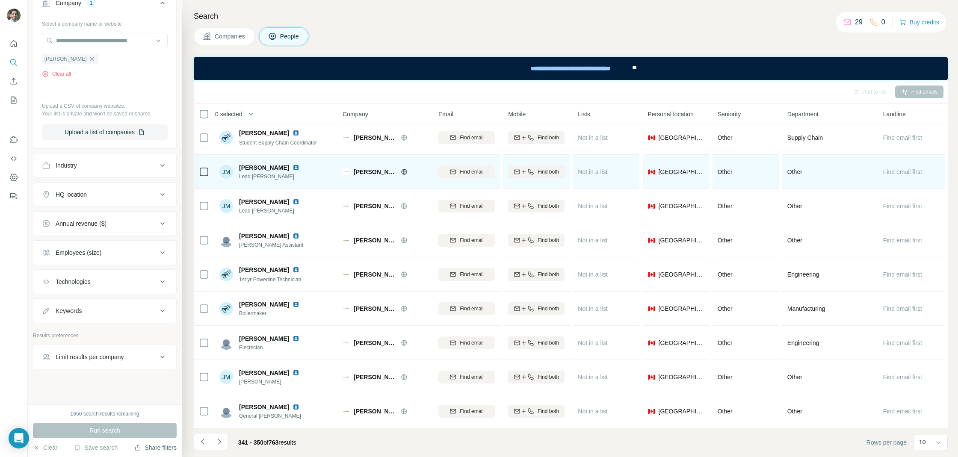
click at [292, 169] on img at bounding box center [295, 167] width 7 height 7
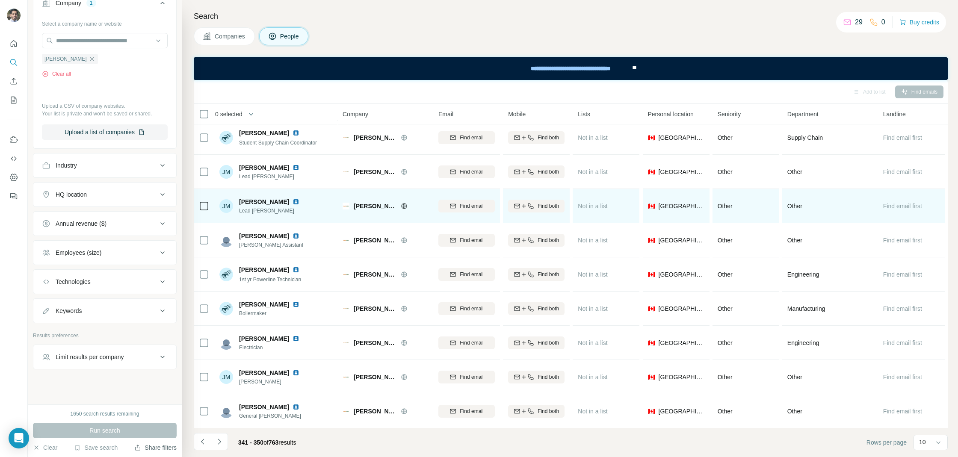
click at [292, 201] on img at bounding box center [295, 201] width 7 height 7
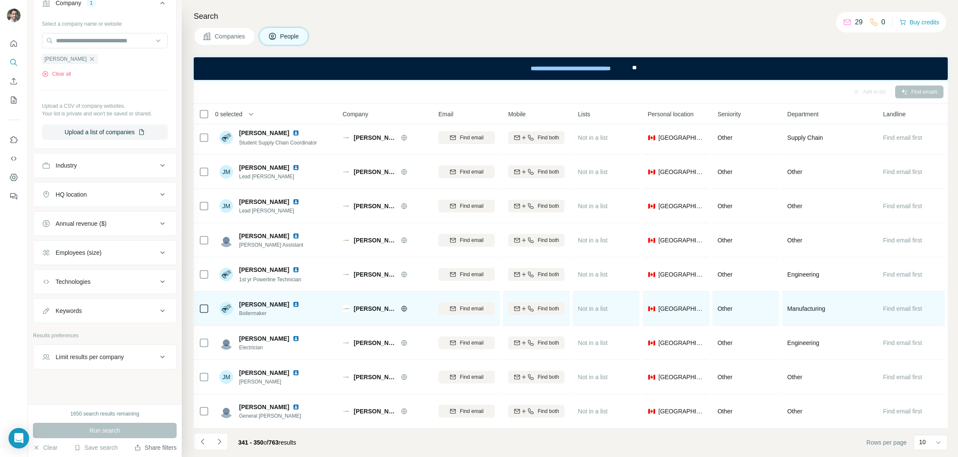
click at [292, 306] on img at bounding box center [295, 304] width 7 height 7
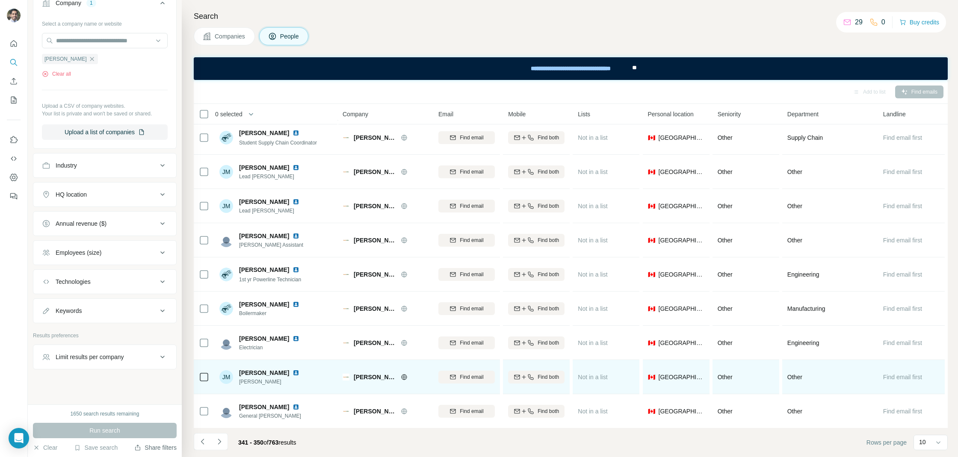
click at [299, 374] on img at bounding box center [295, 372] width 7 height 7
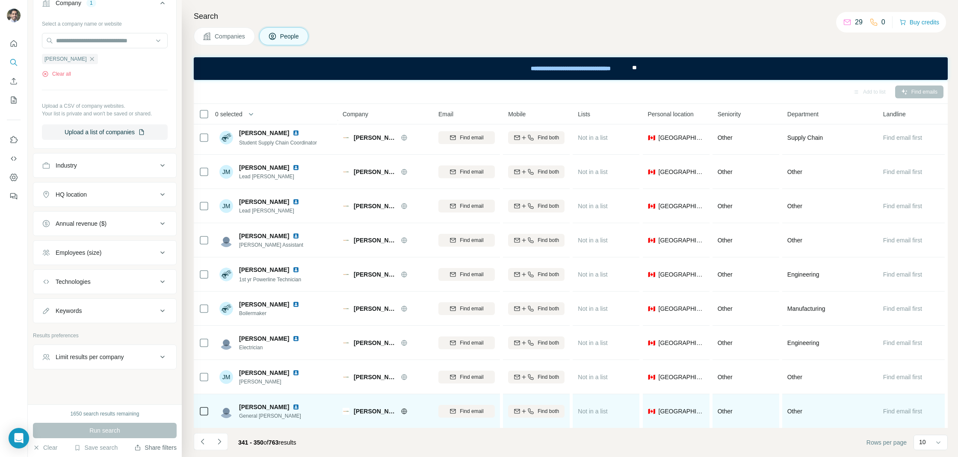
click at [295, 407] on div at bounding box center [300, 407] width 17 height 7
click at [292, 407] on img at bounding box center [295, 407] width 7 height 7
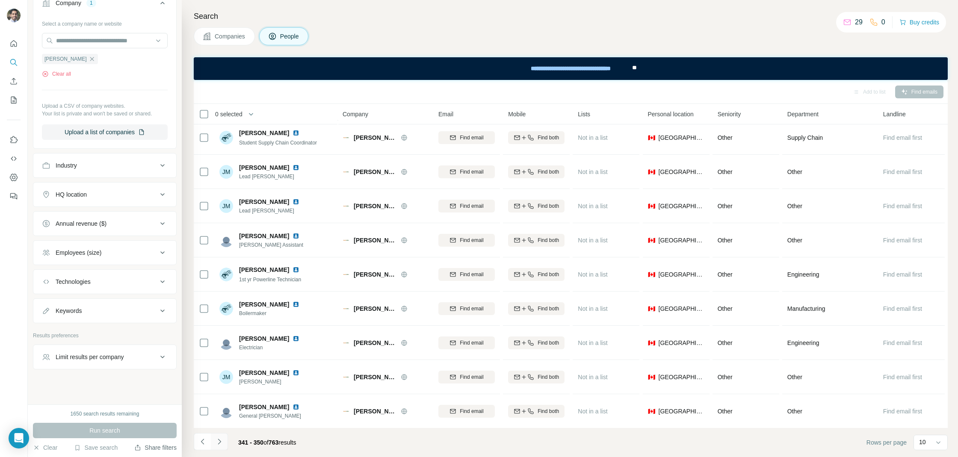
click at [220, 440] on icon "Navigate to next page" at bounding box center [219, 441] width 9 height 9
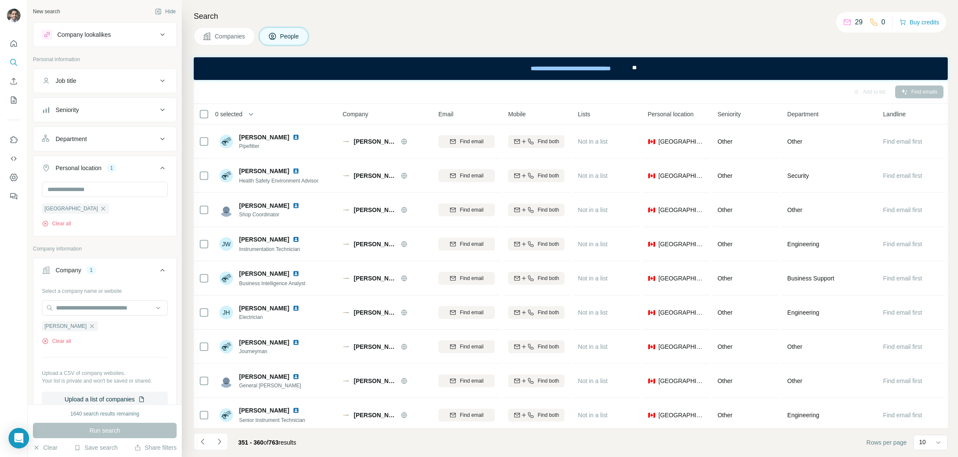
scroll to position [38, 0]
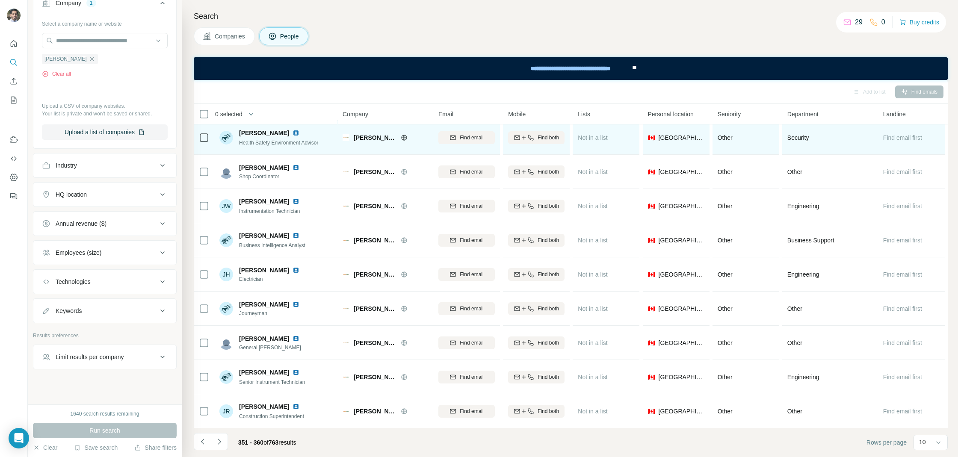
click at [292, 133] on img at bounding box center [295, 133] width 7 height 7
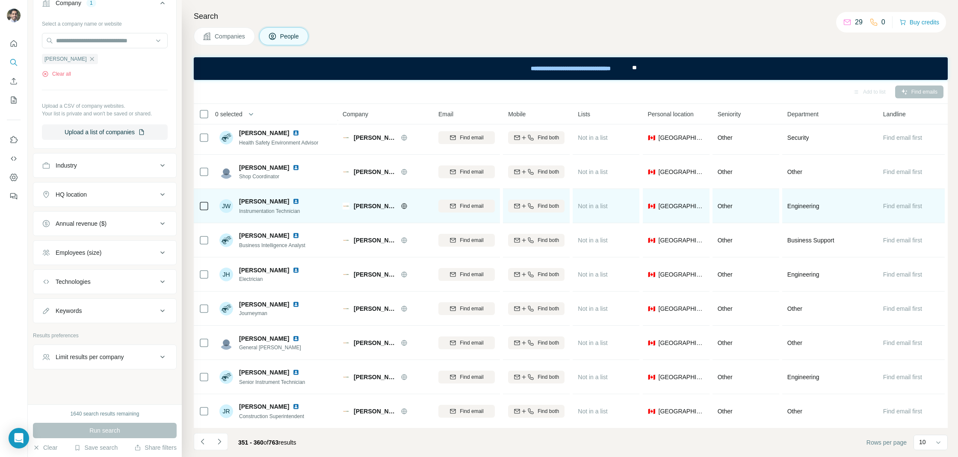
click at [295, 198] on img at bounding box center [295, 201] width 7 height 7
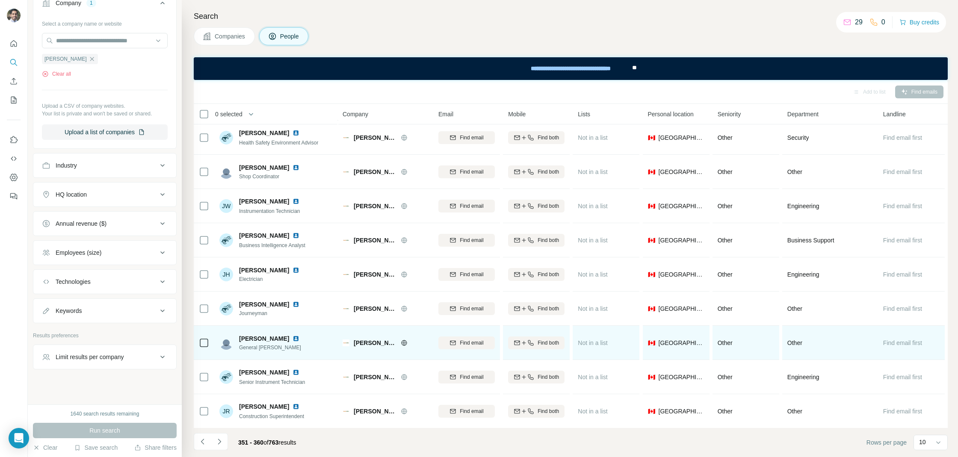
click at [292, 338] on img at bounding box center [295, 338] width 7 height 7
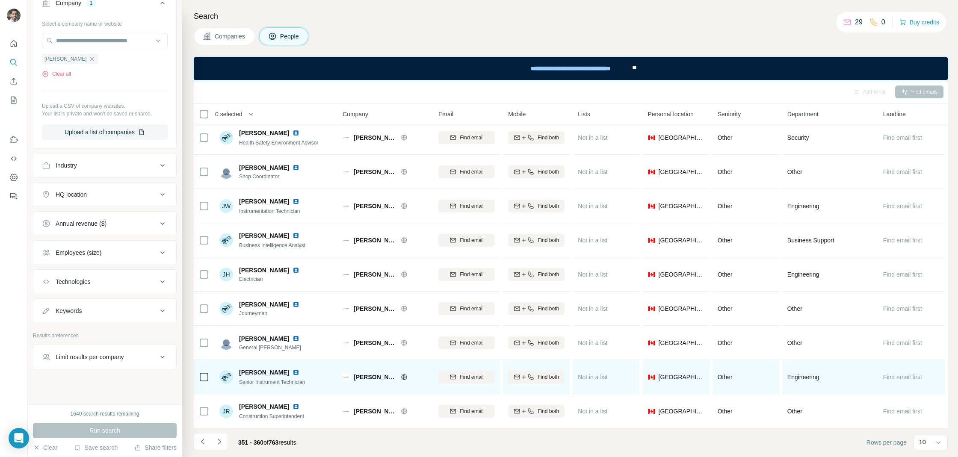
click at [292, 372] on img at bounding box center [295, 372] width 7 height 7
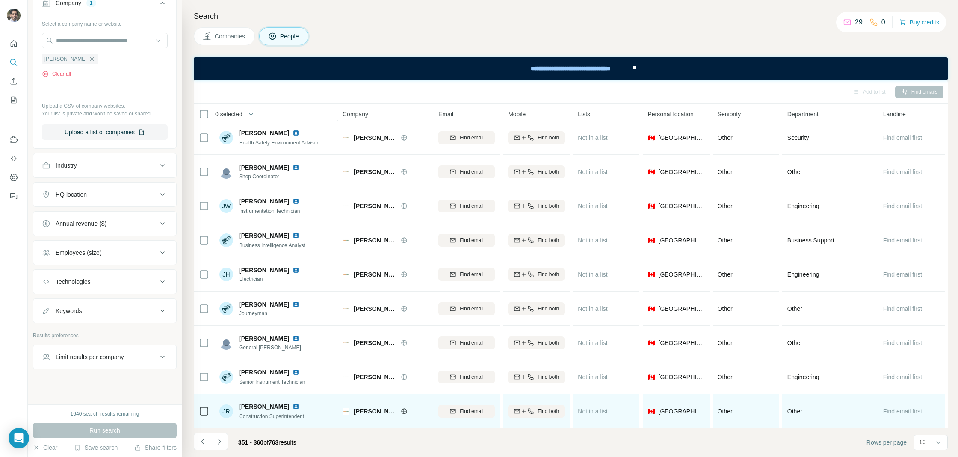
click at [292, 405] on img at bounding box center [295, 406] width 7 height 7
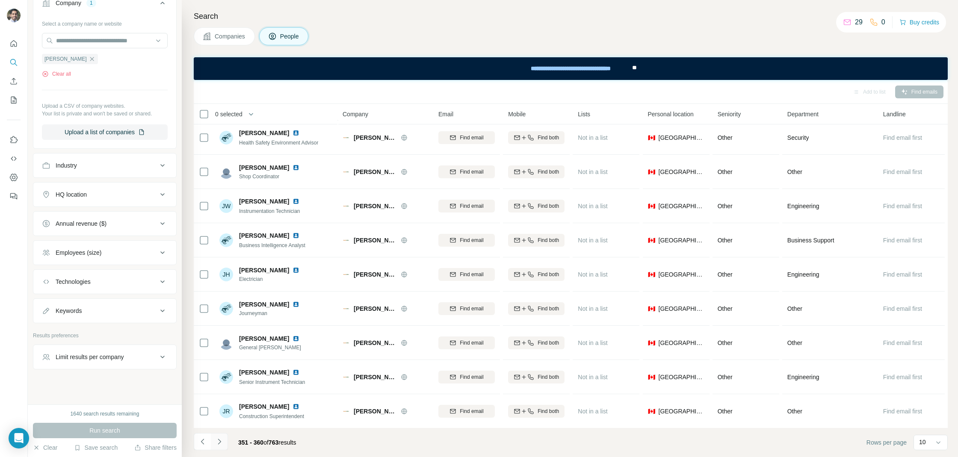
click at [221, 445] on icon "Navigate to next page" at bounding box center [219, 441] width 9 height 9
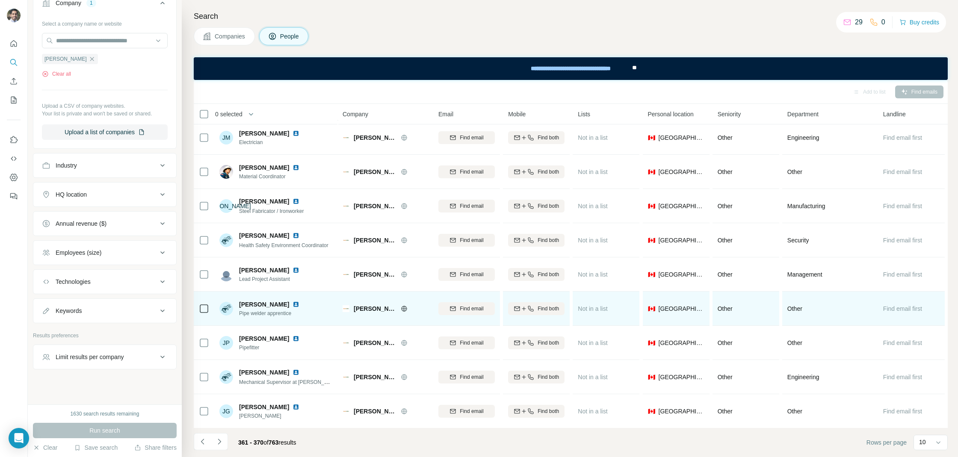
click at [292, 305] on img at bounding box center [295, 304] width 7 height 7
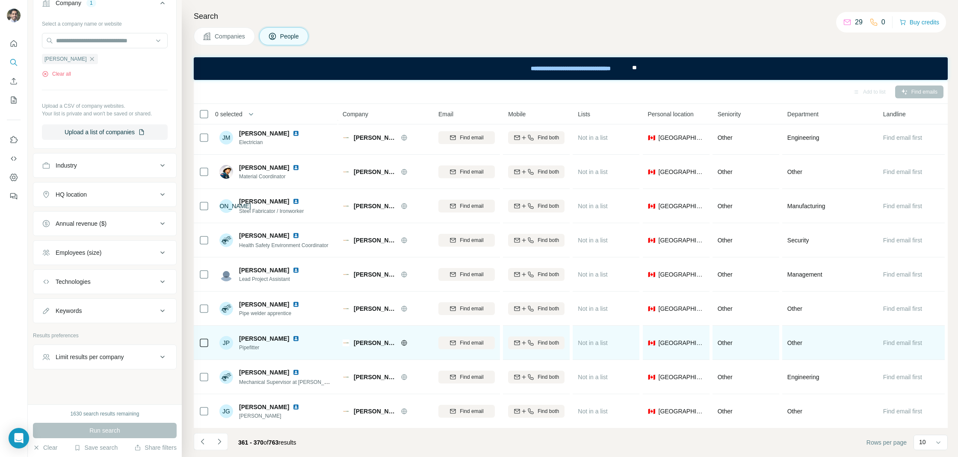
click at [292, 337] on img at bounding box center [295, 338] width 7 height 7
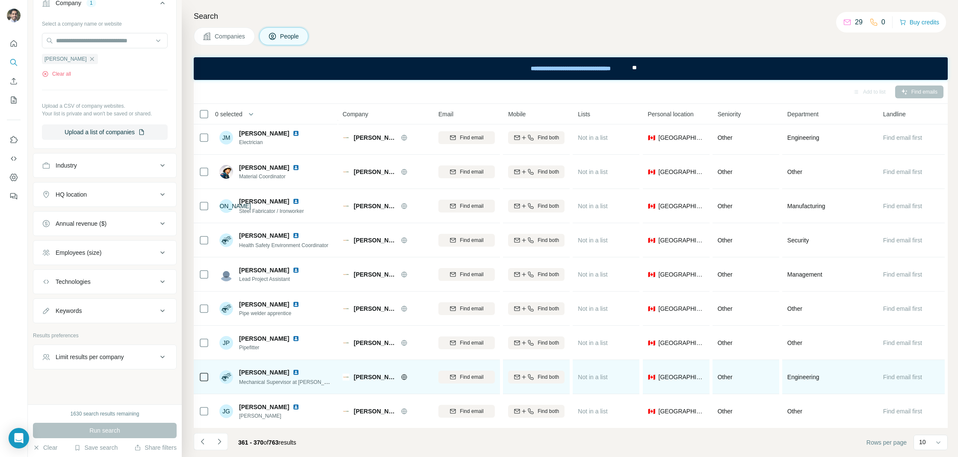
click at [292, 370] on img at bounding box center [295, 372] width 7 height 7
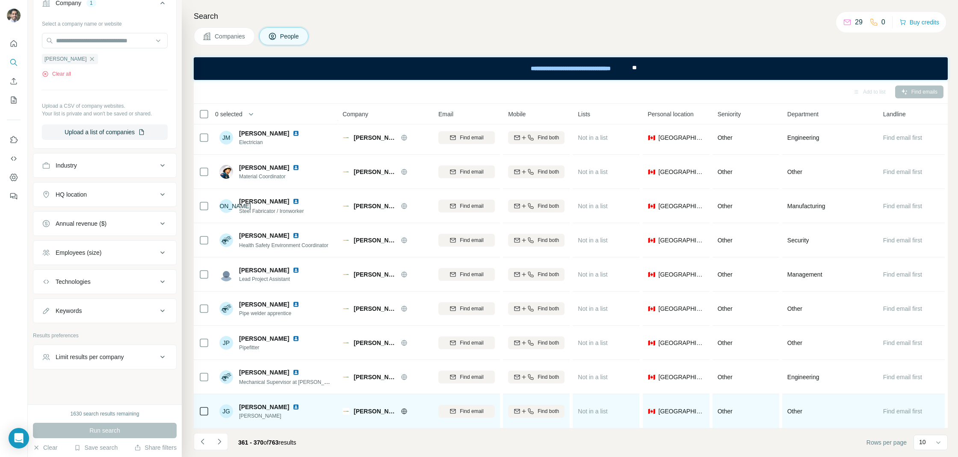
click at [292, 407] on img at bounding box center [295, 407] width 7 height 7
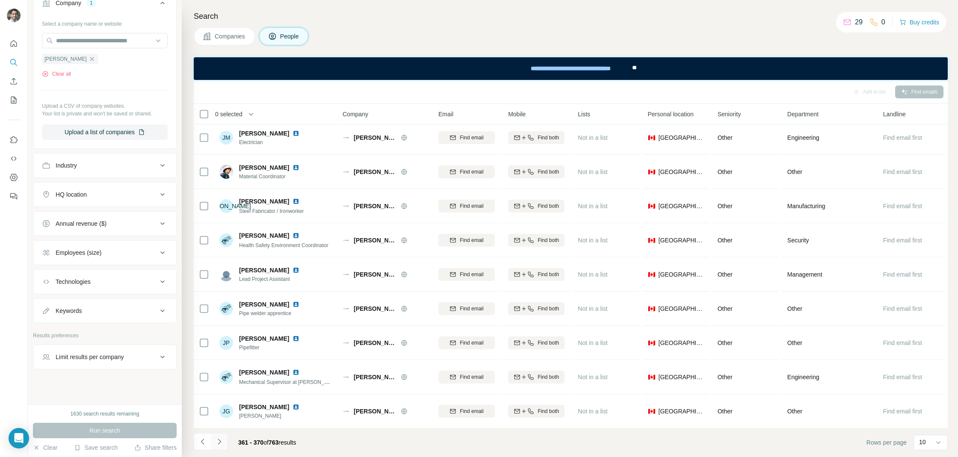
click at [222, 437] on button "Navigate to next page" at bounding box center [219, 441] width 17 height 17
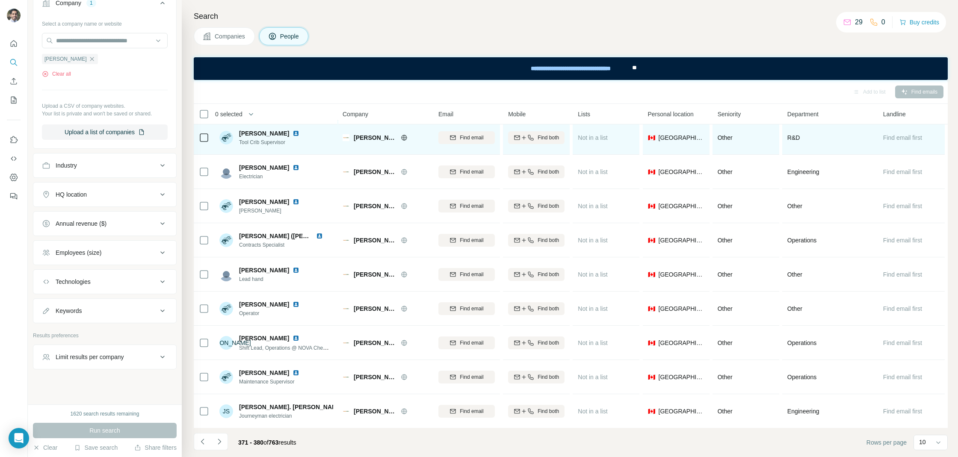
click at [299, 132] on img at bounding box center [295, 133] width 7 height 7
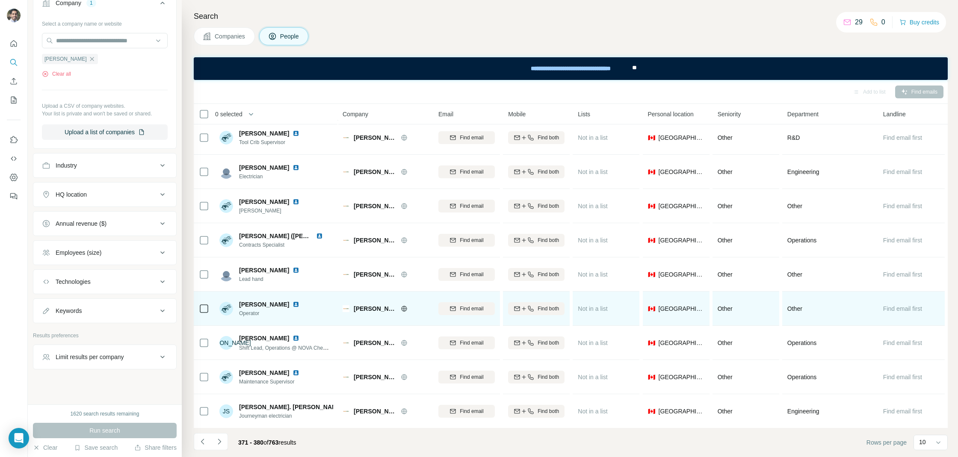
click at [292, 305] on img at bounding box center [295, 304] width 7 height 7
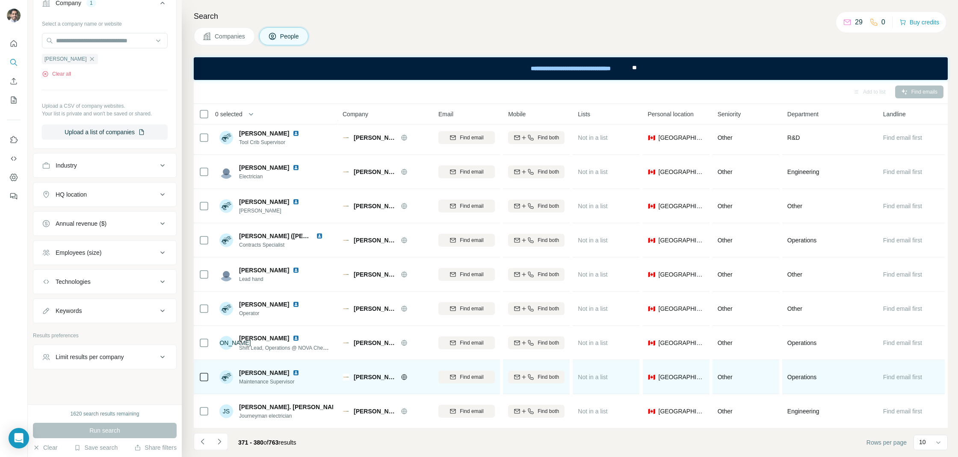
click at [292, 374] on img at bounding box center [295, 372] width 7 height 7
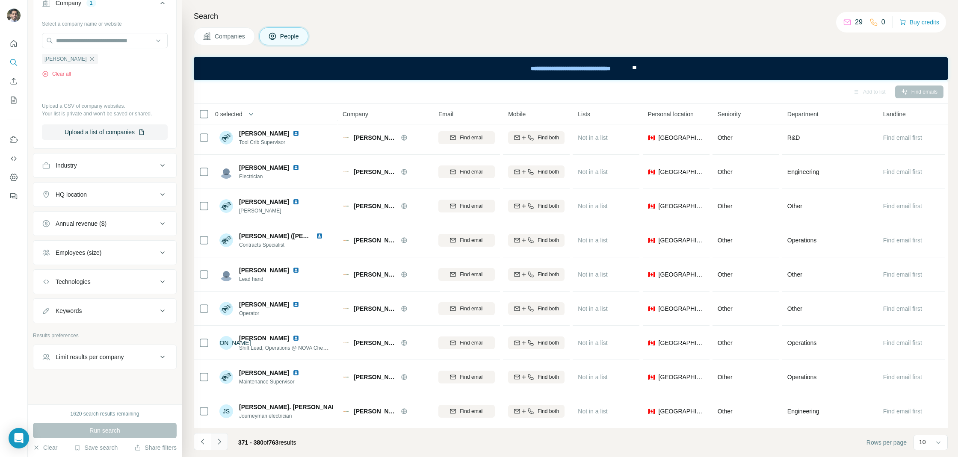
click at [219, 436] on button "Navigate to next page" at bounding box center [219, 441] width 17 height 17
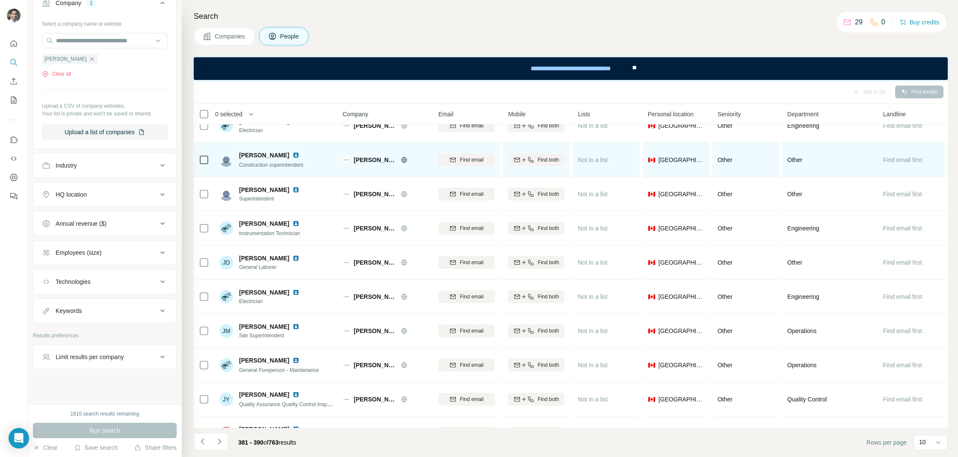
scroll to position [17, 0]
click at [292, 153] on div at bounding box center [300, 154] width 17 height 7
click at [292, 153] on img at bounding box center [295, 154] width 7 height 7
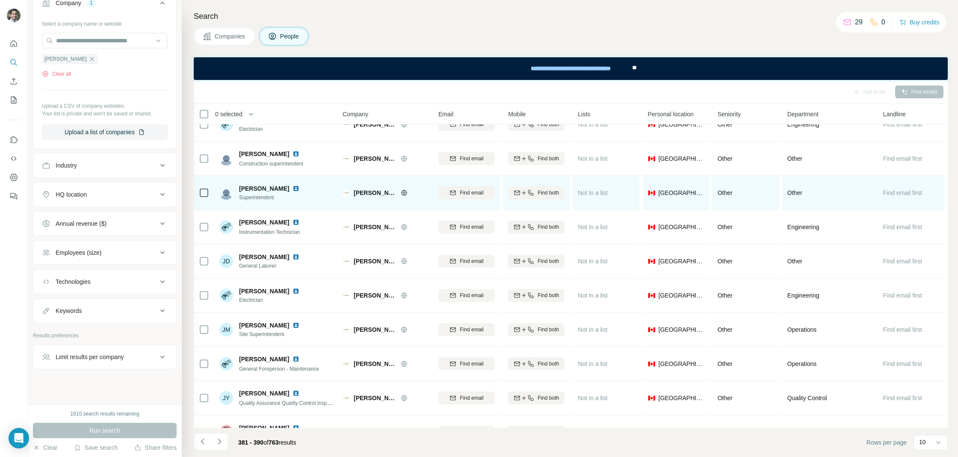
click at [292, 186] on img at bounding box center [295, 188] width 7 height 7
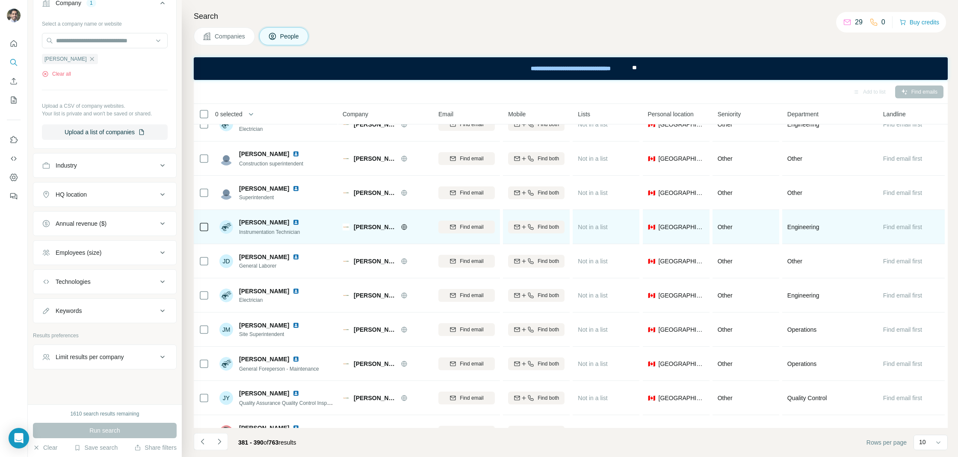
scroll to position [38, 0]
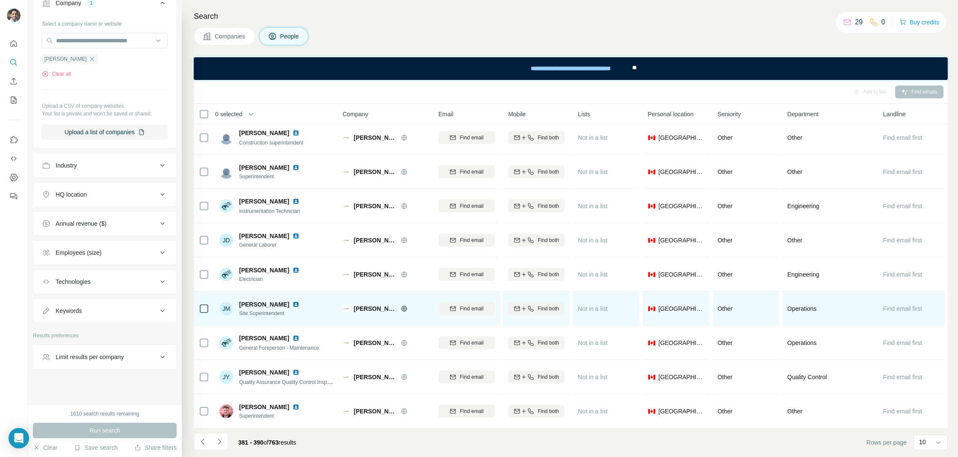
click at [292, 304] on img at bounding box center [295, 304] width 7 height 7
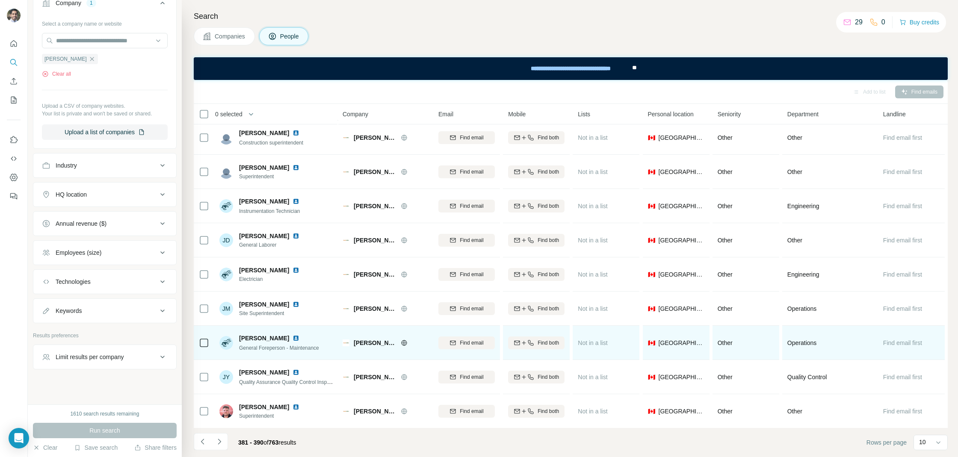
click at [292, 335] on img at bounding box center [295, 338] width 7 height 7
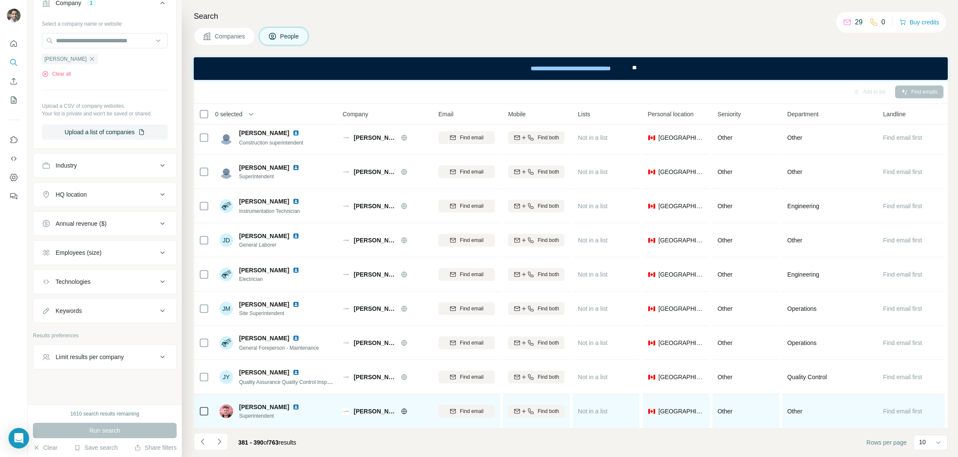
click at [292, 404] on img at bounding box center [295, 407] width 7 height 7
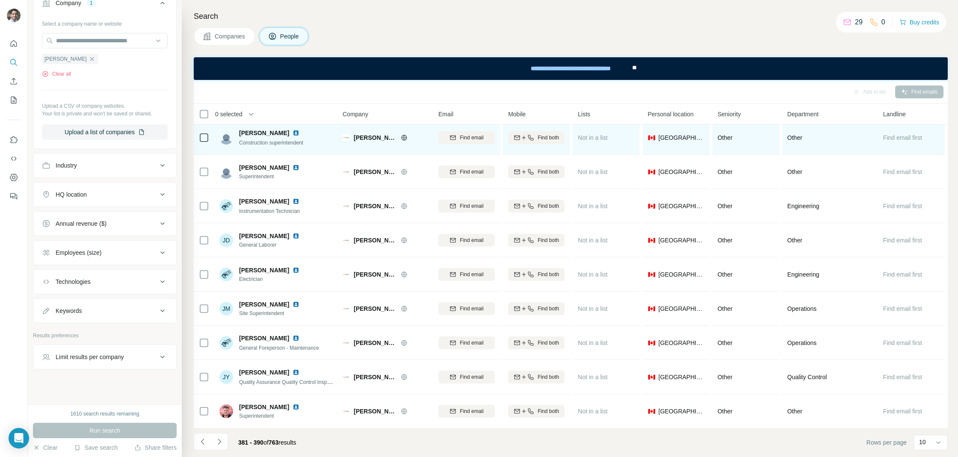
click at [292, 133] on img at bounding box center [295, 133] width 7 height 7
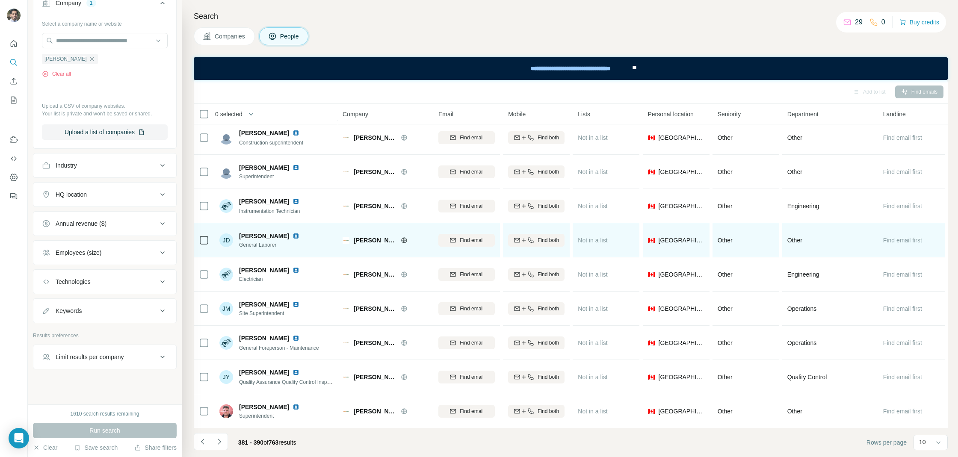
click at [292, 233] on img at bounding box center [295, 236] width 7 height 7
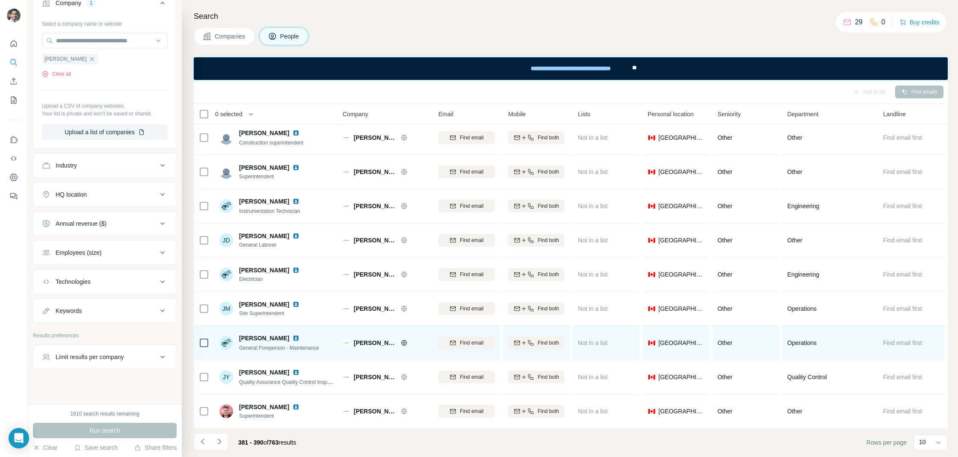
click at [292, 337] on img at bounding box center [295, 338] width 7 height 7
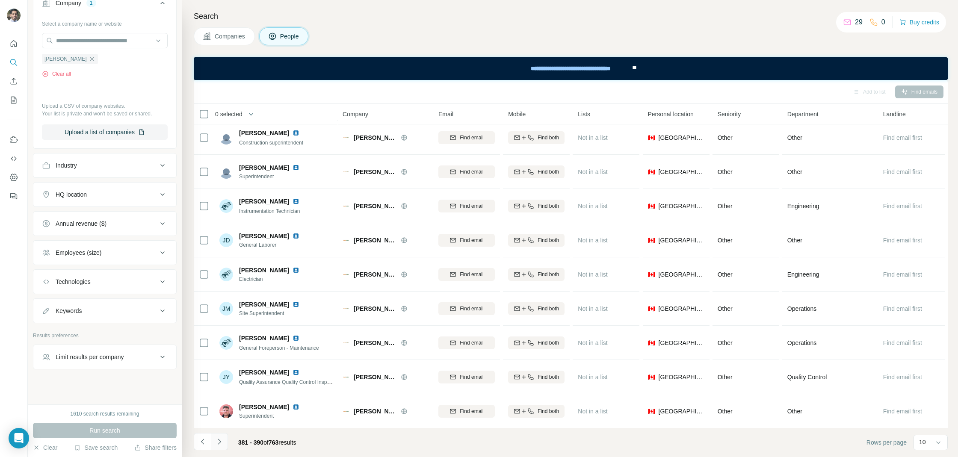
click at [218, 445] on icon "Navigate to next page" at bounding box center [219, 441] width 9 height 9
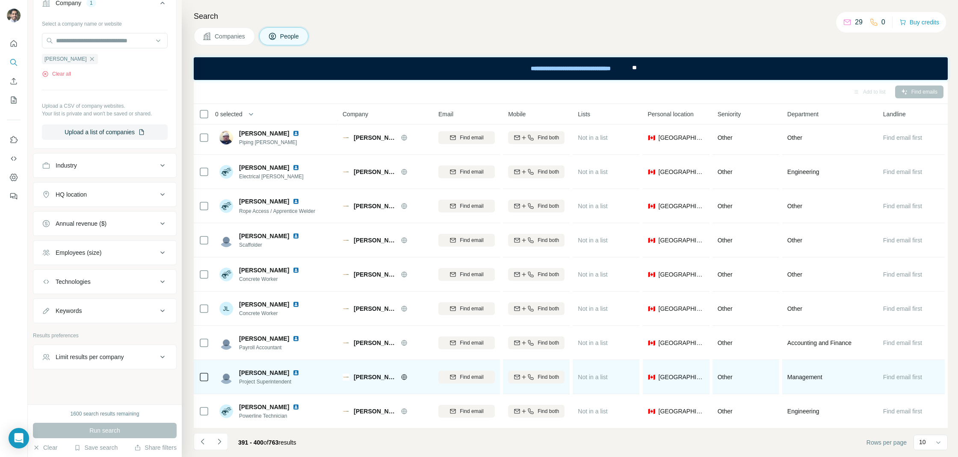
click at [292, 372] on img at bounding box center [295, 372] width 7 height 7
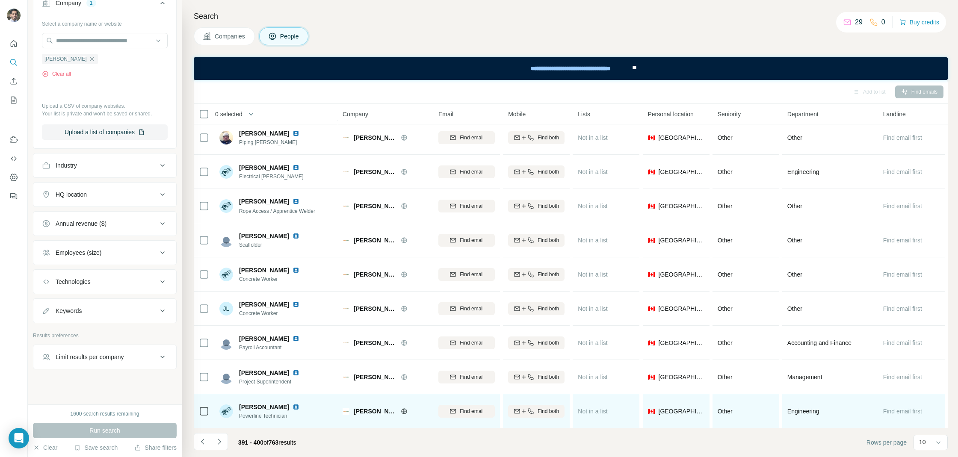
click at [292, 406] on img at bounding box center [295, 407] width 7 height 7
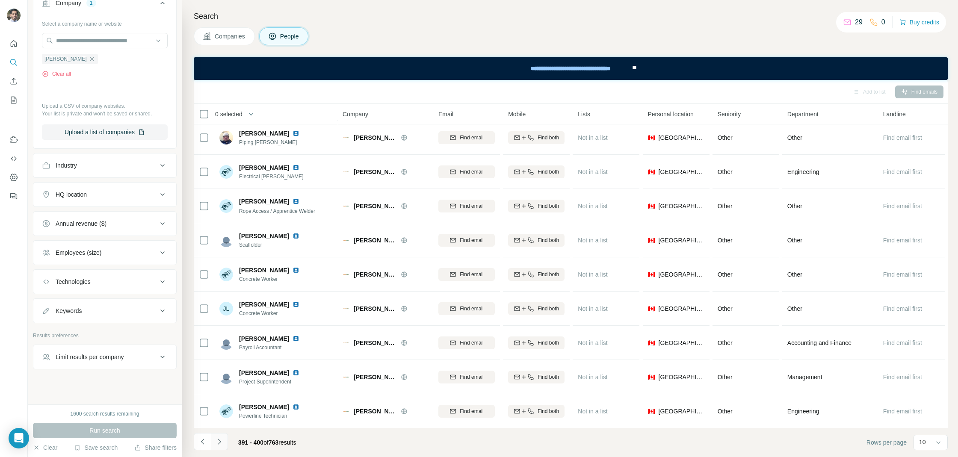
click at [225, 446] on button "Navigate to next page" at bounding box center [219, 441] width 17 height 17
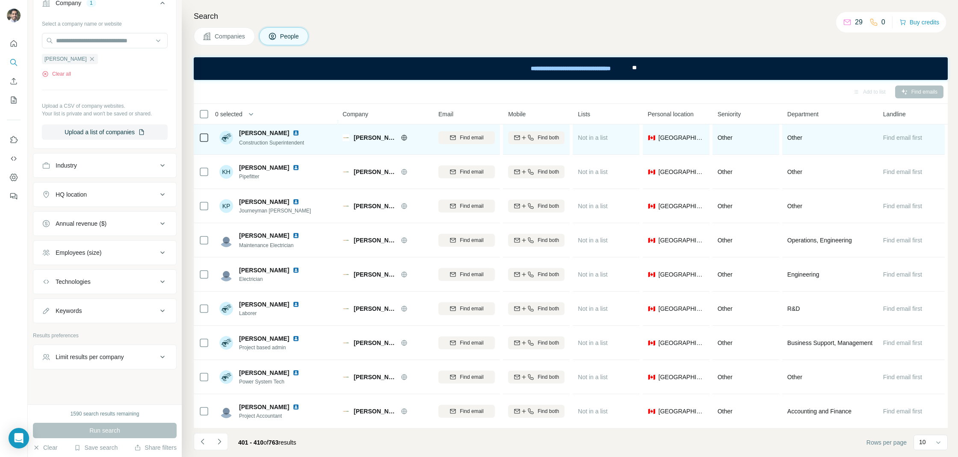
click at [292, 132] on img at bounding box center [295, 133] width 7 height 7
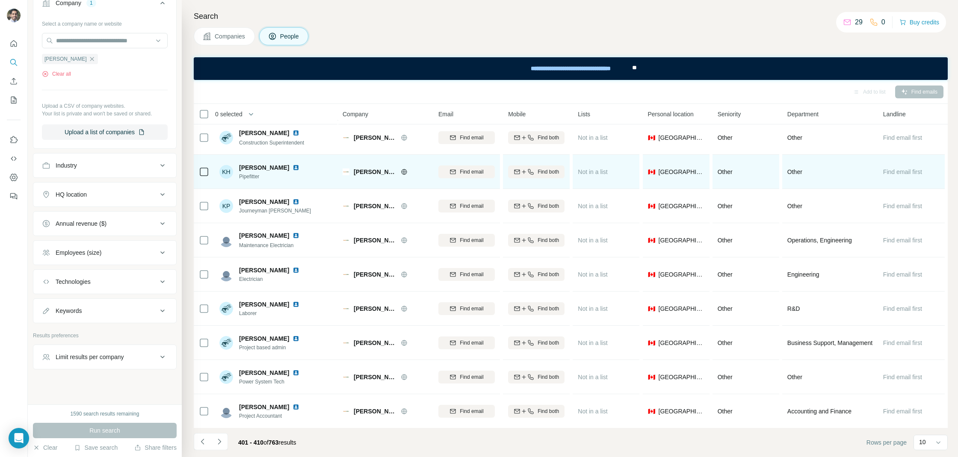
click at [292, 168] on img at bounding box center [295, 167] width 7 height 7
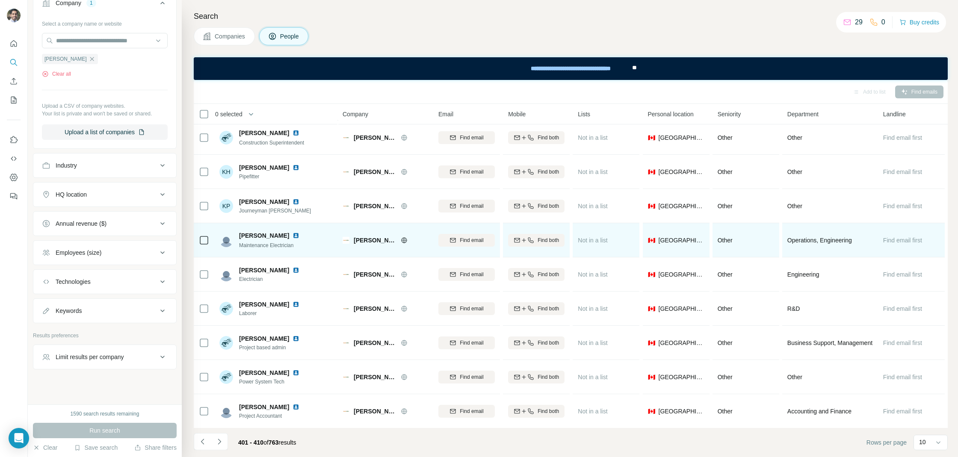
click at [292, 233] on img at bounding box center [295, 235] width 7 height 7
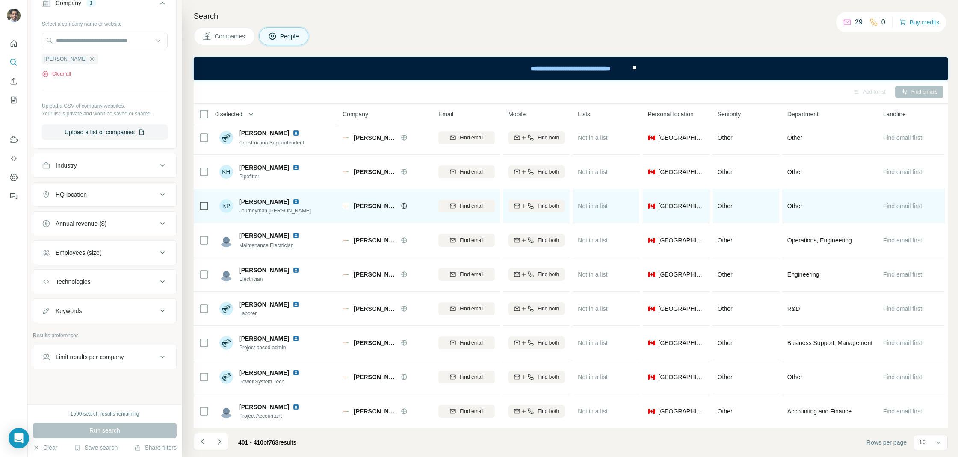
click at [292, 198] on img at bounding box center [295, 201] width 7 height 7
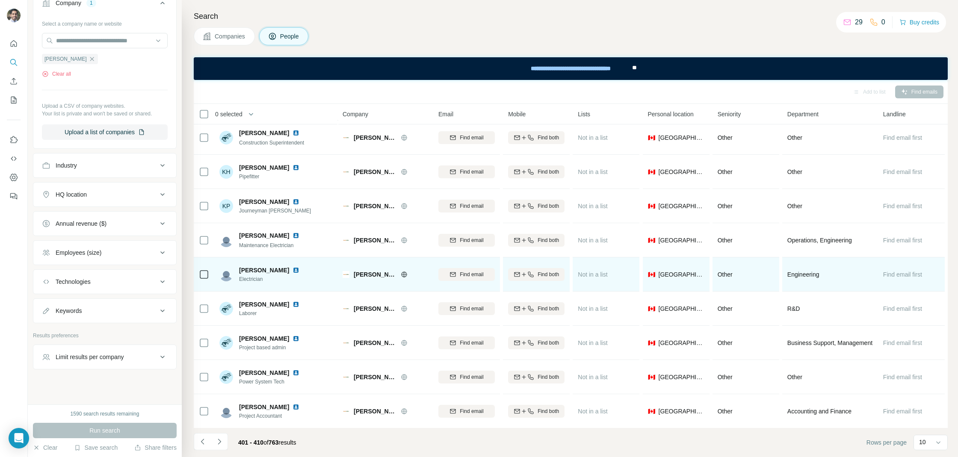
click at [292, 267] on img at bounding box center [295, 270] width 7 height 7
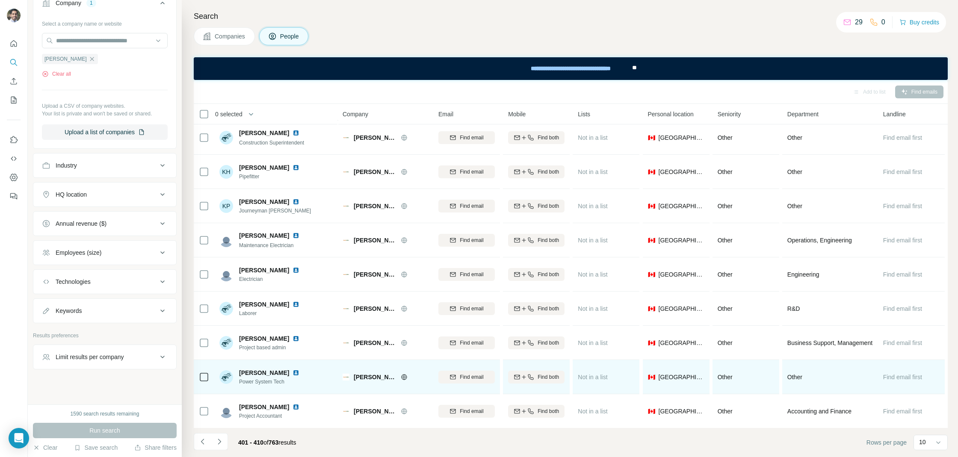
click at [292, 371] on img at bounding box center [295, 372] width 7 height 7
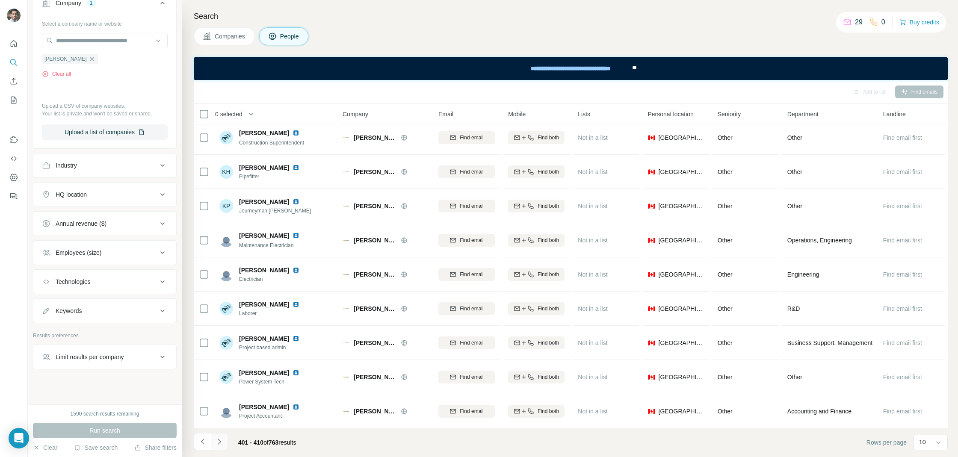
click at [222, 440] on icon "Navigate to next page" at bounding box center [219, 441] width 9 height 9
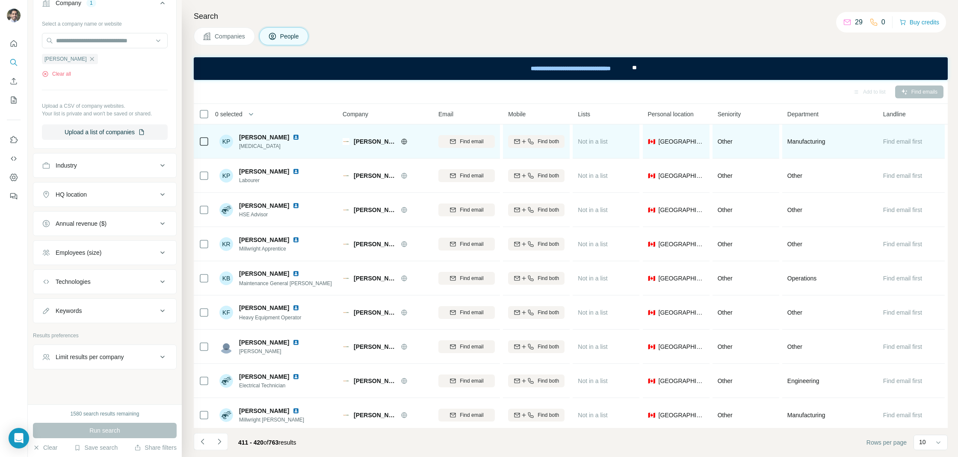
click at [292, 137] on img at bounding box center [295, 137] width 7 height 7
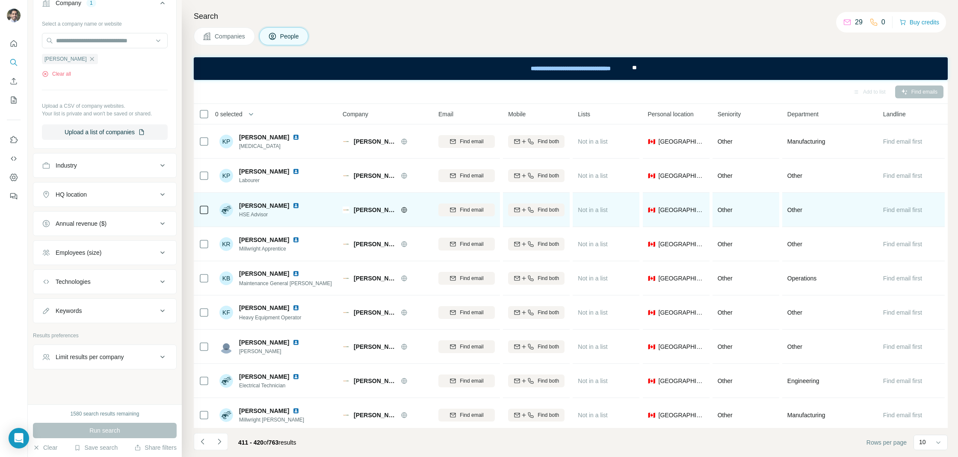
scroll to position [38, 0]
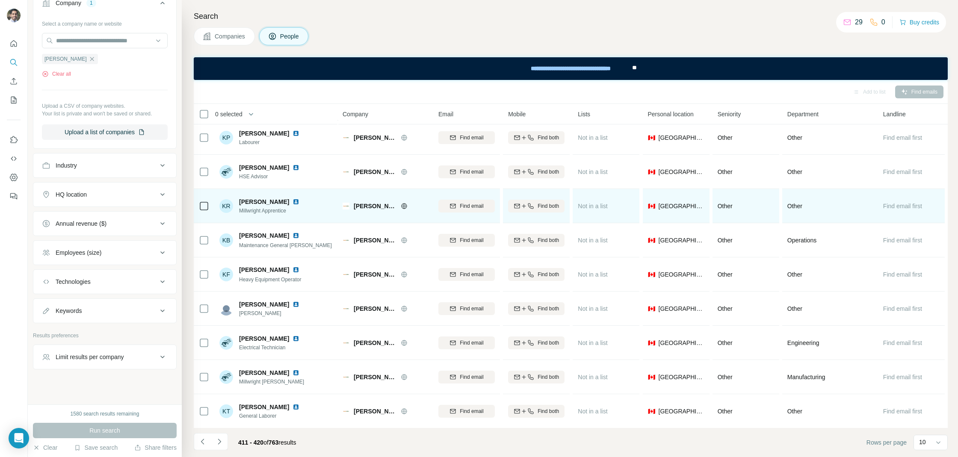
click at [295, 199] on img at bounding box center [295, 201] width 7 height 7
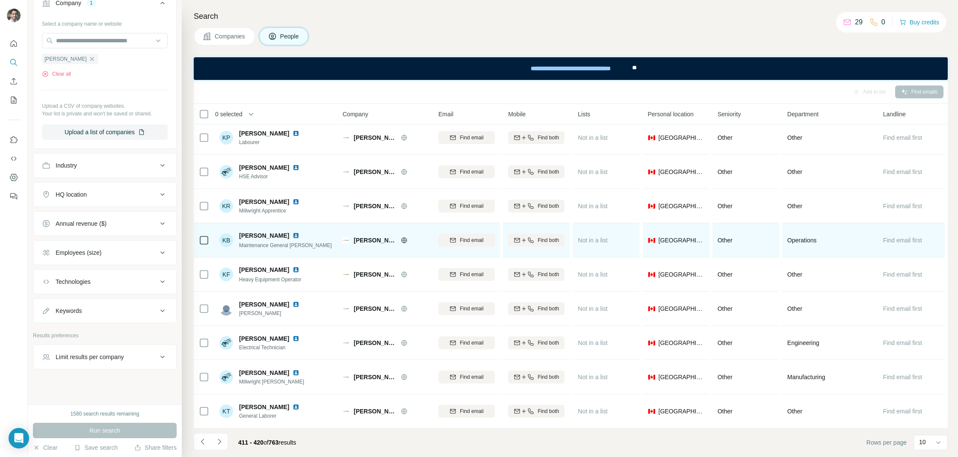
click at [292, 235] on div at bounding box center [300, 235] width 17 height 7
click at [292, 235] on img at bounding box center [295, 235] width 7 height 7
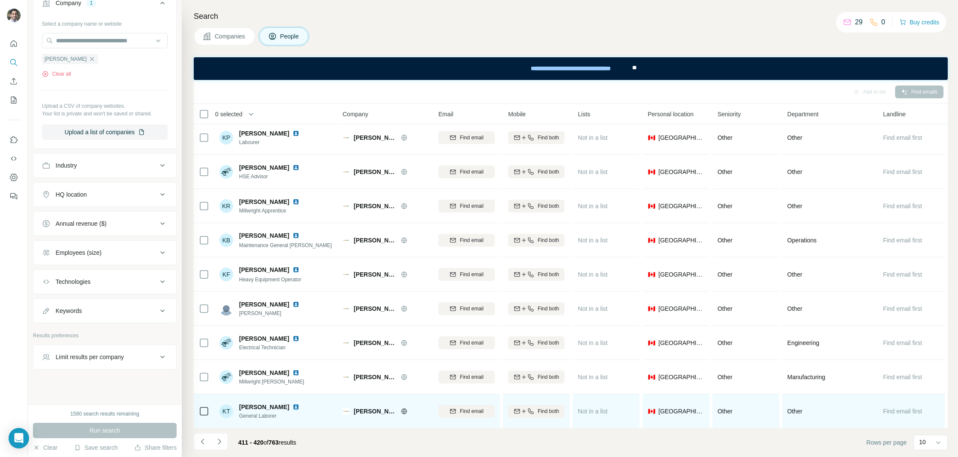
click at [292, 406] on img at bounding box center [295, 407] width 7 height 7
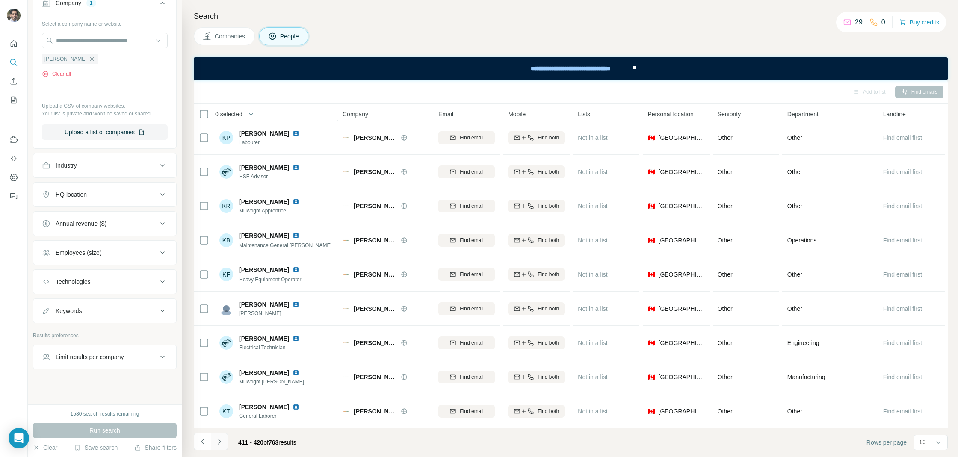
click at [222, 443] on icon "Navigate to next page" at bounding box center [219, 441] width 9 height 9
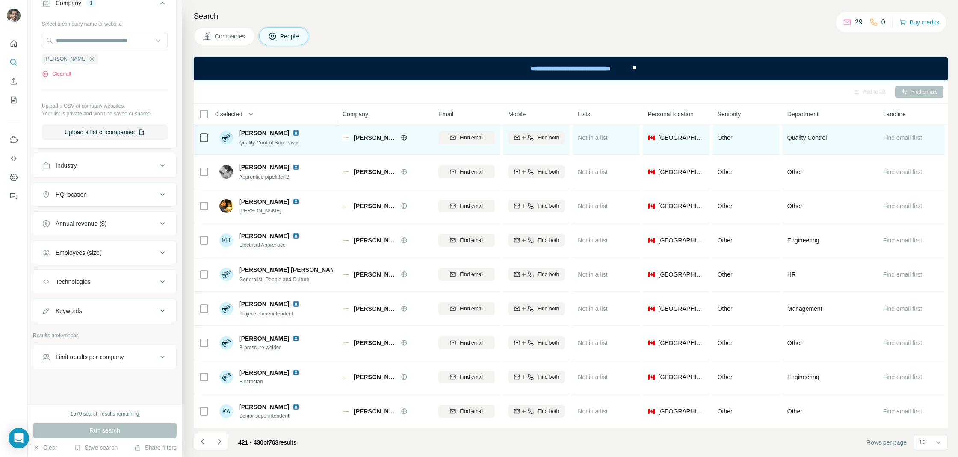
click at [292, 133] on img at bounding box center [295, 133] width 7 height 7
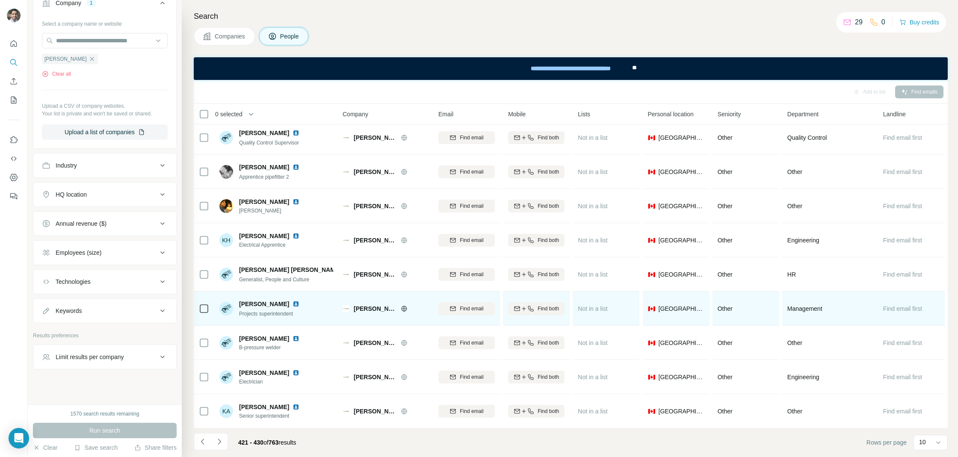
click at [296, 303] on img at bounding box center [295, 304] width 7 height 7
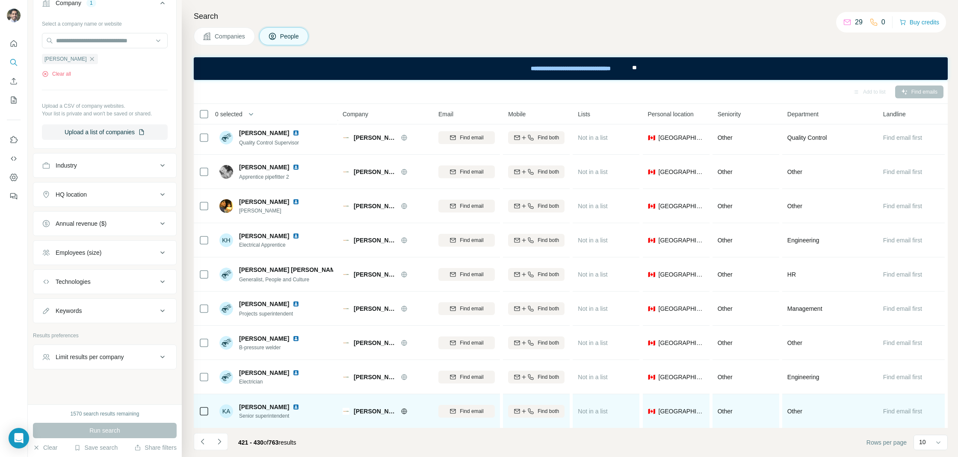
click at [292, 404] on img at bounding box center [295, 407] width 7 height 7
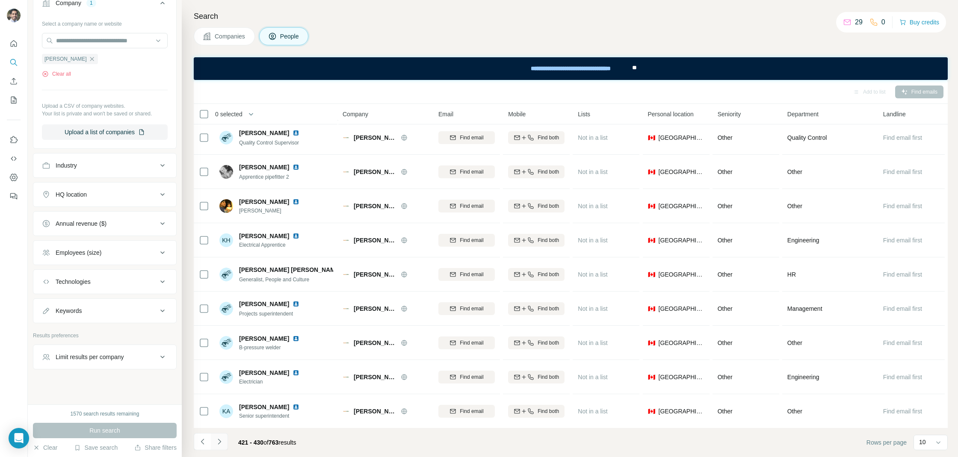
click at [221, 444] on icon "Navigate to next page" at bounding box center [219, 441] width 9 height 9
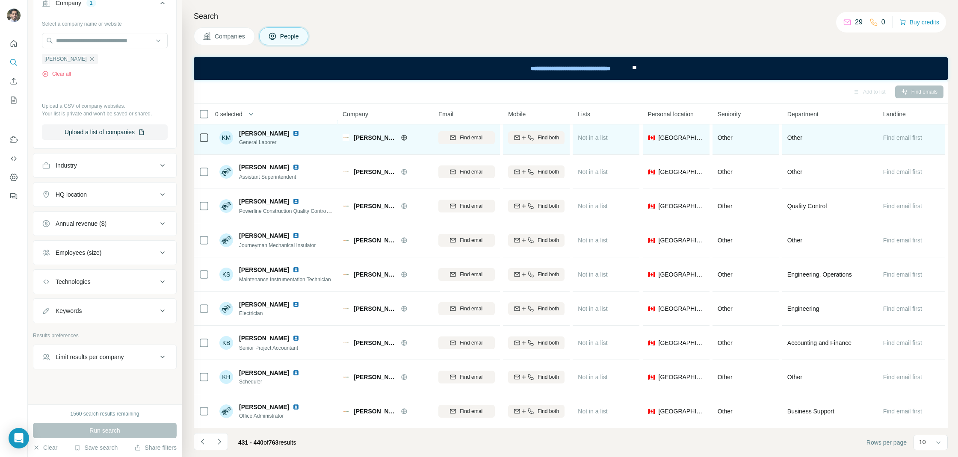
click at [292, 134] on img at bounding box center [295, 133] width 7 height 7
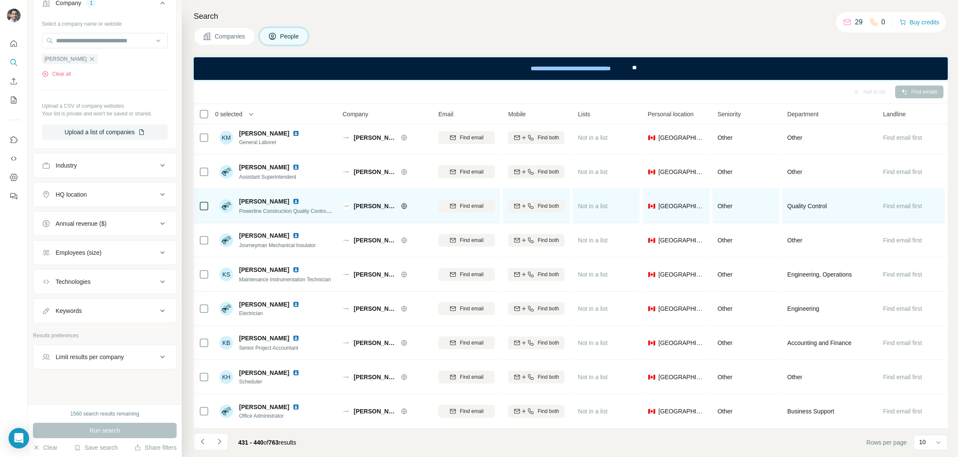
click at [283, 195] on div "Kevin Shorts Powerline Construction Quality Control and Construction Coordinator" at bounding box center [276, 206] width 114 height 24
click at [292, 198] on img at bounding box center [295, 201] width 7 height 7
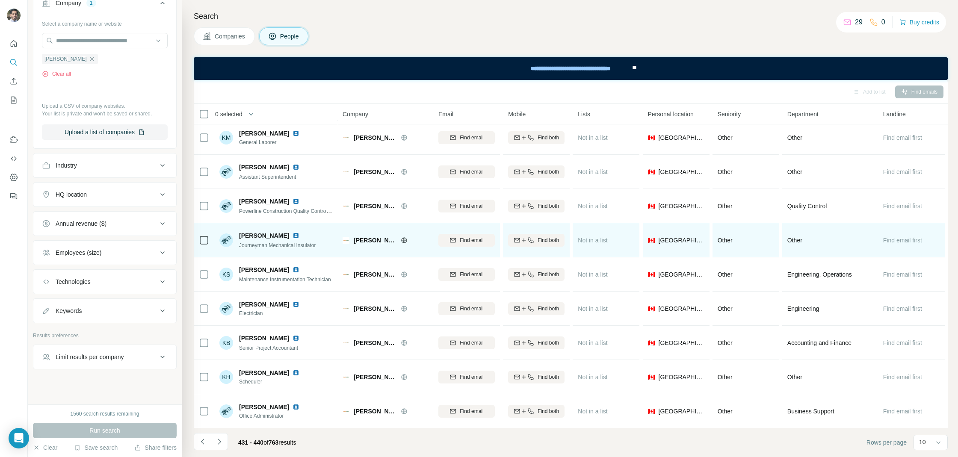
click at [292, 235] on img at bounding box center [295, 235] width 7 height 7
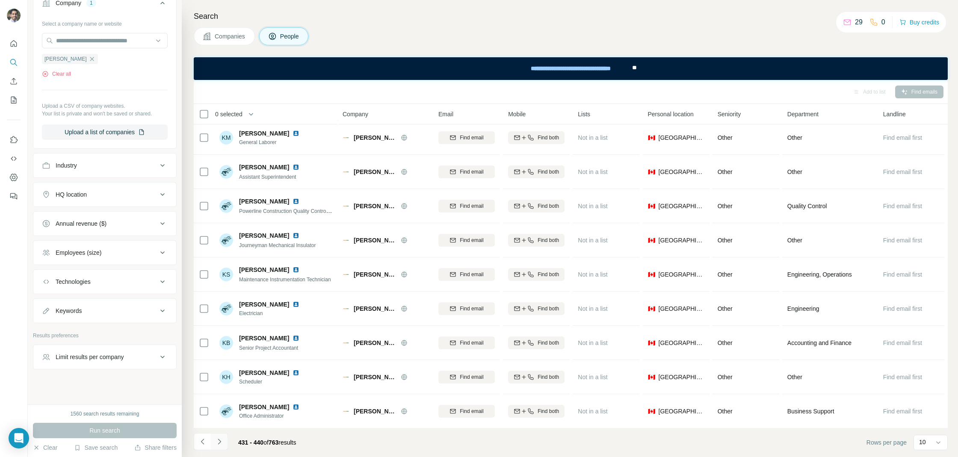
click at [220, 441] on icon "Navigate to next page" at bounding box center [219, 442] width 3 height 6
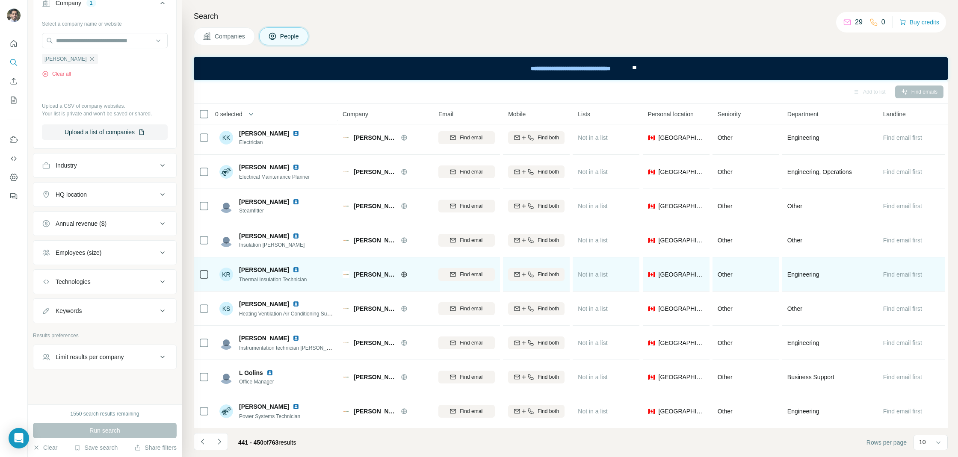
click at [292, 266] on img at bounding box center [295, 269] width 7 height 7
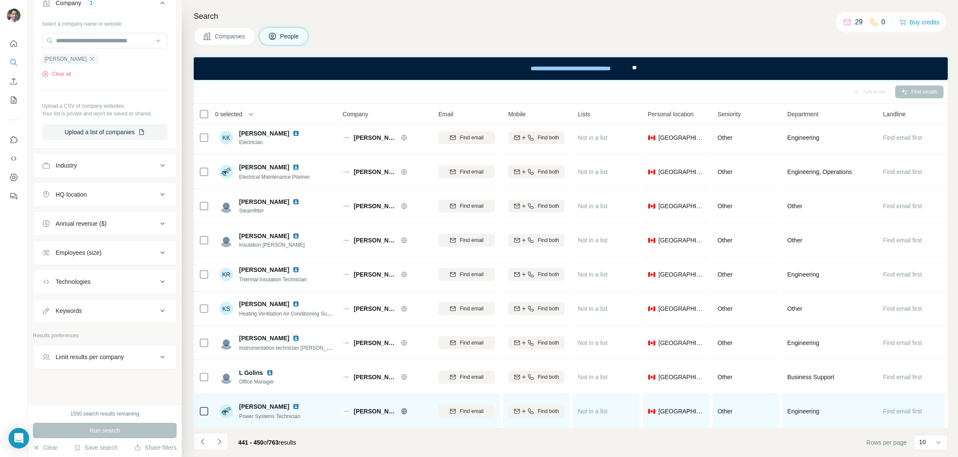
click at [292, 404] on img at bounding box center [295, 406] width 7 height 7
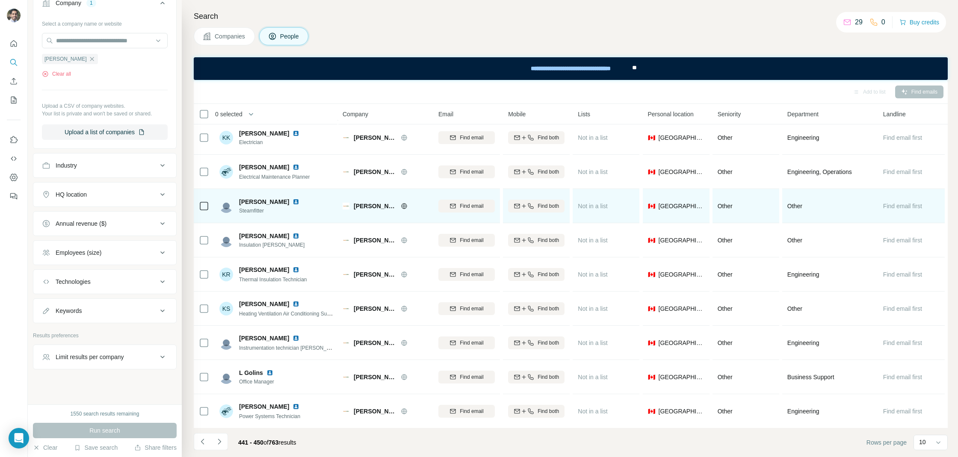
click at [292, 199] on img at bounding box center [295, 201] width 7 height 7
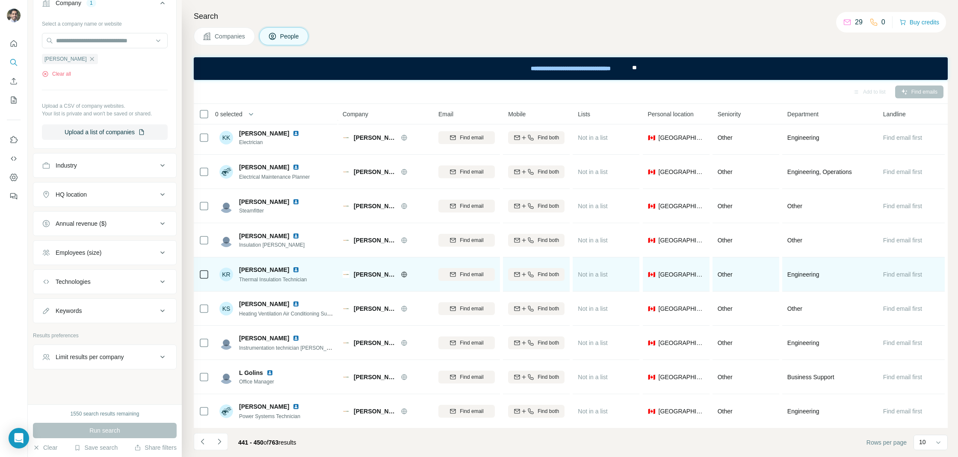
click at [292, 268] on img at bounding box center [295, 269] width 7 height 7
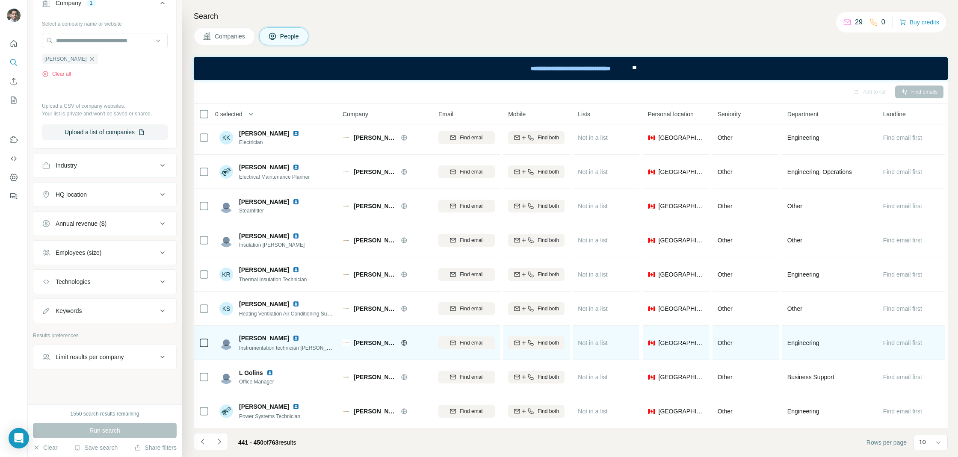
click at [292, 336] on img at bounding box center [295, 338] width 7 height 7
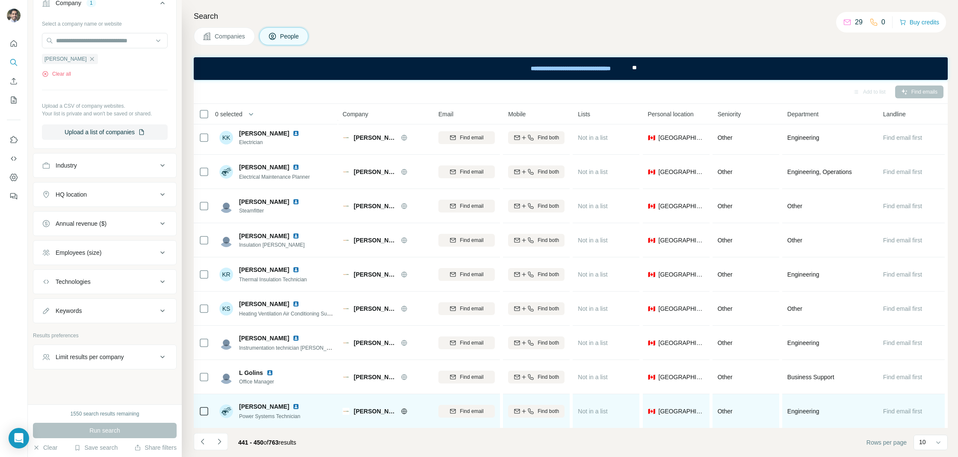
click at [292, 407] on img at bounding box center [295, 406] width 7 height 7
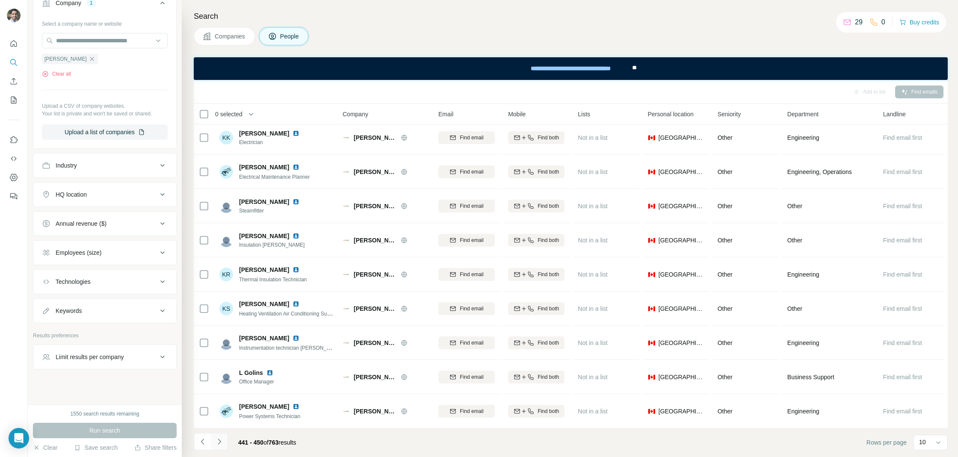
click at [218, 443] on icon "Navigate to next page" at bounding box center [219, 441] width 9 height 9
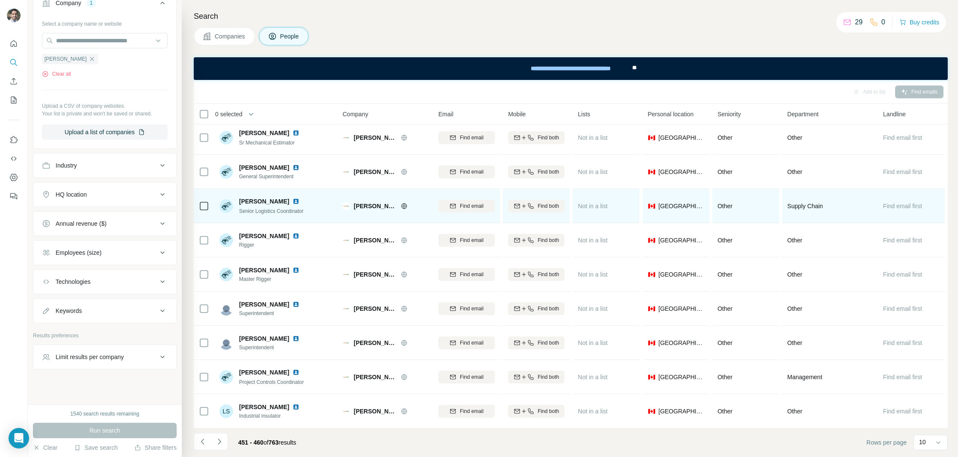
scroll to position [0, 0]
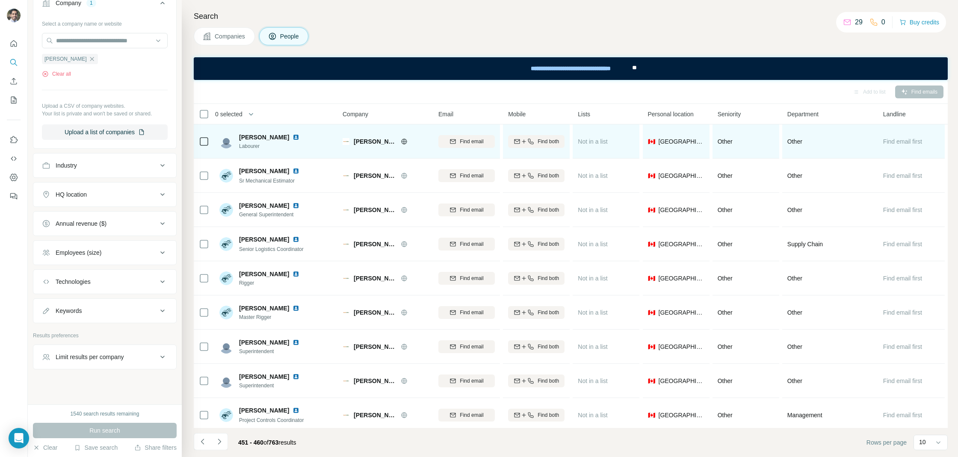
click at [292, 138] on img at bounding box center [295, 137] width 7 height 7
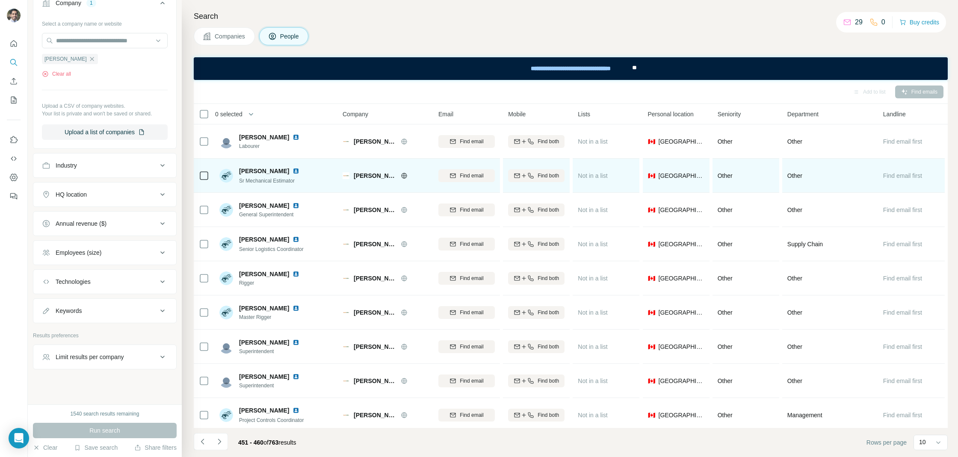
click at [292, 172] on img at bounding box center [295, 171] width 7 height 7
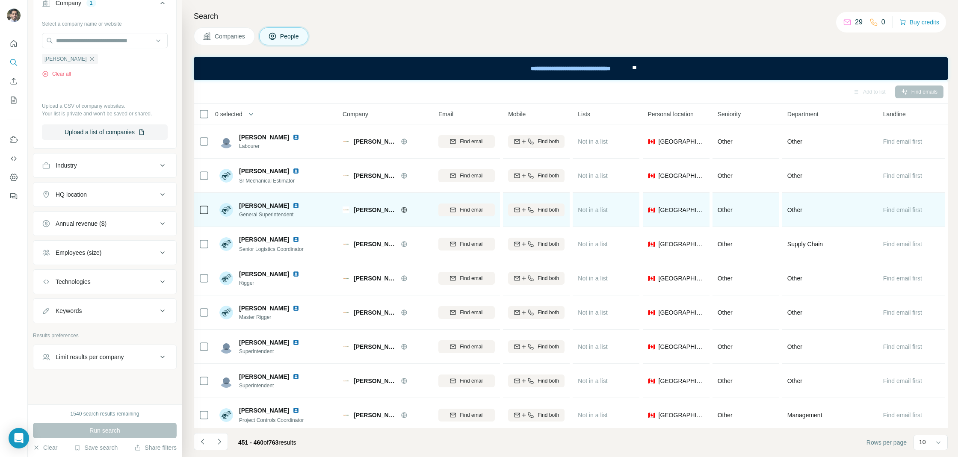
click at [296, 205] on img at bounding box center [295, 205] width 7 height 7
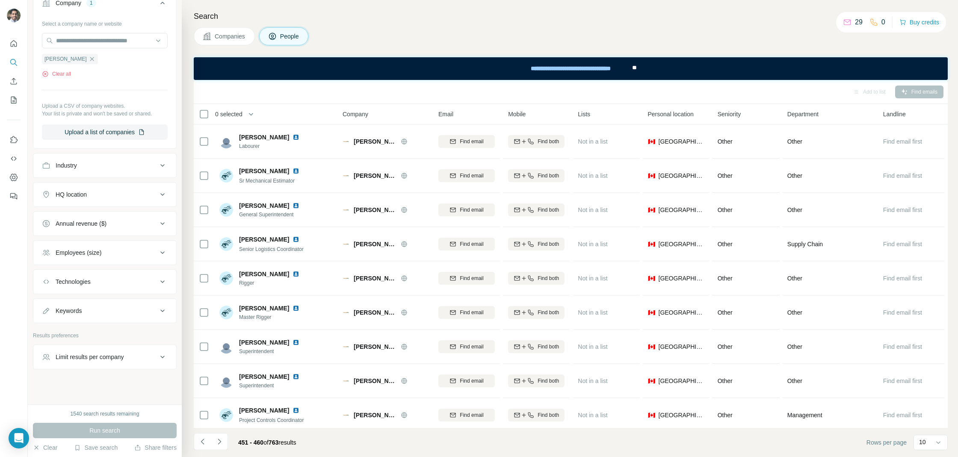
scroll to position [38, 0]
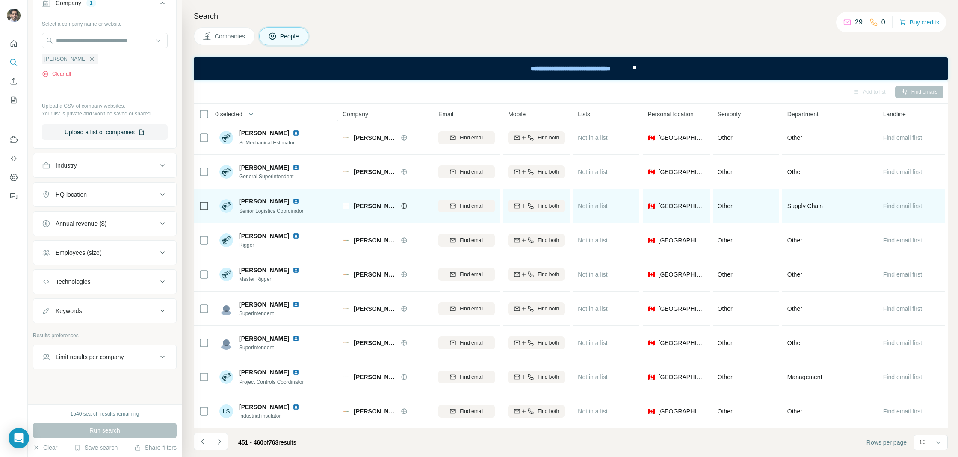
click at [299, 199] on img at bounding box center [295, 201] width 7 height 7
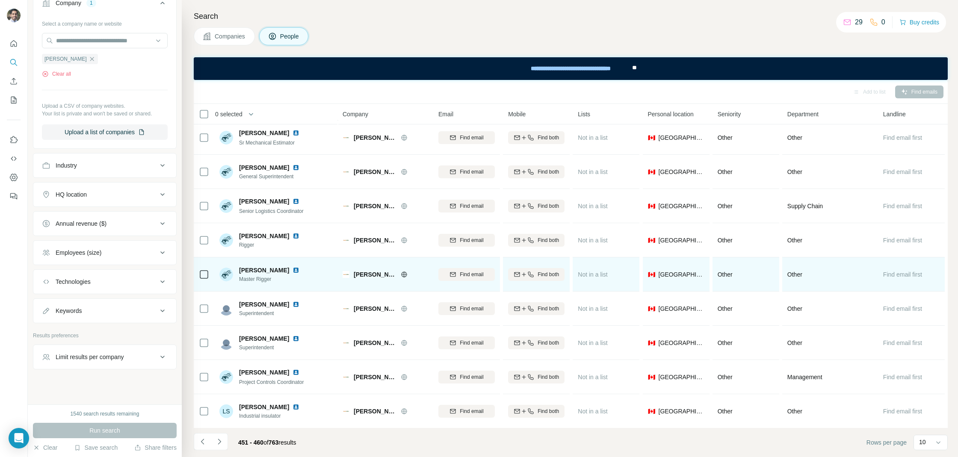
click at [292, 270] on img at bounding box center [295, 270] width 7 height 7
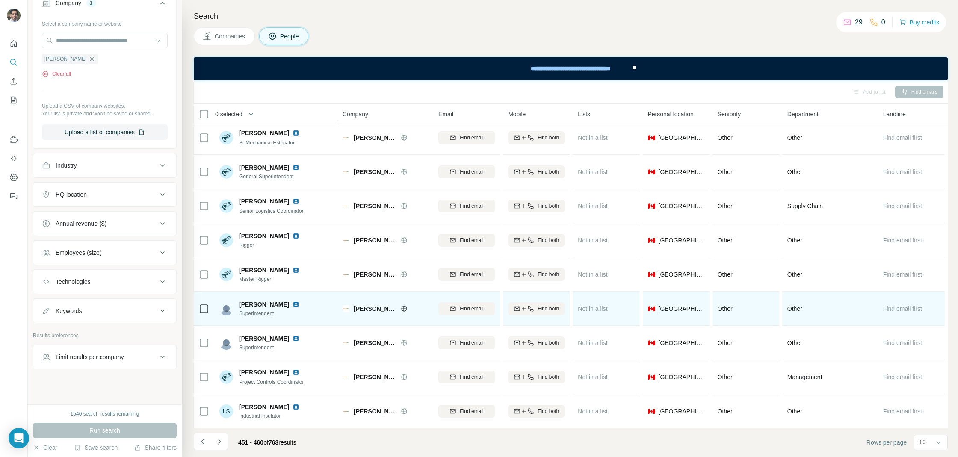
click at [292, 304] on img at bounding box center [295, 304] width 7 height 7
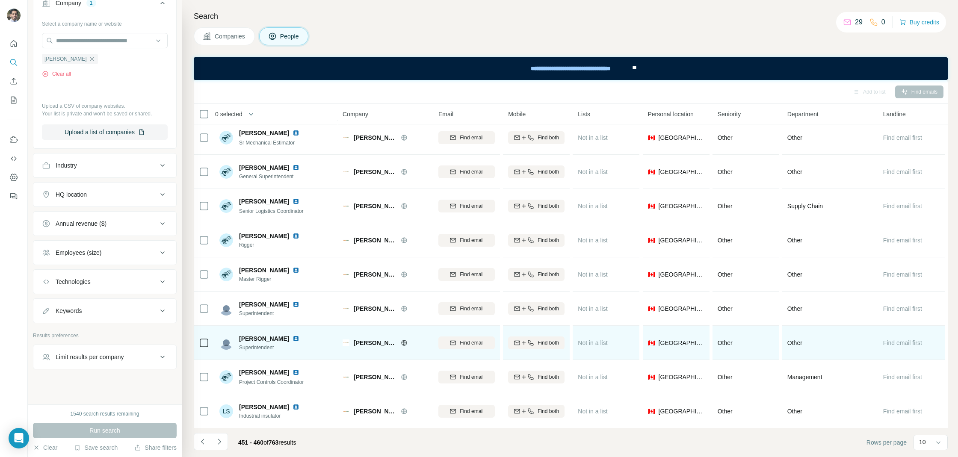
click at [292, 337] on img at bounding box center [295, 338] width 7 height 7
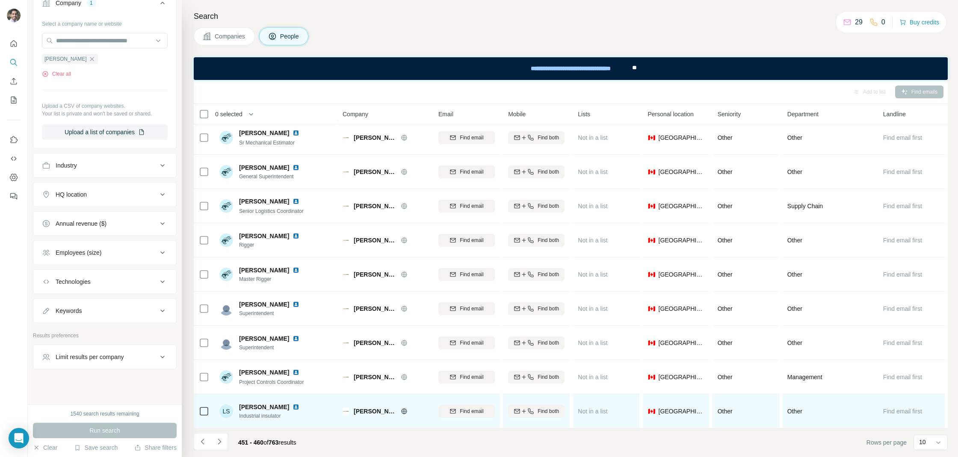
click at [292, 407] on img at bounding box center [295, 407] width 7 height 7
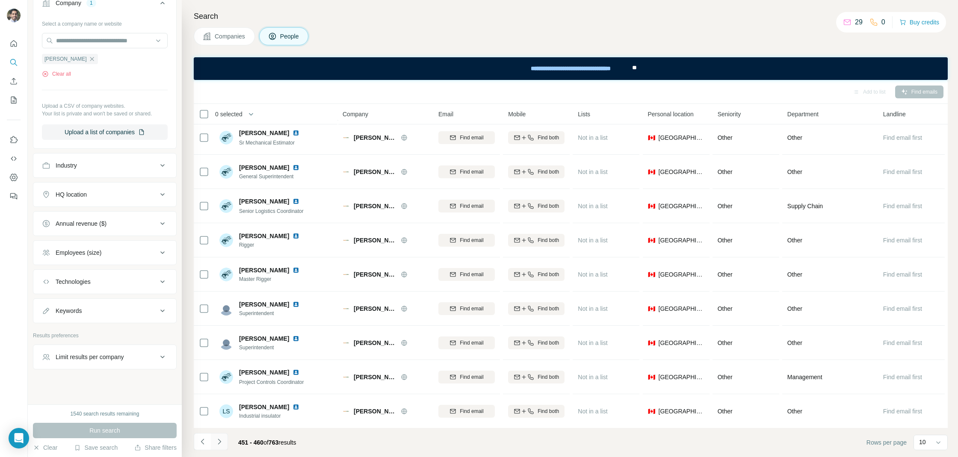
click at [221, 438] on icon "Navigate to next page" at bounding box center [219, 441] width 9 height 9
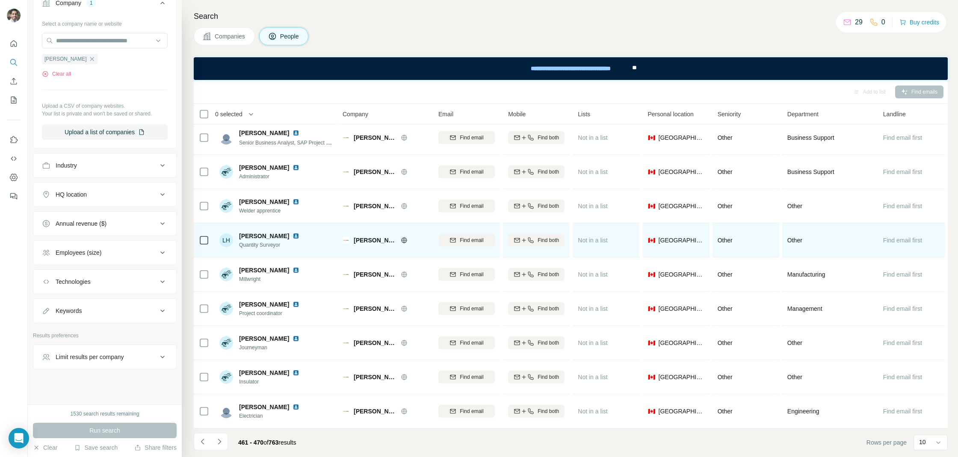
click at [292, 234] on img at bounding box center [295, 236] width 7 height 7
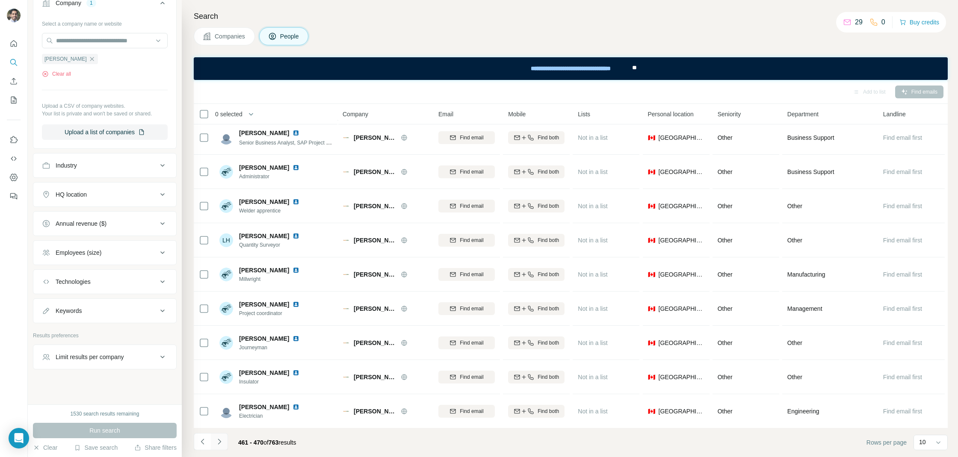
click at [222, 440] on icon "Navigate to next page" at bounding box center [219, 441] width 9 height 9
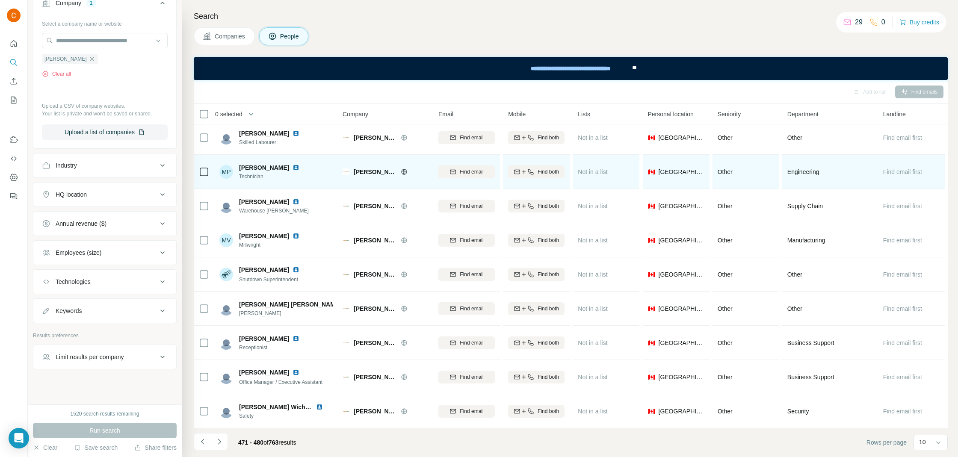
click at [299, 166] on img at bounding box center [295, 167] width 7 height 7
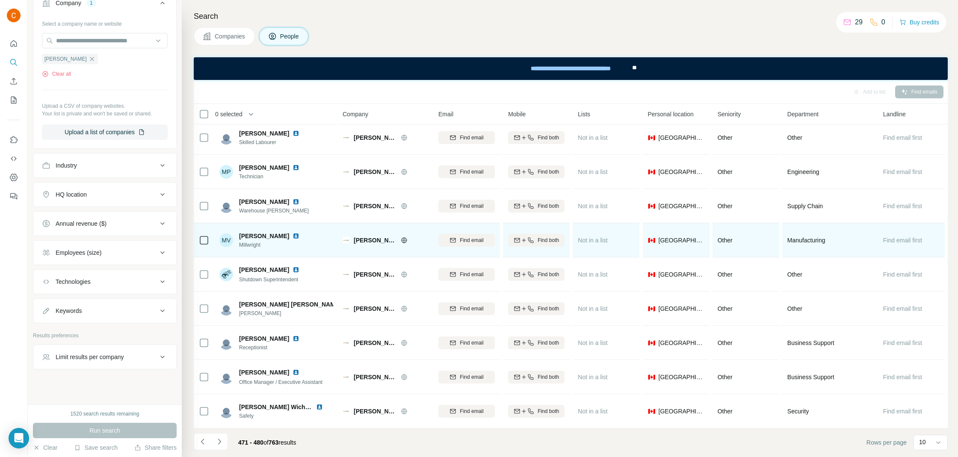
click at [292, 235] on img at bounding box center [295, 236] width 7 height 7
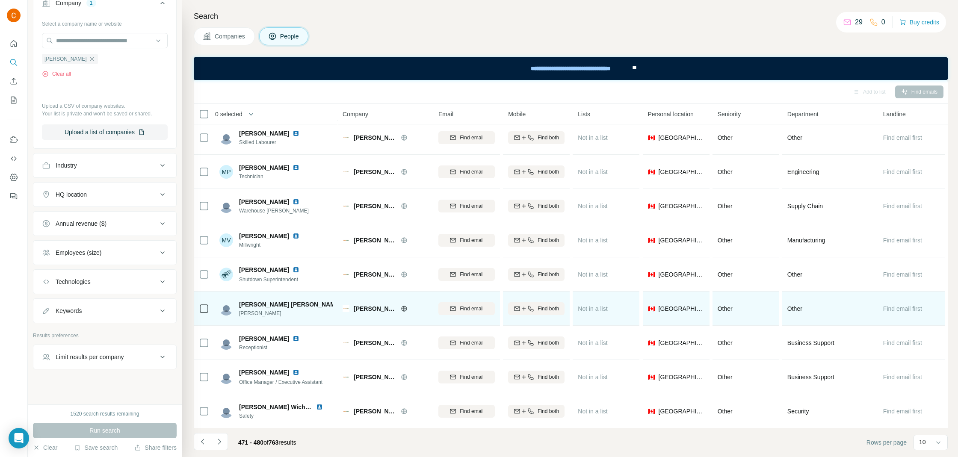
click at [345, 304] on img at bounding box center [348, 304] width 7 height 7
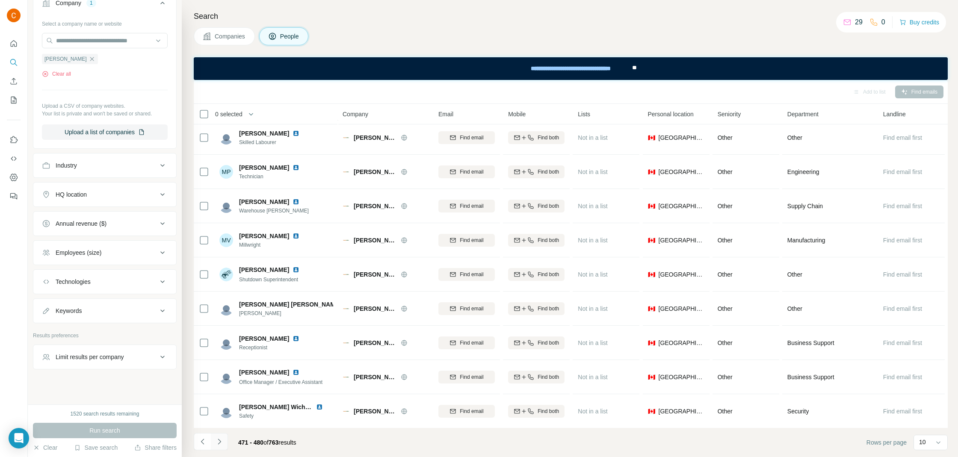
click at [221, 441] on icon "Navigate to next page" at bounding box center [219, 441] width 9 height 9
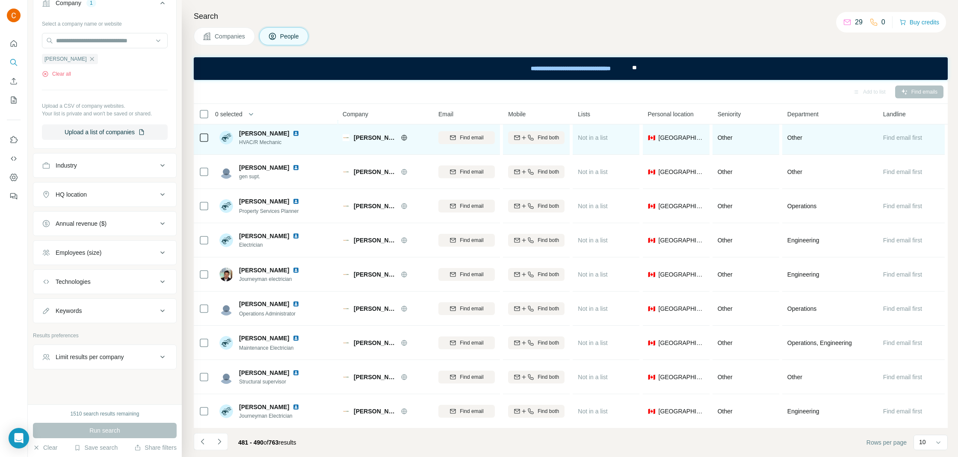
click at [292, 131] on img at bounding box center [295, 133] width 7 height 7
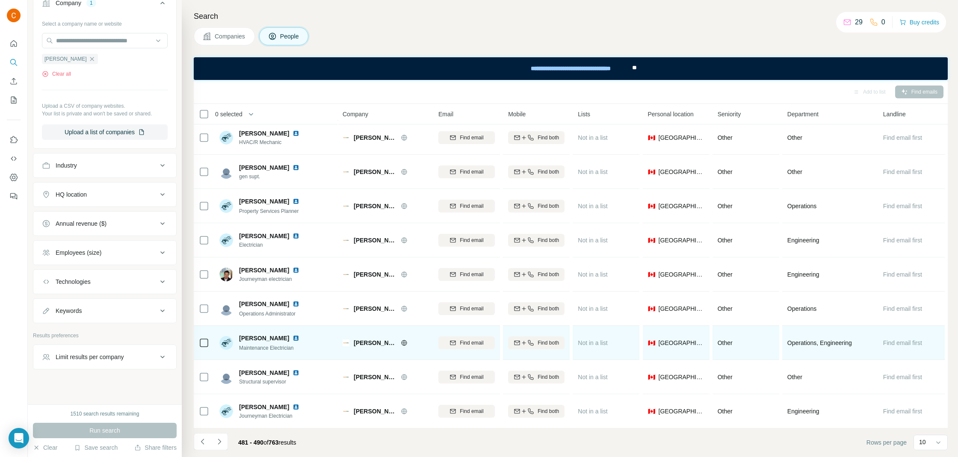
click at [292, 335] on div at bounding box center [300, 338] width 17 height 7
click at [292, 336] on img at bounding box center [295, 338] width 7 height 7
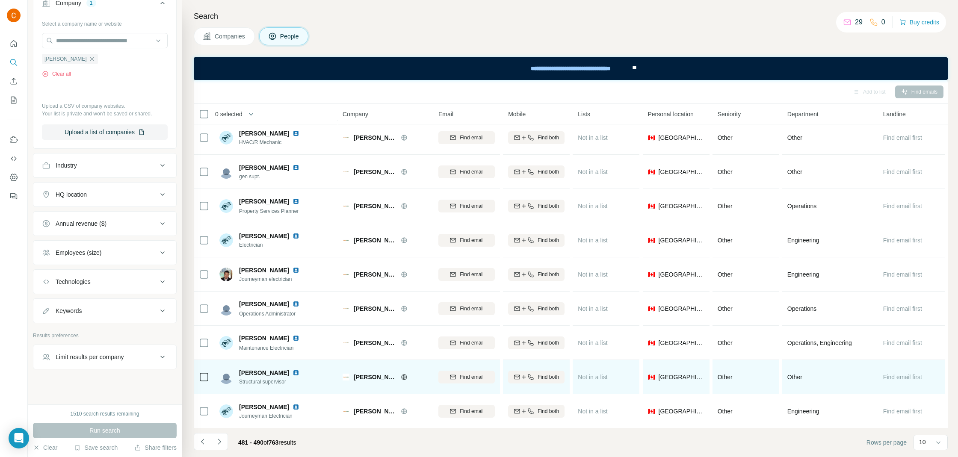
click at [292, 371] on img at bounding box center [295, 372] width 7 height 7
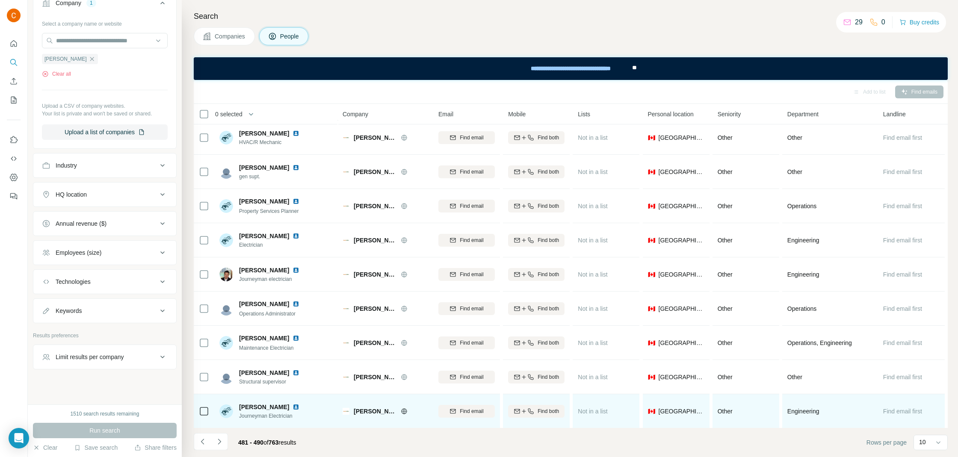
click at [292, 405] on img at bounding box center [295, 407] width 7 height 7
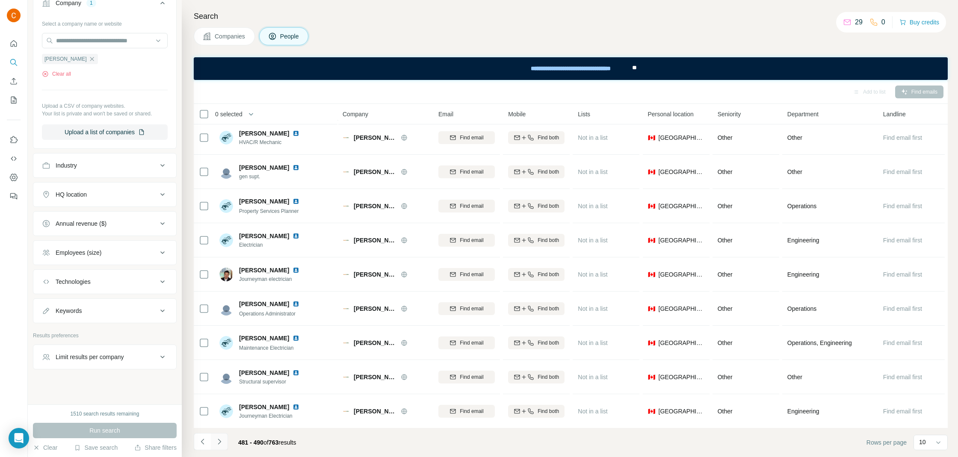
click at [218, 440] on icon "Navigate to next page" at bounding box center [219, 441] width 9 height 9
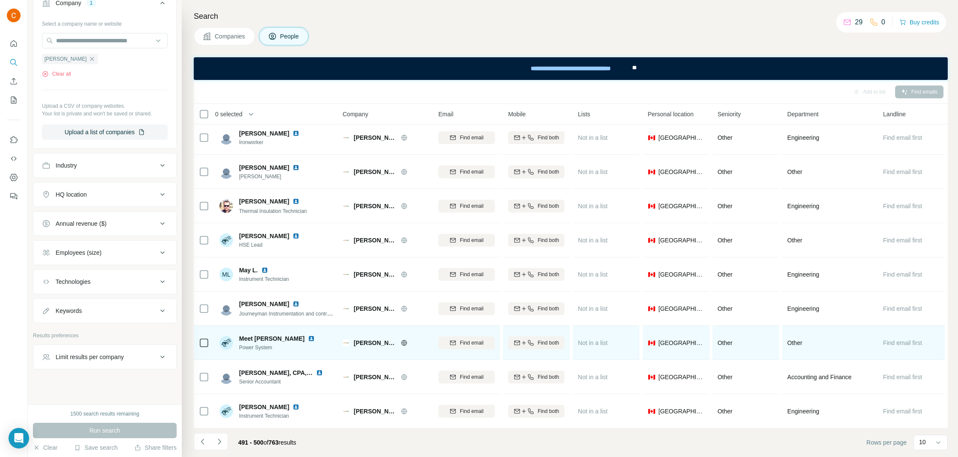
click at [308, 337] on img at bounding box center [311, 338] width 7 height 7
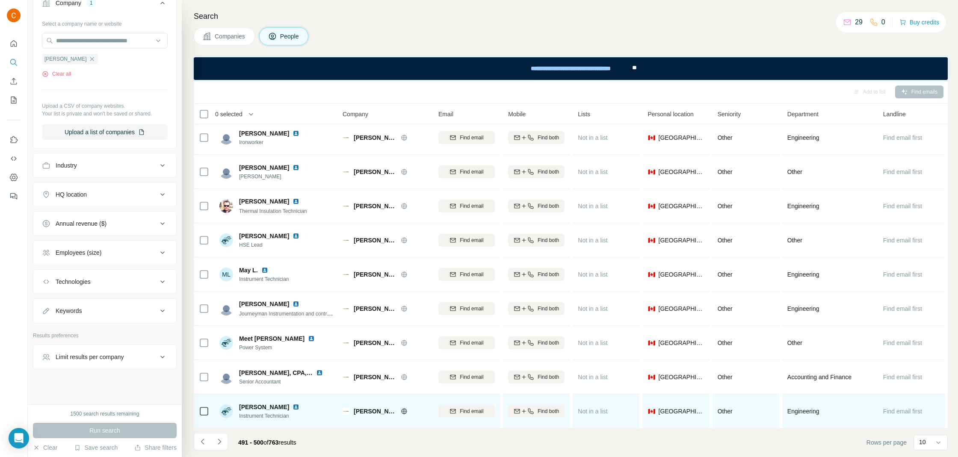
click at [292, 409] on img at bounding box center [295, 407] width 7 height 7
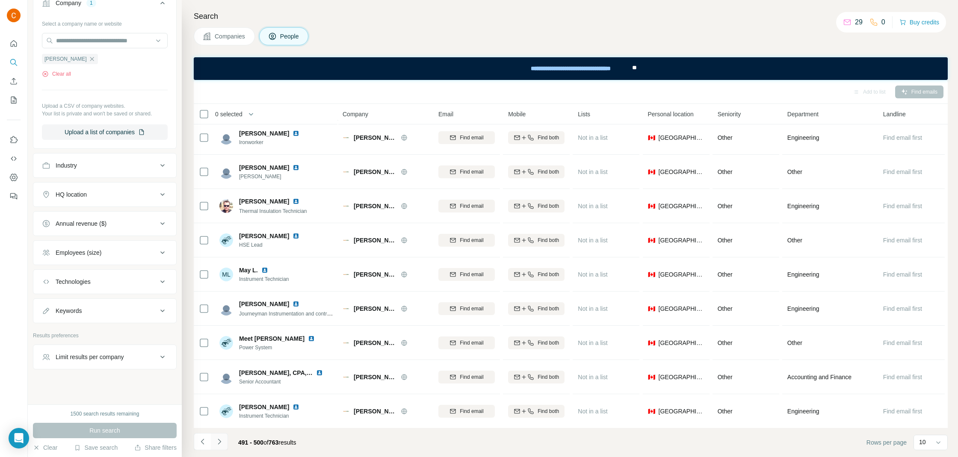
click at [216, 441] on icon "Navigate to next page" at bounding box center [219, 441] width 9 height 9
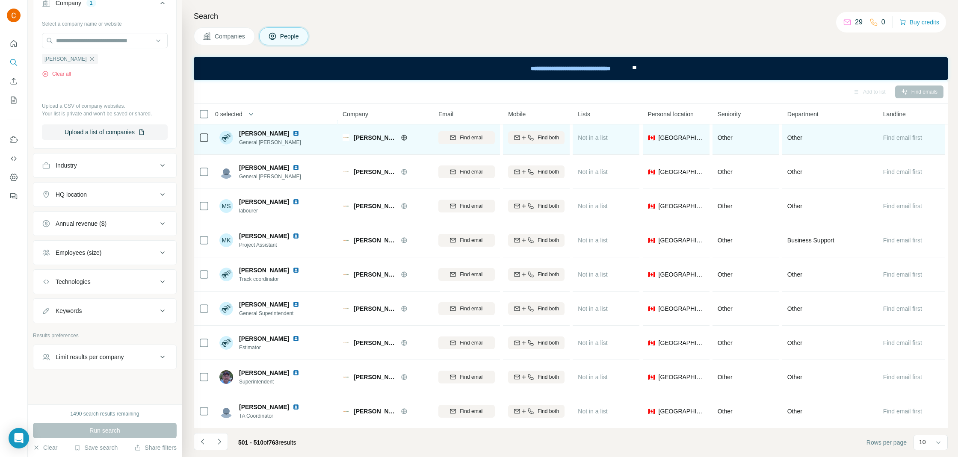
click at [294, 133] on img at bounding box center [295, 133] width 7 height 7
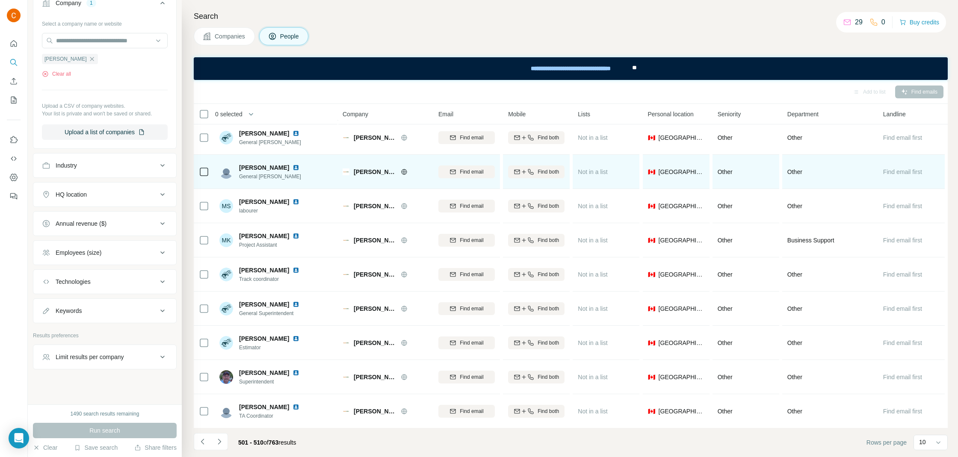
click at [299, 168] on img at bounding box center [295, 167] width 7 height 7
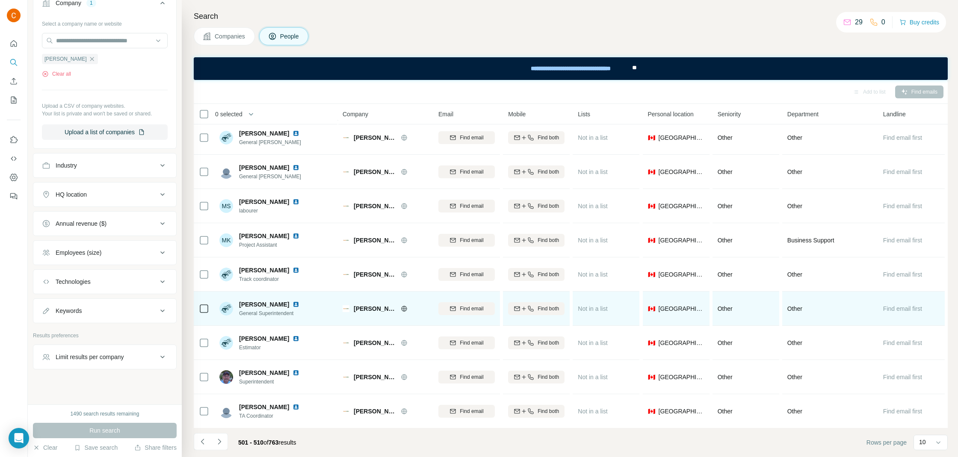
click at [292, 302] on img at bounding box center [295, 304] width 7 height 7
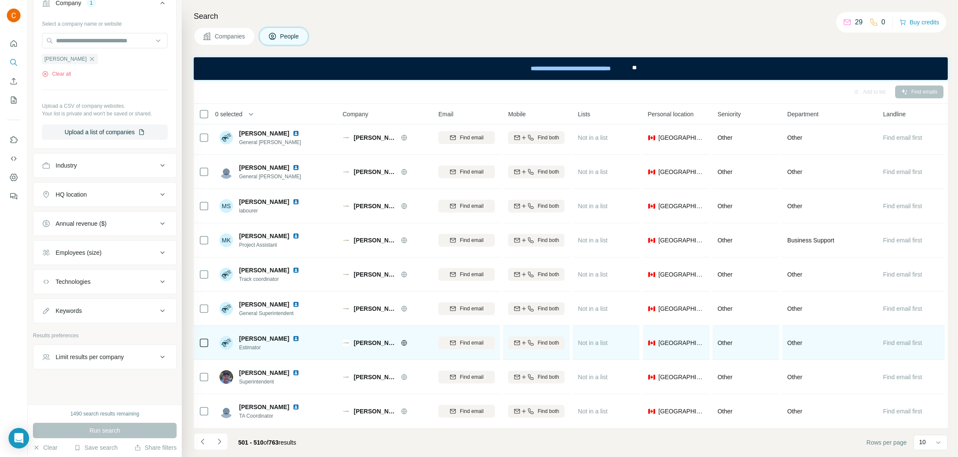
click at [292, 337] on img at bounding box center [295, 338] width 7 height 7
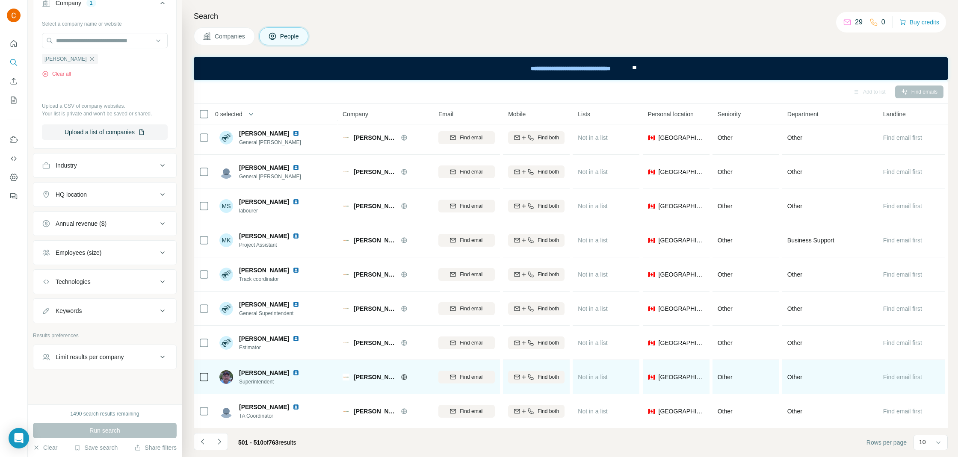
click at [292, 370] on img at bounding box center [295, 372] width 7 height 7
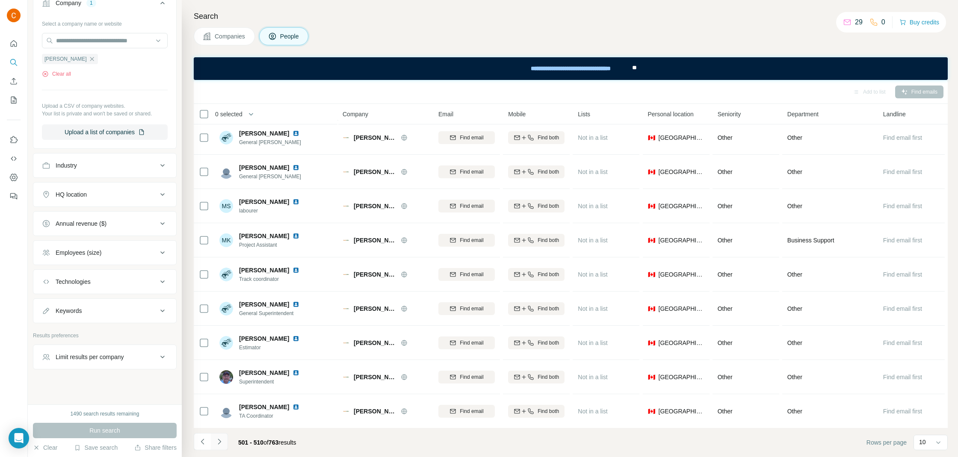
click at [222, 444] on icon "Navigate to next page" at bounding box center [219, 441] width 9 height 9
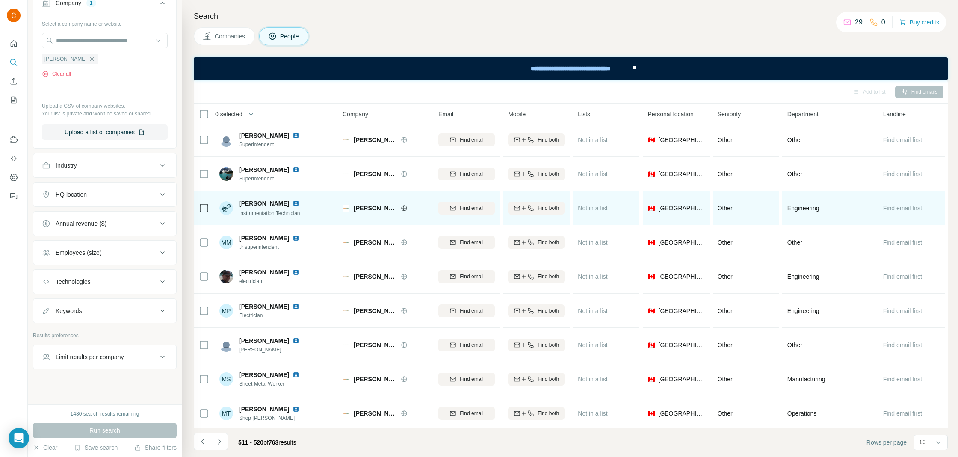
scroll to position [0, 0]
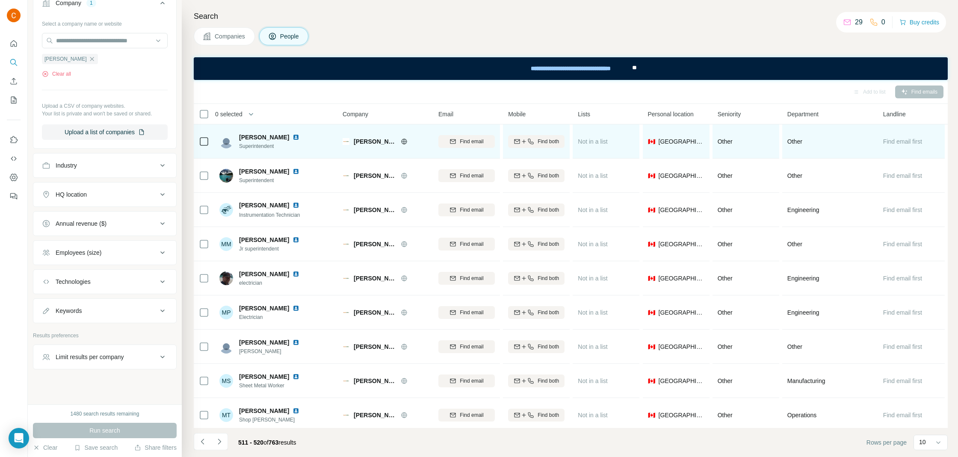
click at [292, 134] on img at bounding box center [295, 137] width 7 height 7
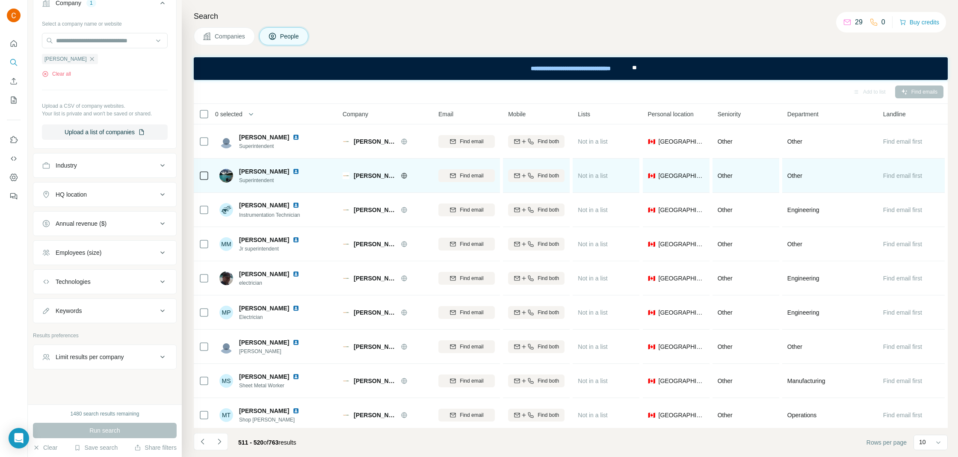
click at [292, 169] on img at bounding box center [295, 171] width 7 height 7
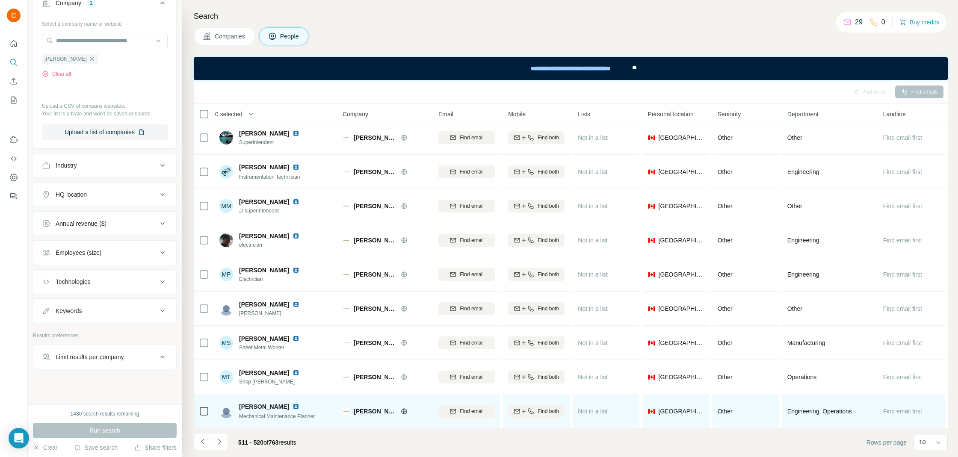
click at [292, 405] on img at bounding box center [295, 406] width 7 height 7
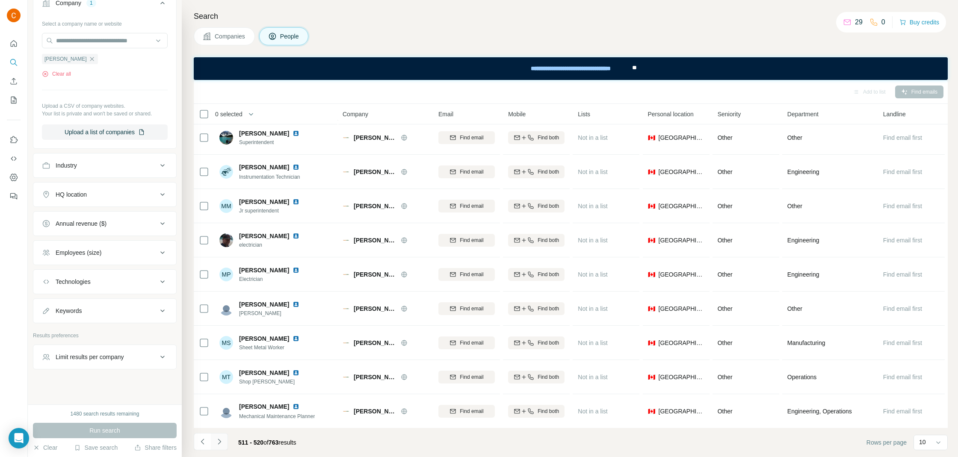
click at [222, 440] on icon "Navigate to next page" at bounding box center [219, 441] width 9 height 9
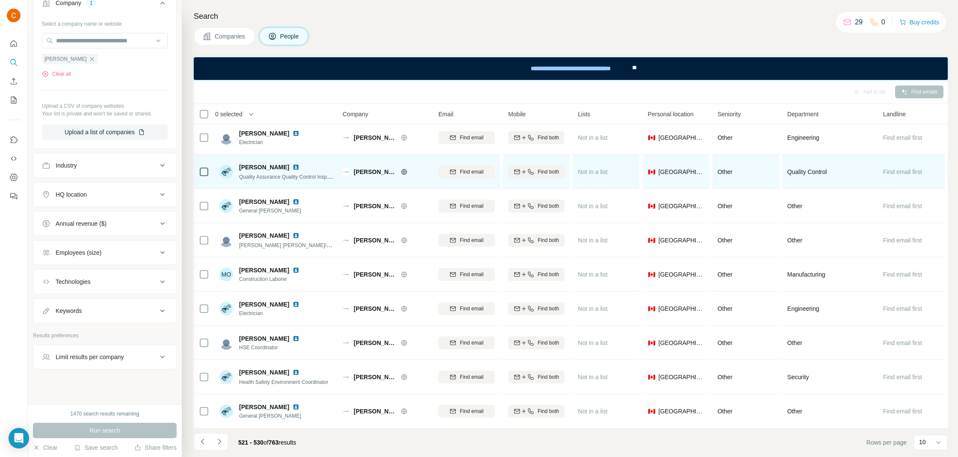
click at [292, 165] on img at bounding box center [295, 167] width 7 height 7
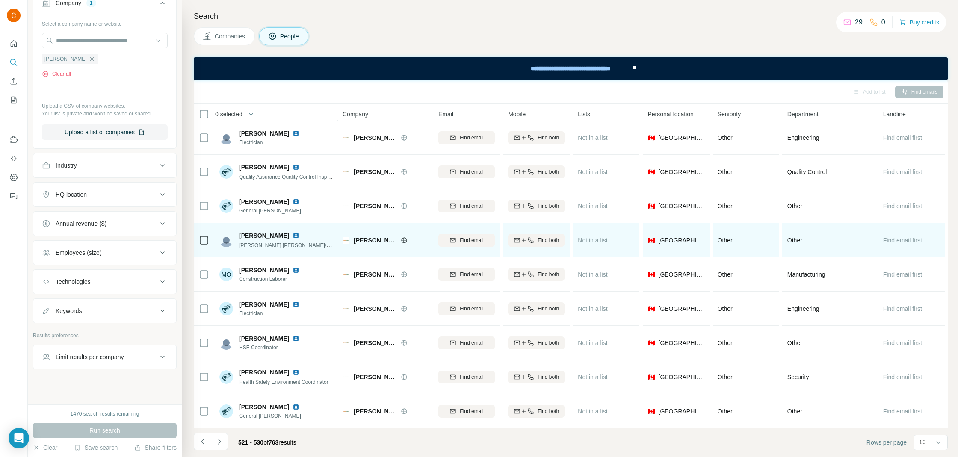
click at [300, 236] on div at bounding box center [300, 235] width 17 height 7
click at [295, 236] on img at bounding box center [295, 235] width 7 height 7
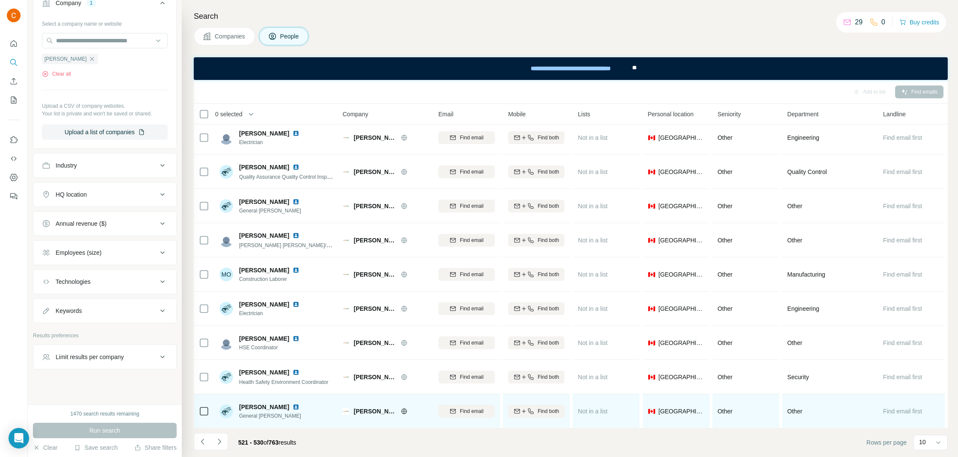
click at [292, 405] on img at bounding box center [295, 407] width 7 height 7
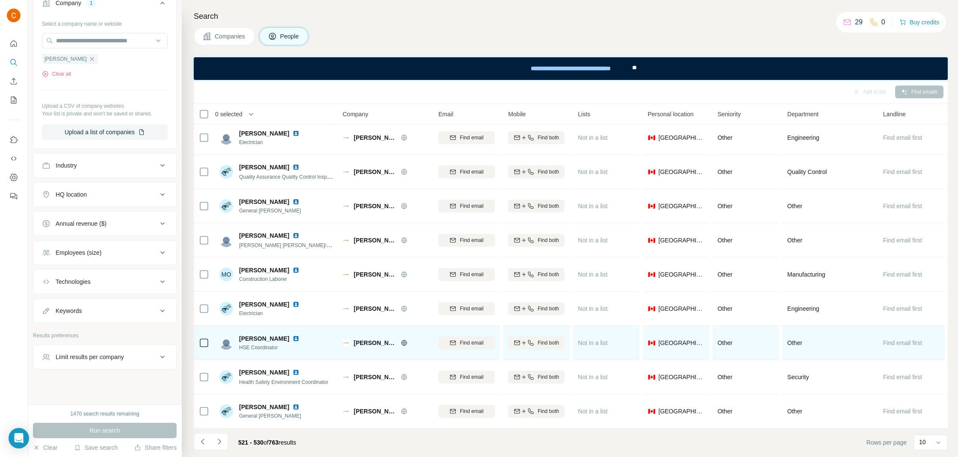
click at [292, 336] on img at bounding box center [295, 338] width 7 height 7
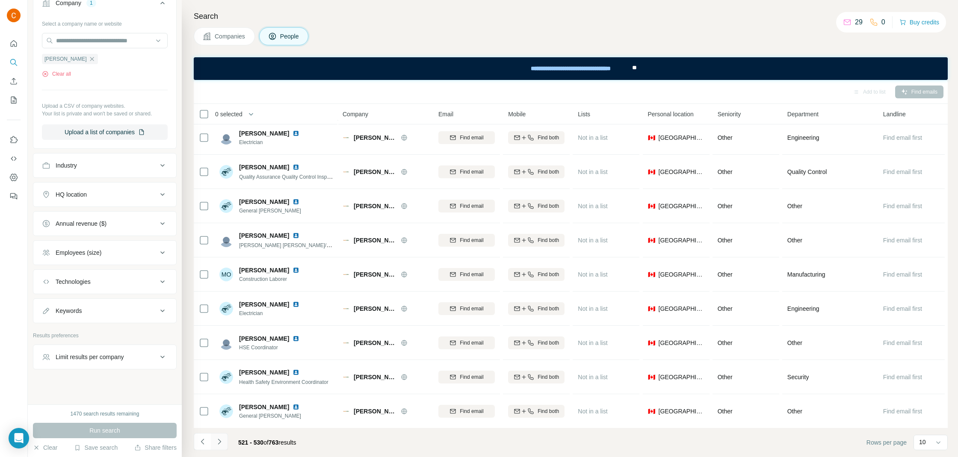
click at [221, 443] on icon "Navigate to next page" at bounding box center [219, 441] width 9 height 9
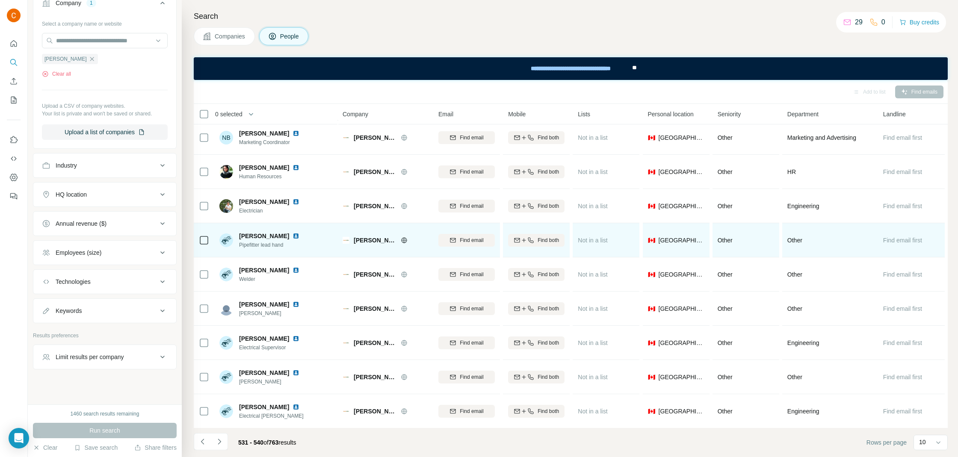
click at [292, 238] on img at bounding box center [295, 236] width 7 height 7
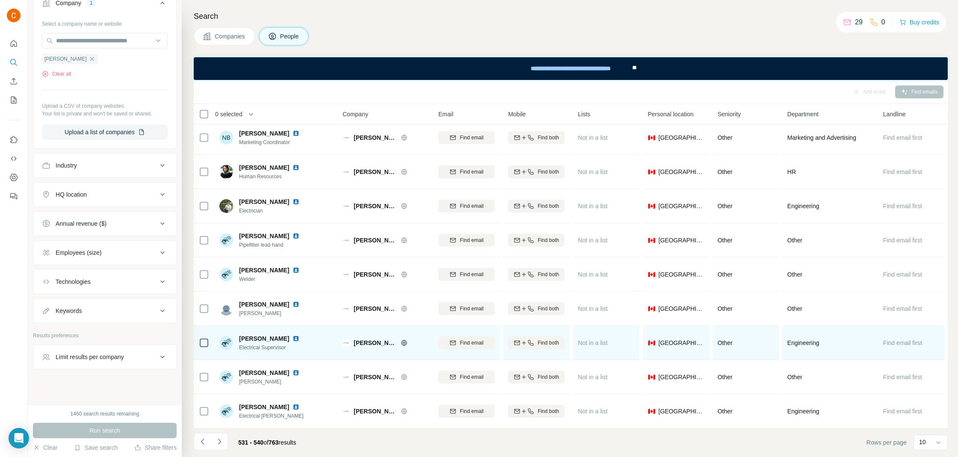
click at [292, 336] on img at bounding box center [295, 338] width 7 height 7
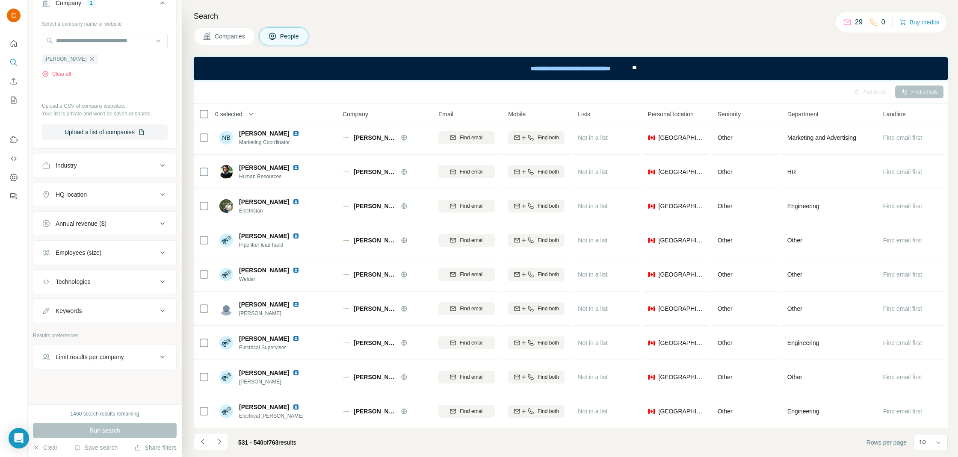
click at [229, 435] on div "531 - 540 of 763 results" at bounding box center [248, 442] width 109 height 19
click at [225, 439] on button "Navigate to next page" at bounding box center [219, 441] width 17 height 17
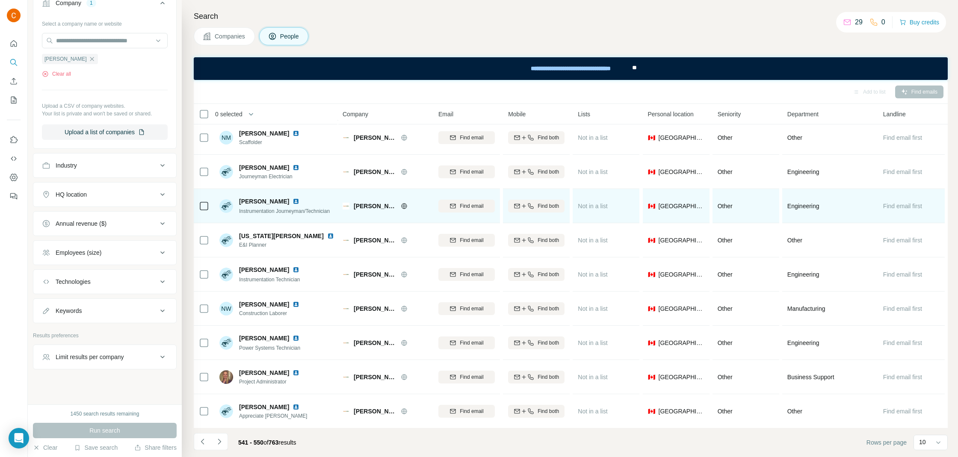
click at [292, 198] on img at bounding box center [295, 201] width 7 height 7
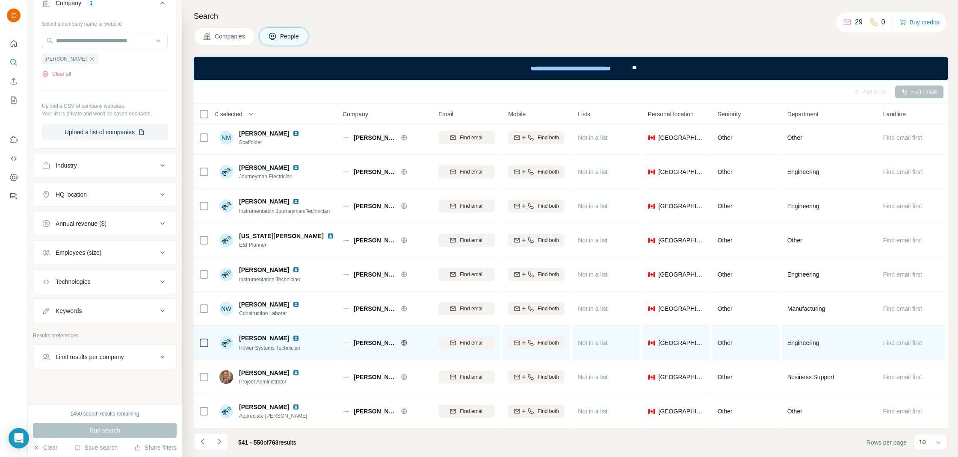
click at [292, 339] on img at bounding box center [295, 338] width 7 height 7
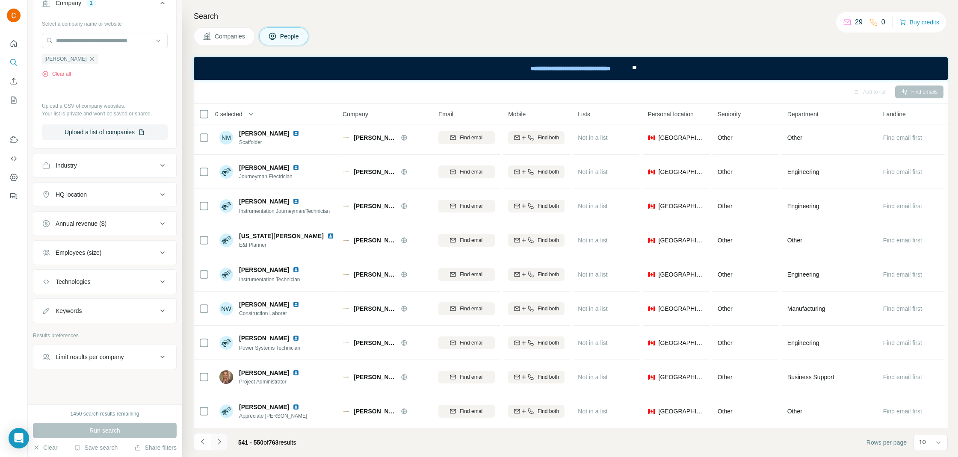
click at [219, 439] on icon "Navigate to next page" at bounding box center [219, 441] width 9 height 9
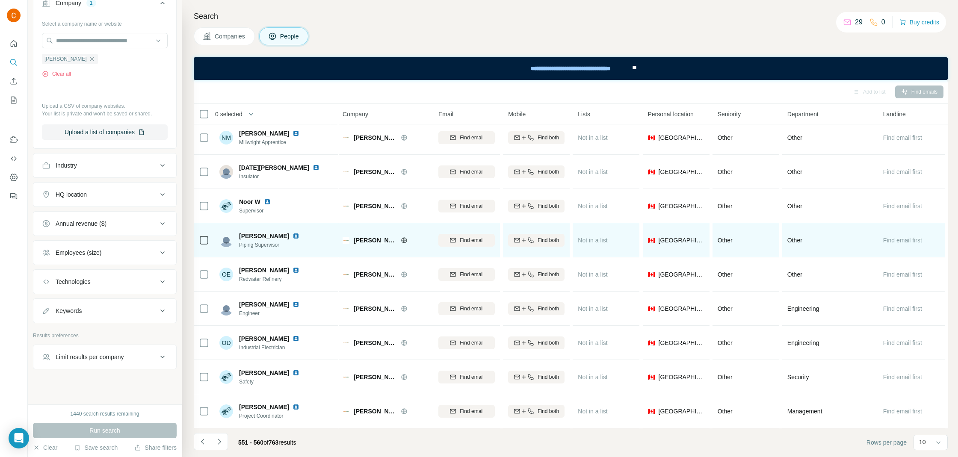
click at [292, 234] on img at bounding box center [295, 236] width 7 height 7
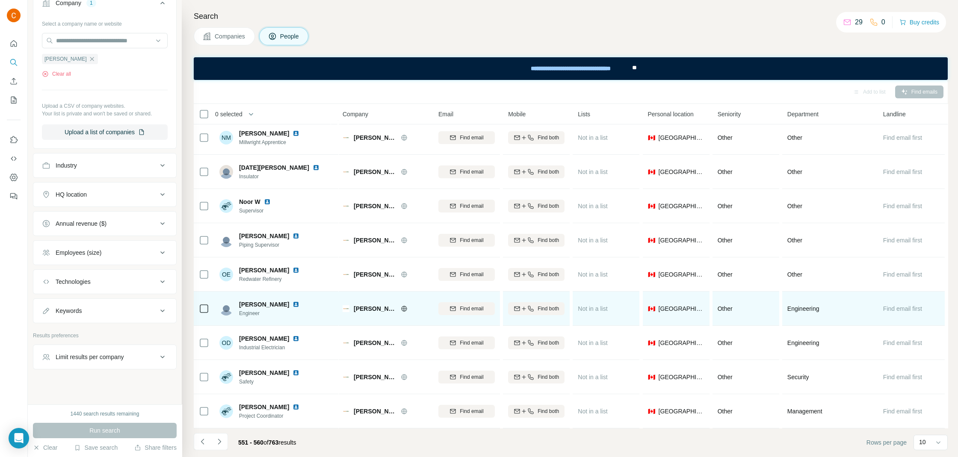
click at [299, 303] on img at bounding box center [295, 304] width 7 height 7
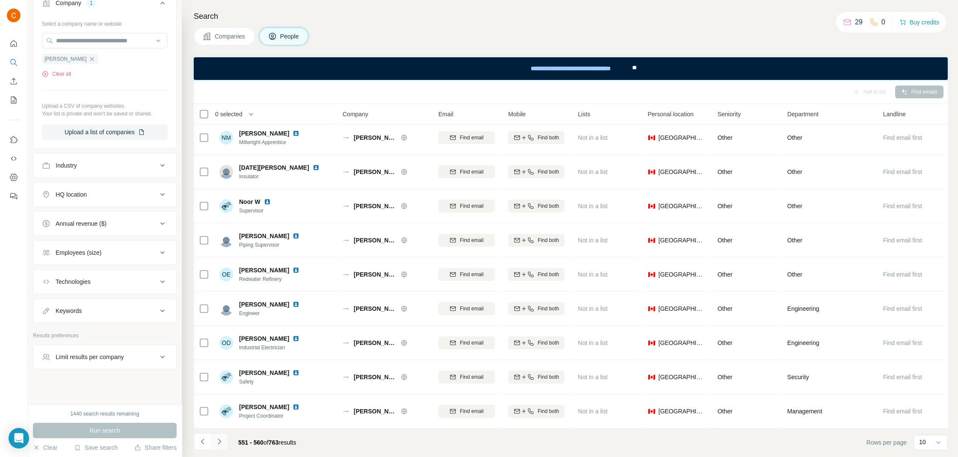
click at [221, 439] on icon "Navigate to next page" at bounding box center [219, 441] width 9 height 9
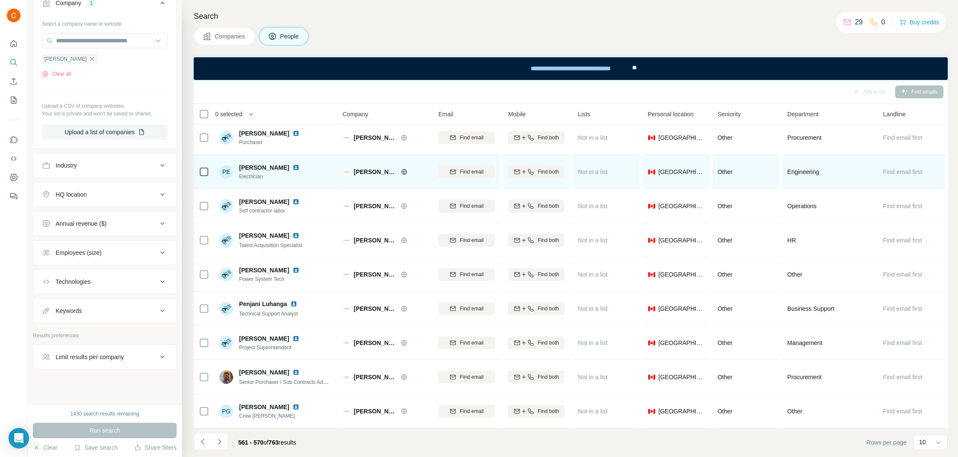
scroll to position [0, 0]
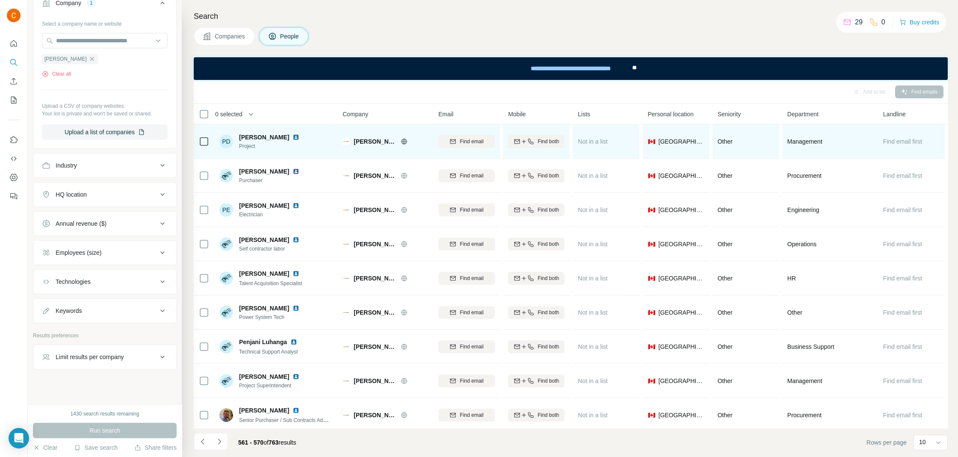
click at [292, 136] on img at bounding box center [295, 137] width 7 height 7
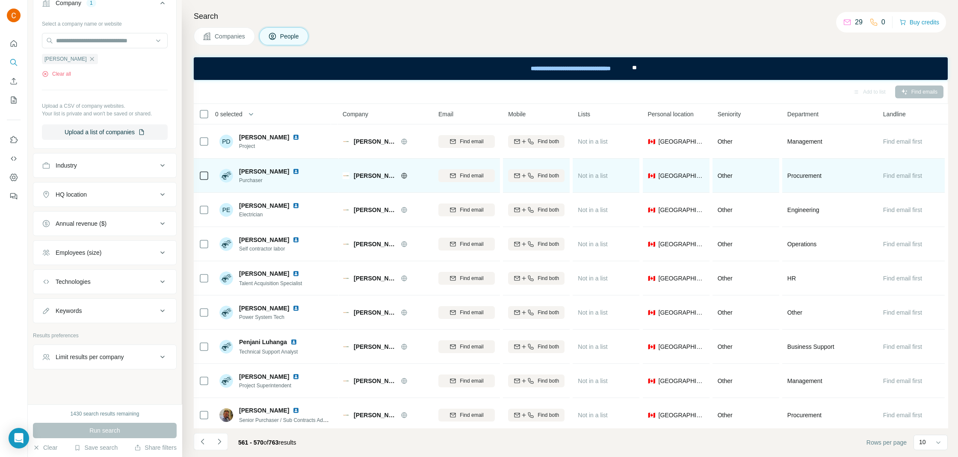
click at [292, 170] on img at bounding box center [295, 171] width 7 height 7
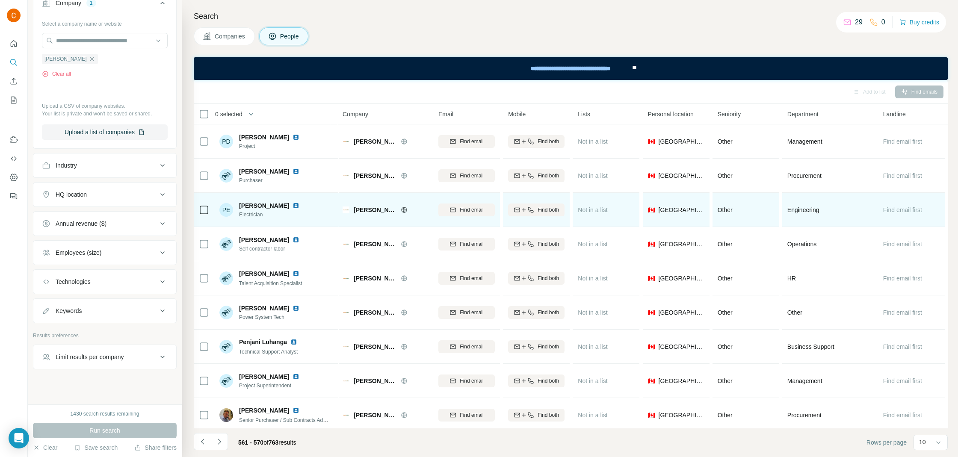
click at [292, 206] on img at bounding box center [295, 205] width 7 height 7
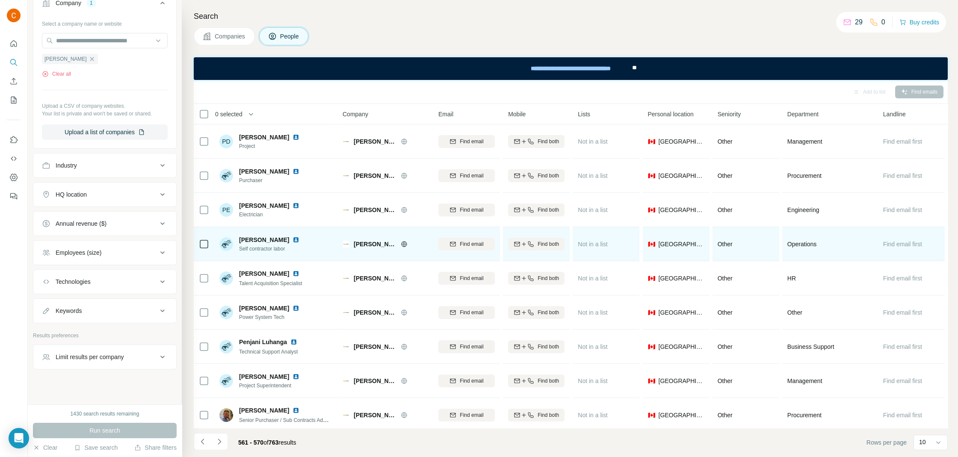
scroll to position [38, 0]
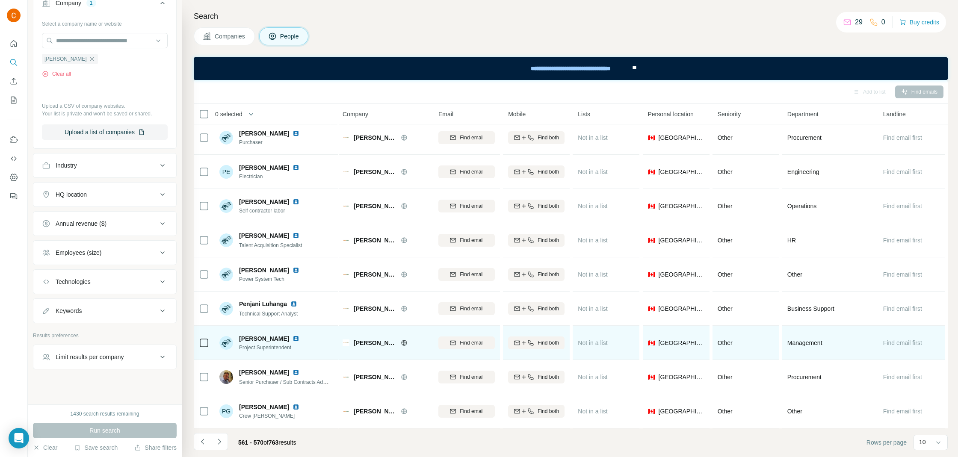
click at [292, 338] on img at bounding box center [295, 338] width 7 height 7
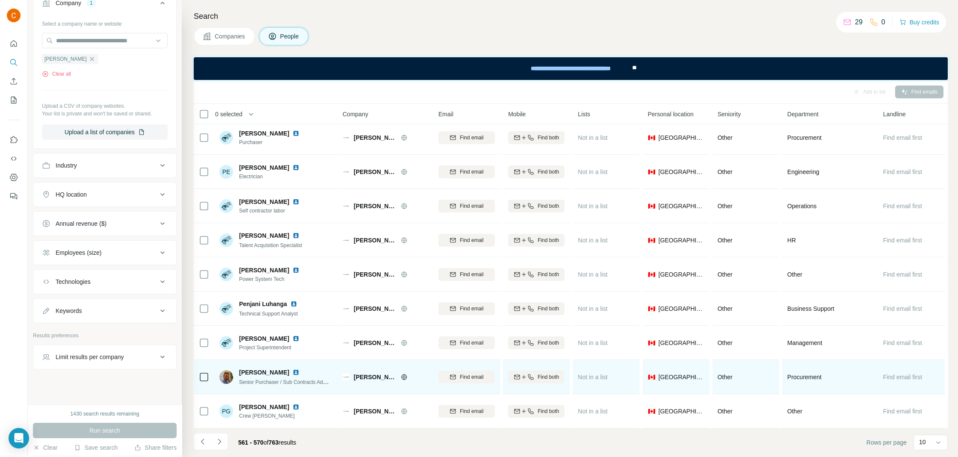
click at [292, 372] on img at bounding box center [295, 372] width 7 height 7
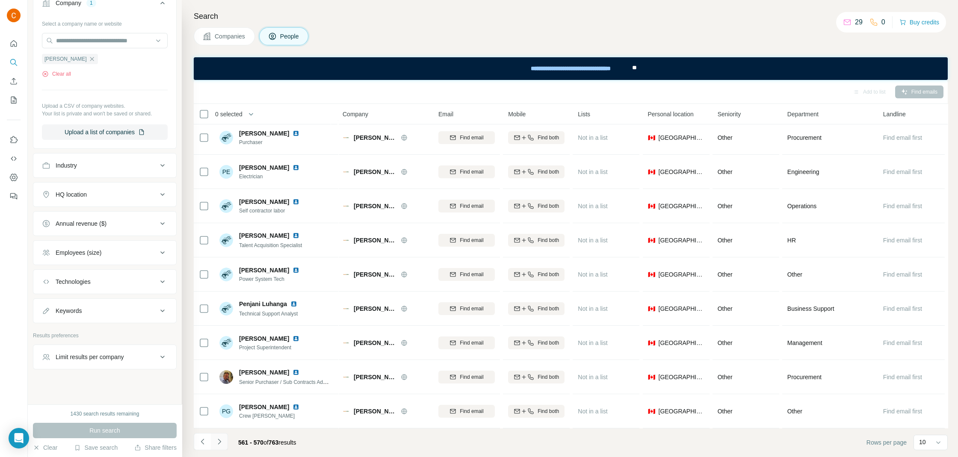
click at [220, 442] on icon "Navigate to next page" at bounding box center [219, 442] width 3 height 6
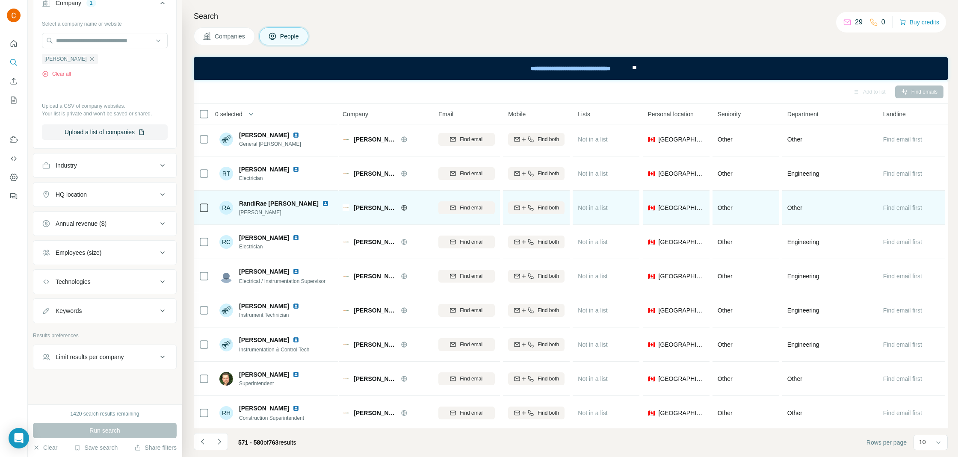
scroll to position [0, 0]
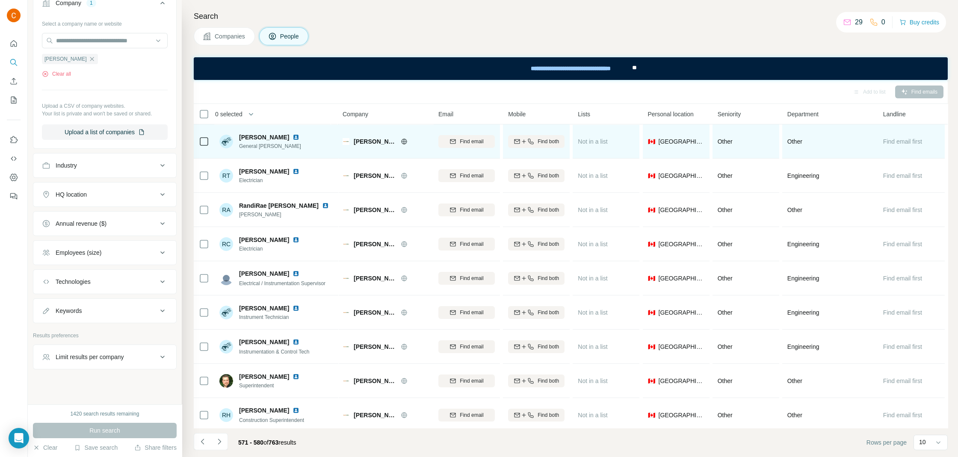
click at [292, 134] on img at bounding box center [295, 137] width 7 height 7
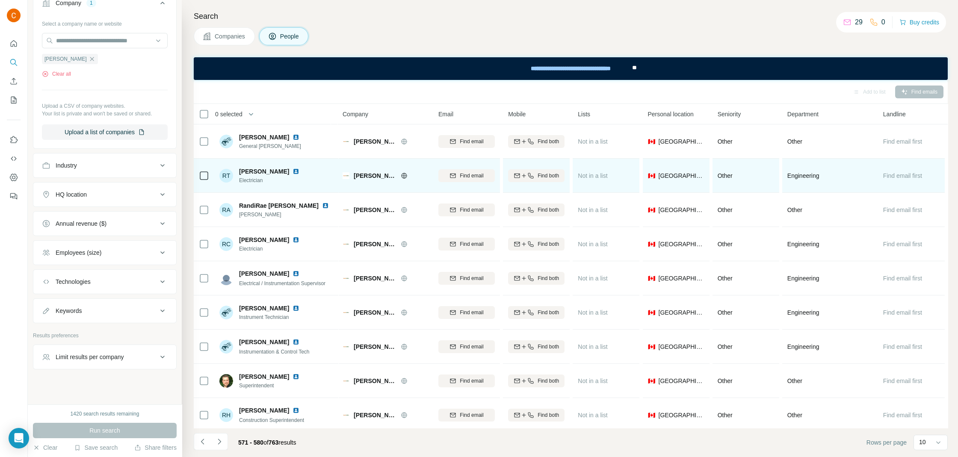
scroll to position [38, 0]
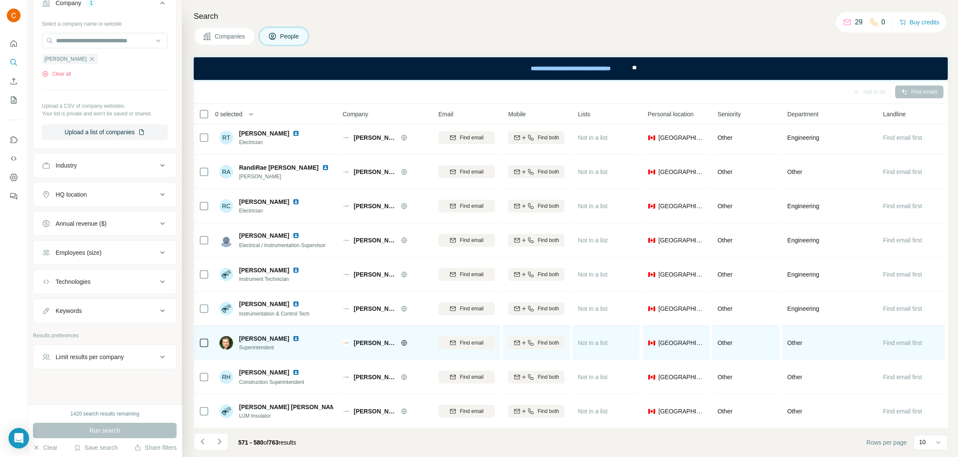
click at [292, 336] on img at bounding box center [295, 338] width 7 height 7
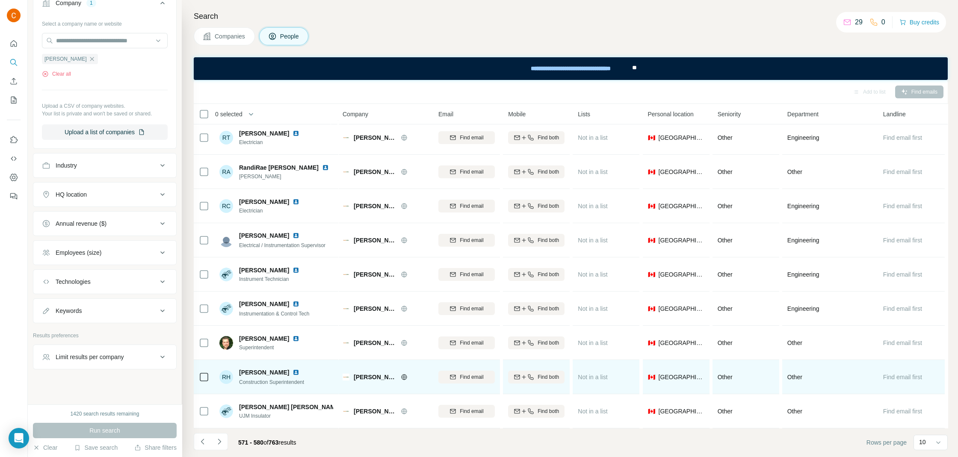
click at [292, 371] on img at bounding box center [295, 372] width 7 height 7
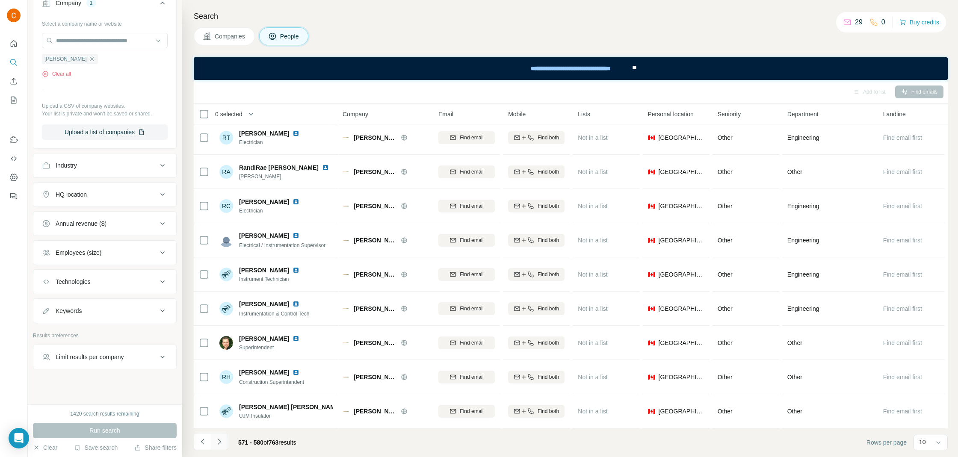
click at [221, 440] on icon "Navigate to next page" at bounding box center [219, 441] width 9 height 9
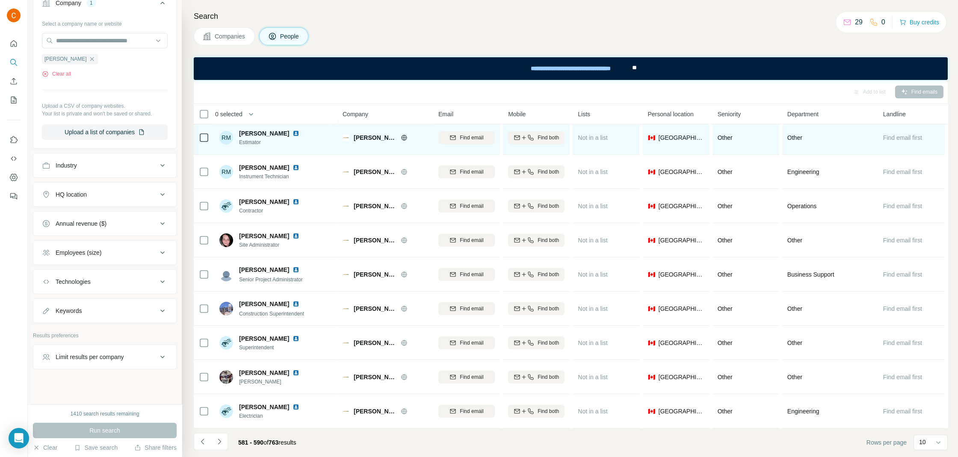
click at [292, 133] on img at bounding box center [295, 133] width 7 height 7
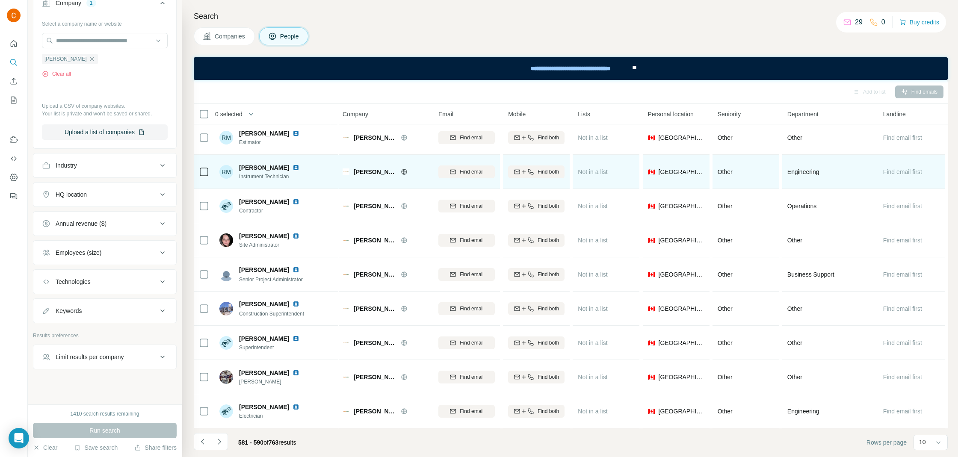
scroll to position [0, 0]
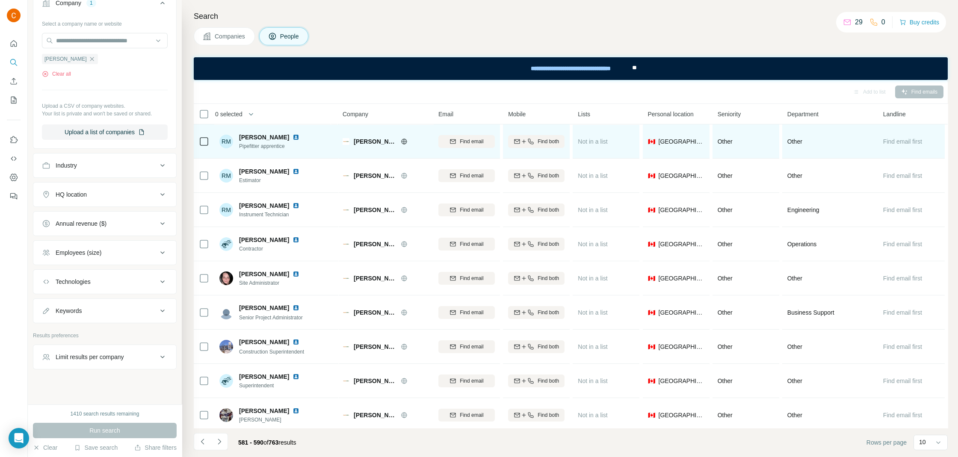
click at [313, 140] on div "RM Rayane M. Pipefitter apprentice" at bounding box center [276, 142] width 114 height 24
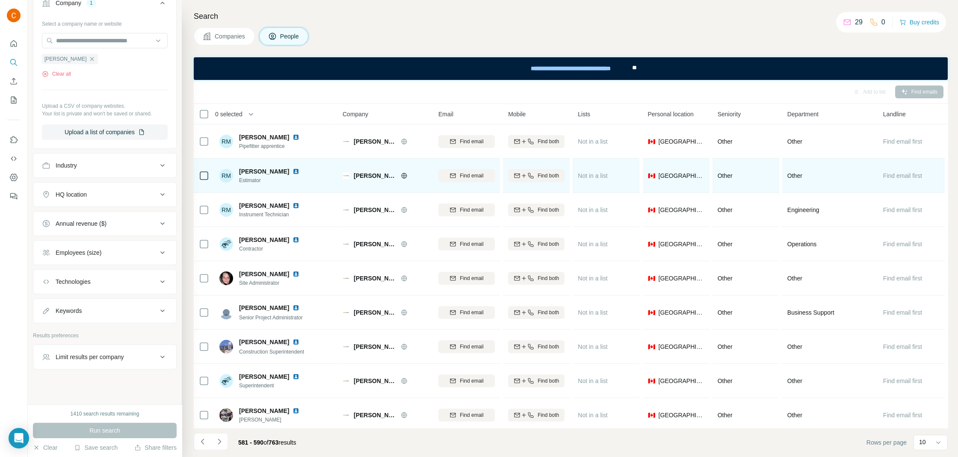
click at [292, 168] on img at bounding box center [295, 171] width 7 height 7
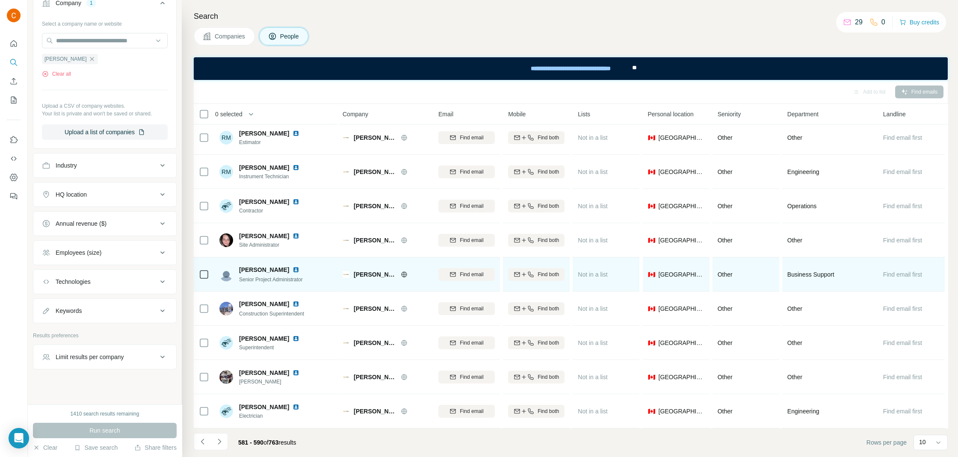
click at [294, 266] on img at bounding box center [295, 269] width 7 height 7
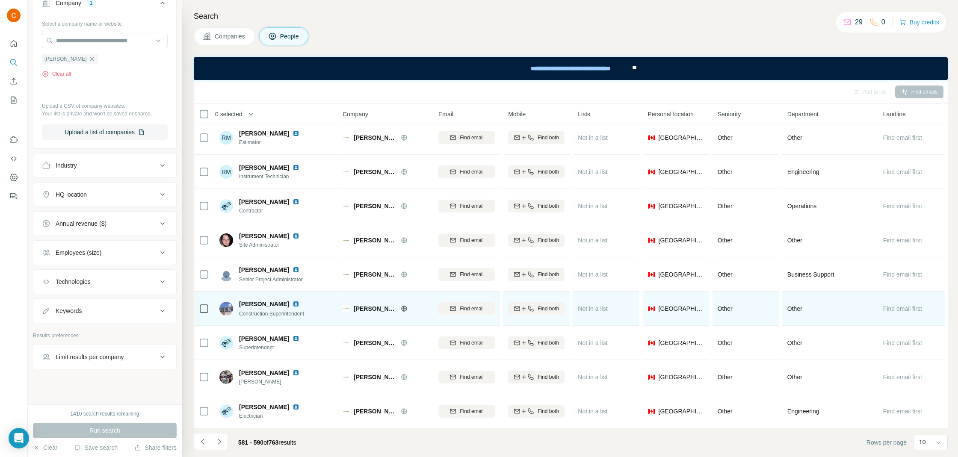
click at [299, 303] on img at bounding box center [295, 304] width 7 height 7
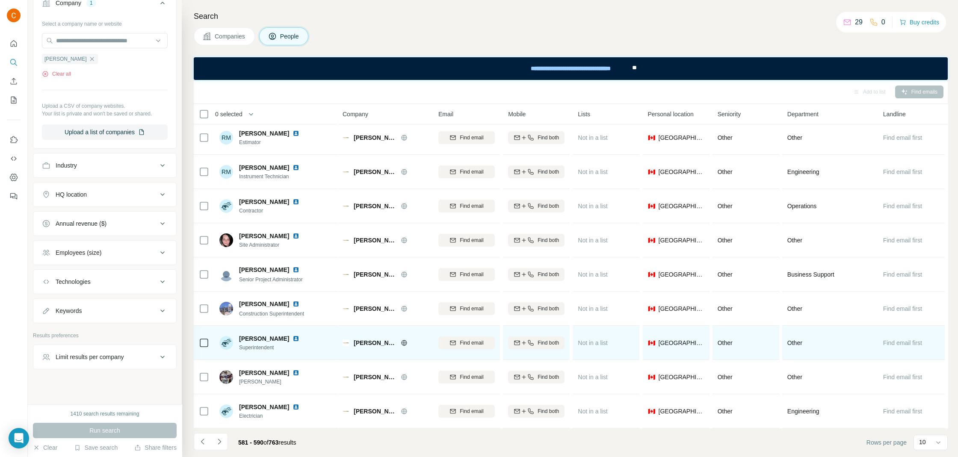
click at [292, 339] on img at bounding box center [295, 338] width 7 height 7
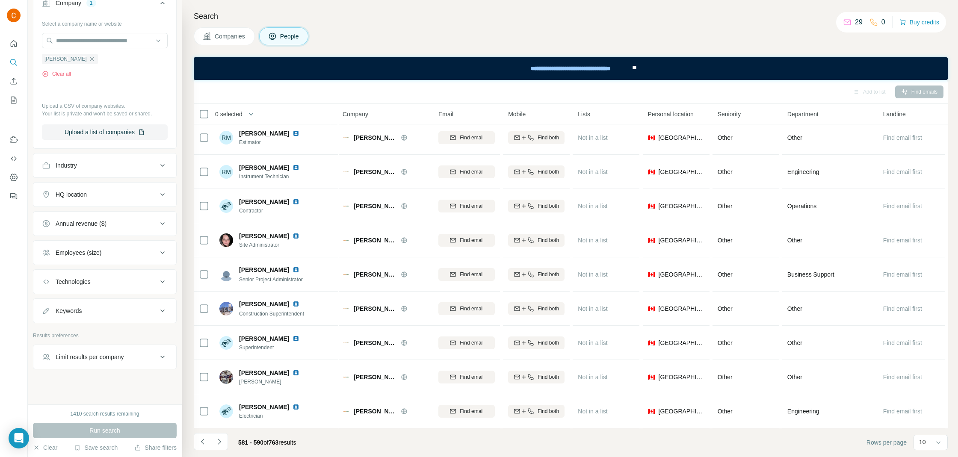
drag, startPoint x: 221, startPoint y: 441, endPoint x: 221, endPoint y: 429, distance: 11.5
click at [221, 441] on icon "Navigate to next page" at bounding box center [219, 441] width 9 height 9
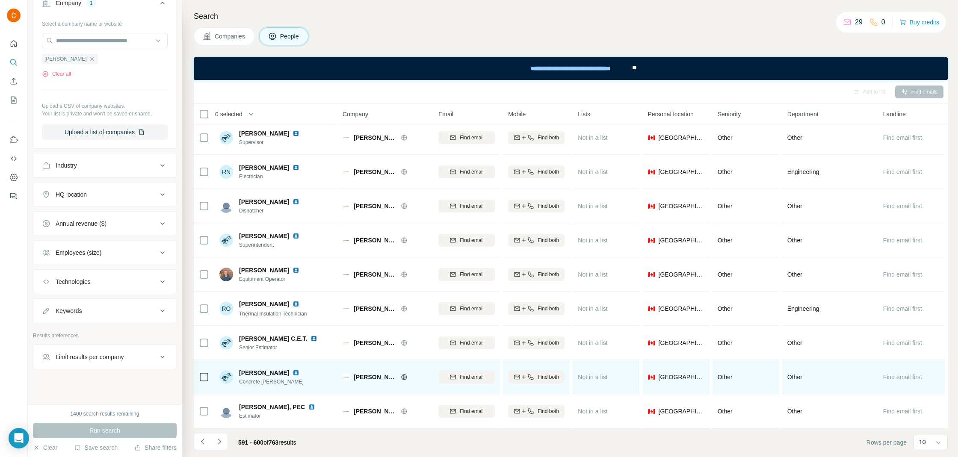
click at [292, 373] on img at bounding box center [295, 372] width 7 height 7
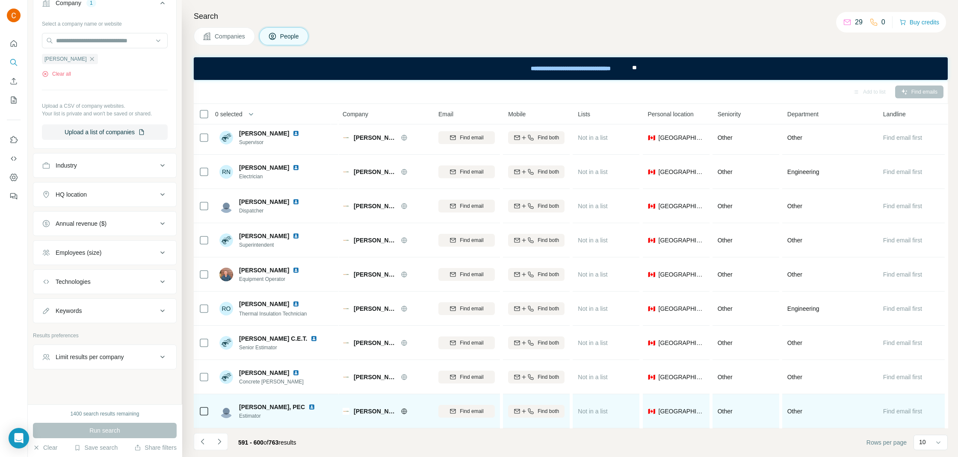
click at [308, 406] on img at bounding box center [311, 407] width 7 height 7
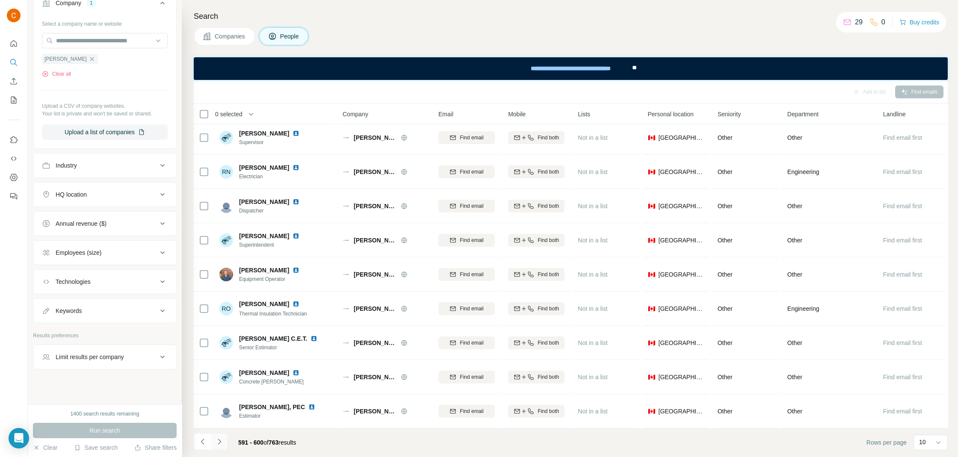
click at [219, 440] on icon "Navigate to next page" at bounding box center [219, 442] width 3 height 6
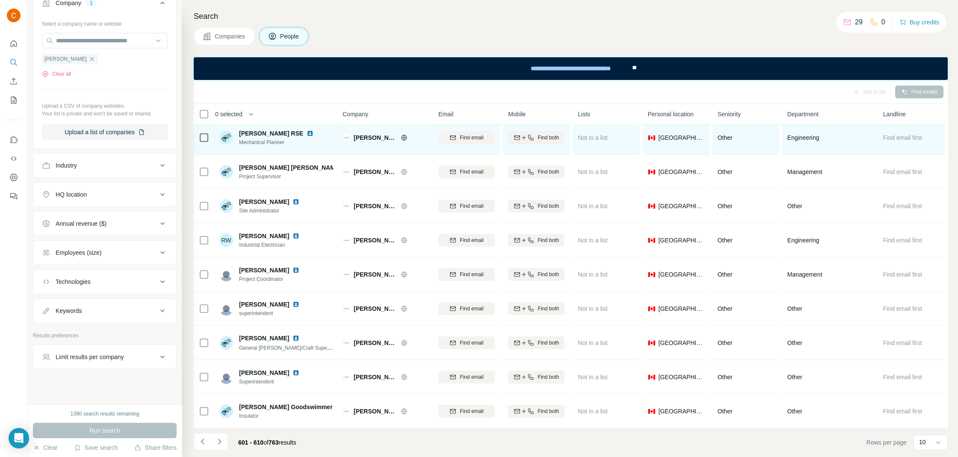
click at [307, 135] on img at bounding box center [310, 133] width 7 height 7
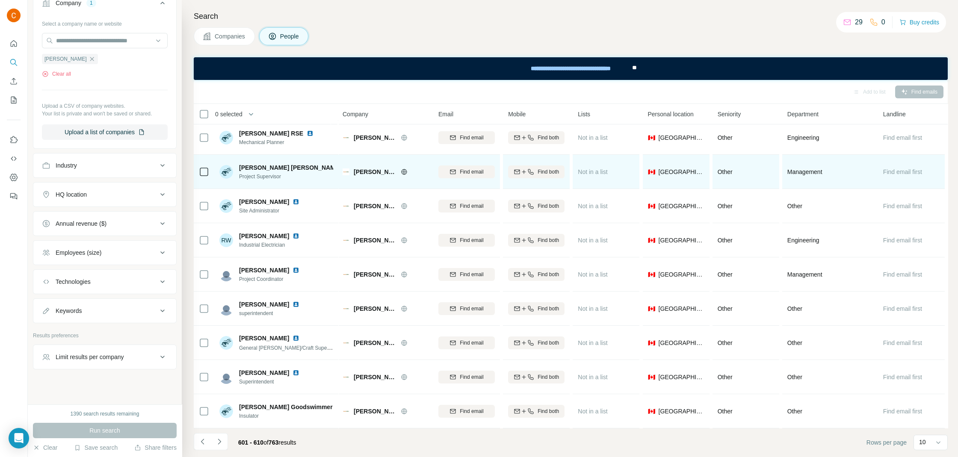
click at [345, 166] on img at bounding box center [348, 167] width 7 height 7
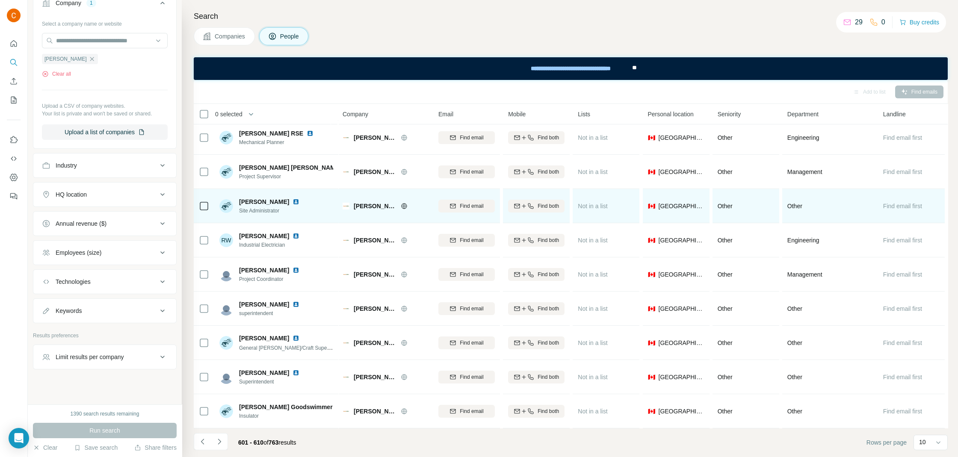
click at [292, 199] on img at bounding box center [295, 201] width 7 height 7
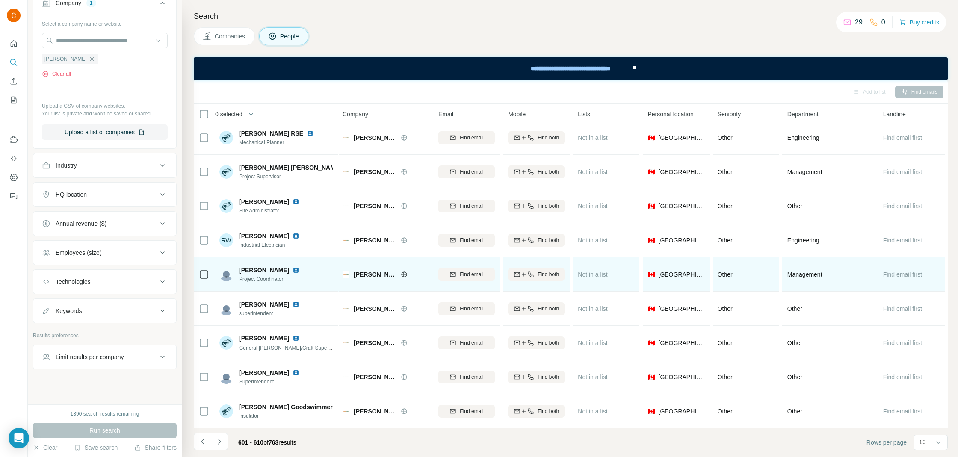
click at [292, 269] on img at bounding box center [295, 270] width 7 height 7
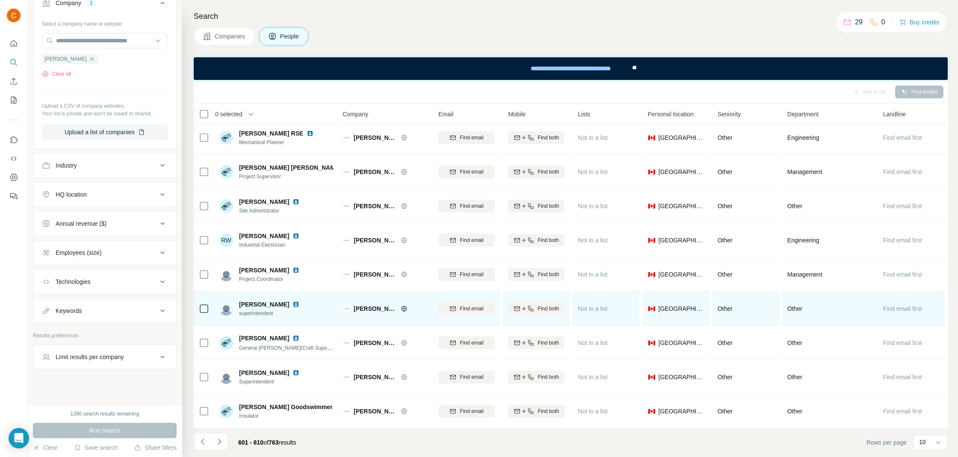
click at [292, 304] on img at bounding box center [295, 304] width 7 height 7
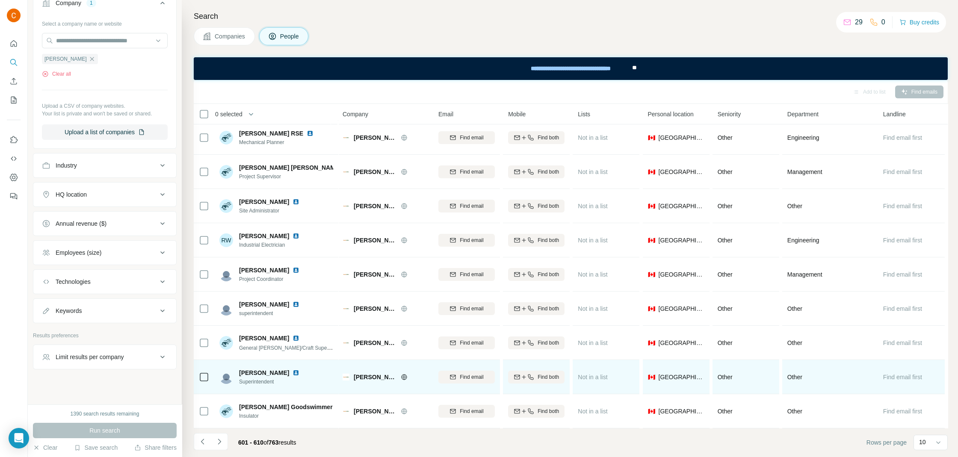
click at [292, 371] on img at bounding box center [295, 372] width 7 height 7
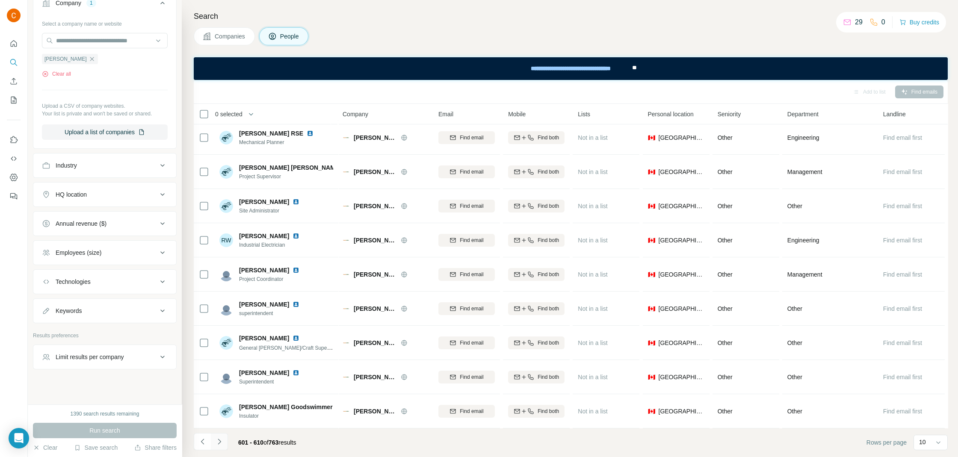
click at [221, 447] on button "Navigate to next page" at bounding box center [219, 441] width 17 height 17
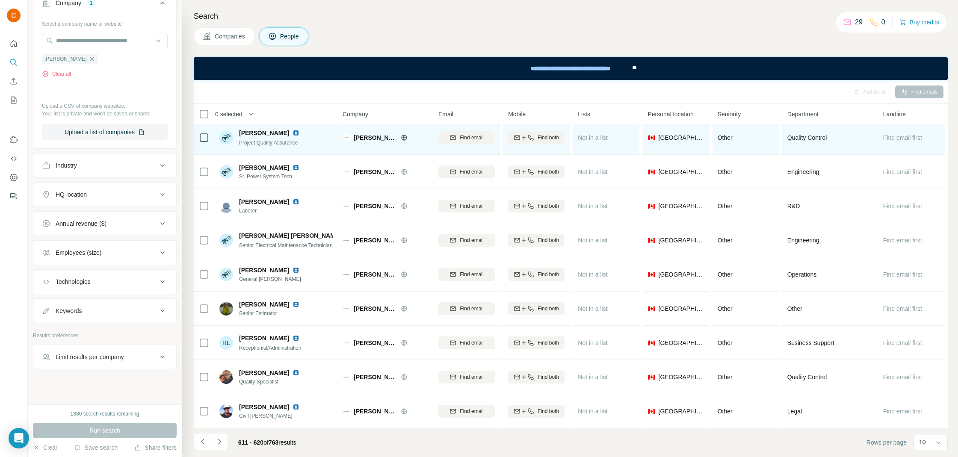
click at [292, 130] on img at bounding box center [295, 133] width 7 height 7
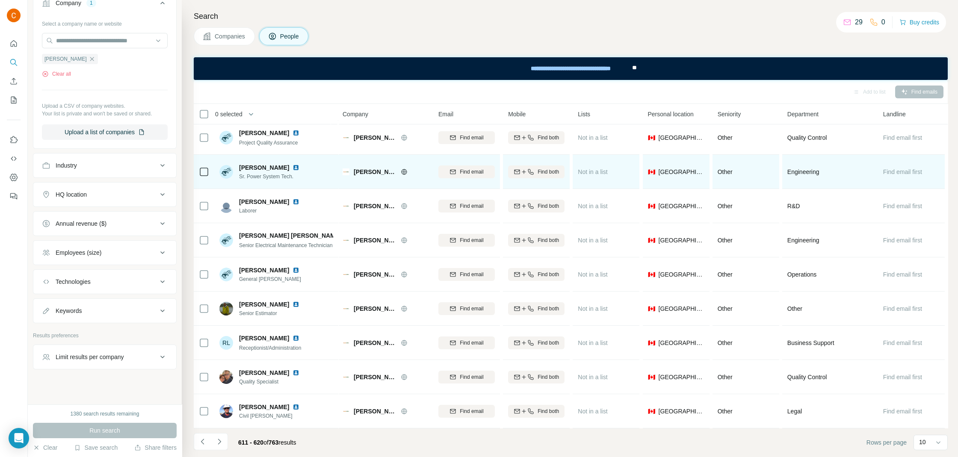
click at [292, 168] on img at bounding box center [295, 167] width 7 height 7
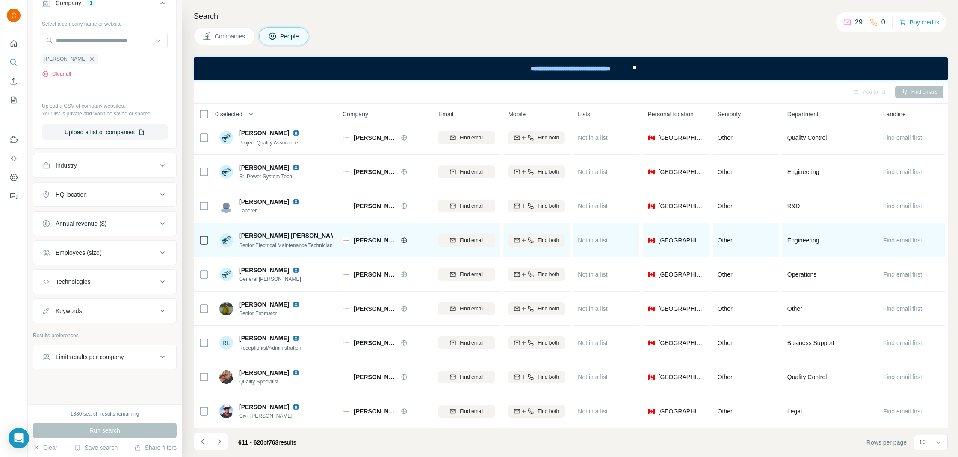
click at [345, 234] on img at bounding box center [348, 235] width 7 height 7
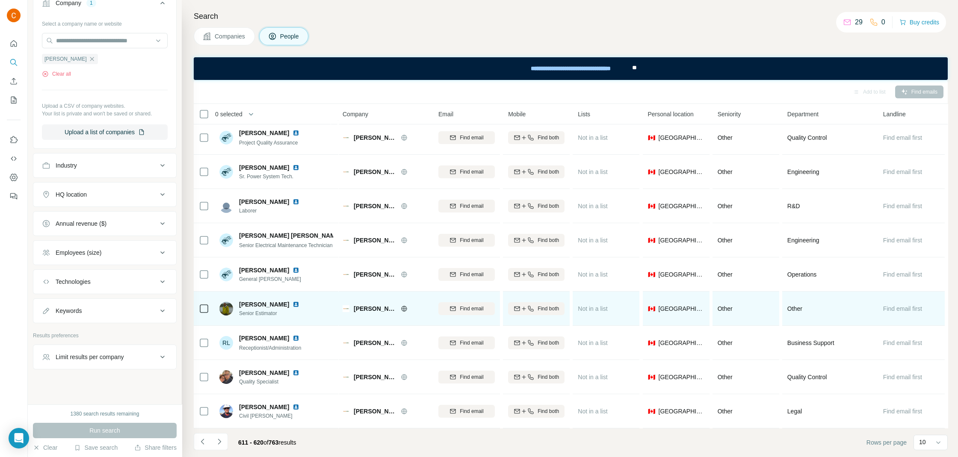
click at [293, 304] on img at bounding box center [295, 304] width 7 height 7
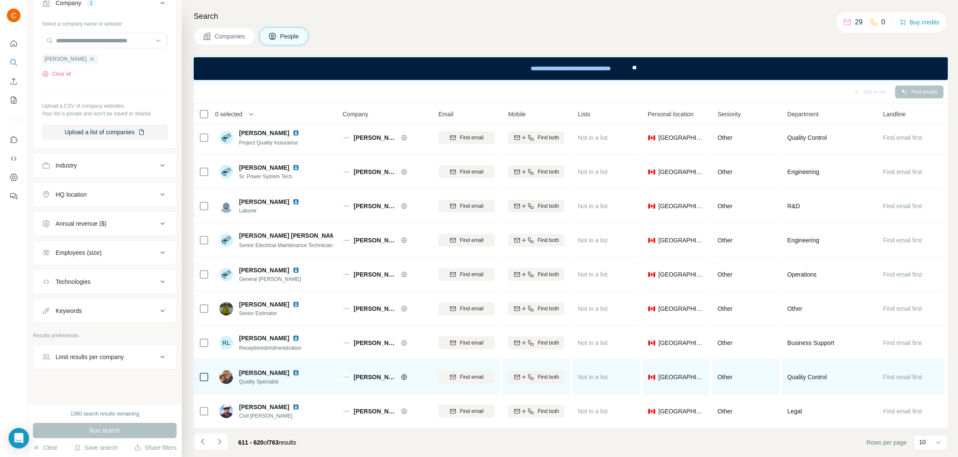
click at [292, 371] on img at bounding box center [295, 372] width 7 height 7
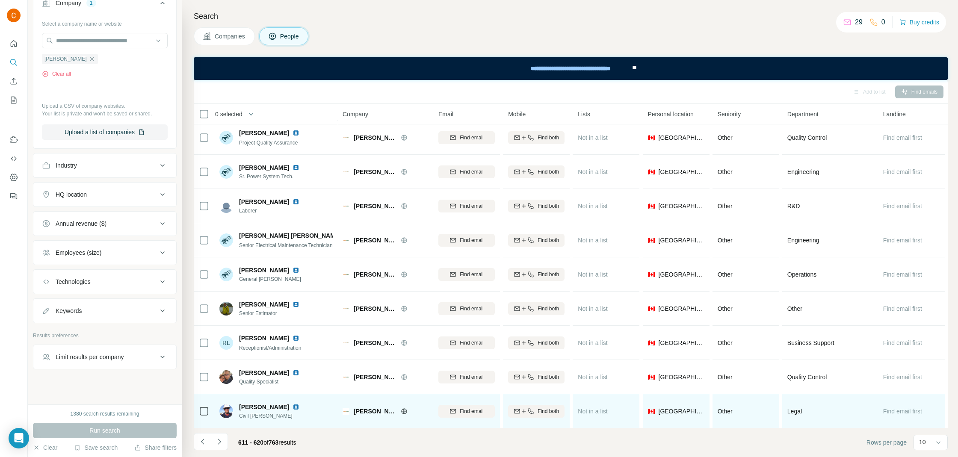
click at [292, 407] on img at bounding box center [295, 407] width 7 height 7
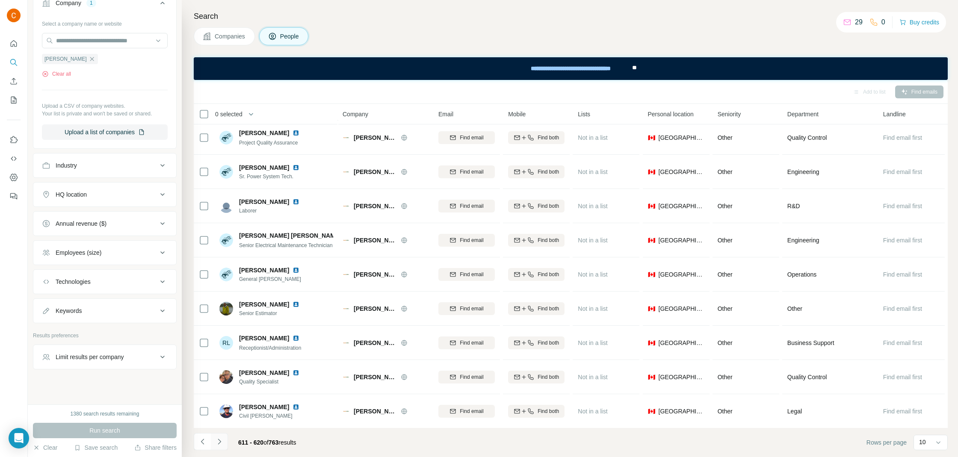
click at [219, 440] on icon "Navigate to next page" at bounding box center [219, 441] width 9 height 9
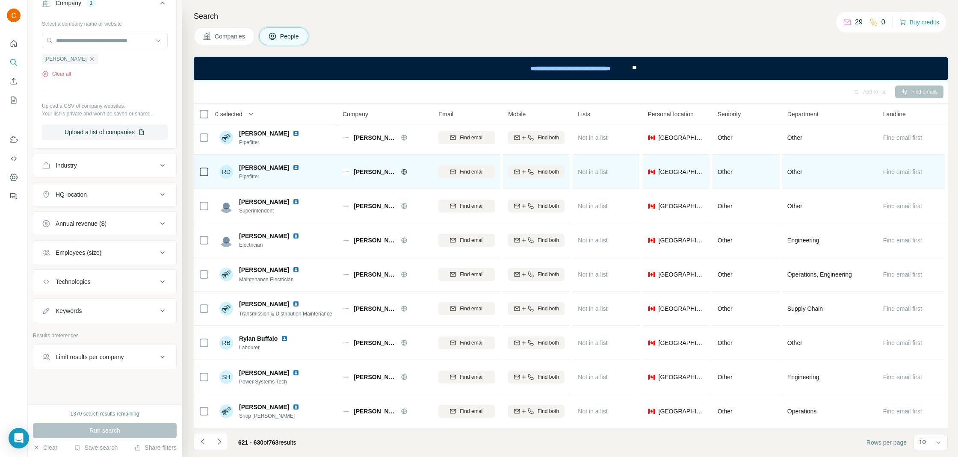
scroll to position [0, 0]
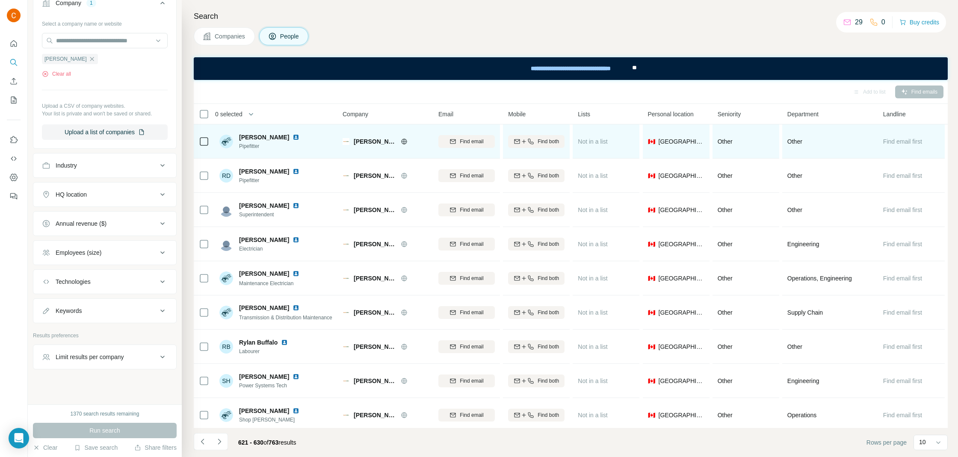
click at [292, 138] on img at bounding box center [295, 137] width 7 height 7
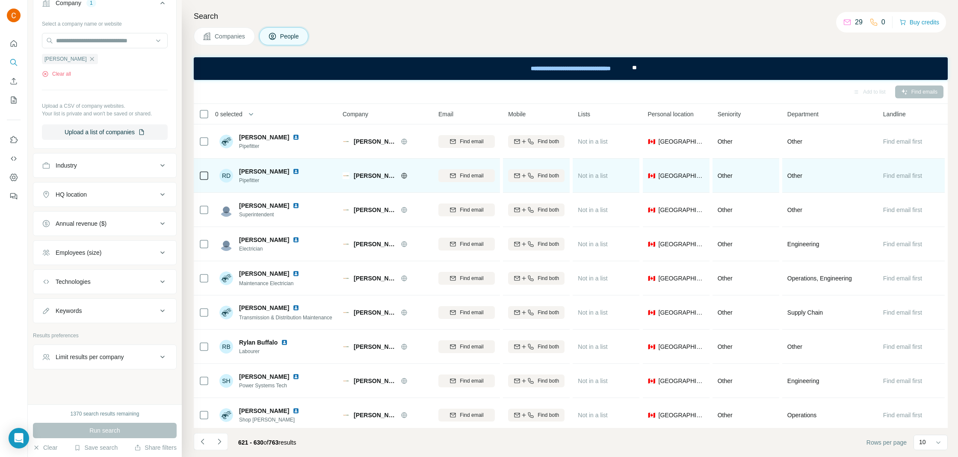
click at [280, 176] on div "Ryan Decker Pipefitter" at bounding box center [274, 175] width 71 height 17
click at [292, 173] on img at bounding box center [295, 171] width 7 height 7
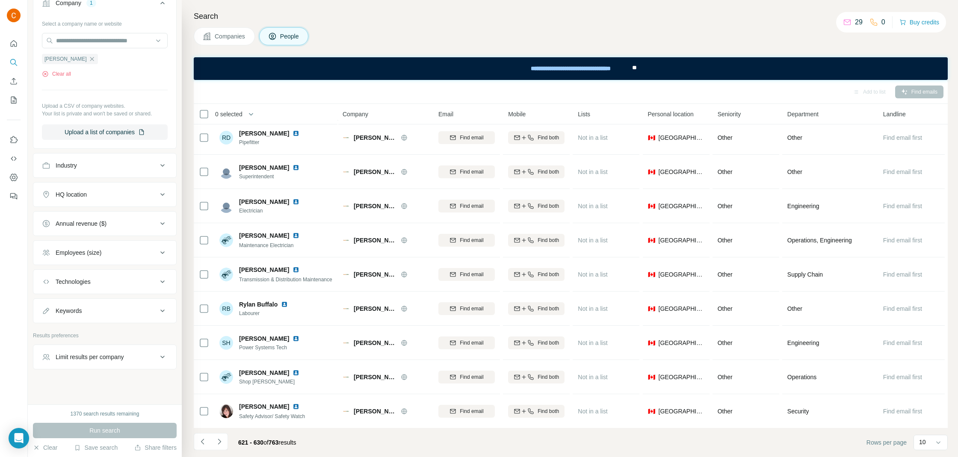
click at [223, 441] on icon "Navigate to next page" at bounding box center [219, 441] width 9 height 9
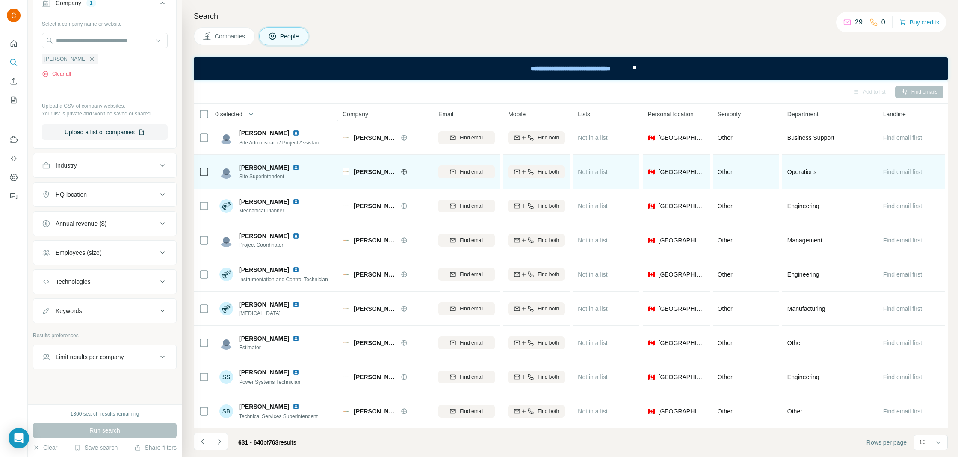
click at [292, 169] on img at bounding box center [295, 167] width 7 height 7
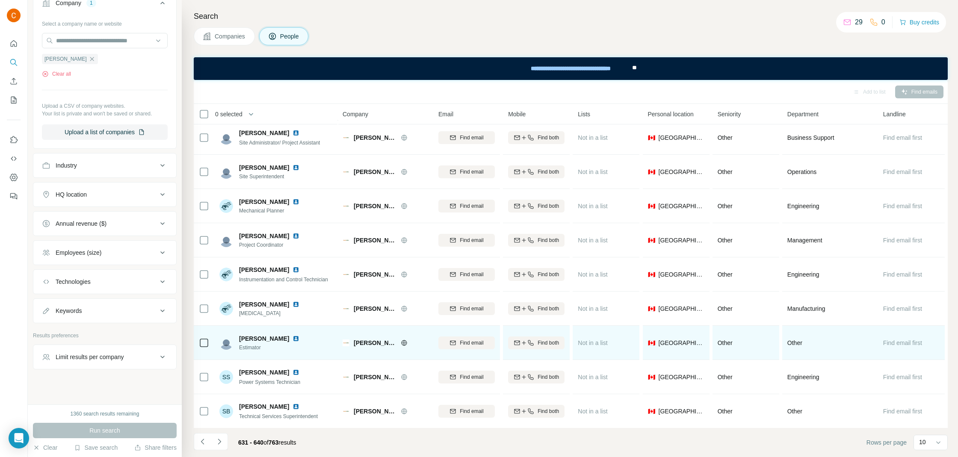
click at [277, 344] on span "Estimator" at bounding box center [274, 348] width 71 height 8
click at [277, 341] on div "Sean Poon" at bounding box center [274, 338] width 71 height 9
click at [292, 339] on img at bounding box center [295, 338] width 7 height 7
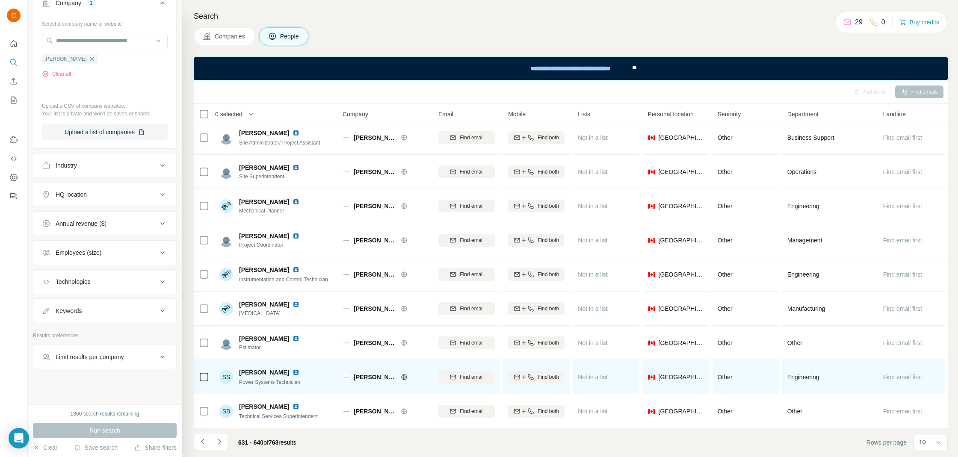
click at [292, 373] on img at bounding box center [295, 372] width 7 height 7
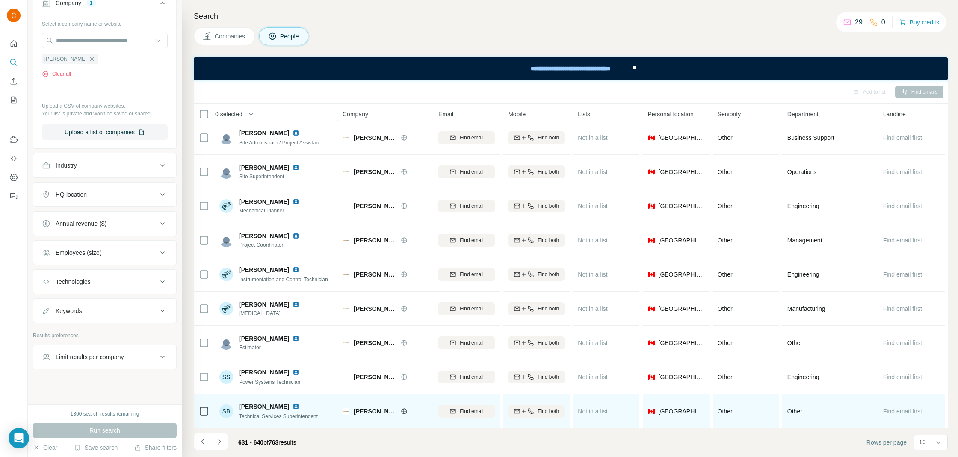
click at [298, 405] on img at bounding box center [295, 406] width 7 height 7
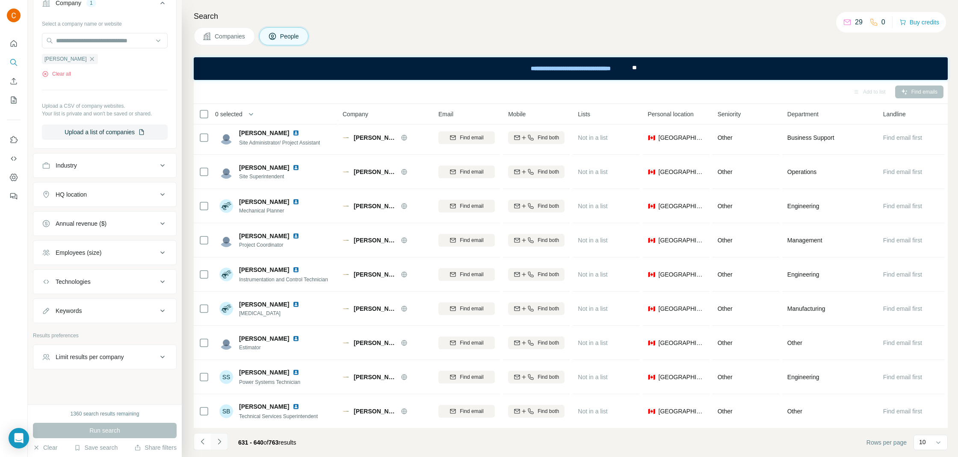
click at [219, 444] on icon "Navigate to next page" at bounding box center [219, 441] width 9 height 9
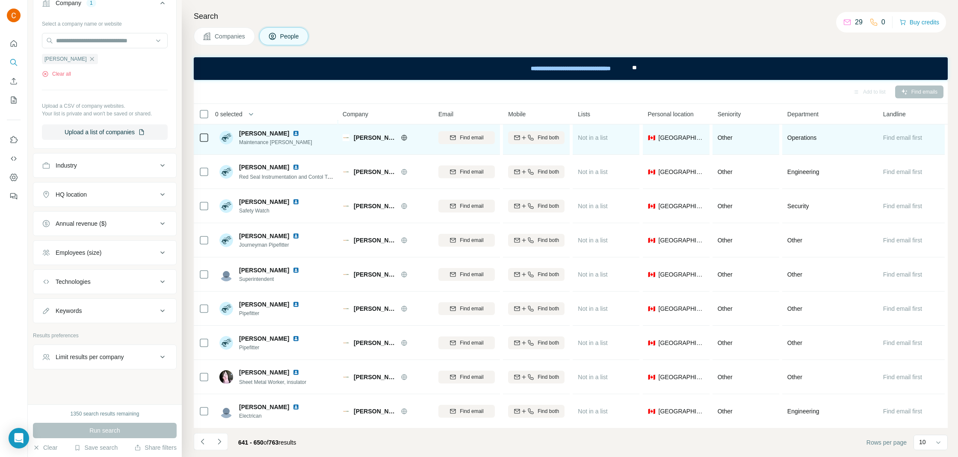
click at [292, 130] on img at bounding box center [295, 133] width 7 height 7
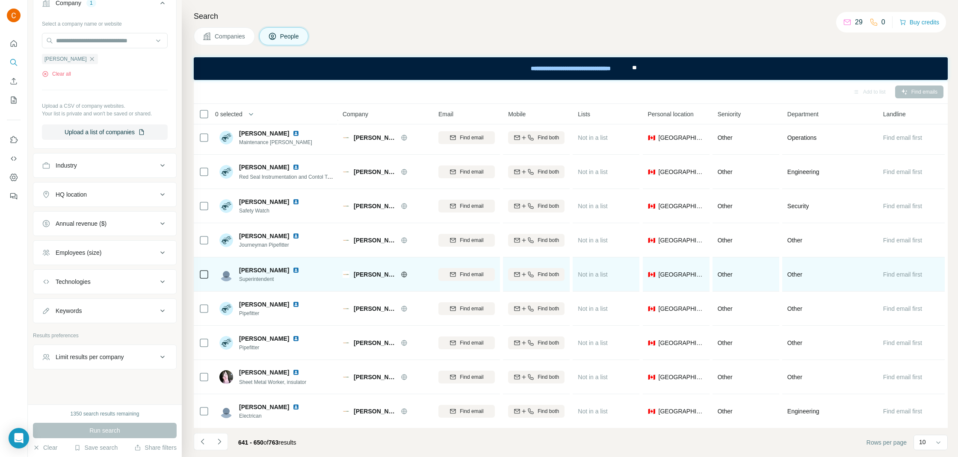
click at [295, 269] on img at bounding box center [295, 270] width 7 height 7
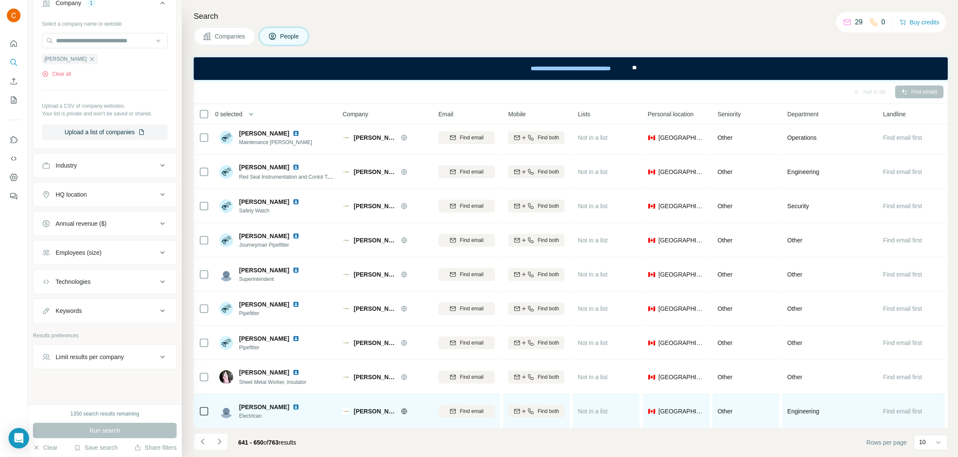
click at [293, 408] on img at bounding box center [295, 407] width 7 height 7
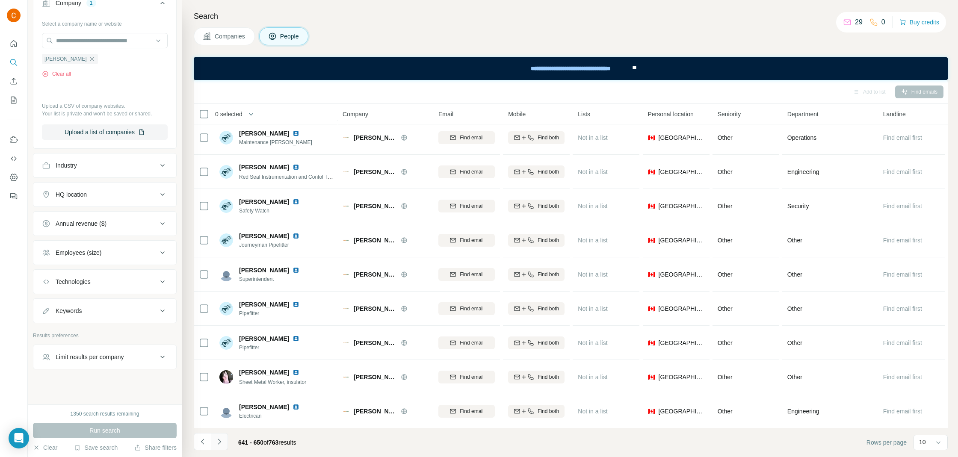
click at [219, 446] on icon "Navigate to next page" at bounding box center [219, 441] width 9 height 9
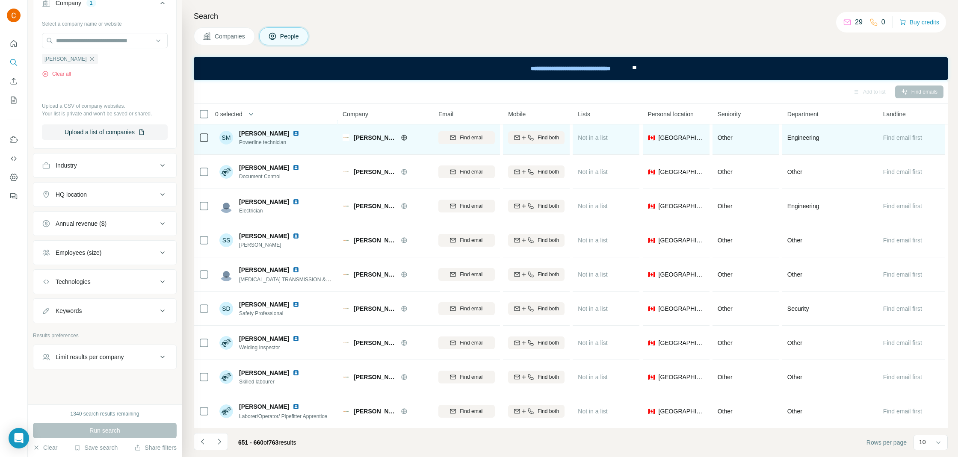
click at [294, 129] on div "Sheldon Mugford" at bounding box center [274, 133] width 71 height 9
click at [294, 130] on img at bounding box center [295, 133] width 7 height 7
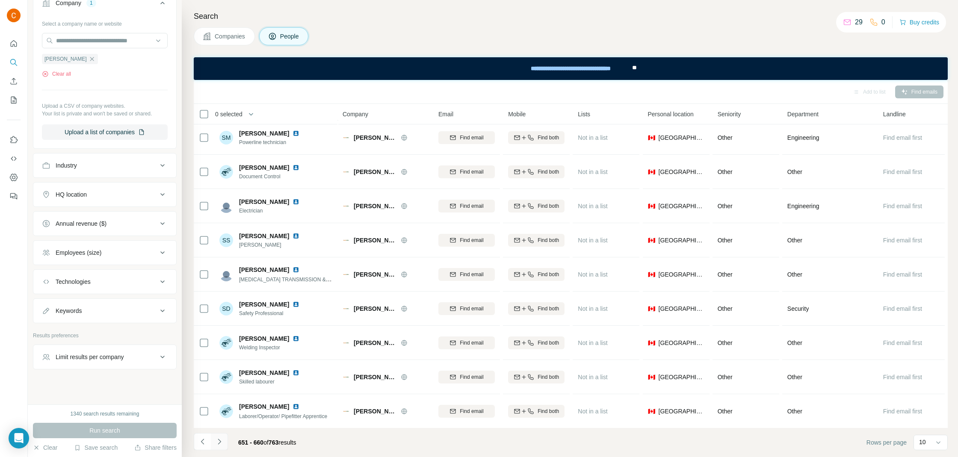
click at [225, 439] on button "Navigate to next page" at bounding box center [219, 441] width 17 height 17
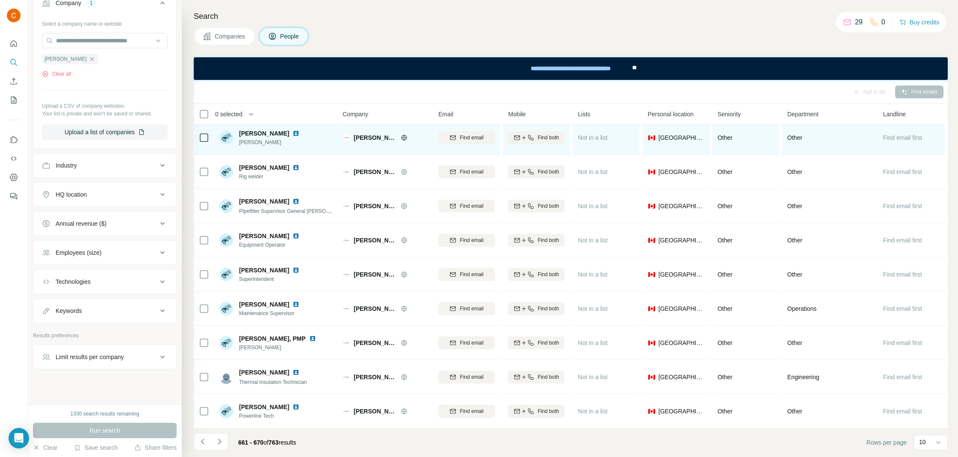
click at [293, 131] on img at bounding box center [295, 133] width 7 height 7
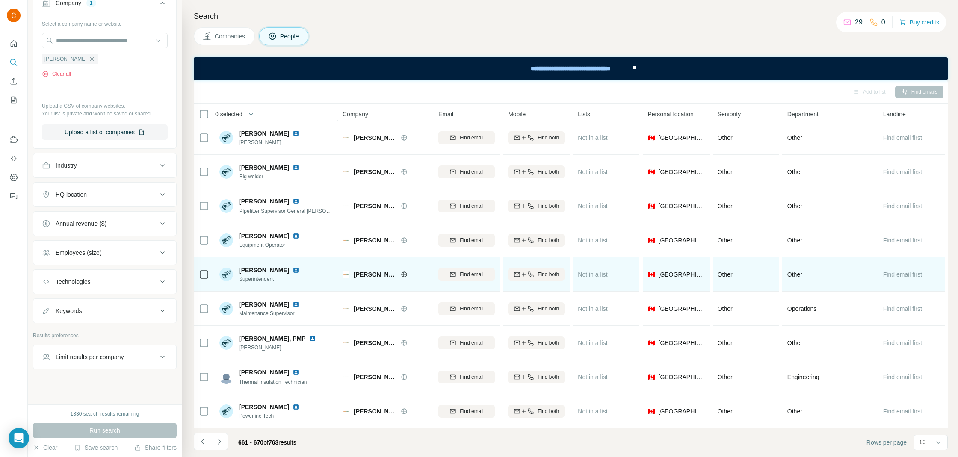
click at [292, 270] on img at bounding box center [295, 270] width 7 height 7
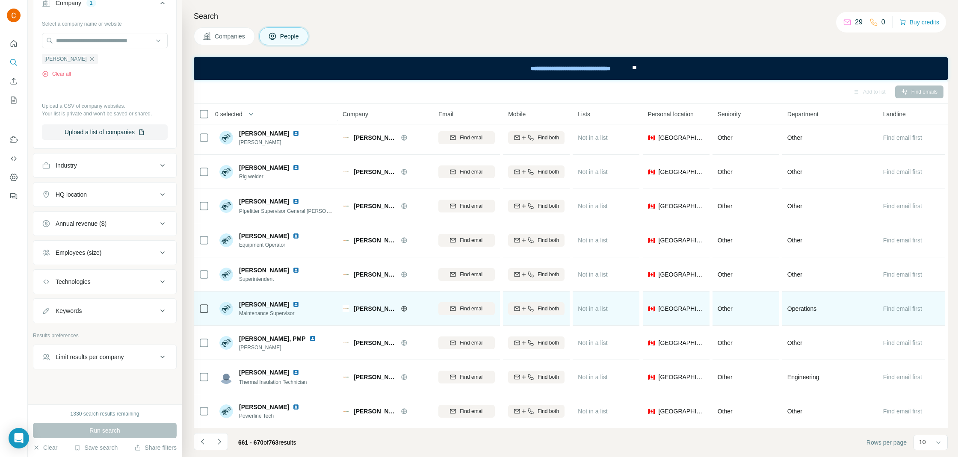
click at [292, 304] on img at bounding box center [295, 304] width 7 height 7
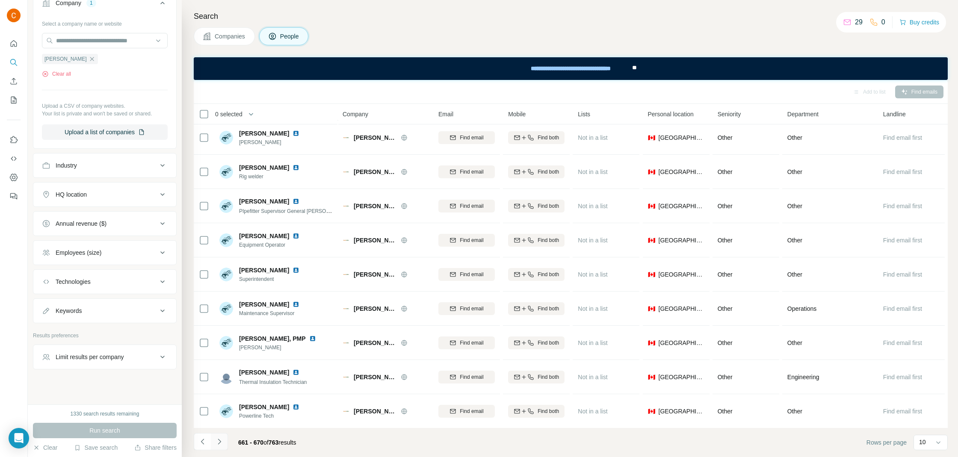
click at [223, 441] on icon "Navigate to next page" at bounding box center [219, 441] width 9 height 9
click at [222, 442] on icon "Navigate to next page" at bounding box center [219, 441] width 9 height 9
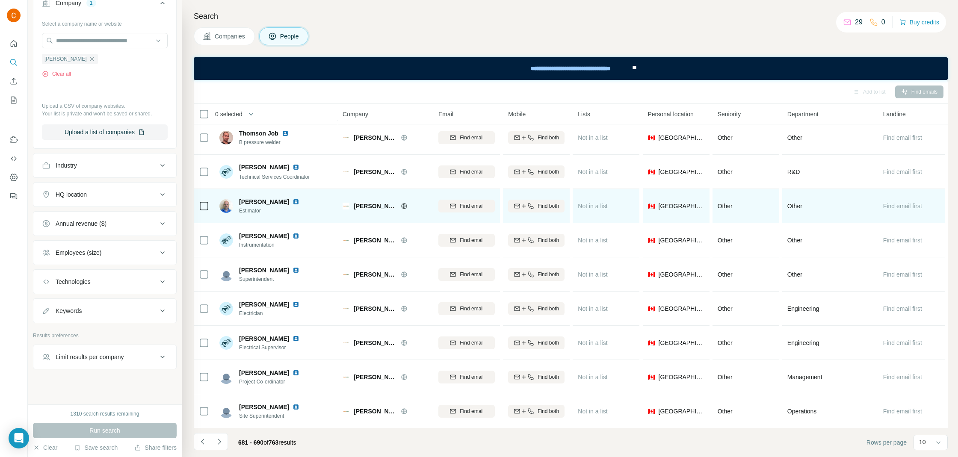
click at [292, 201] on img at bounding box center [295, 201] width 7 height 7
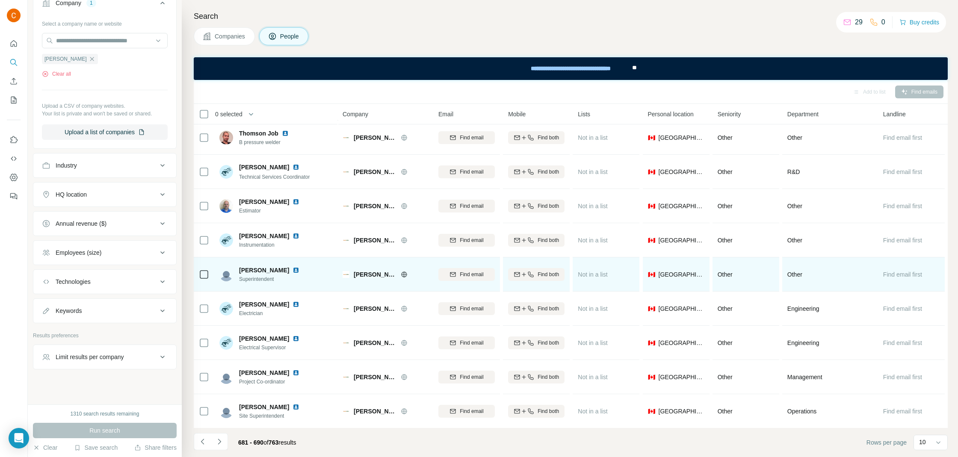
click at [292, 267] on img at bounding box center [295, 270] width 7 height 7
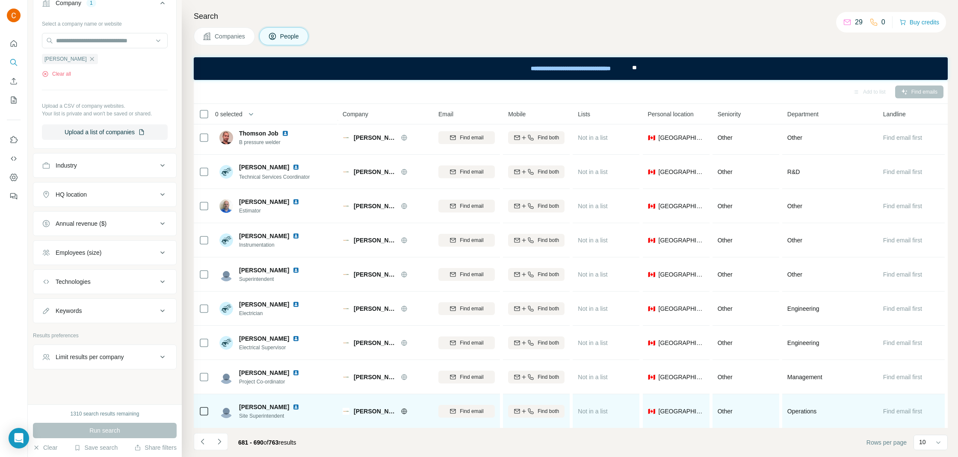
click at [292, 405] on img at bounding box center [295, 407] width 7 height 7
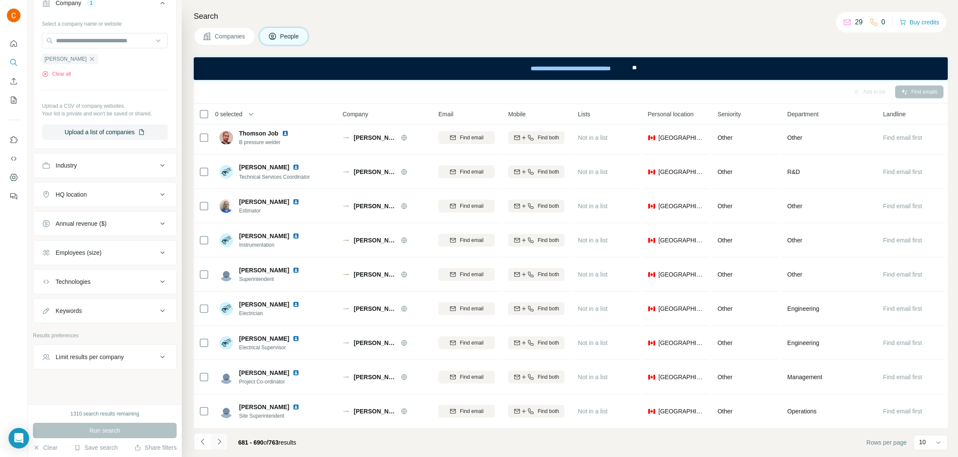
click at [224, 440] on button "Navigate to next page" at bounding box center [219, 441] width 17 height 17
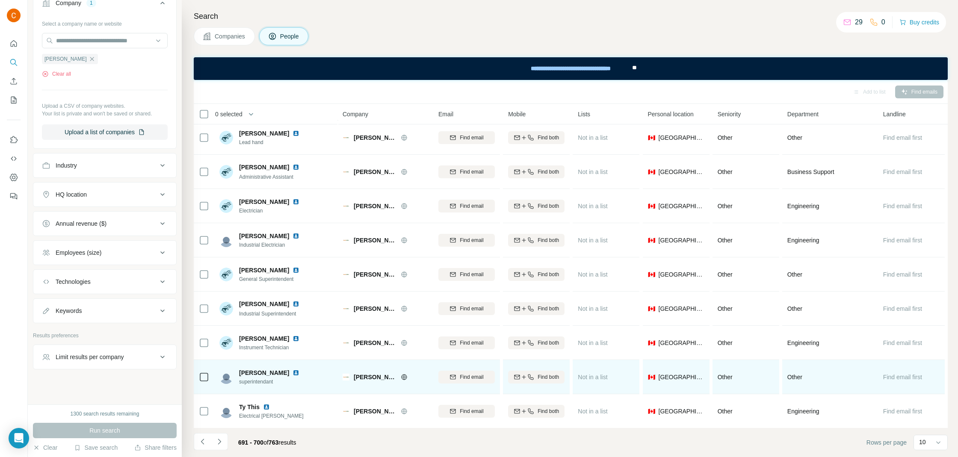
click at [273, 375] on div "Ty Nixon" at bounding box center [274, 373] width 71 height 9
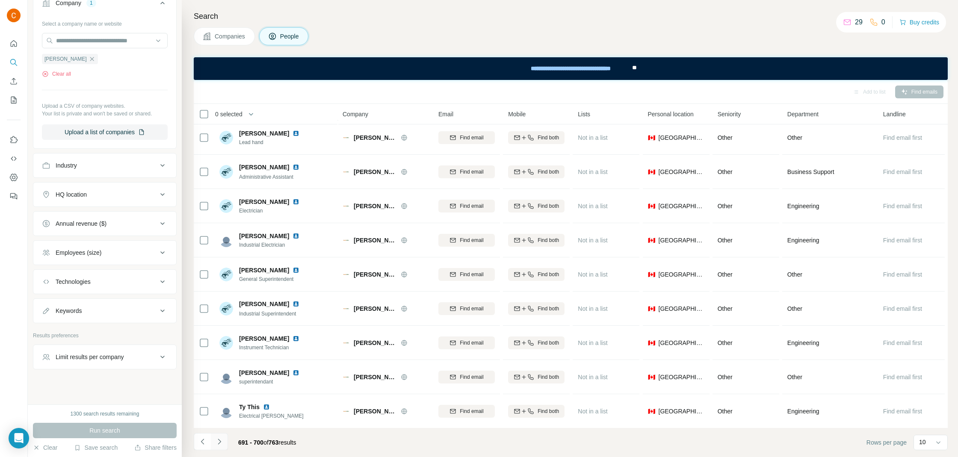
click at [222, 437] on icon "Navigate to next page" at bounding box center [219, 441] width 9 height 9
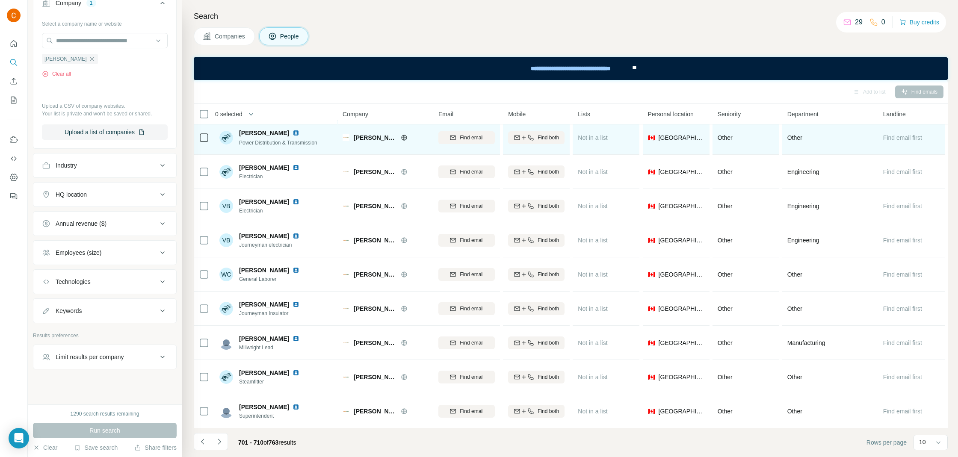
click at [292, 130] on img at bounding box center [295, 133] width 7 height 7
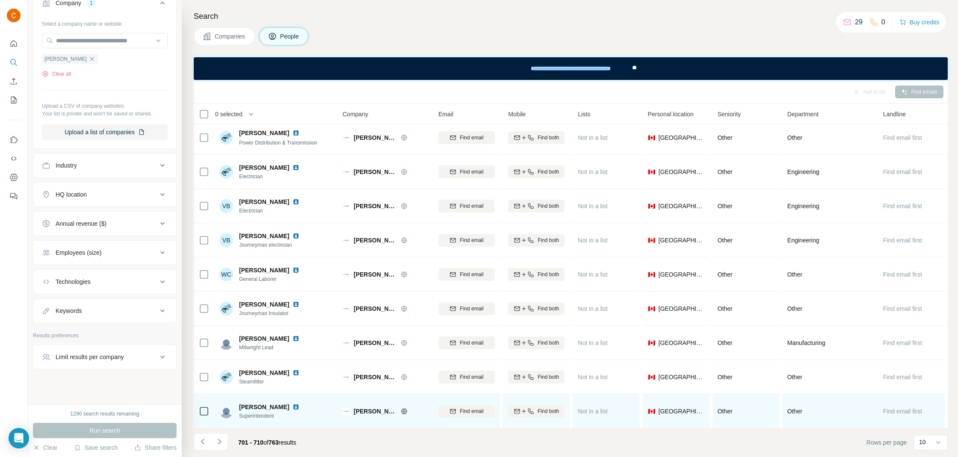
click at [292, 404] on img at bounding box center [295, 407] width 7 height 7
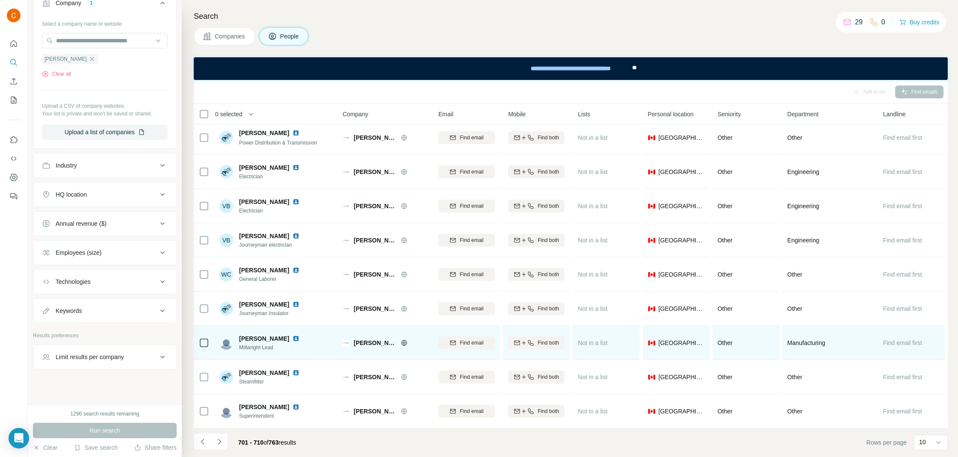
click at [292, 338] on img at bounding box center [295, 338] width 7 height 7
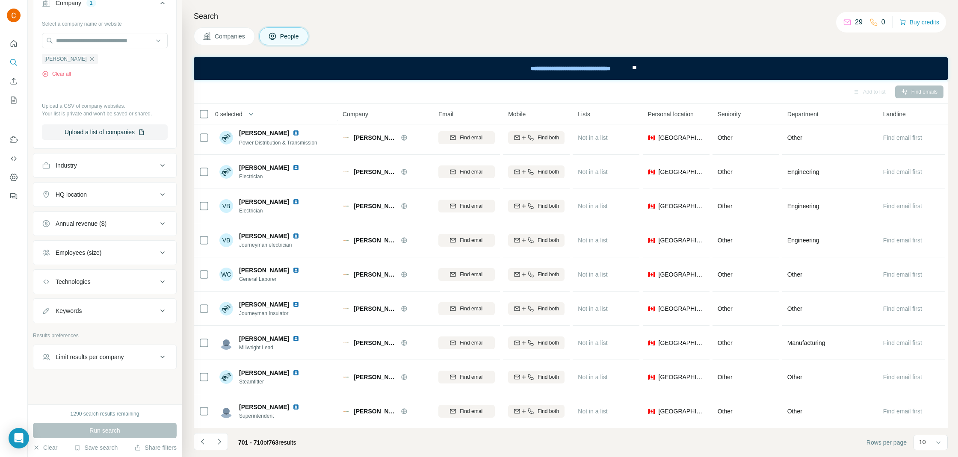
drag, startPoint x: 221, startPoint y: 440, endPoint x: 221, endPoint y: 429, distance: 10.3
click at [221, 440] on icon "Navigate to next page" at bounding box center [219, 441] width 9 height 9
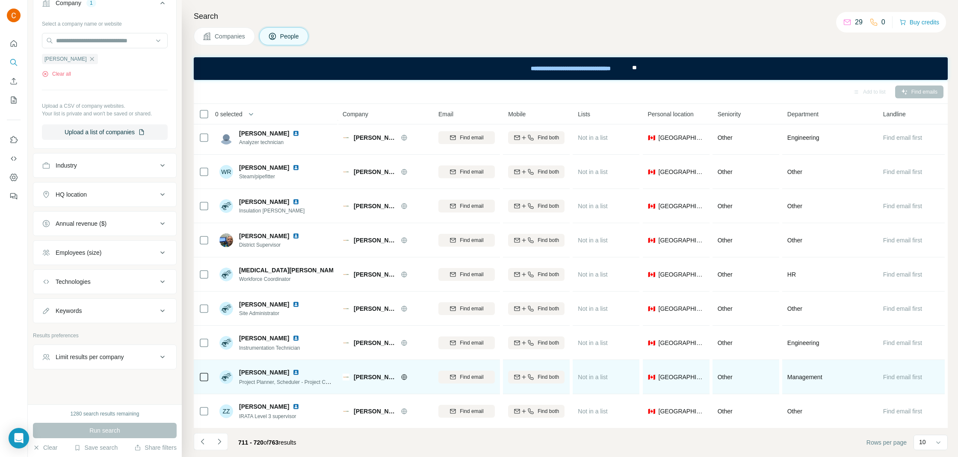
click at [292, 373] on img at bounding box center [295, 372] width 7 height 7
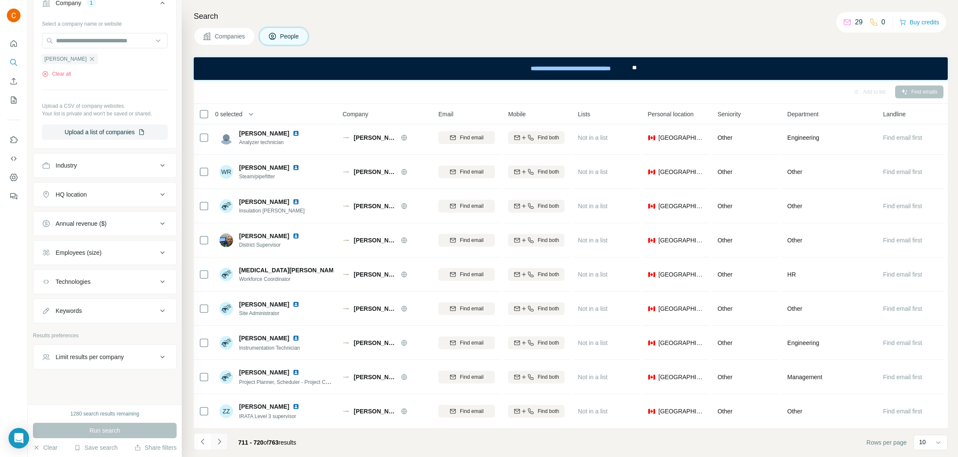
click at [223, 440] on icon "Navigate to next page" at bounding box center [219, 441] width 9 height 9
click at [223, 436] on button "Navigate to next page" at bounding box center [219, 441] width 17 height 17
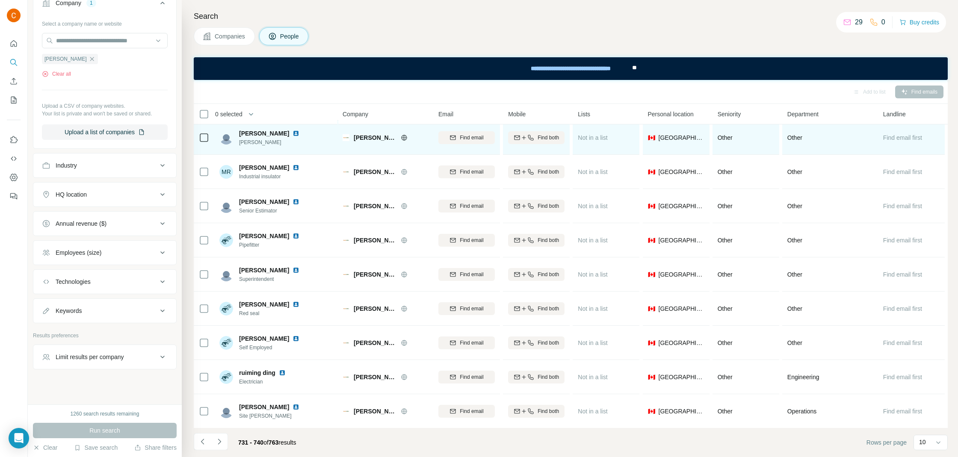
click at [292, 130] on img at bounding box center [295, 133] width 7 height 7
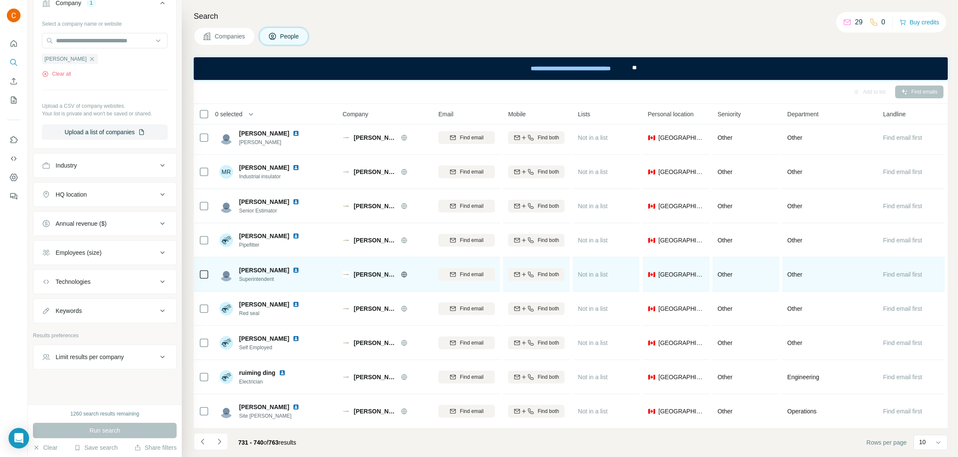
click at [292, 269] on img at bounding box center [295, 270] width 7 height 7
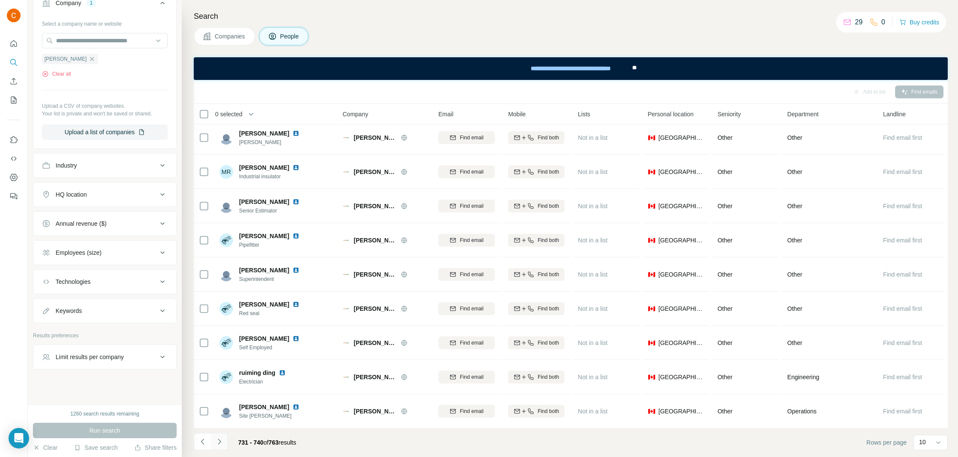
click at [218, 437] on icon "Navigate to next page" at bounding box center [219, 441] width 9 height 9
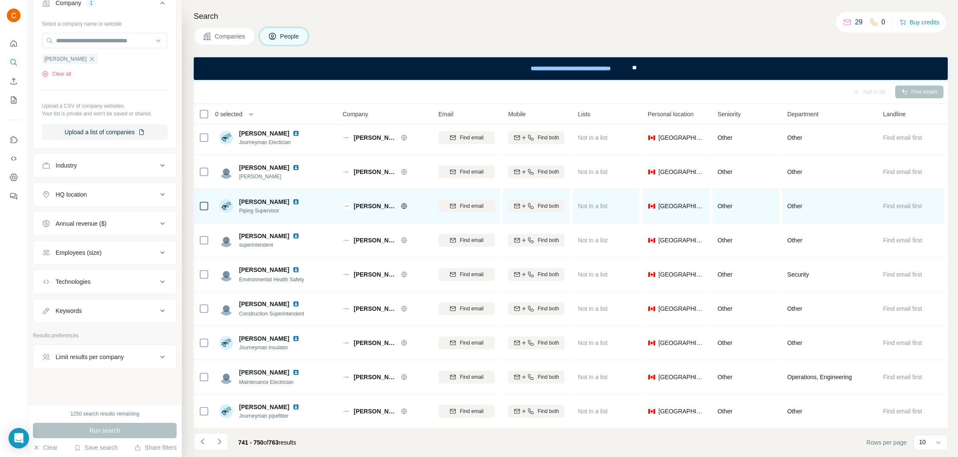
click at [299, 201] on img at bounding box center [295, 201] width 7 height 7
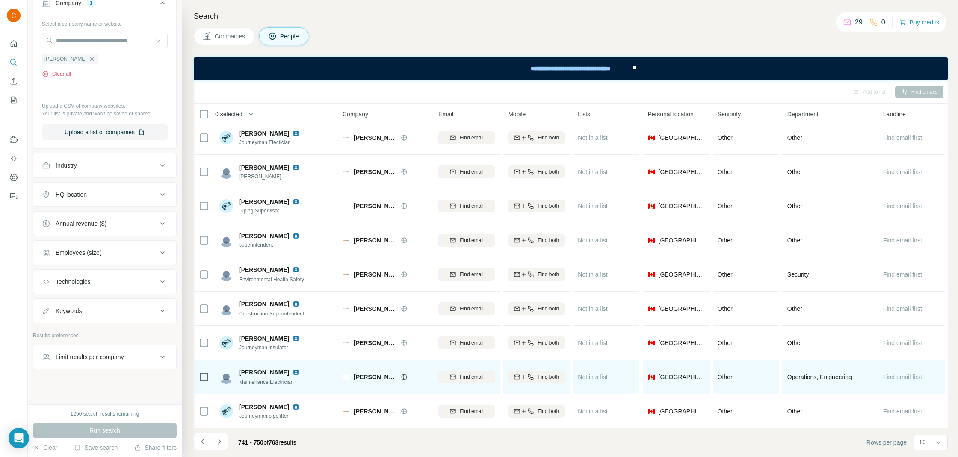
click at [292, 374] on img at bounding box center [295, 372] width 7 height 7
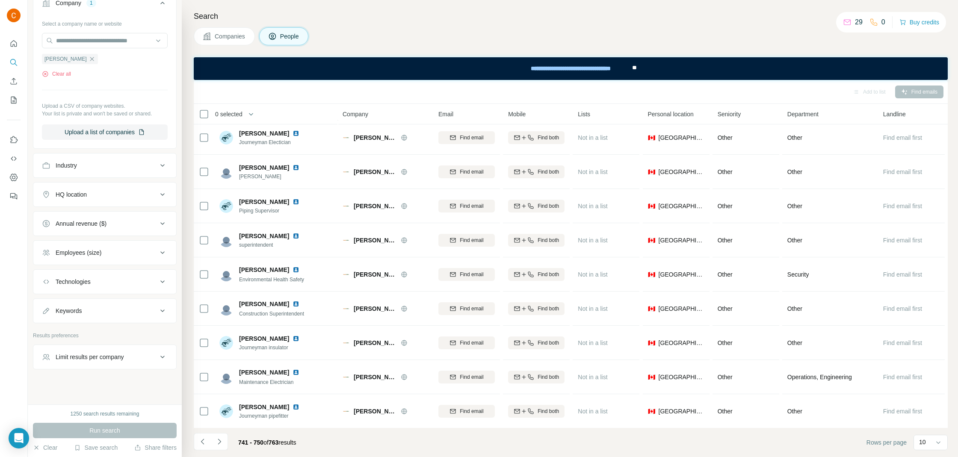
click at [221, 442] on icon "Navigate to next page" at bounding box center [219, 441] width 9 height 9
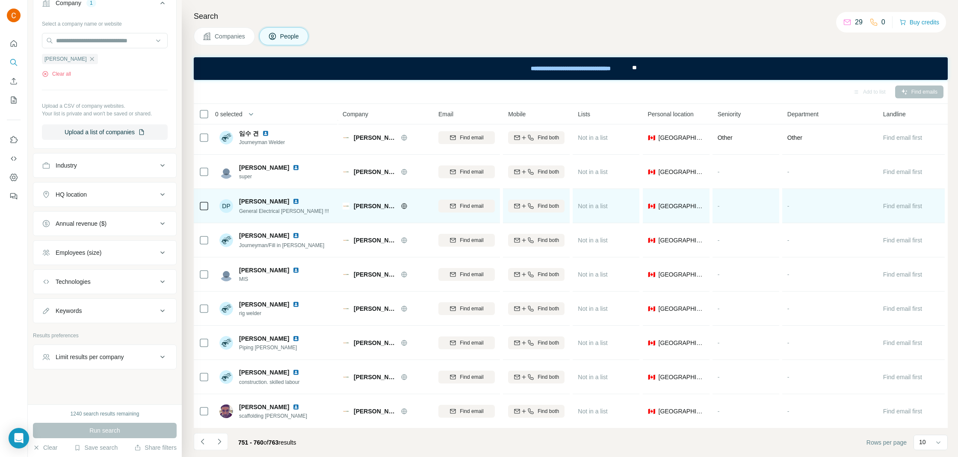
click at [292, 198] on img at bounding box center [295, 201] width 7 height 7
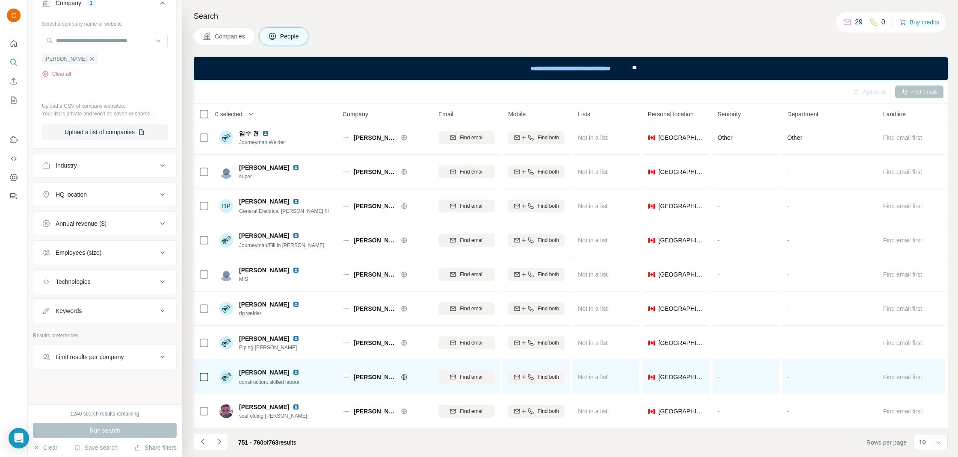
click at [292, 372] on img at bounding box center [295, 372] width 7 height 7
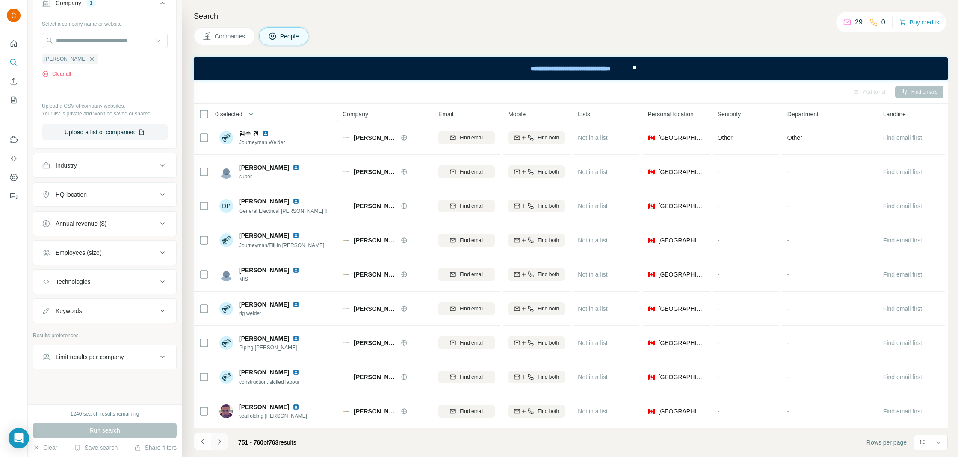
click at [226, 438] on button "Navigate to next page" at bounding box center [219, 441] width 17 height 17
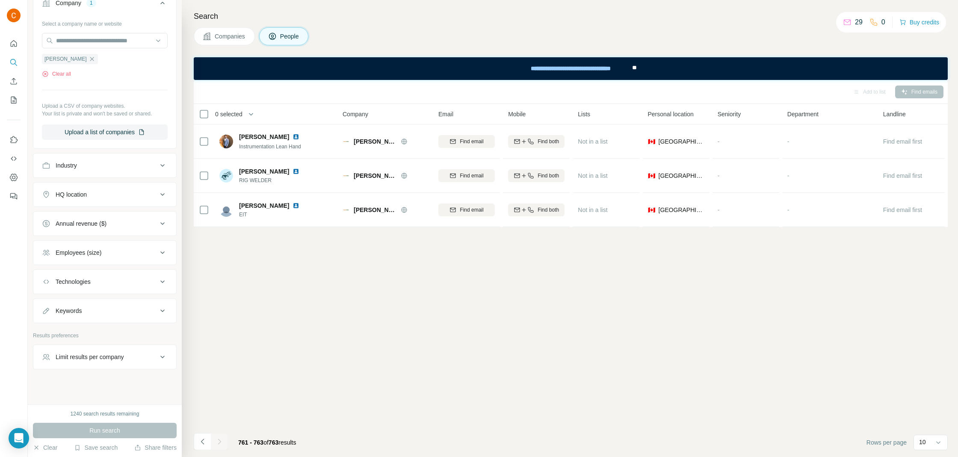
scroll to position [0, 0]
click at [108, 45] on input "text" at bounding box center [105, 40] width 126 height 15
paste input "**********"
type input "**********"
click at [109, 30] on div "Select a company name or website Stuart Olson Clear all Upload a CSV of company…" at bounding box center [105, 78] width 126 height 123
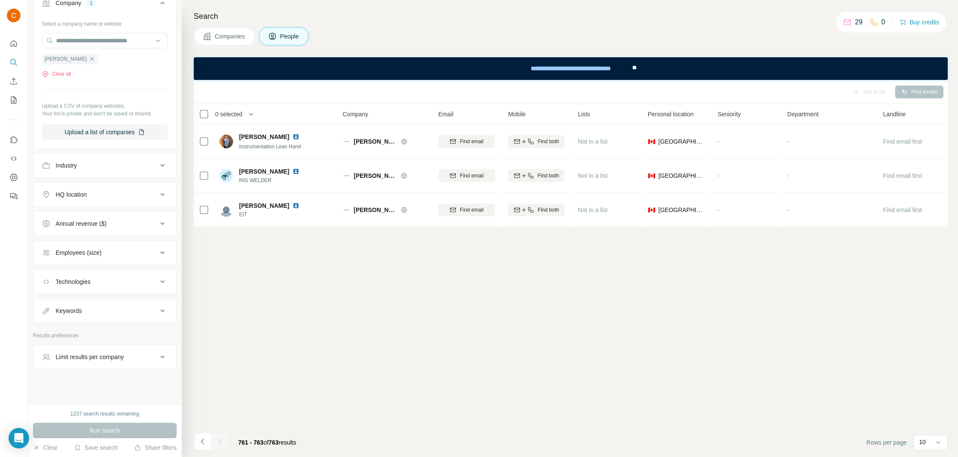
click at [109, 30] on div "Select a company name or website Stuart Olson Clear all Upload a CSV of company…" at bounding box center [105, 78] width 126 height 123
click at [105, 39] on input "text" at bounding box center [105, 40] width 126 height 15
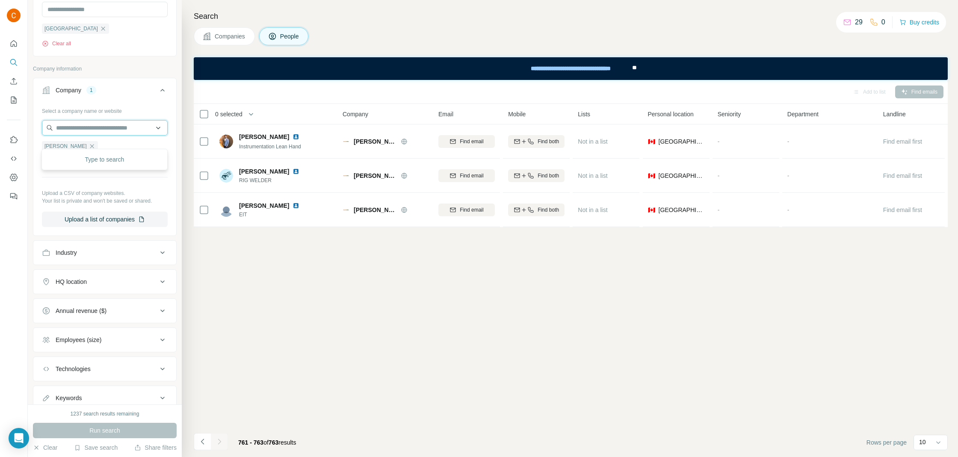
paste input "**********"
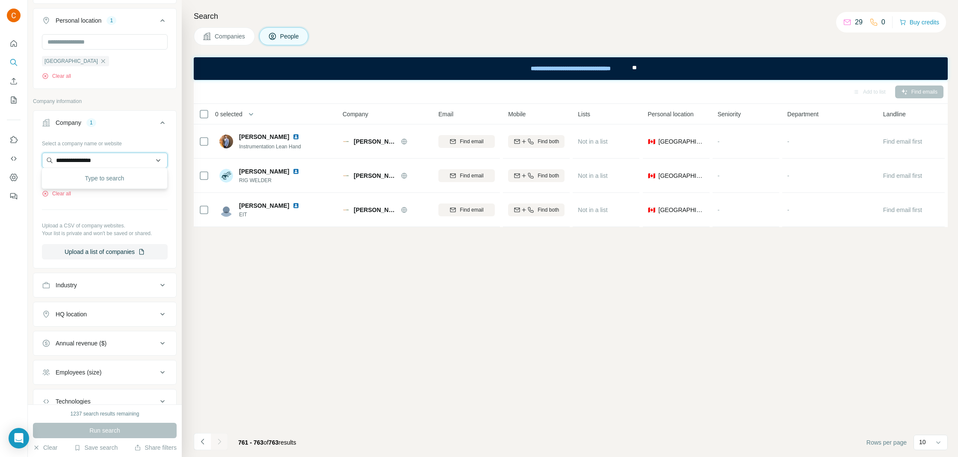
scroll to position [146, 0]
click at [80, 161] on input "**********" at bounding box center [105, 161] width 126 height 15
drag, startPoint x: 59, startPoint y: 159, endPoint x: 46, endPoint y: 159, distance: 13.3
click at [47, 159] on input "**********" at bounding box center [105, 161] width 126 height 15
click at [123, 154] on input "**********" at bounding box center [105, 161] width 126 height 15
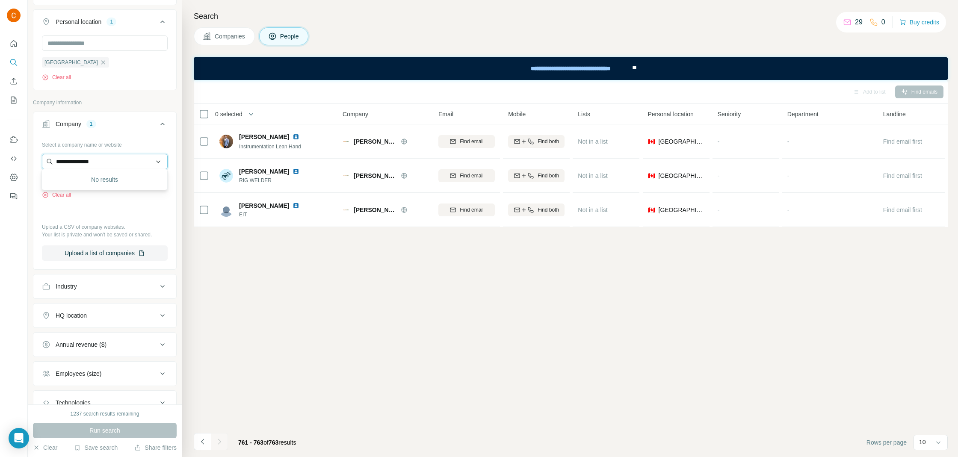
click at [120, 157] on input "**********" at bounding box center [105, 161] width 126 height 15
click at [116, 156] on input "**********" at bounding box center [105, 161] width 126 height 15
paste input "text"
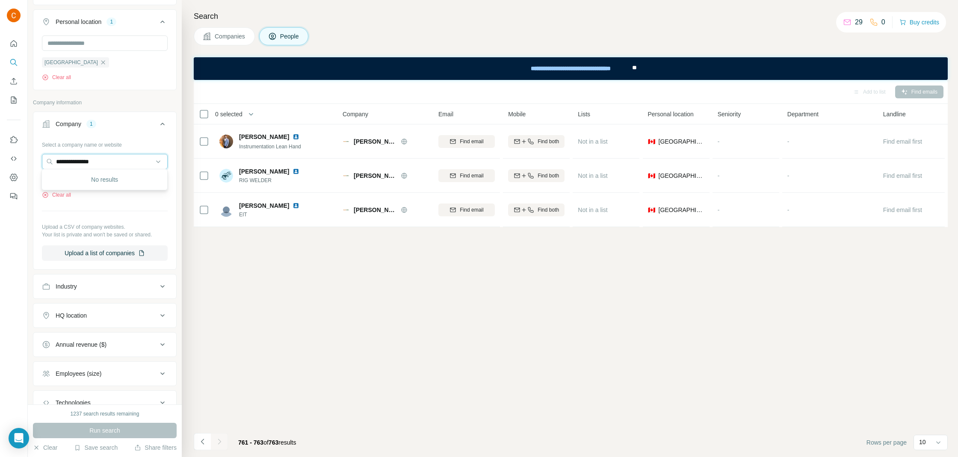
drag, startPoint x: 110, startPoint y: 160, endPoint x: 18, endPoint y: 160, distance: 91.9
click at [18, 160] on div "**********" at bounding box center [479, 228] width 958 height 457
paste input "text"
type input "**********"
click at [113, 184] on div "Quadra Group quadragroup.com" at bounding box center [105, 182] width 122 height 23
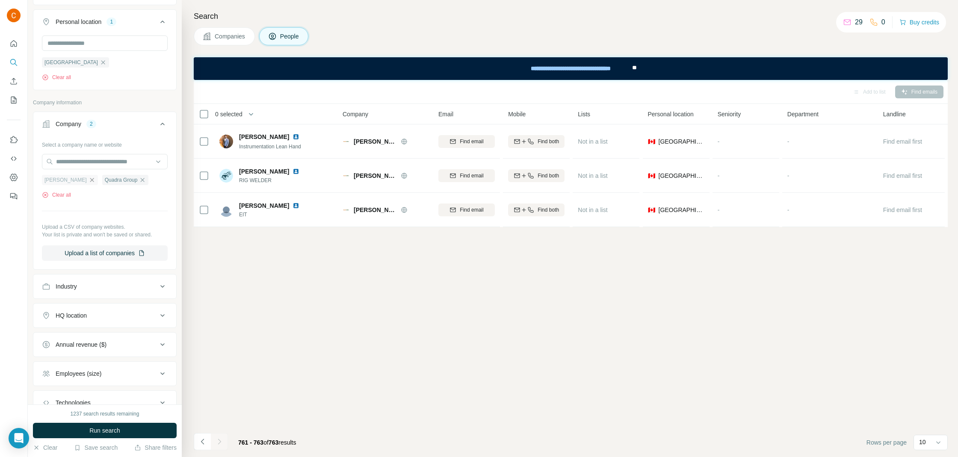
click at [89, 177] on icon "button" at bounding box center [92, 180] width 7 height 7
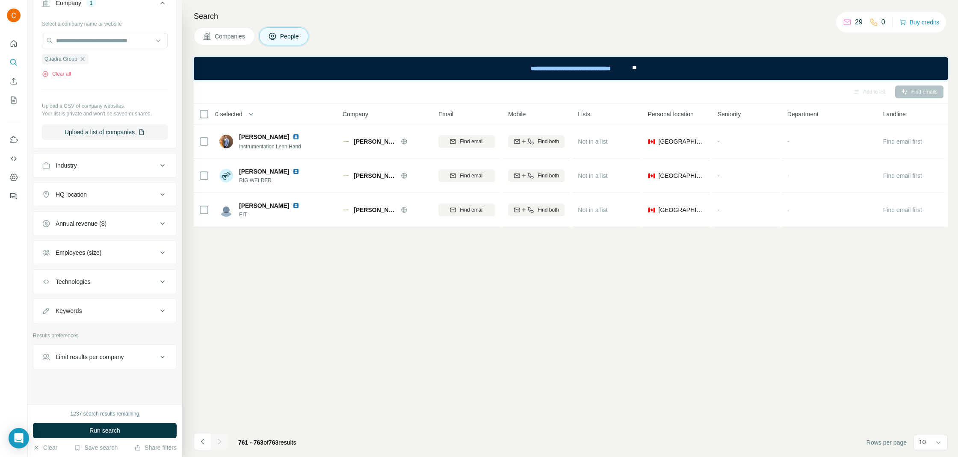
click at [105, 434] on span "Run search" at bounding box center [104, 430] width 31 height 9
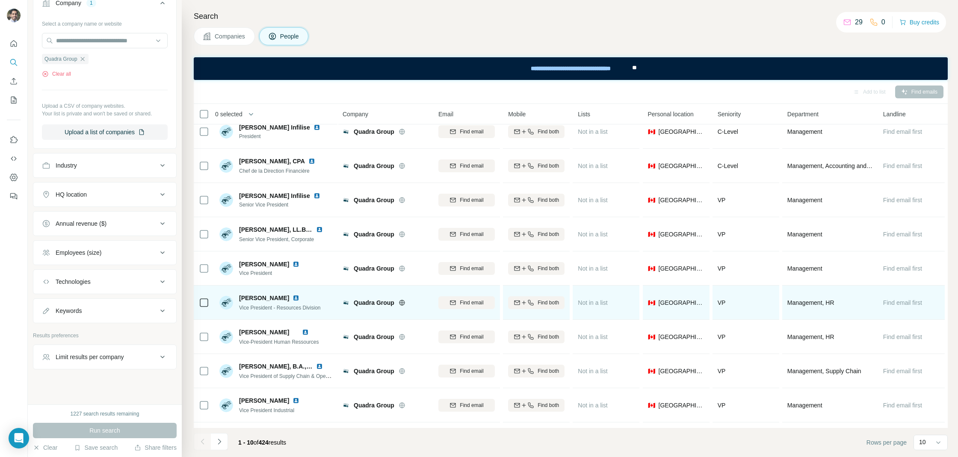
scroll to position [38, 0]
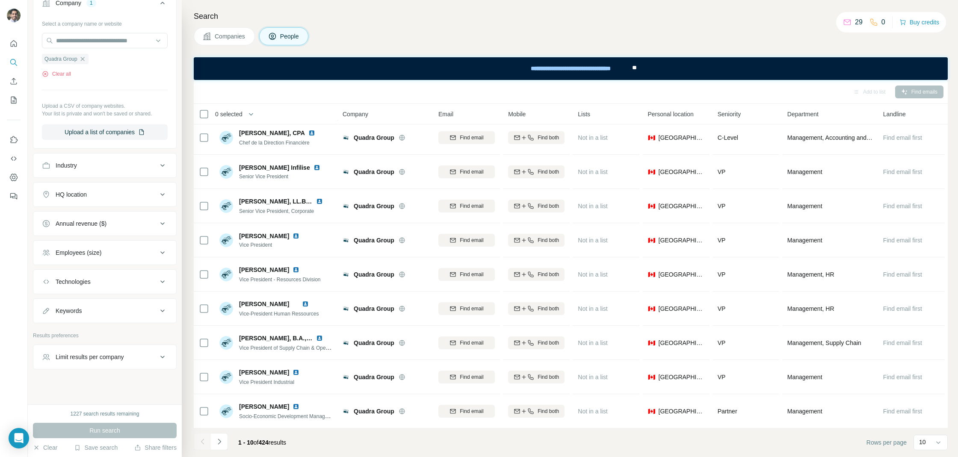
click at [221, 446] on icon "Navigate to next page" at bounding box center [219, 441] width 9 height 9
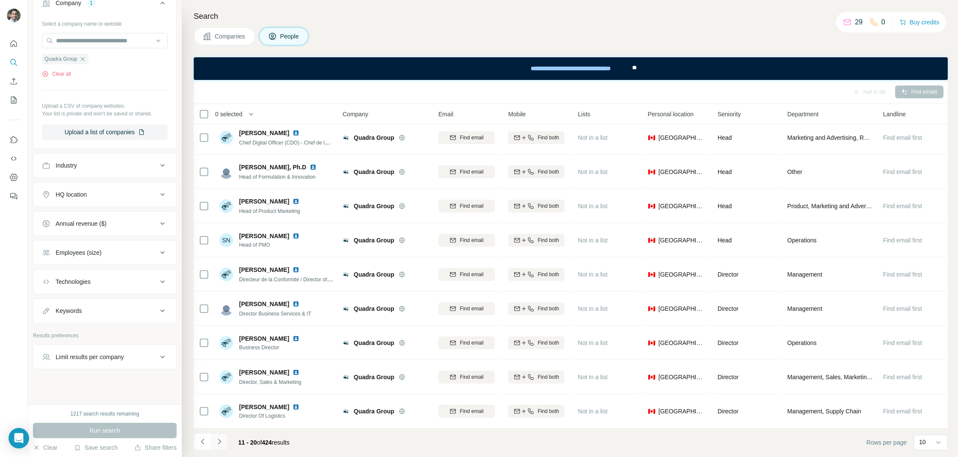
click at [224, 442] on button "Navigate to next page" at bounding box center [219, 441] width 17 height 17
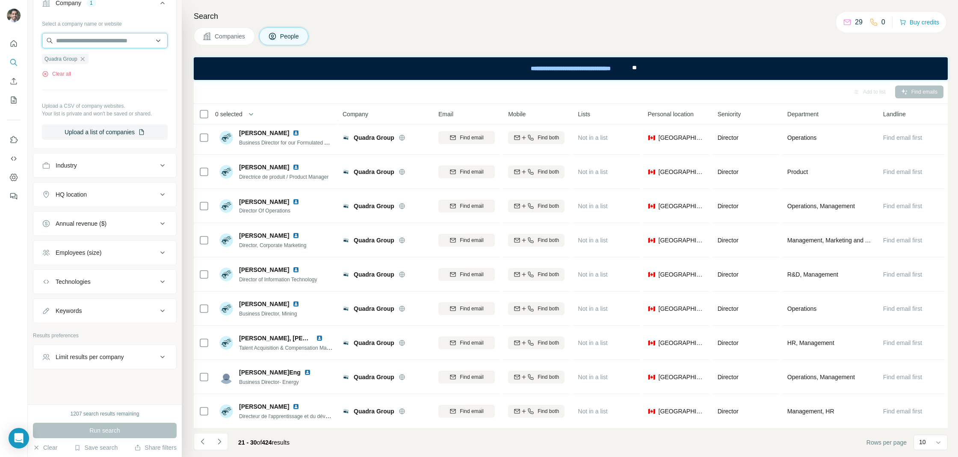
click at [90, 42] on input "text" at bounding box center [105, 40] width 126 height 15
paste input "**********"
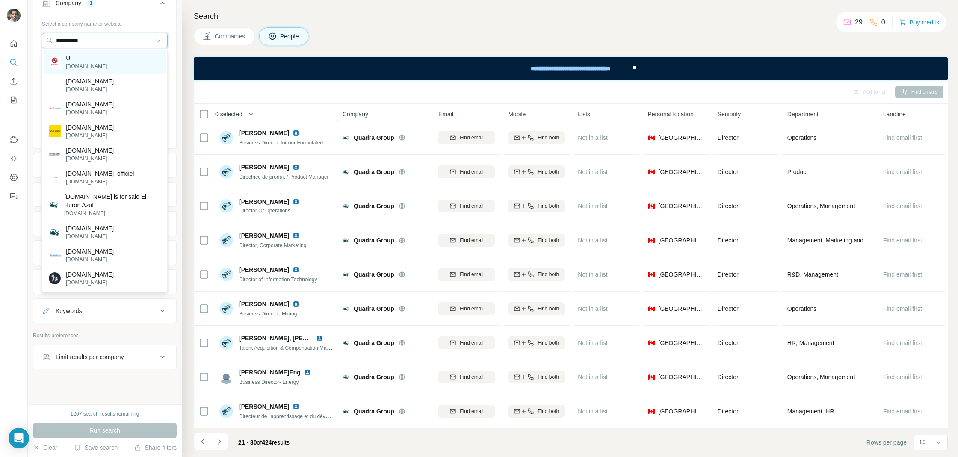
type input "**********"
click at [89, 62] on div "Ul ul.com" at bounding box center [105, 61] width 122 height 23
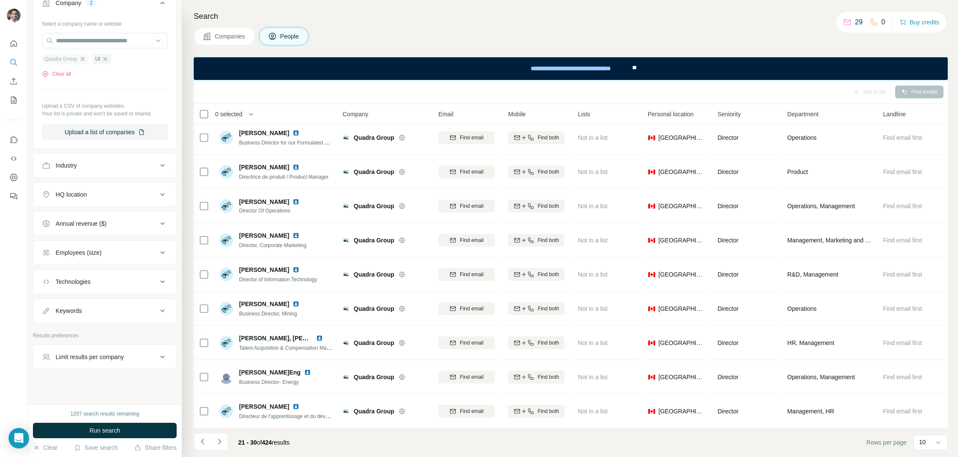
click at [84, 58] on icon "button" at bounding box center [82, 59] width 4 height 4
click at [113, 431] on span "Run search" at bounding box center [104, 430] width 31 height 9
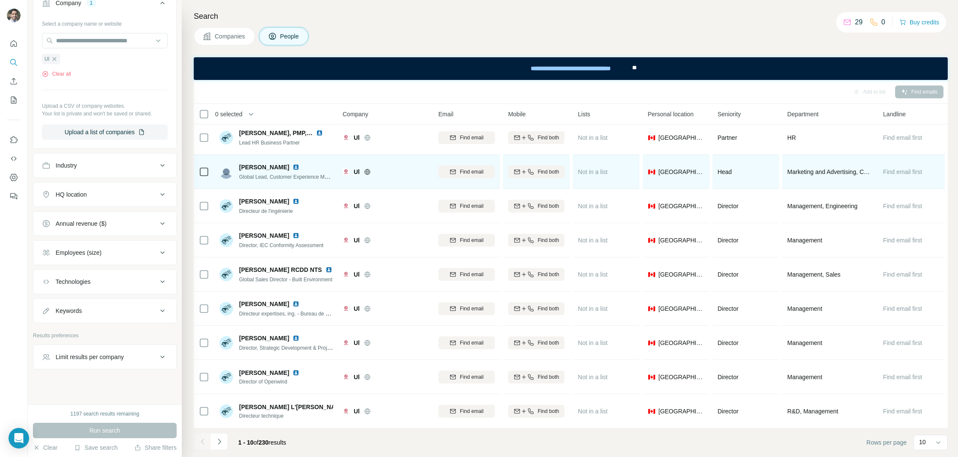
click at [292, 165] on img at bounding box center [295, 167] width 7 height 7
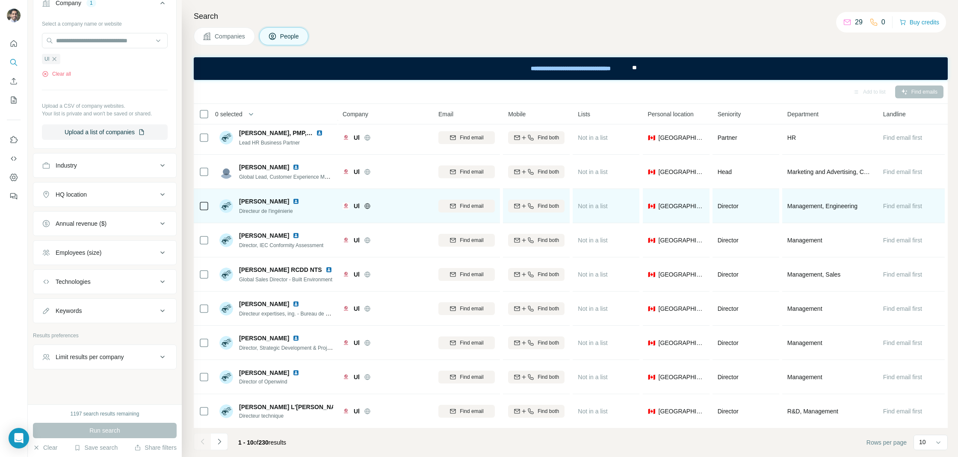
click at [292, 202] on img at bounding box center [295, 201] width 7 height 7
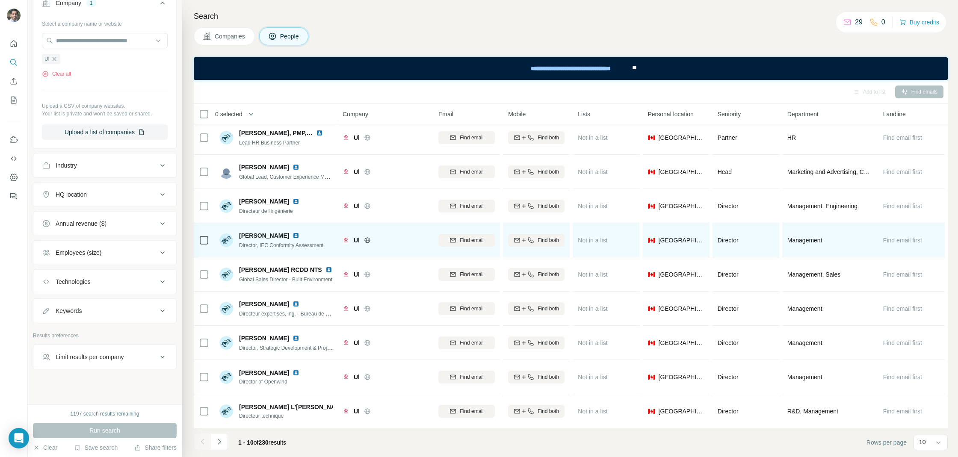
click at [292, 236] on img at bounding box center [295, 235] width 7 height 7
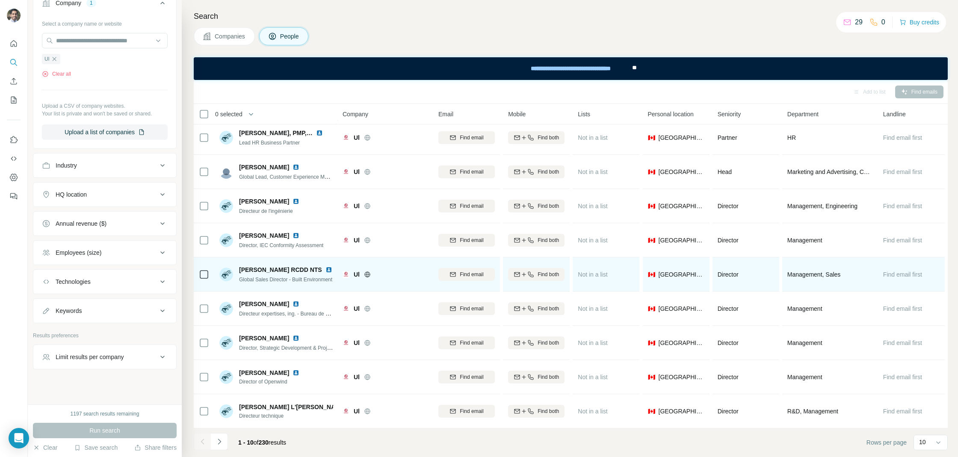
click at [325, 269] on img at bounding box center [328, 269] width 7 height 7
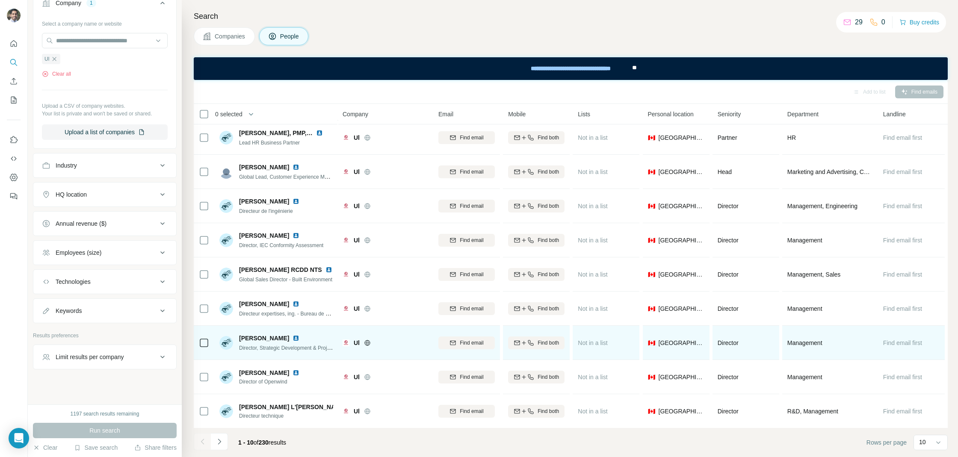
click at [292, 338] on img at bounding box center [295, 338] width 7 height 7
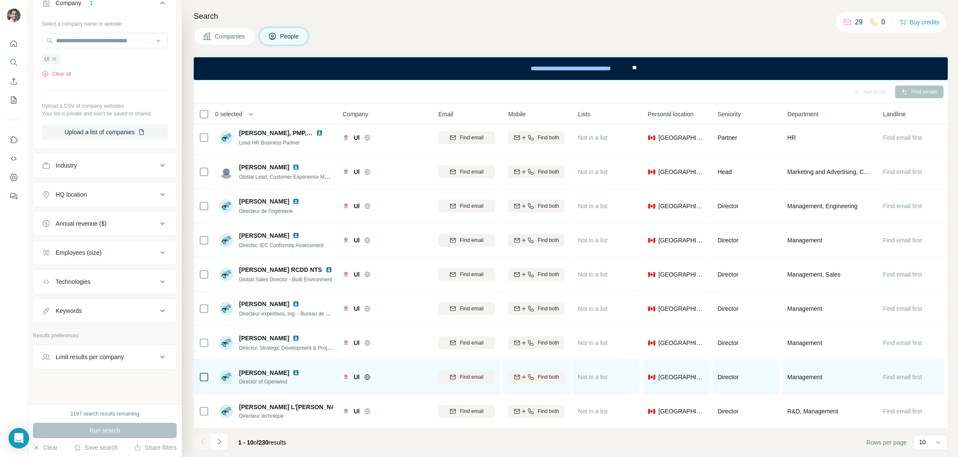
click at [299, 373] on img at bounding box center [295, 372] width 7 height 7
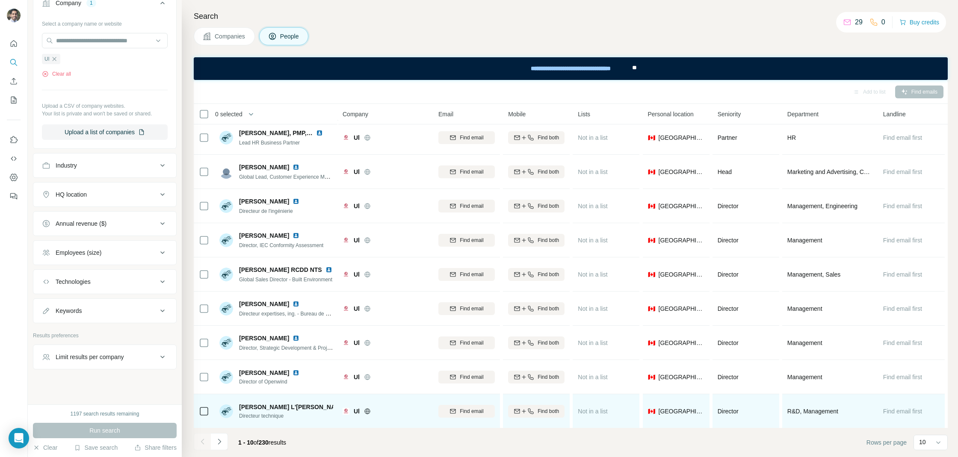
click at [350, 407] on img at bounding box center [353, 407] width 7 height 7
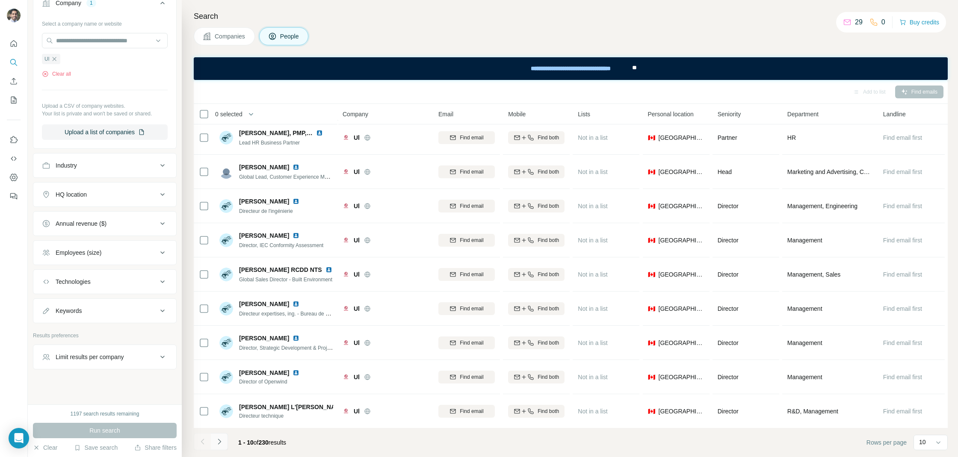
click at [224, 440] on button "Navigate to next page" at bounding box center [219, 441] width 17 height 17
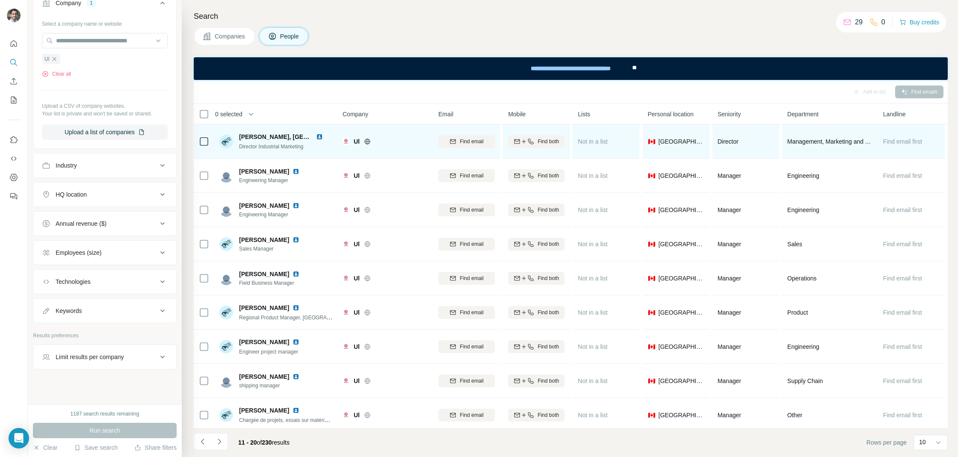
click at [316, 135] on img at bounding box center [319, 136] width 7 height 7
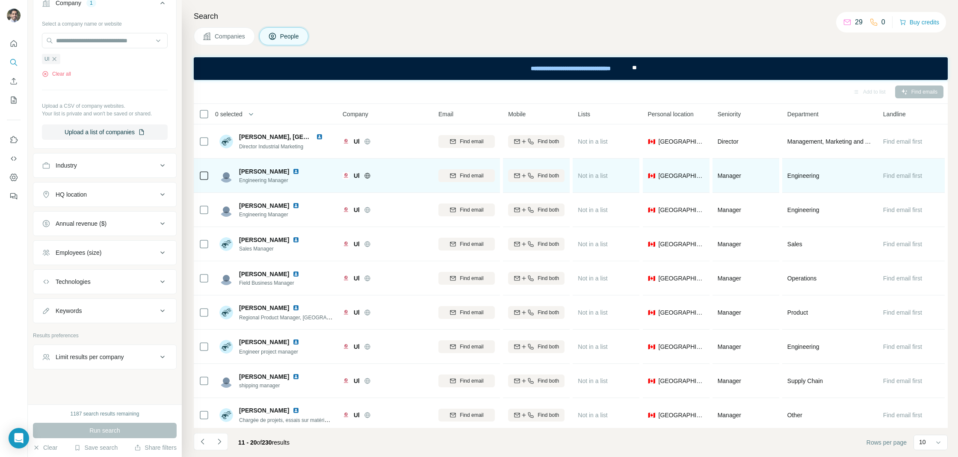
click at [292, 170] on img at bounding box center [295, 171] width 7 height 7
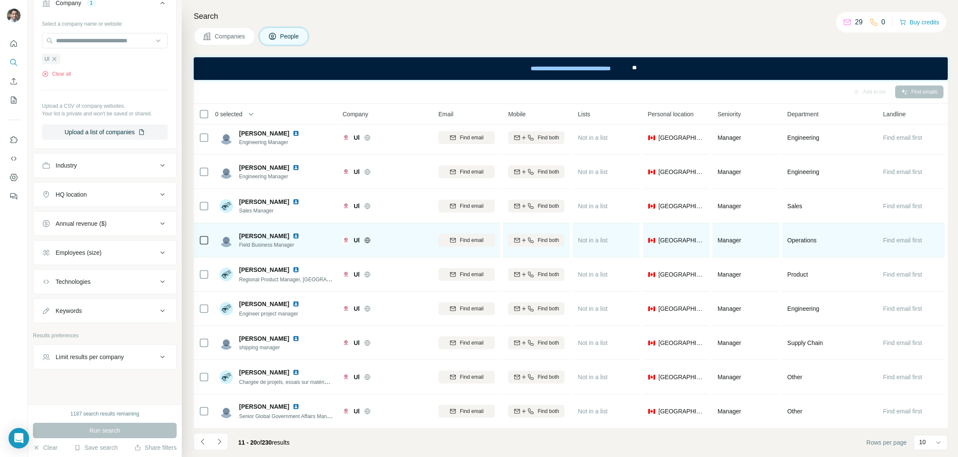
click at [292, 237] on img at bounding box center [295, 236] width 7 height 7
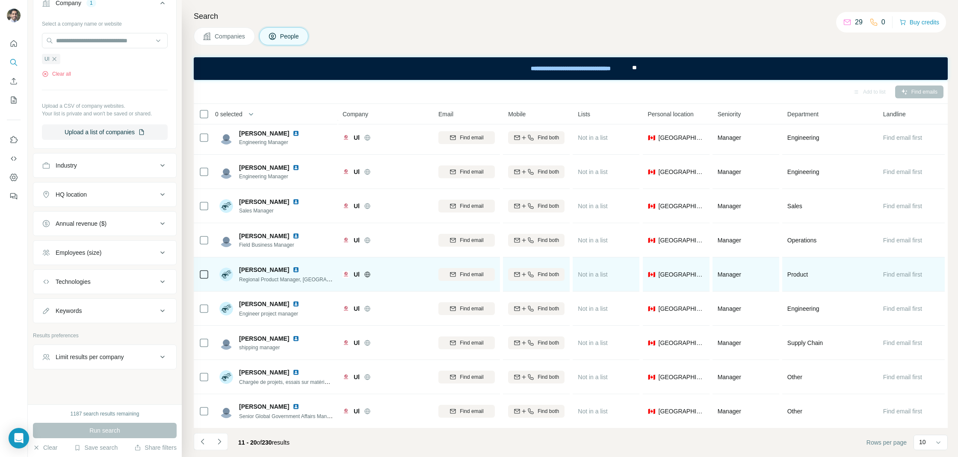
click at [299, 268] on img at bounding box center [295, 269] width 7 height 7
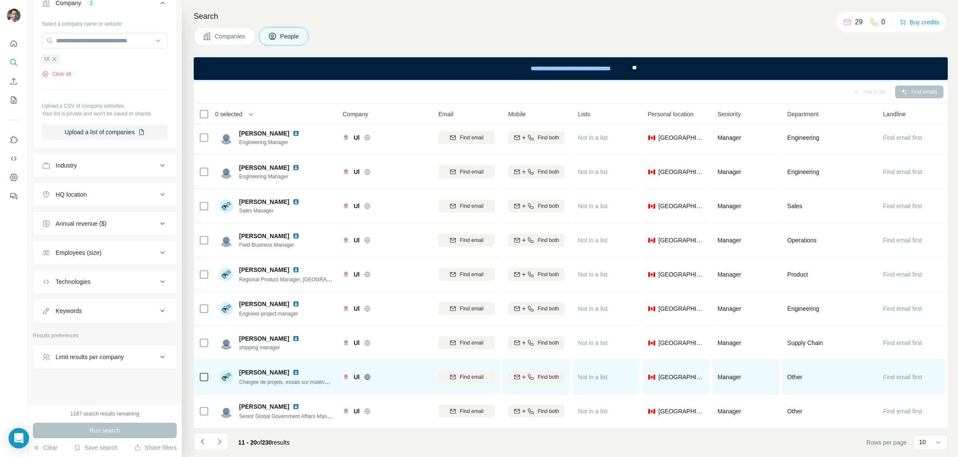
click at [294, 372] on img at bounding box center [295, 372] width 7 height 7
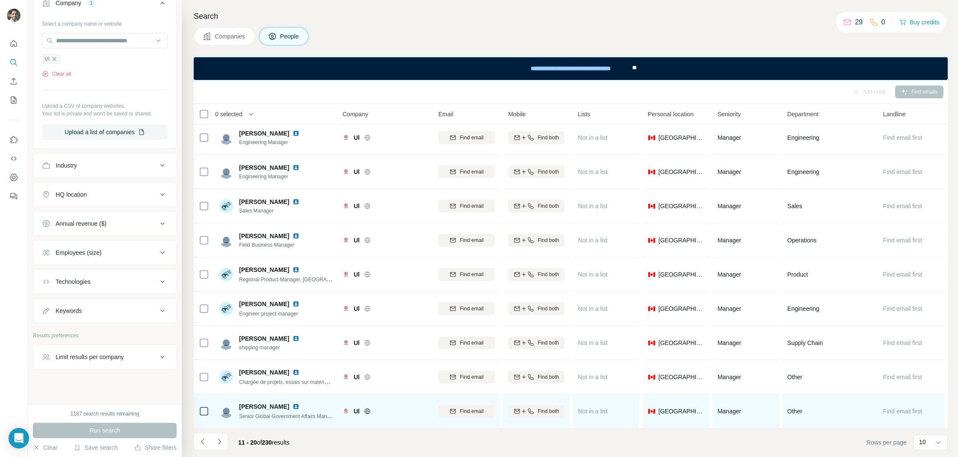
click at [292, 407] on img at bounding box center [295, 406] width 7 height 7
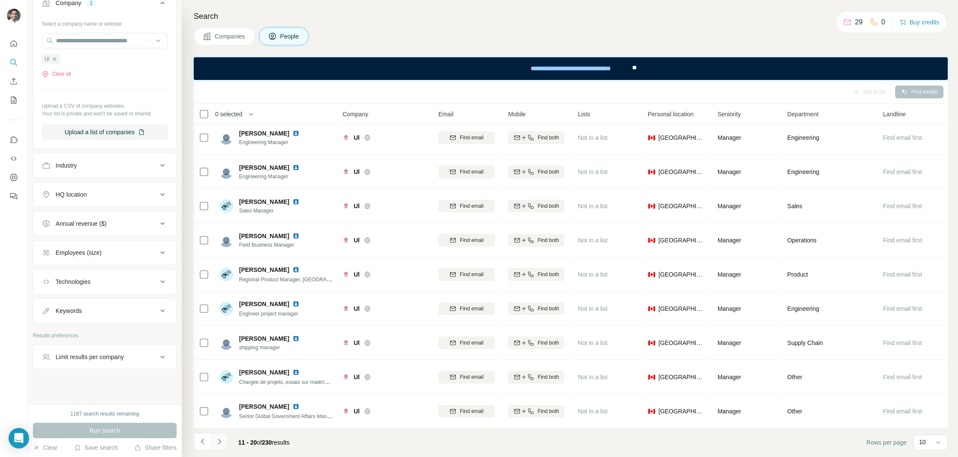
click at [222, 440] on icon "Navigate to next page" at bounding box center [219, 441] width 9 height 9
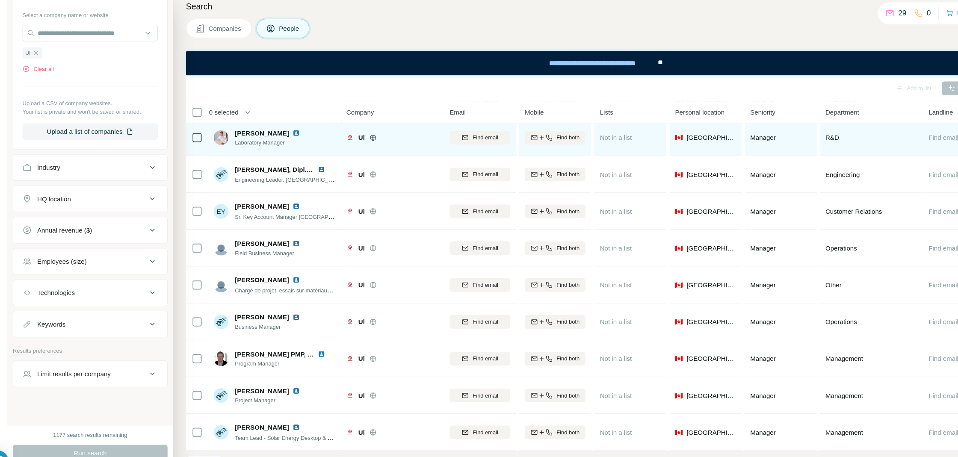
click at [292, 132] on img at bounding box center [295, 133] width 7 height 7
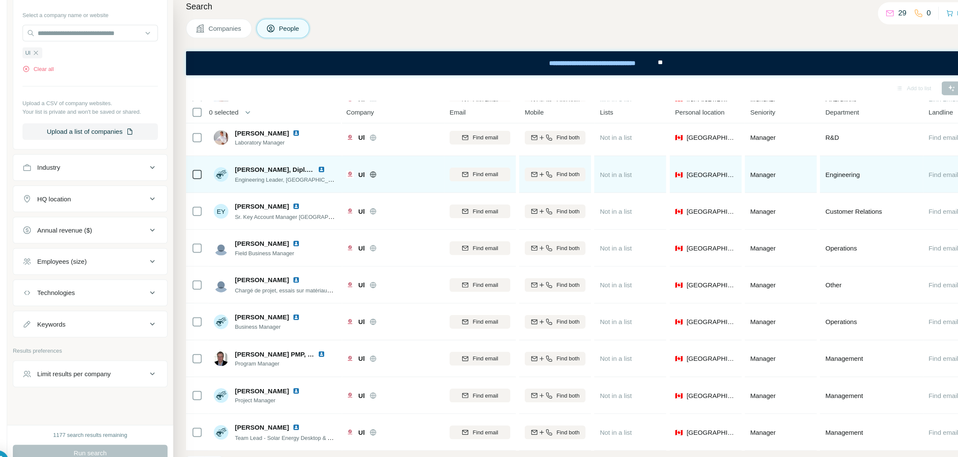
scroll to position [0, 0]
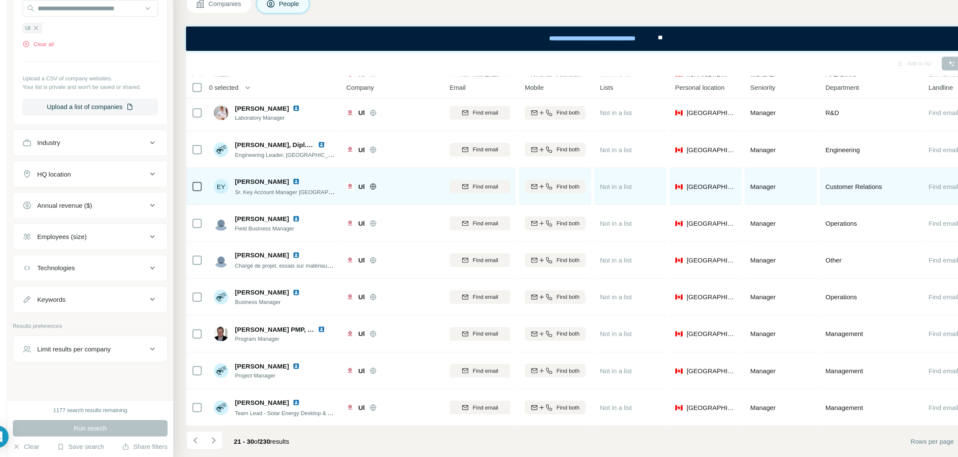
click at [292, 200] on img at bounding box center [295, 201] width 7 height 7
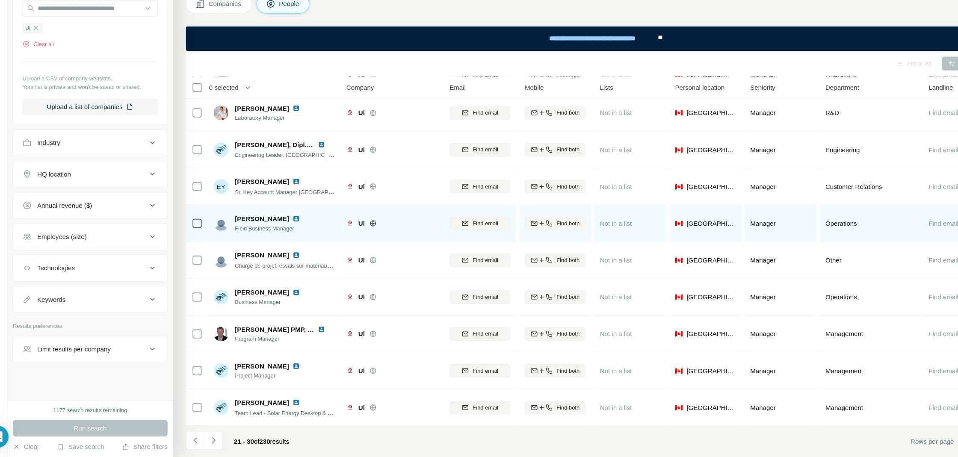
click at [292, 236] on img at bounding box center [295, 236] width 7 height 7
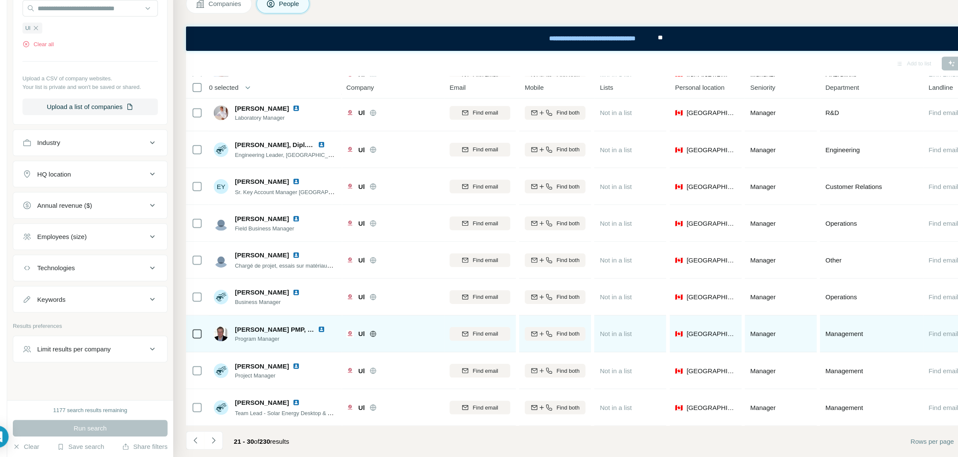
click at [319, 337] on img at bounding box center [319, 338] width 7 height 7
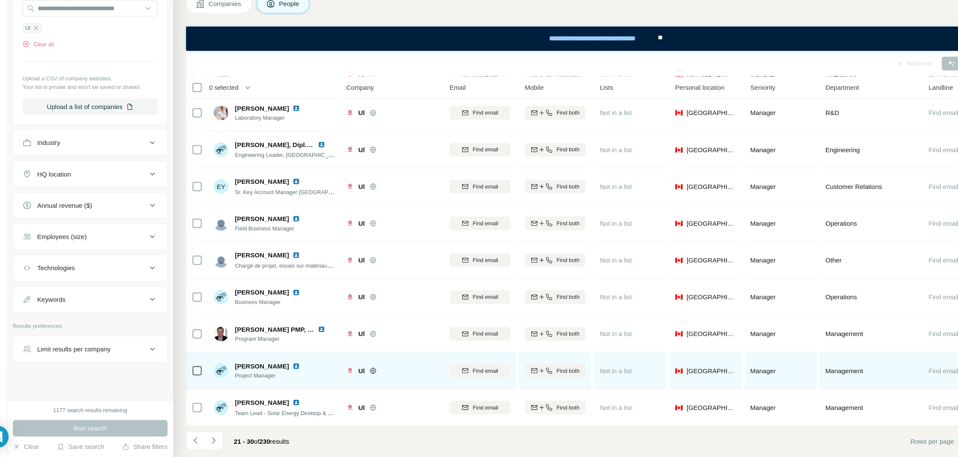
click at [292, 370] on img at bounding box center [295, 372] width 7 height 7
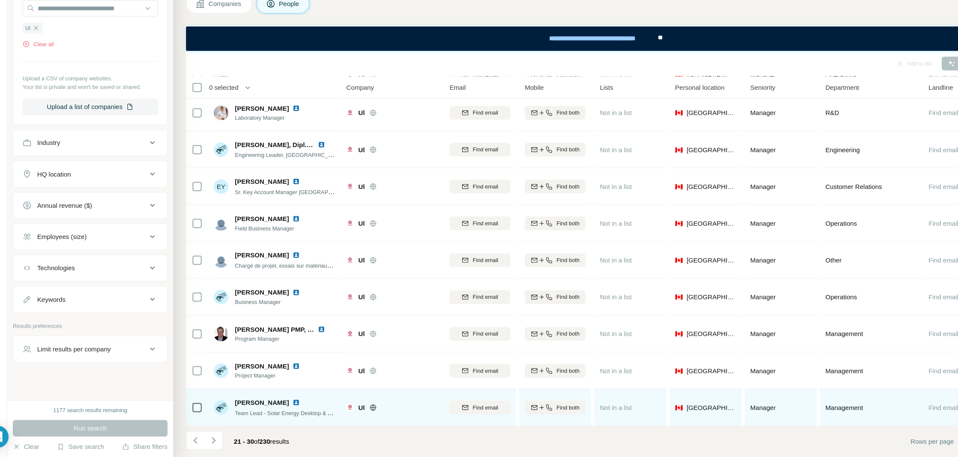
click at [292, 407] on img at bounding box center [295, 406] width 7 height 7
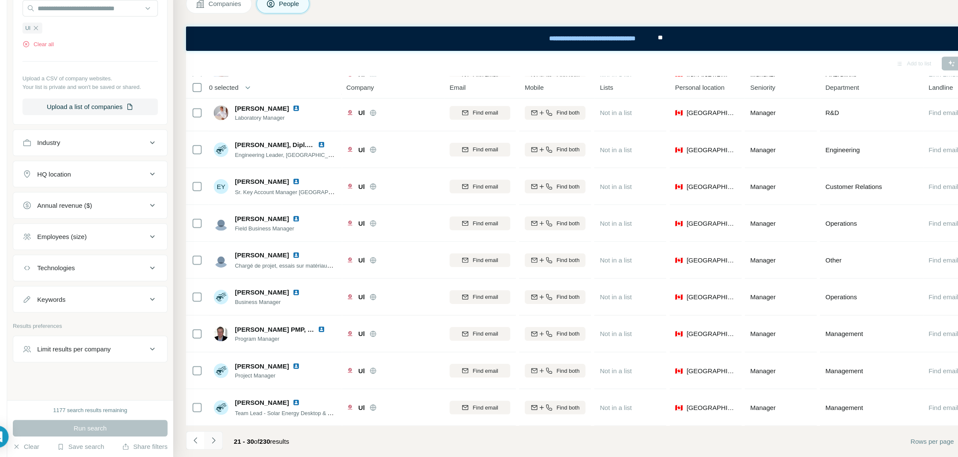
click at [220, 438] on icon "Navigate to next page" at bounding box center [219, 441] width 9 height 9
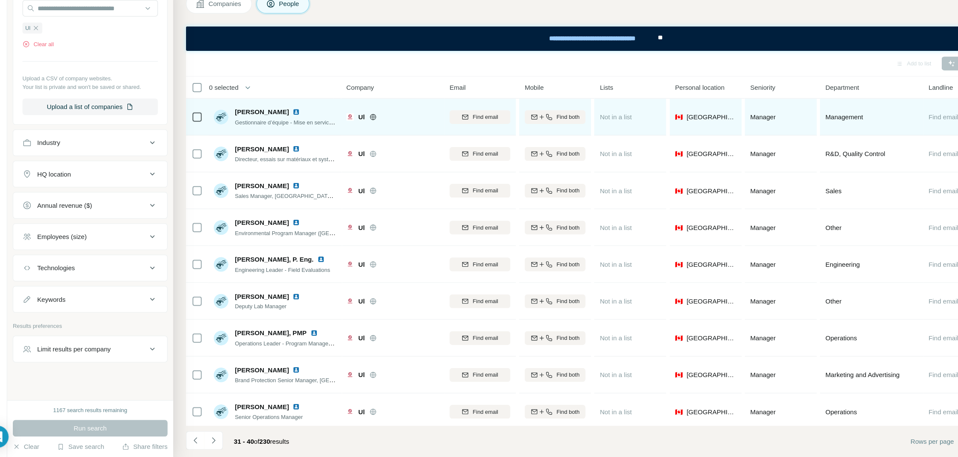
click at [292, 136] on img at bounding box center [295, 136] width 7 height 7
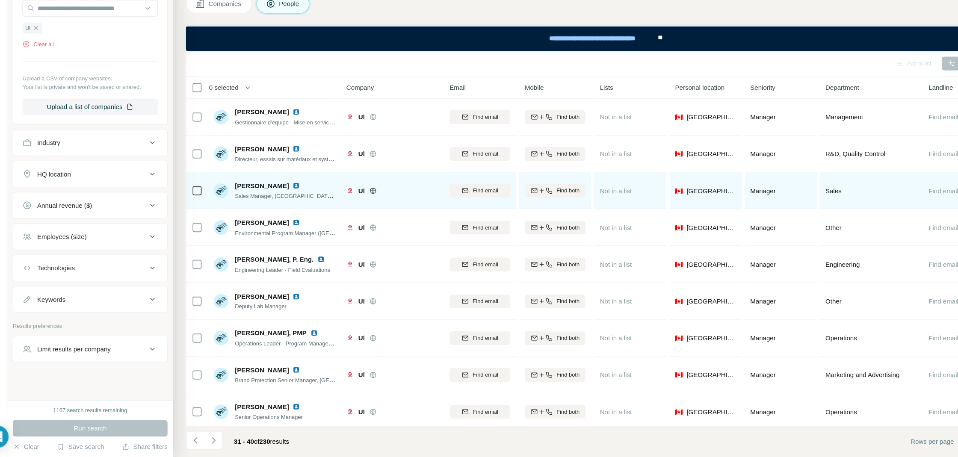
click at [292, 205] on img at bounding box center [295, 205] width 7 height 7
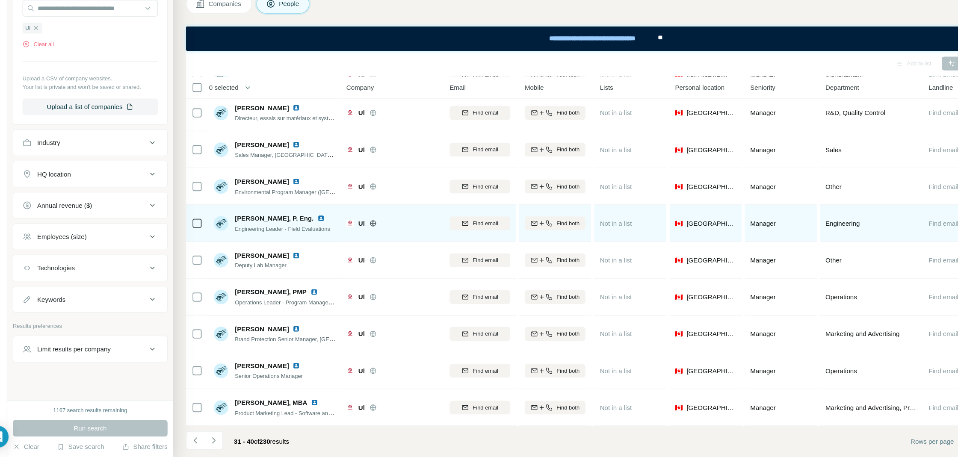
click at [317, 235] on img at bounding box center [319, 235] width 7 height 7
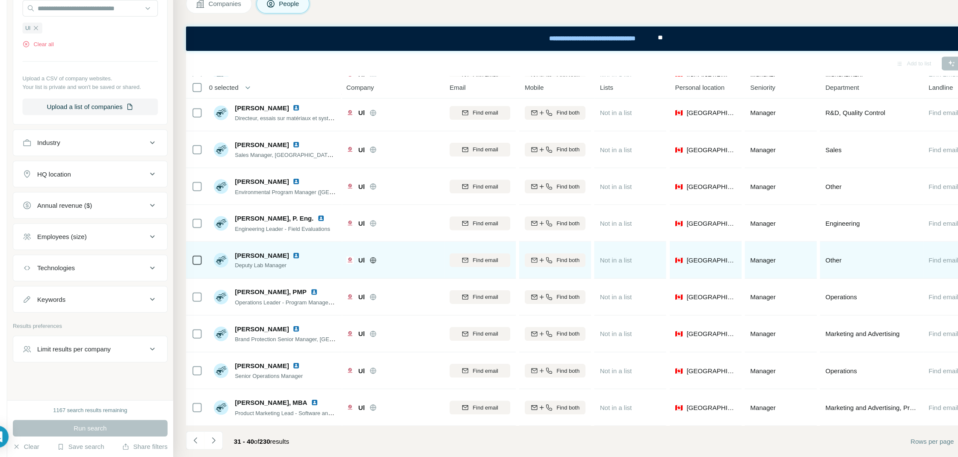
click at [292, 270] on img at bounding box center [295, 270] width 7 height 7
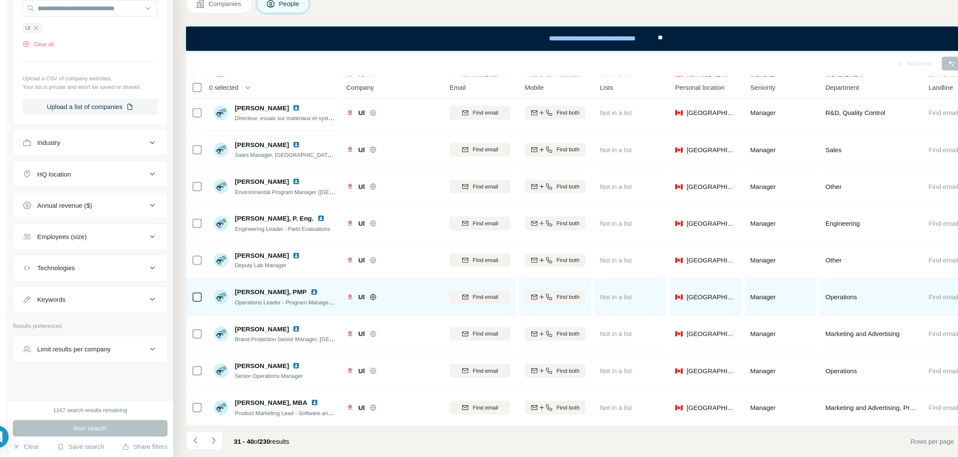
click at [309, 303] on img at bounding box center [312, 304] width 7 height 7
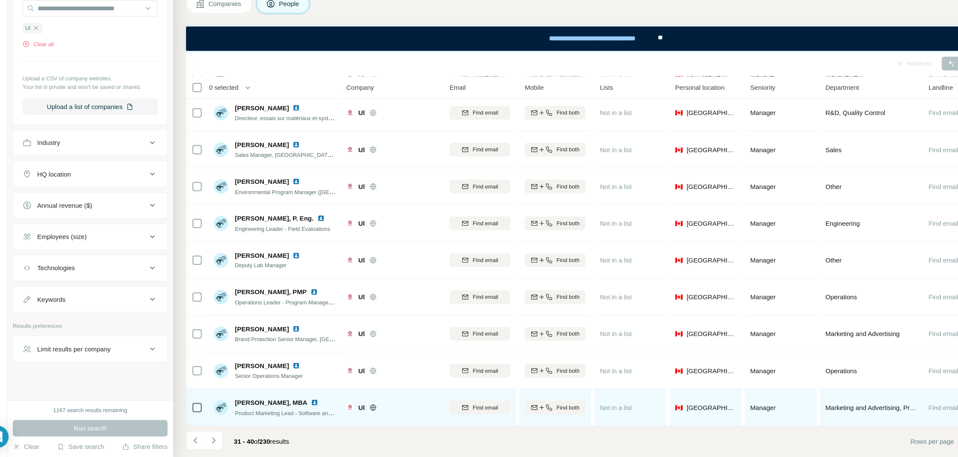
click at [310, 405] on img at bounding box center [313, 406] width 7 height 7
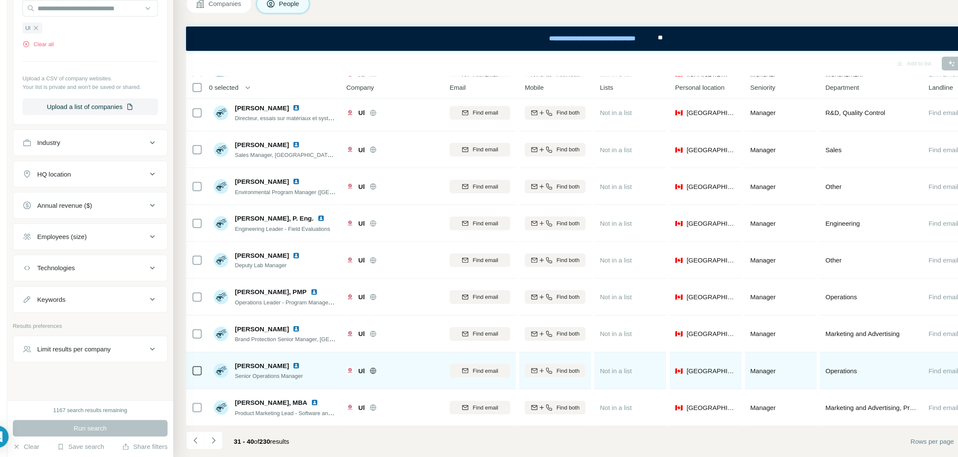
click at [292, 372] on img at bounding box center [295, 372] width 7 height 7
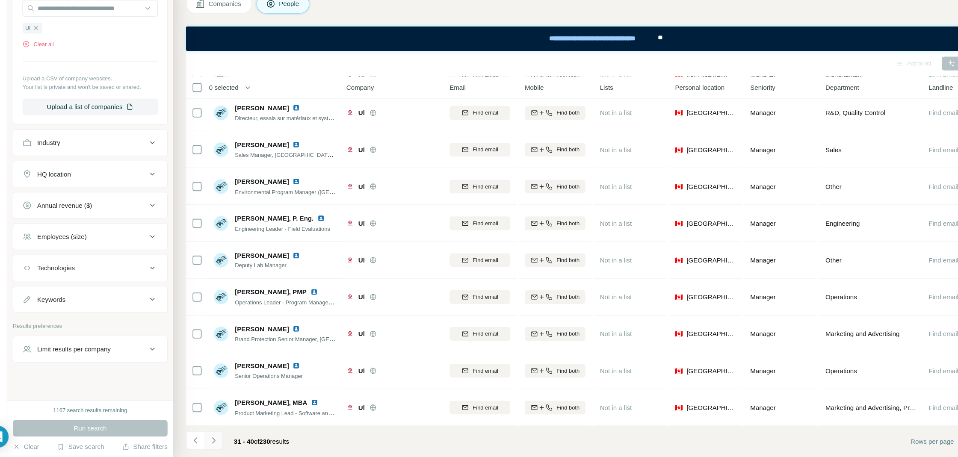
click at [225, 445] on button "Navigate to next page" at bounding box center [219, 441] width 17 height 17
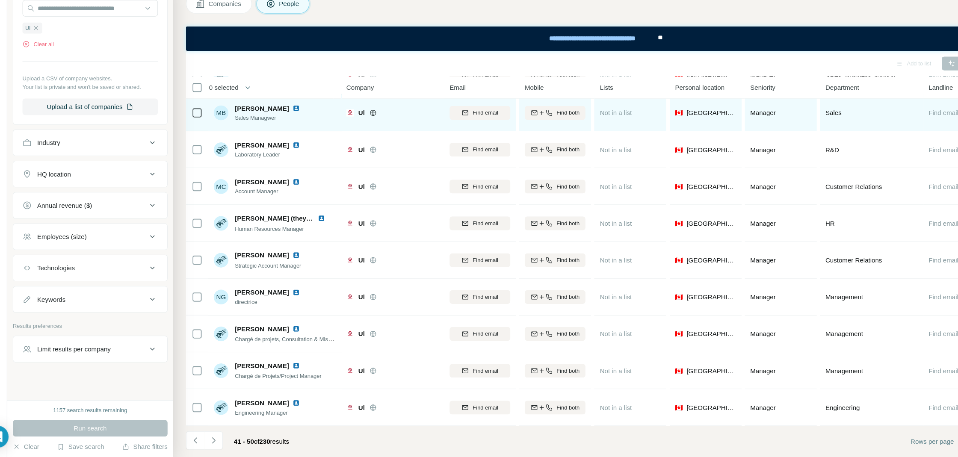
click at [292, 132] on img at bounding box center [295, 133] width 7 height 7
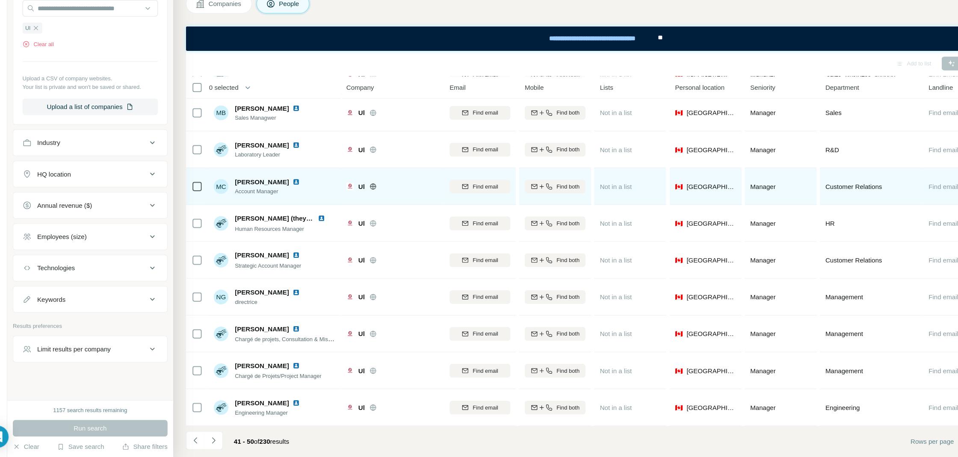
click at [292, 201] on img at bounding box center [295, 201] width 7 height 7
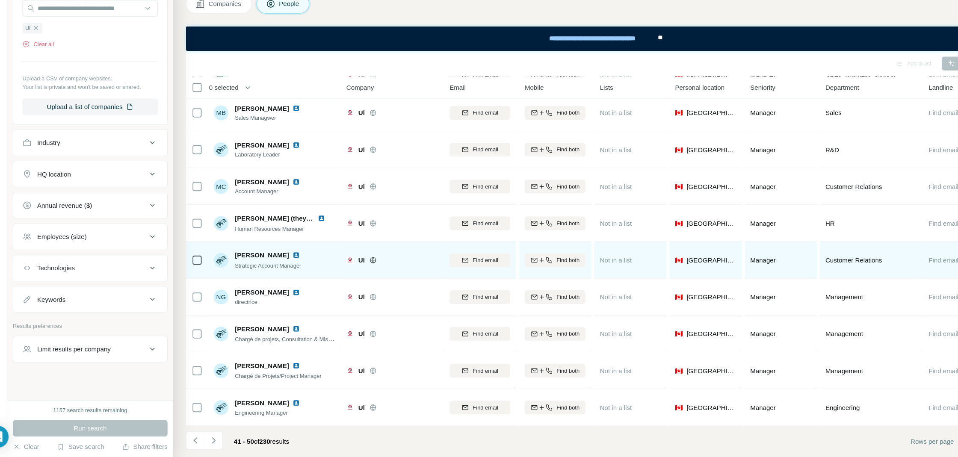
click at [292, 269] on img at bounding box center [295, 269] width 7 height 7
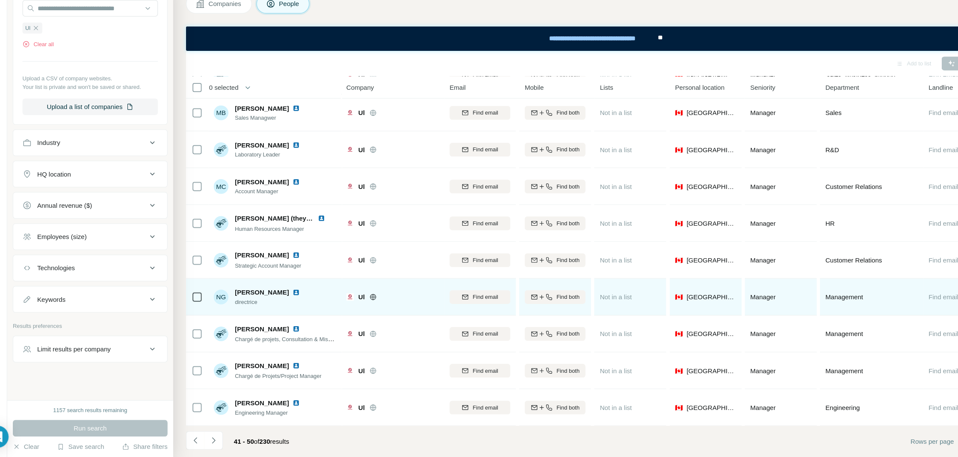
click at [292, 306] on img at bounding box center [295, 304] width 7 height 7
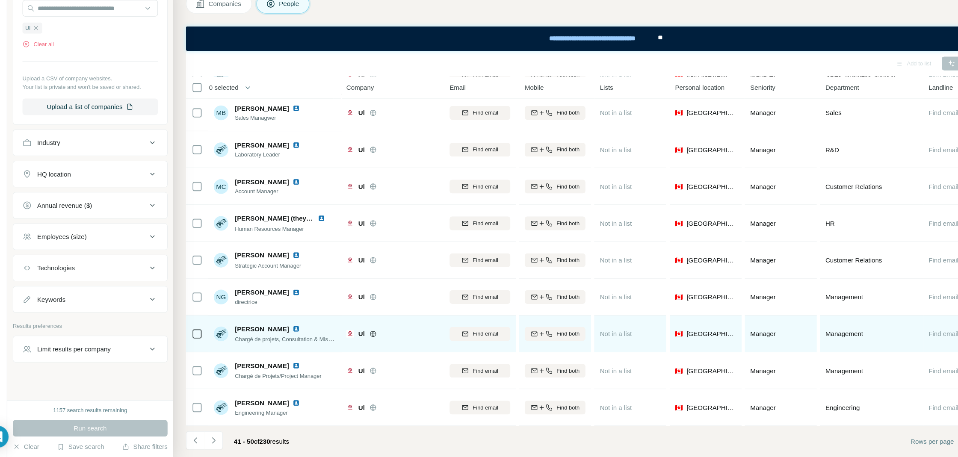
click at [292, 336] on img at bounding box center [295, 338] width 7 height 7
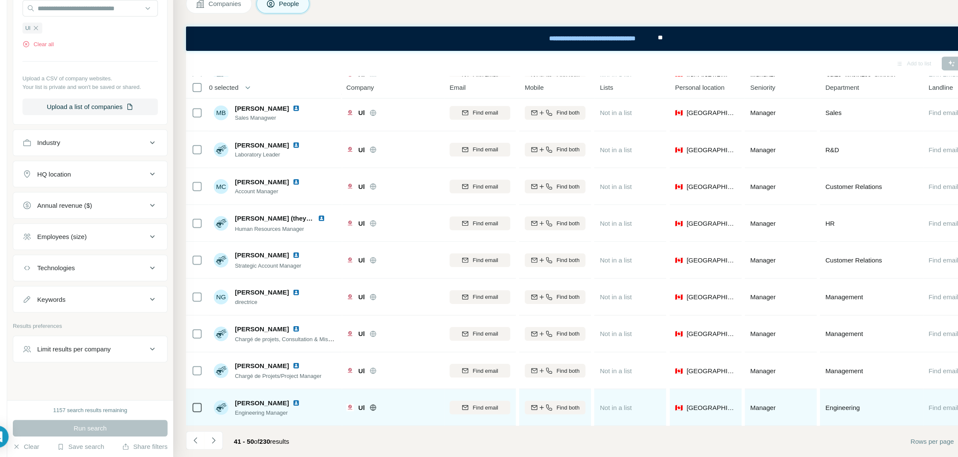
click at [292, 406] on img at bounding box center [295, 407] width 7 height 7
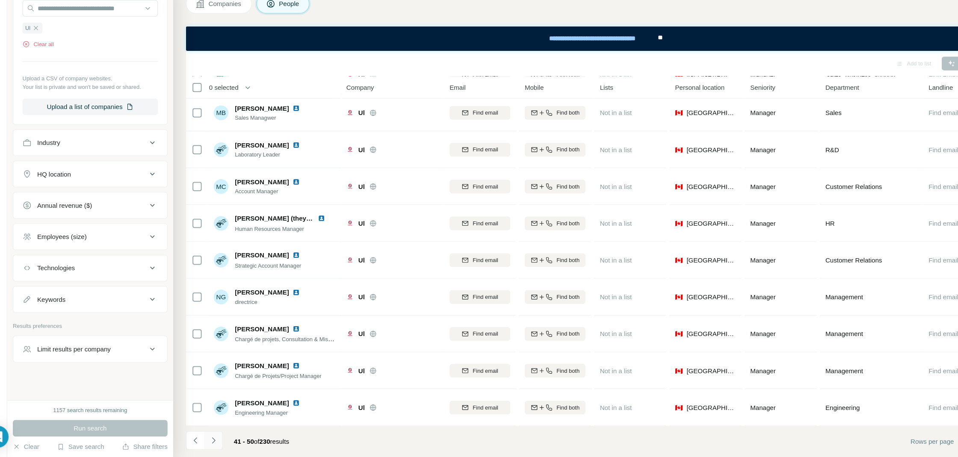
click at [223, 445] on icon "Navigate to next page" at bounding box center [219, 441] width 9 height 9
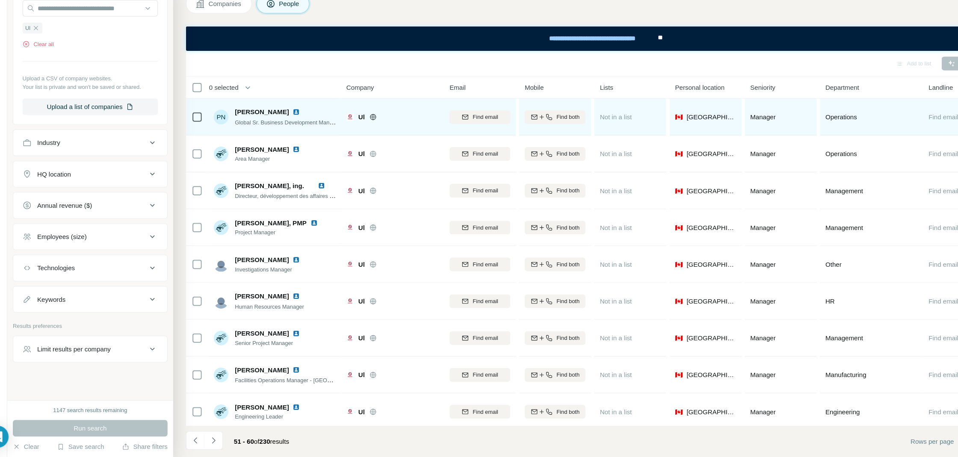
click at [292, 136] on img at bounding box center [295, 136] width 7 height 7
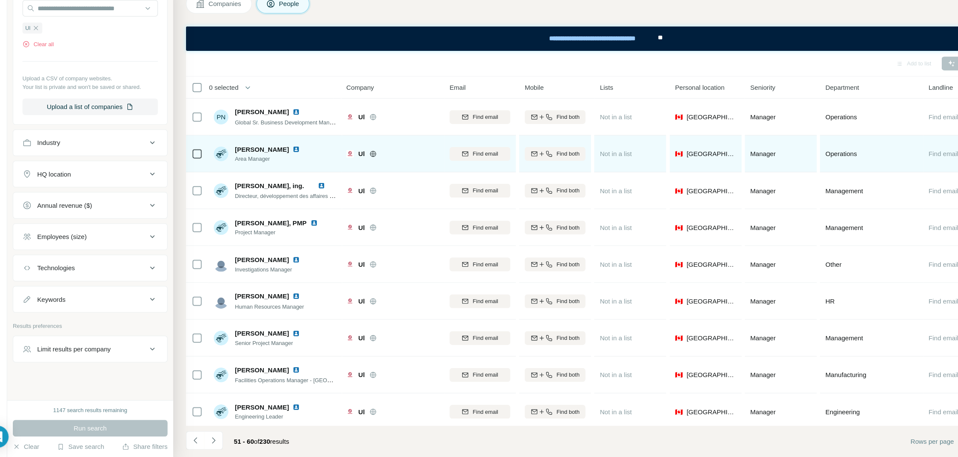
click at [293, 170] on img at bounding box center [295, 171] width 7 height 7
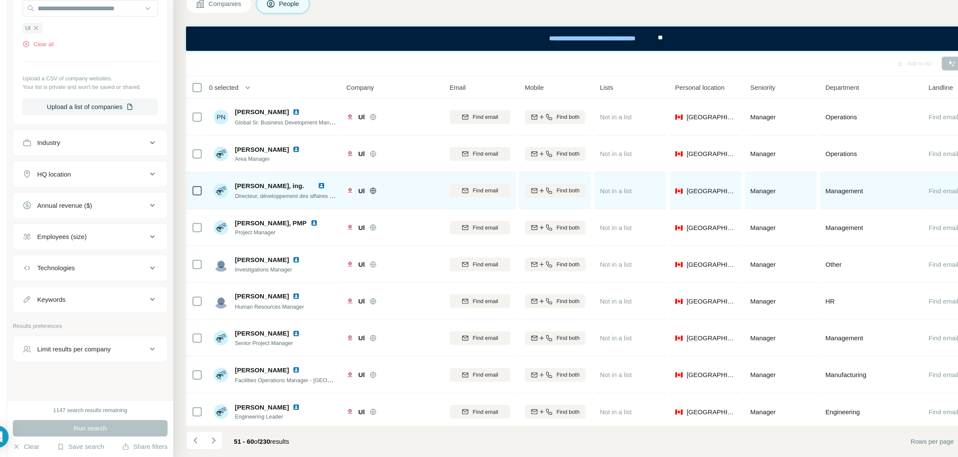
click at [318, 203] on img at bounding box center [319, 205] width 7 height 7
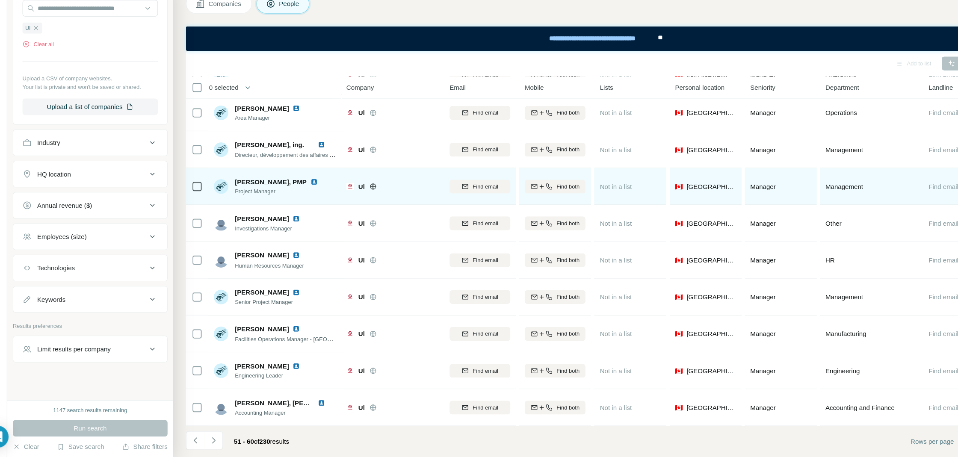
click at [309, 199] on img at bounding box center [312, 201] width 7 height 7
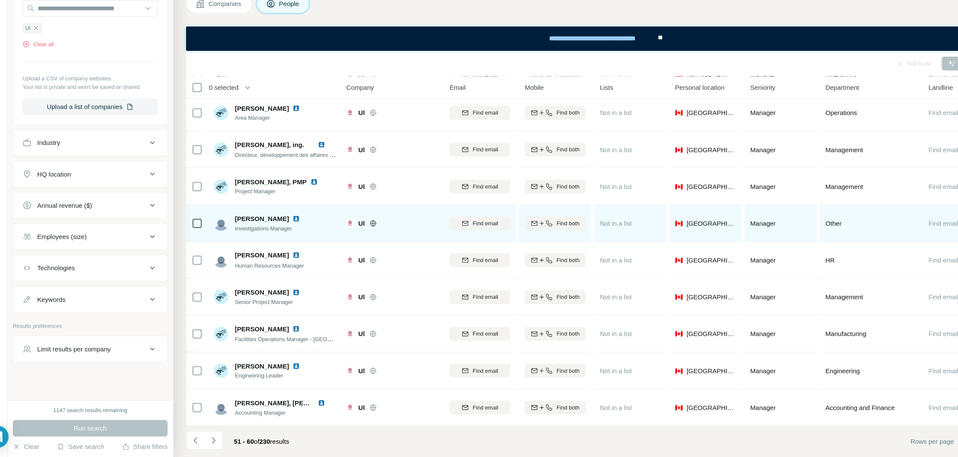
click at [292, 236] on img at bounding box center [295, 236] width 7 height 7
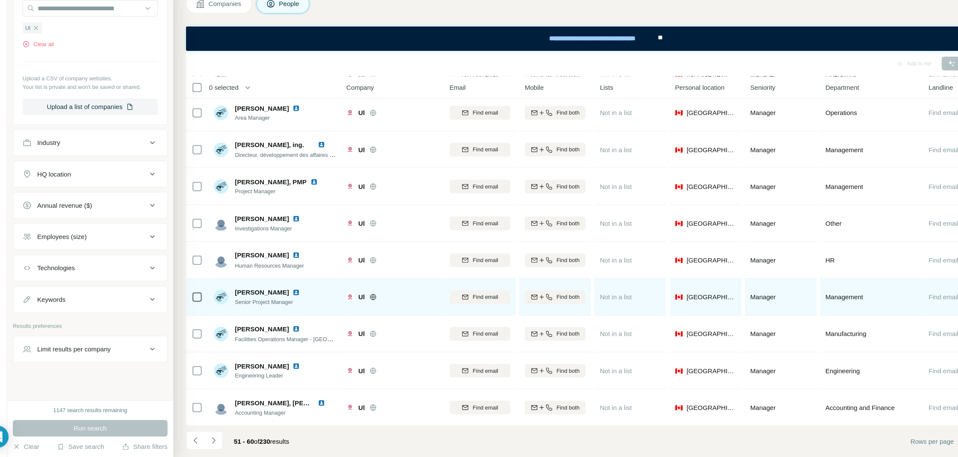
click at [292, 302] on img at bounding box center [295, 304] width 7 height 7
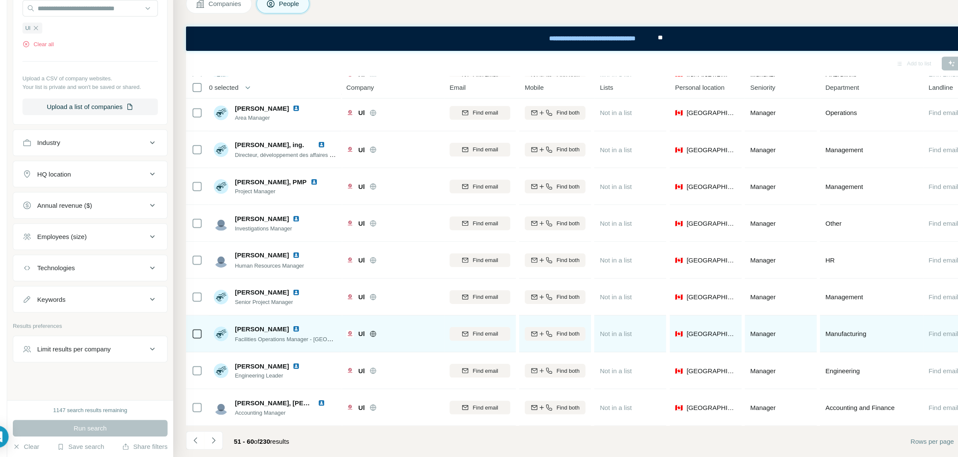
click at [292, 336] on img at bounding box center [295, 338] width 7 height 7
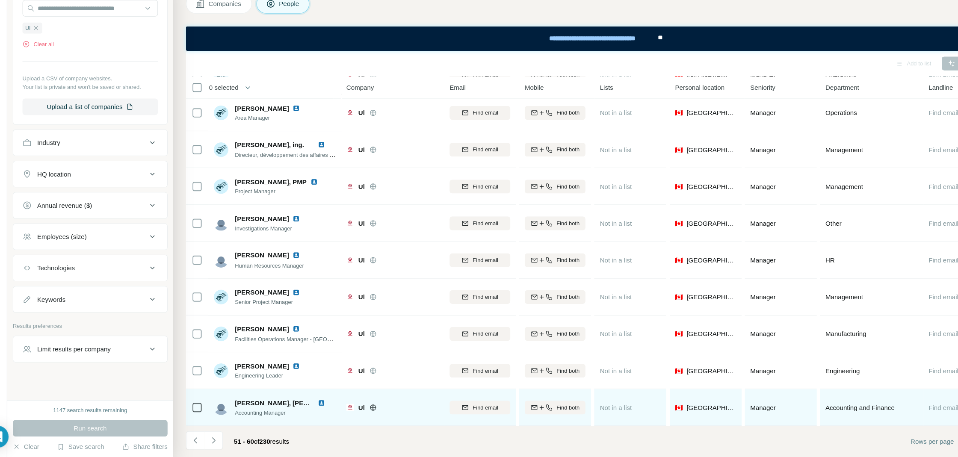
click at [319, 404] on img at bounding box center [319, 407] width 7 height 7
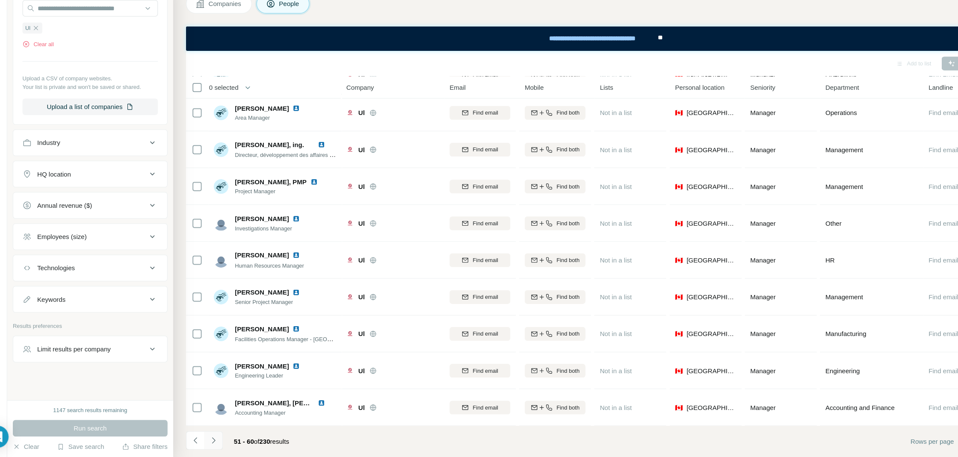
click at [222, 436] on button "Navigate to next page" at bounding box center [219, 441] width 17 height 17
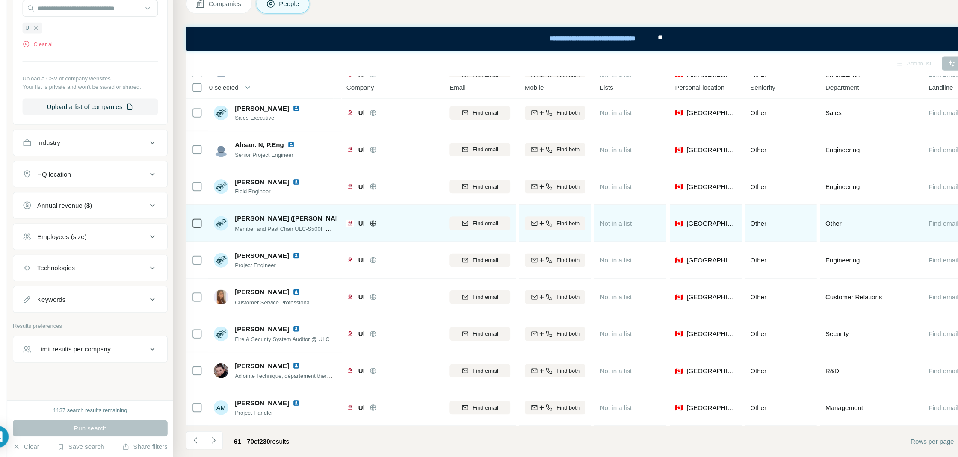
scroll to position [0, 0]
